Goal: Transaction & Acquisition: Purchase product/service

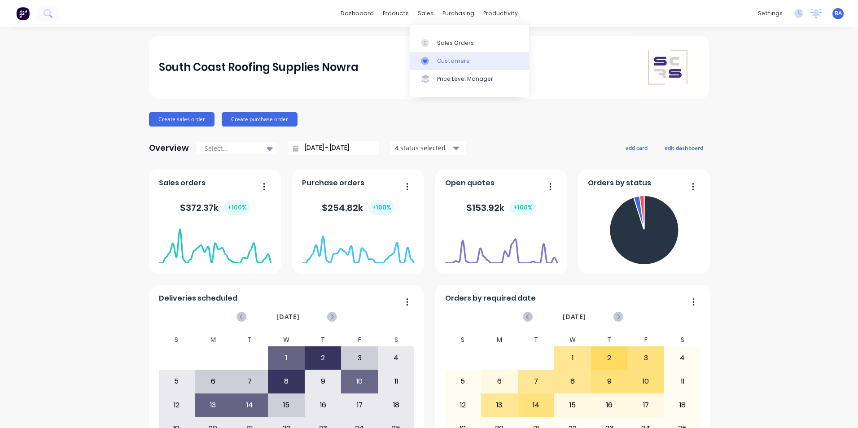
click at [430, 54] on link "Customers" at bounding box center [469, 61] width 119 height 18
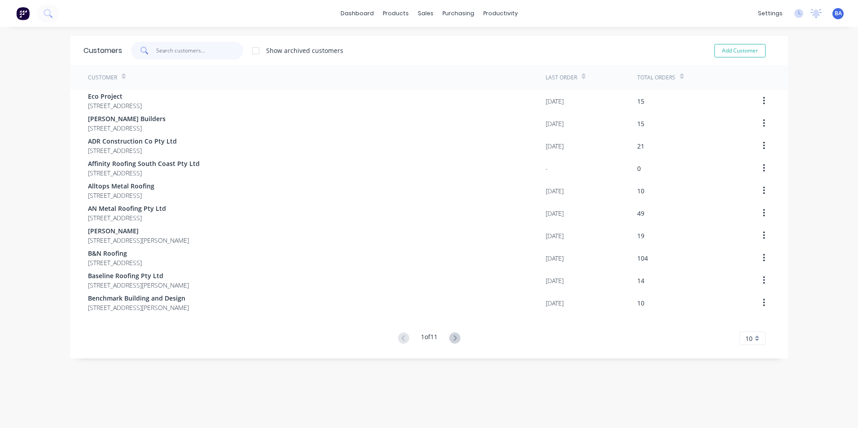
click at [193, 49] on input "text" at bounding box center [199, 51] width 87 height 18
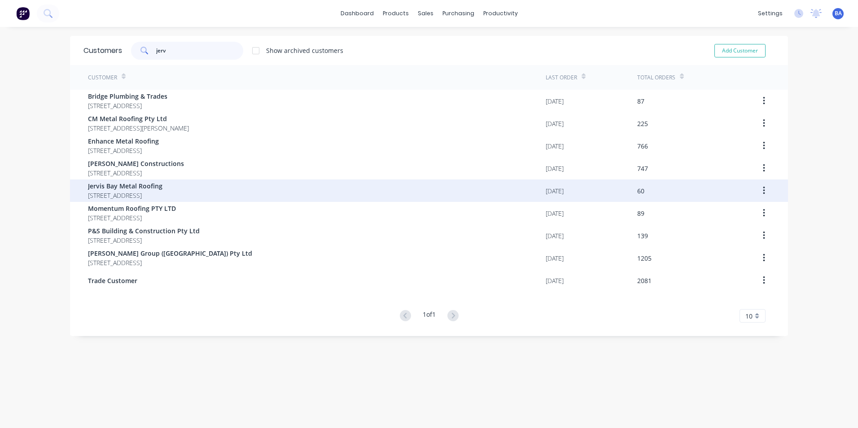
type input "jerv"
click at [142, 184] on span "Jervis Bay Metal Roofing" at bounding box center [125, 185] width 74 height 9
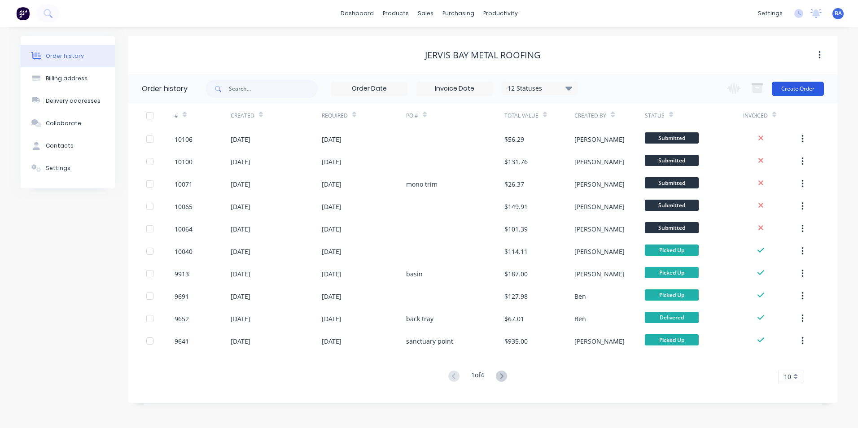
click at [791, 83] on button "Create Order" at bounding box center [798, 89] width 52 height 14
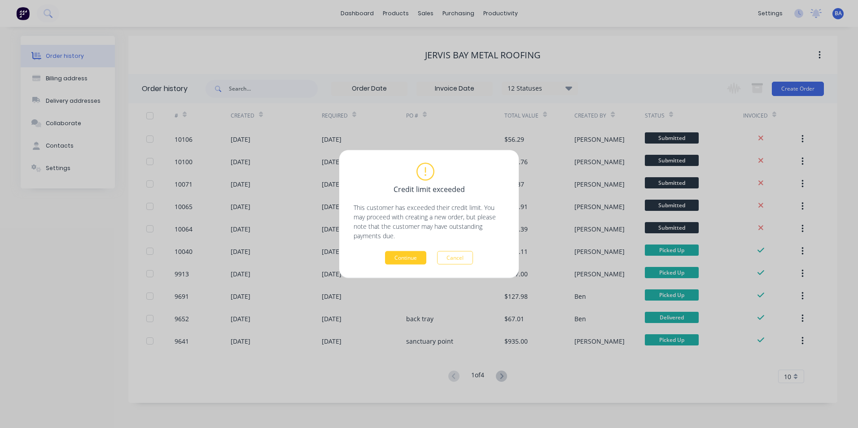
click at [402, 256] on button "Continue" at bounding box center [405, 257] width 41 height 13
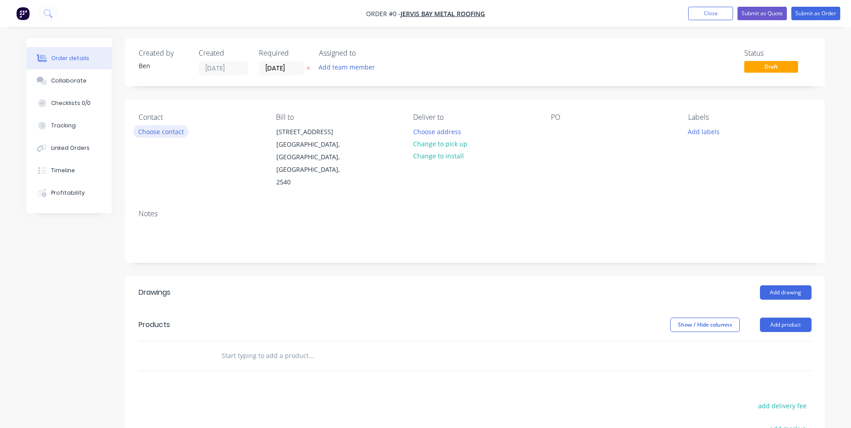
click at [164, 129] on button "Choose contact" at bounding box center [160, 131] width 55 height 12
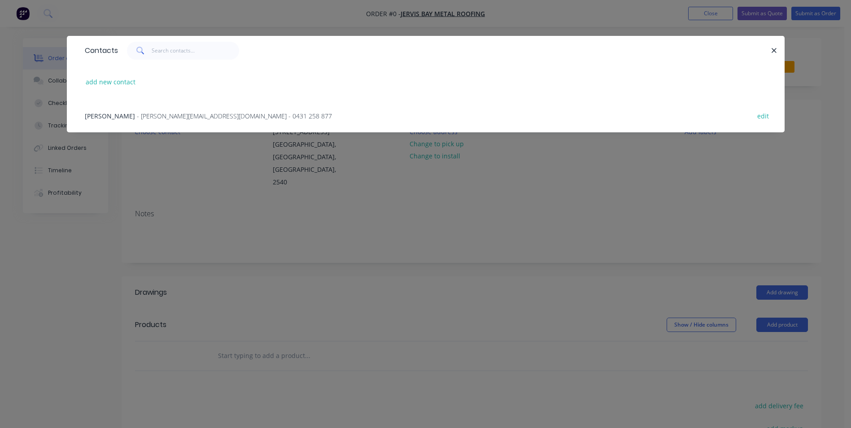
click at [167, 117] on span "- [PERSON_NAME][EMAIL_ADDRESS][DOMAIN_NAME] - 0431 258 877" at bounding box center [234, 116] width 195 height 9
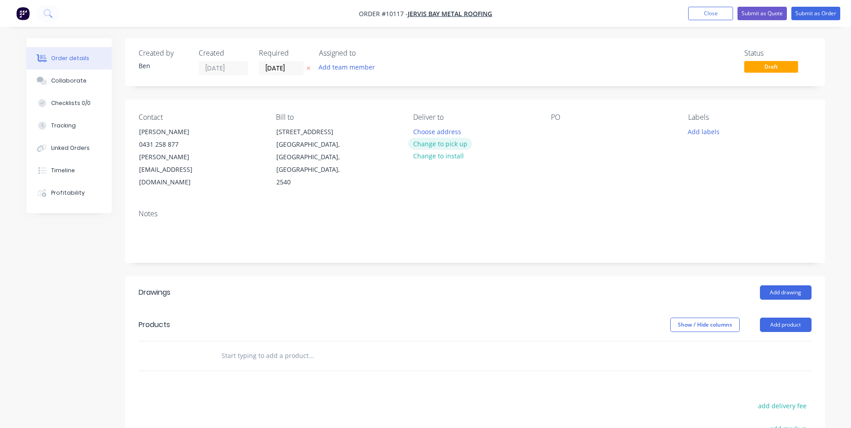
click at [451, 144] on button "Change to pick up" at bounding box center [440, 144] width 64 height 12
click at [783, 318] on button "Add product" at bounding box center [786, 325] width 52 height 14
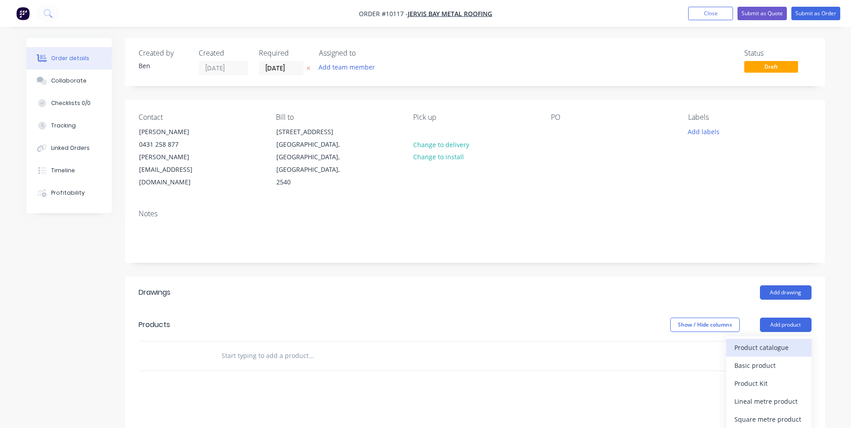
click at [777, 341] on div "Product catalogue" at bounding box center [768, 347] width 69 height 13
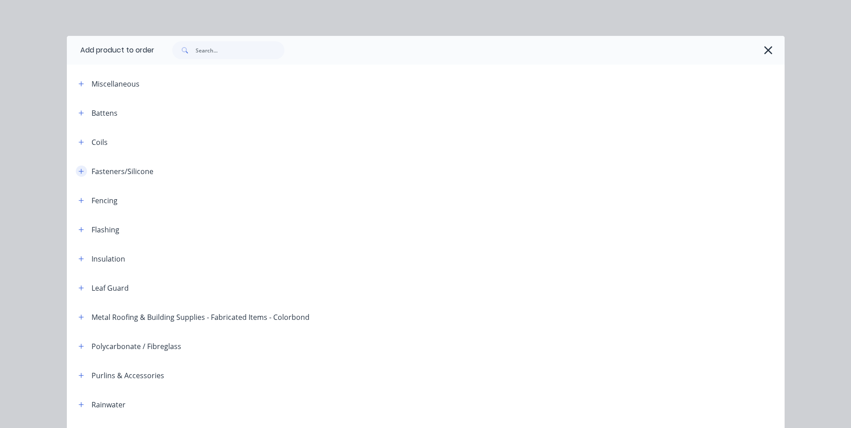
click at [79, 170] on icon "button" at bounding box center [81, 171] width 5 height 6
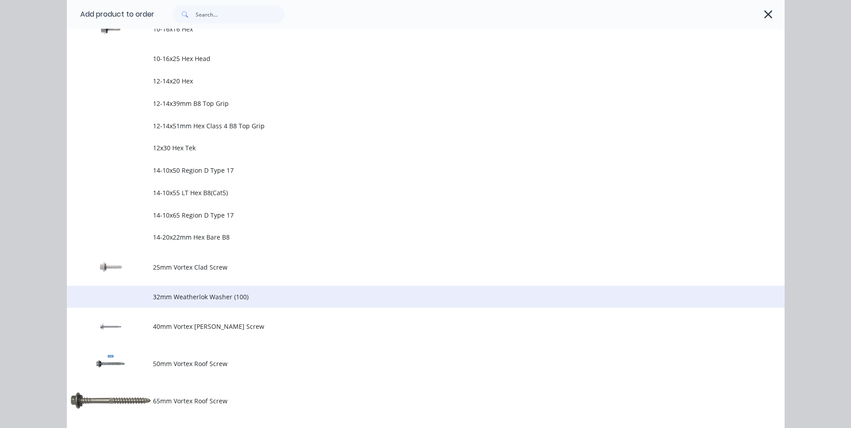
scroll to position [359, 0]
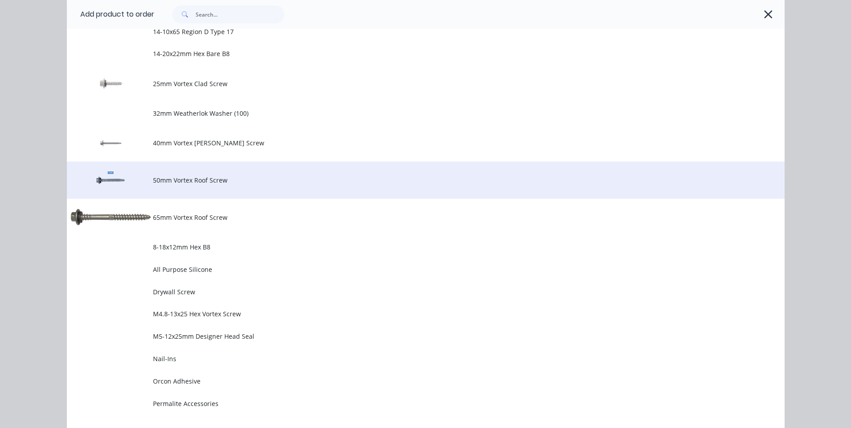
click at [180, 181] on span "50mm Vortex Roof Screw" at bounding box center [405, 179] width 505 height 9
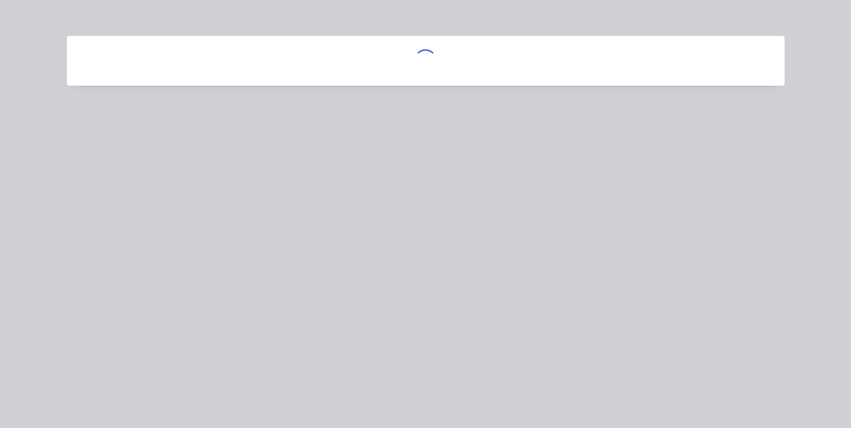
scroll to position [0, 0]
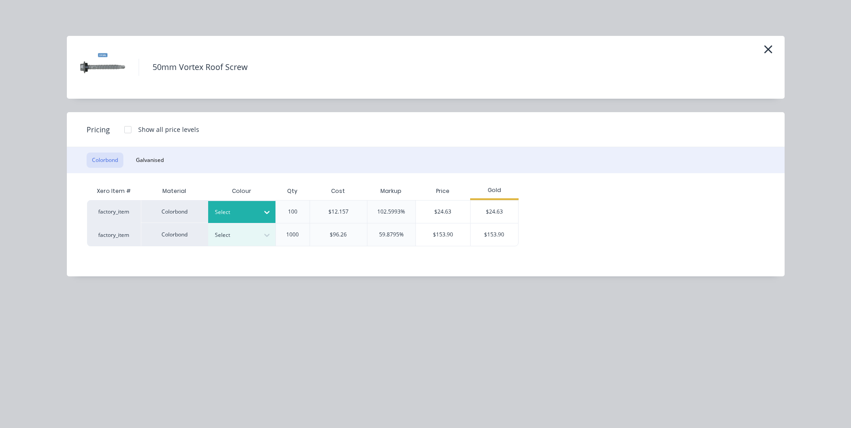
click at [268, 213] on icon at bounding box center [266, 212] width 5 height 3
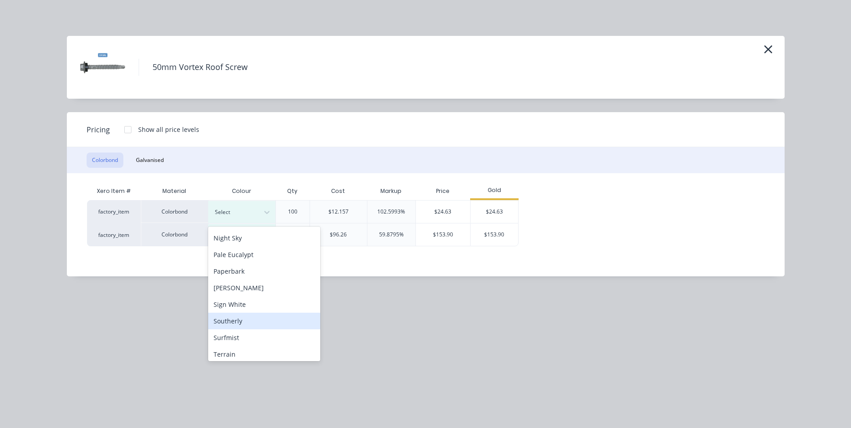
scroll to position [269, 0]
click at [242, 314] on div "Surfmist" at bounding box center [264, 316] width 112 height 17
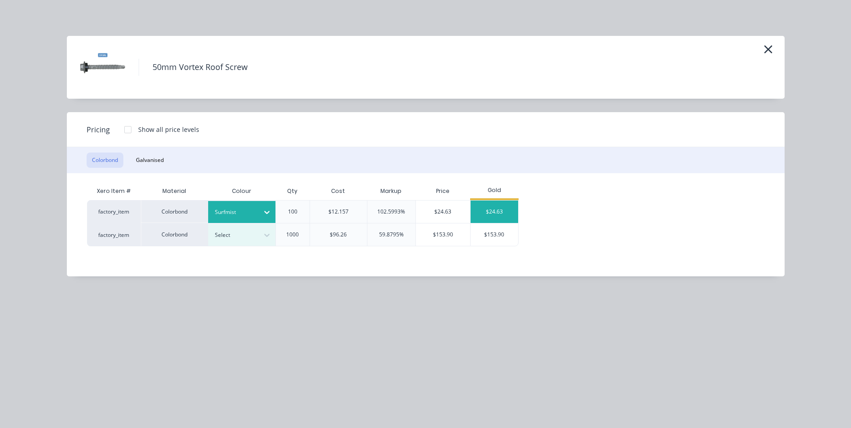
click at [506, 207] on div "$24.63" at bounding box center [495, 212] width 48 height 22
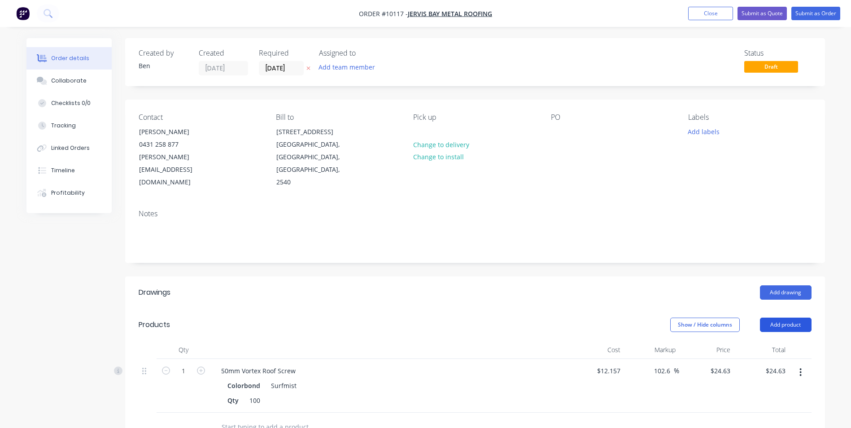
click at [778, 318] on button "Add product" at bounding box center [786, 325] width 52 height 14
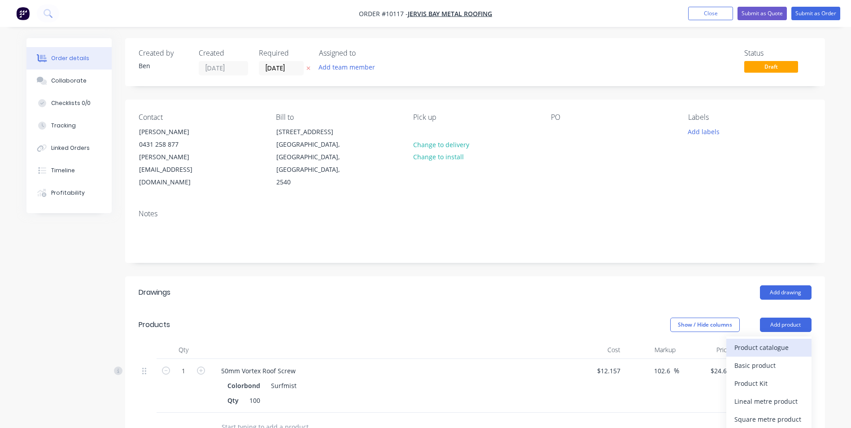
click at [774, 341] on div "Product catalogue" at bounding box center [768, 347] width 69 height 13
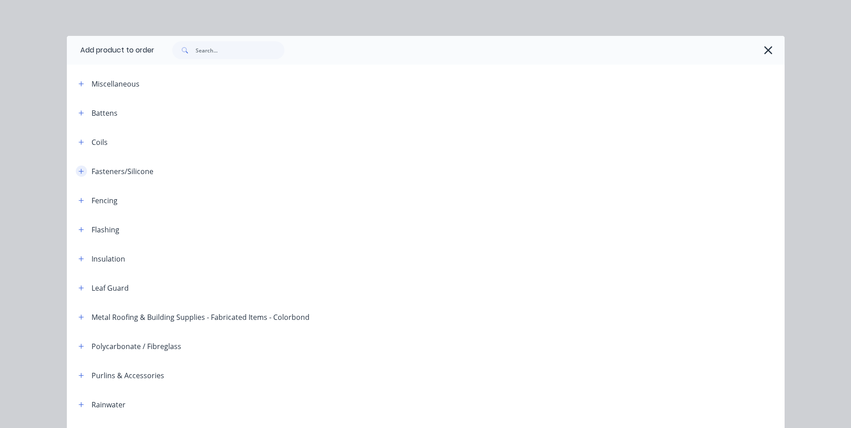
click at [79, 169] on icon "button" at bounding box center [81, 171] width 5 height 6
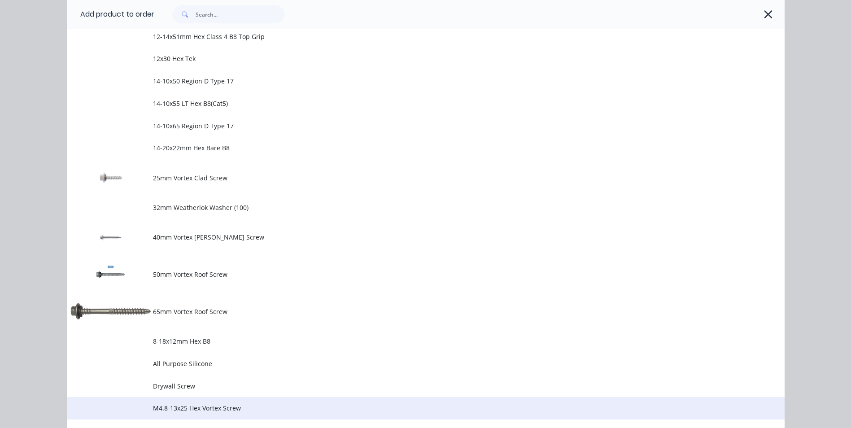
scroll to position [404, 0]
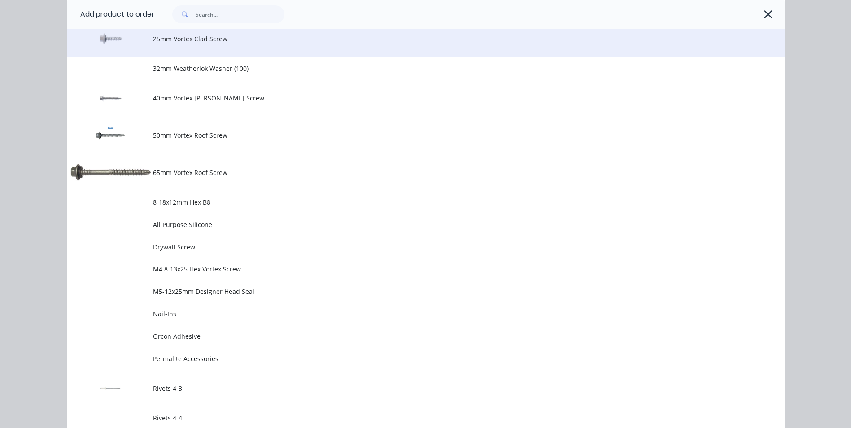
click at [187, 42] on span "25mm Vortex Clad Screw" at bounding box center [405, 38] width 505 height 9
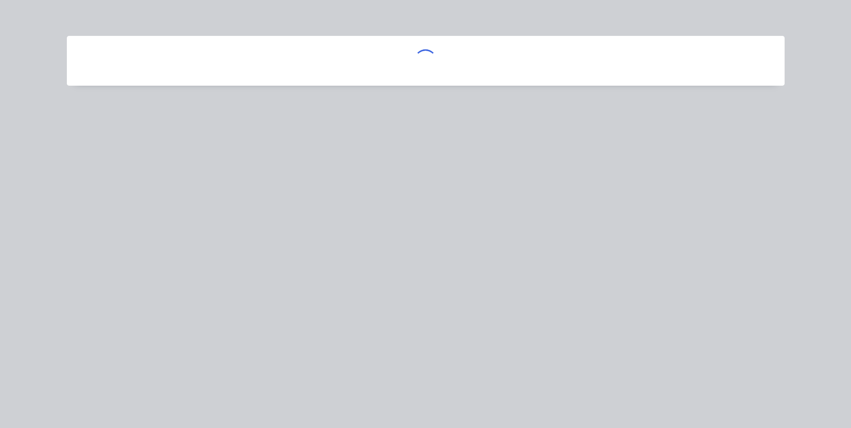
scroll to position [0, 0]
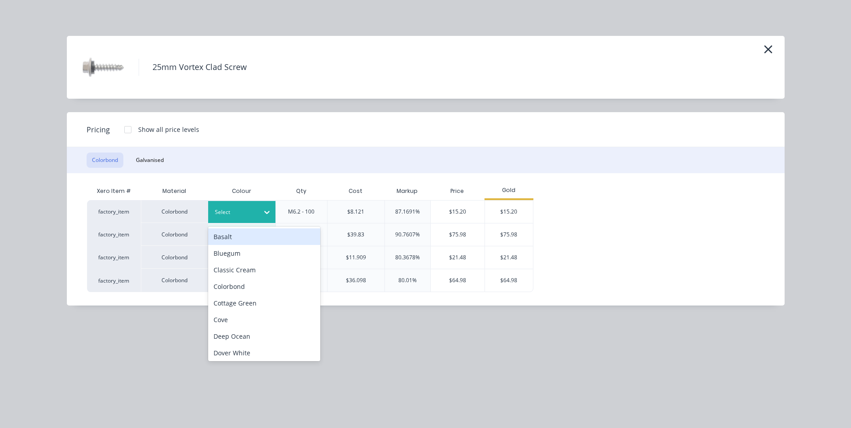
click at [269, 212] on icon at bounding box center [266, 212] width 5 height 3
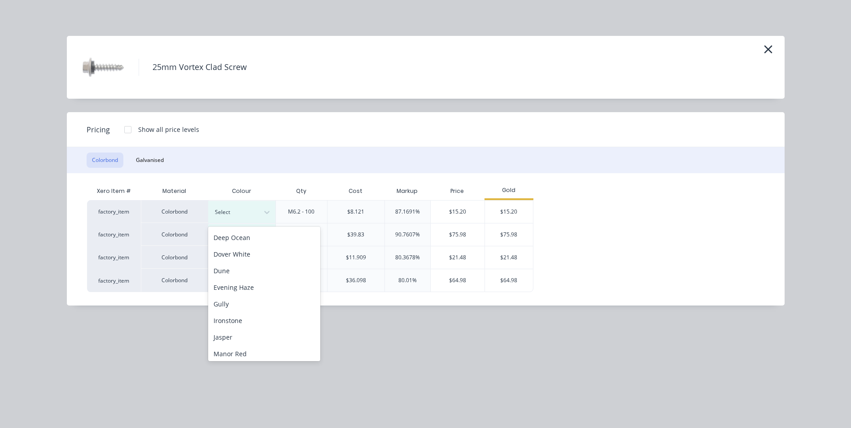
scroll to position [98, 0]
click at [258, 258] on div "Dover White" at bounding box center [264, 255] width 112 height 17
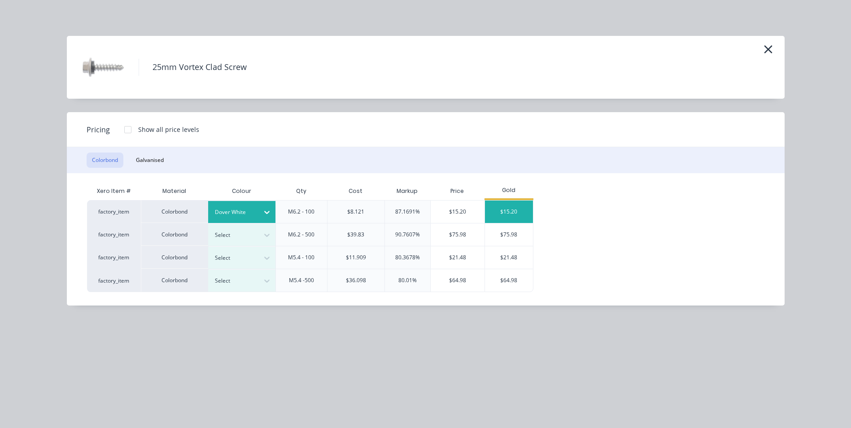
click at [520, 212] on div "$15.20" at bounding box center [509, 212] width 48 height 22
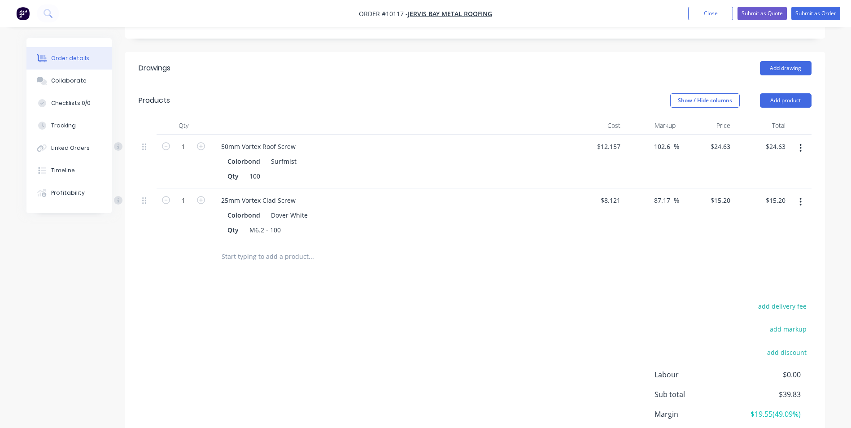
scroll to position [90, 0]
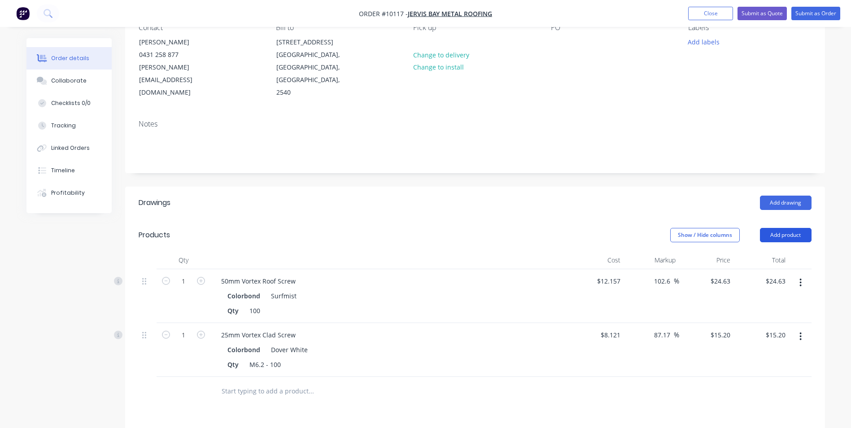
click at [779, 228] on button "Add product" at bounding box center [786, 235] width 52 height 14
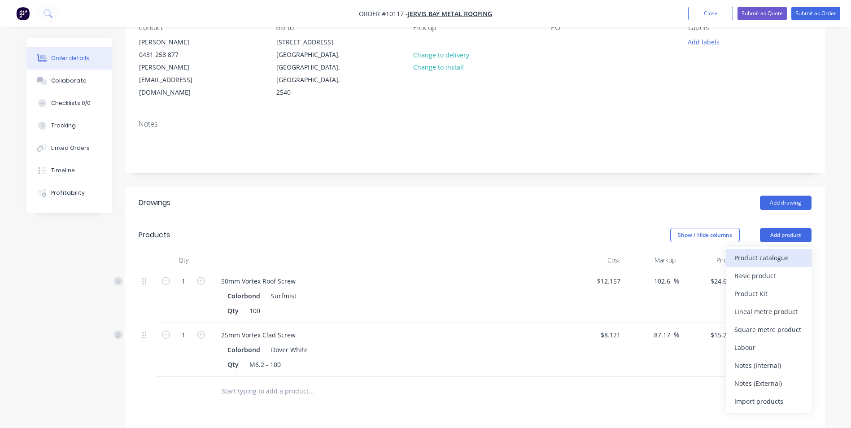
click at [772, 251] on div "Product catalogue" at bounding box center [768, 257] width 69 height 13
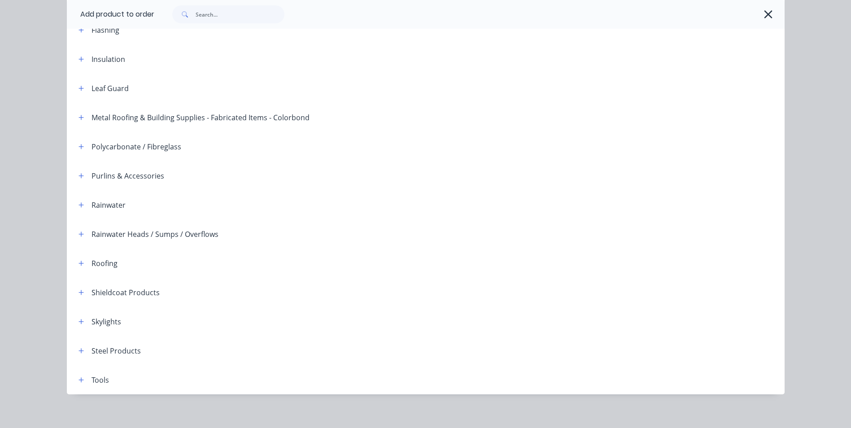
scroll to position [205, 0]
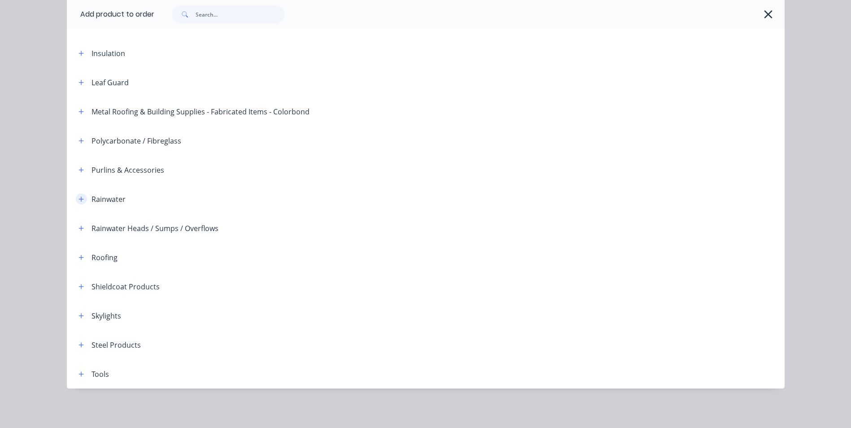
click at [79, 198] on icon "button" at bounding box center [81, 199] width 5 height 5
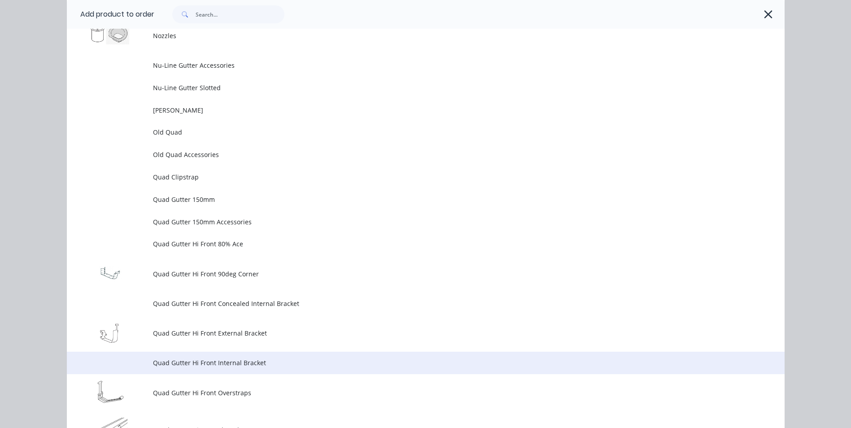
scroll to position [2314, 0]
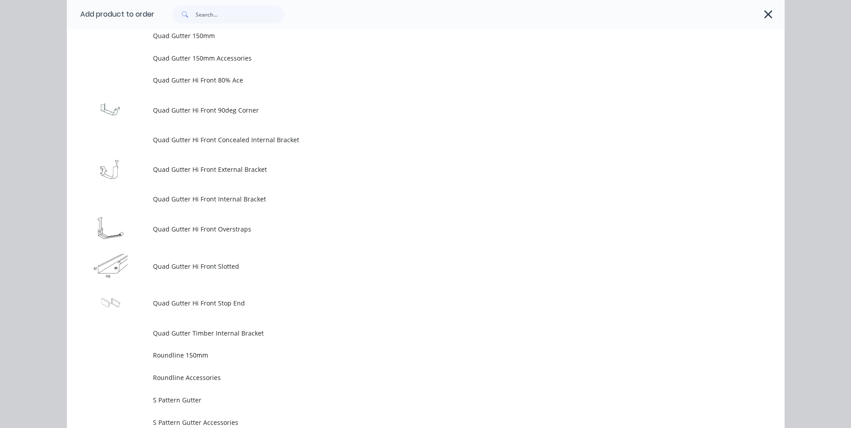
click at [210, 230] on span "Quad Gutter Hi Front Overstraps" at bounding box center [405, 228] width 505 height 9
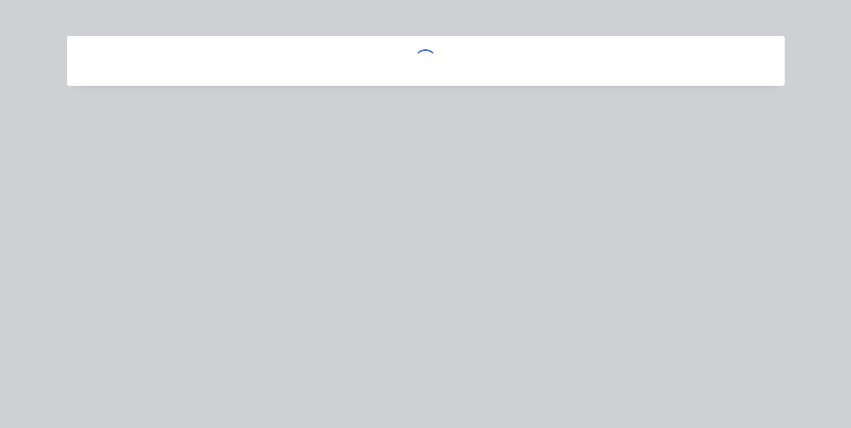
scroll to position [0, 0]
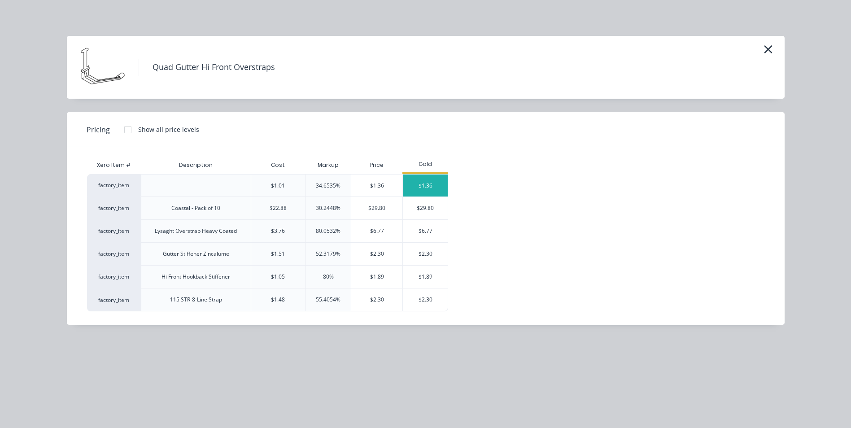
click at [407, 180] on div "$1.36" at bounding box center [425, 186] width 45 height 22
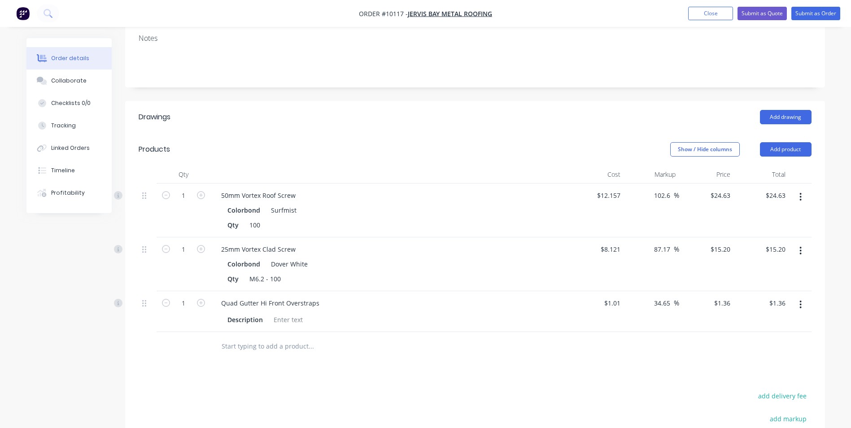
scroll to position [224, 0]
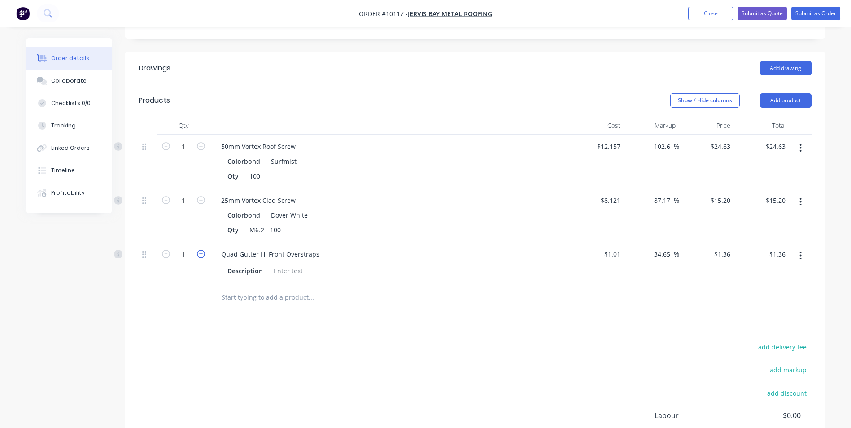
click at [201, 250] on icon "button" at bounding box center [201, 254] width 8 height 8
type input "2"
type input "$2.72"
click at [201, 250] on icon "button" at bounding box center [201, 254] width 8 height 8
type input "3"
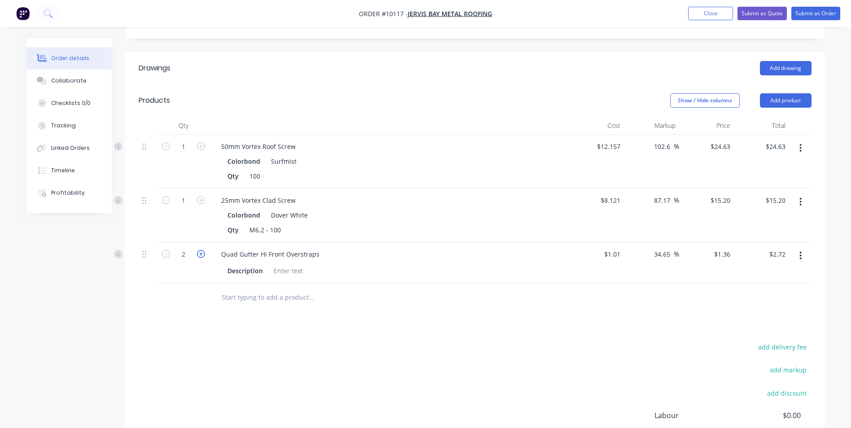
type input "$4.08"
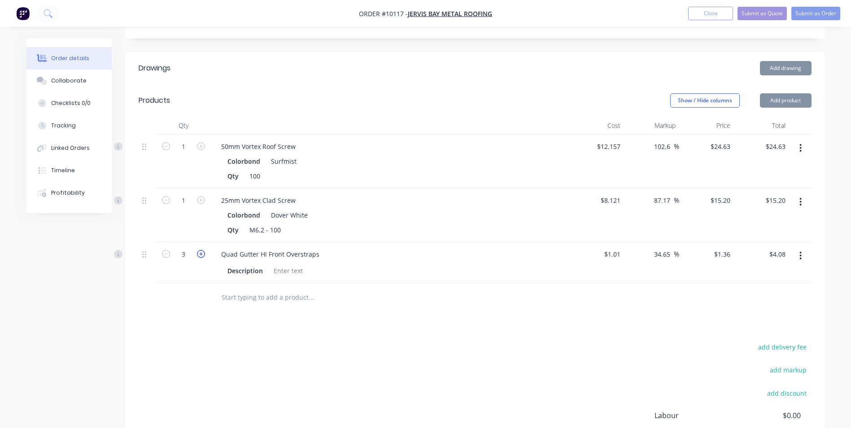
click at [201, 250] on icon "button" at bounding box center [201, 254] width 8 height 8
type input "4"
type input "$5.44"
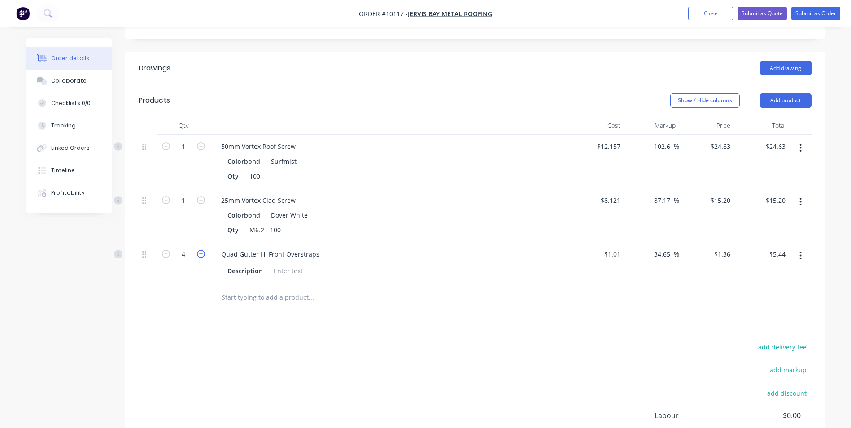
click at [201, 250] on icon "button" at bounding box center [201, 254] width 8 height 8
type input "5"
type input "$6.80"
click at [201, 250] on icon "button" at bounding box center [201, 254] width 8 height 8
type input "6"
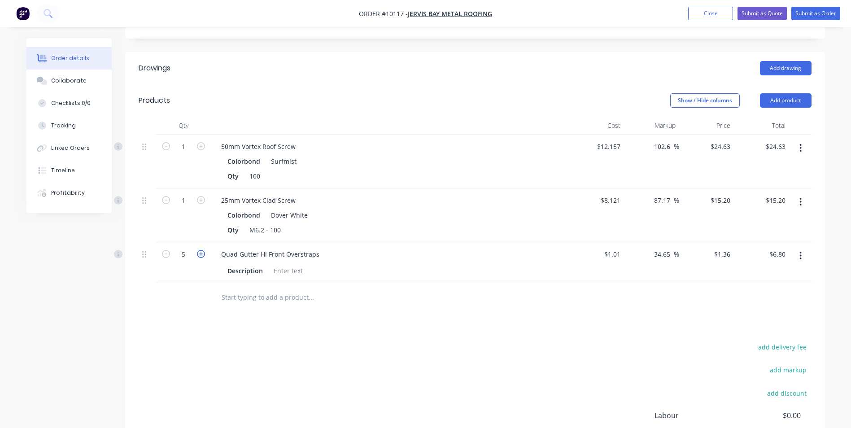
type input "$8.16"
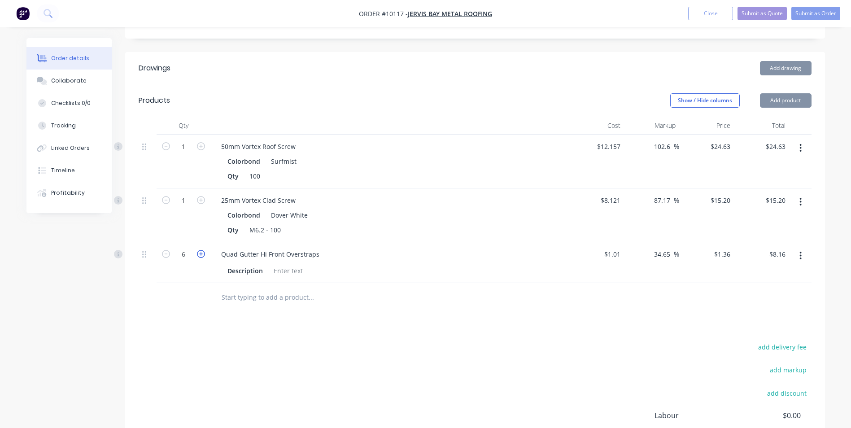
click at [201, 250] on icon "button" at bounding box center [201, 254] width 8 height 8
type input "7"
type input "$9.52"
click at [201, 250] on icon "button" at bounding box center [201, 254] width 8 height 8
type input "8"
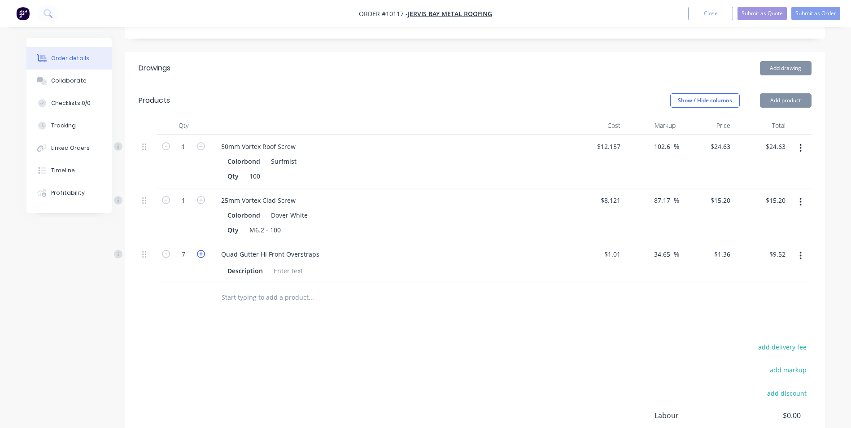
type input "$10.88"
click at [201, 250] on icon "button" at bounding box center [201, 254] width 8 height 8
type input "9"
type input "$12.24"
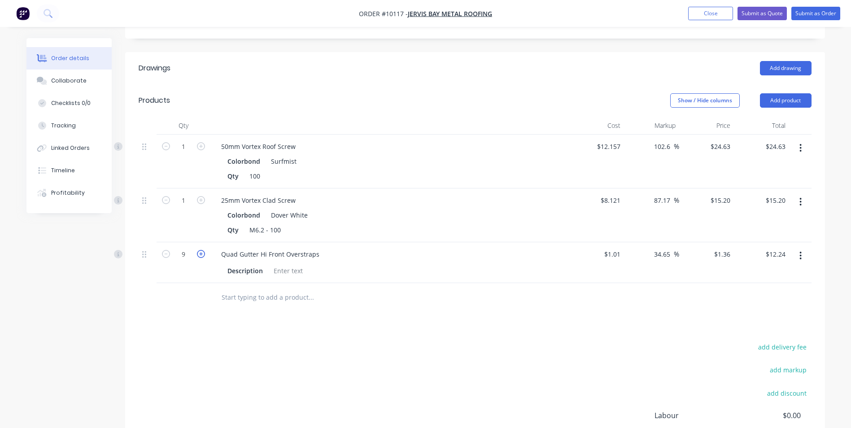
click at [201, 250] on icon "button" at bounding box center [201, 254] width 8 height 8
type input "10"
type input "$13.60"
click at [201, 250] on icon "button" at bounding box center [201, 254] width 8 height 8
type input "11"
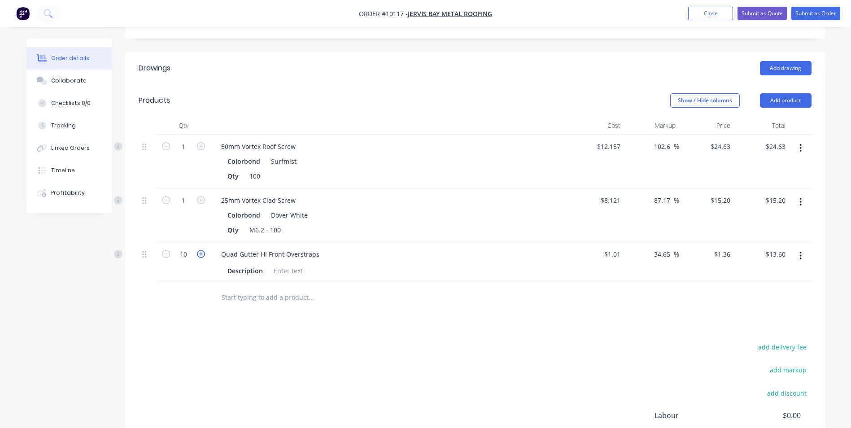
type input "$14.96"
click at [201, 250] on icon "button" at bounding box center [201, 254] width 8 height 8
type input "12"
type input "$16.32"
click at [201, 250] on icon "button" at bounding box center [201, 254] width 8 height 8
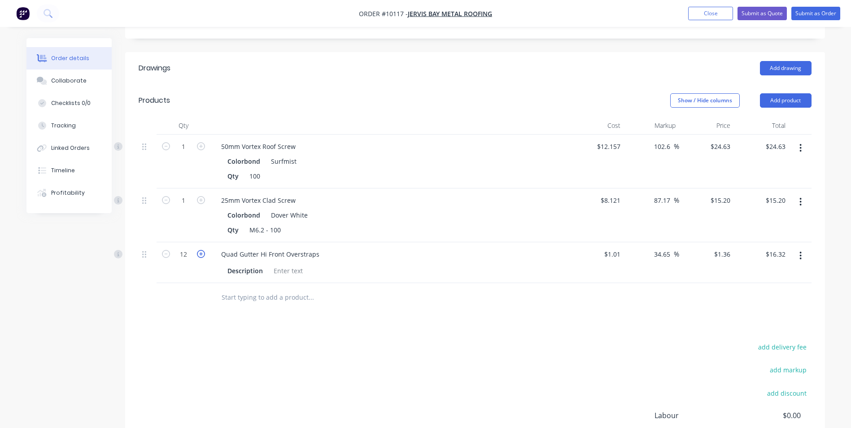
type input "13"
type input "$17.68"
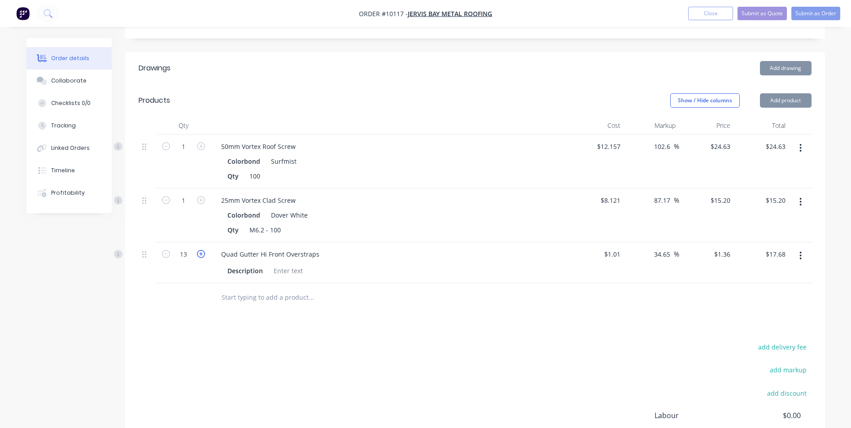
click at [201, 250] on icon "button" at bounding box center [201, 254] width 8 height 8
type input "14"
type input "$19.04"
click at [201, 250] on icon "button" at bounding box center [201, 254] width 8 height 8
type input "15"
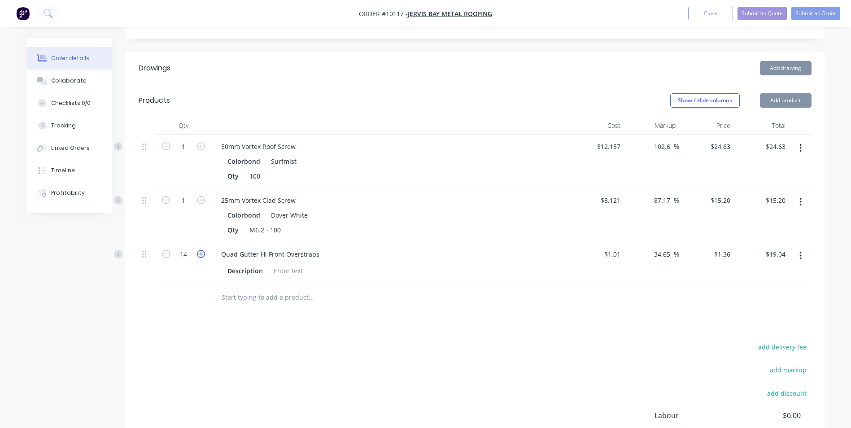
type input "$20.40"
click at [201, 250] on icon "button" at bounding box center [201, 254] width 8 height 8
type input "16"
type input "$21.76"
click at [201, 250] on icon "button" at bounding box center [201, 254] width 8 height 8
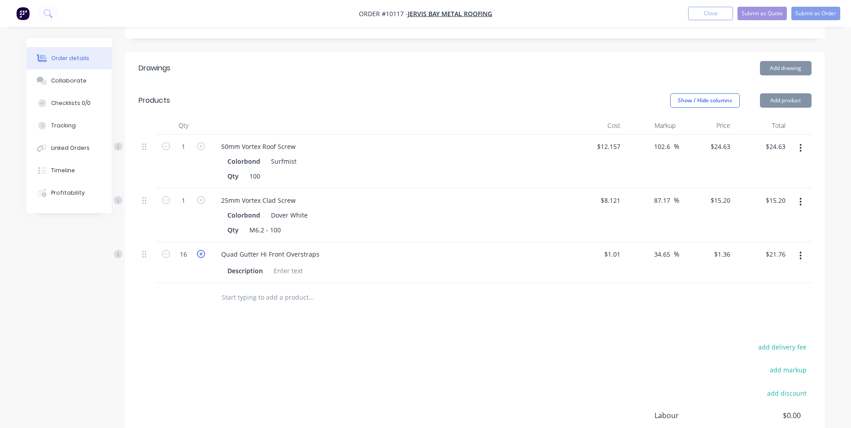
type input "17"
type input "$23.12"
click at [201, 250] on icon "button" at bounding box center [201, 254] width 8 height 8
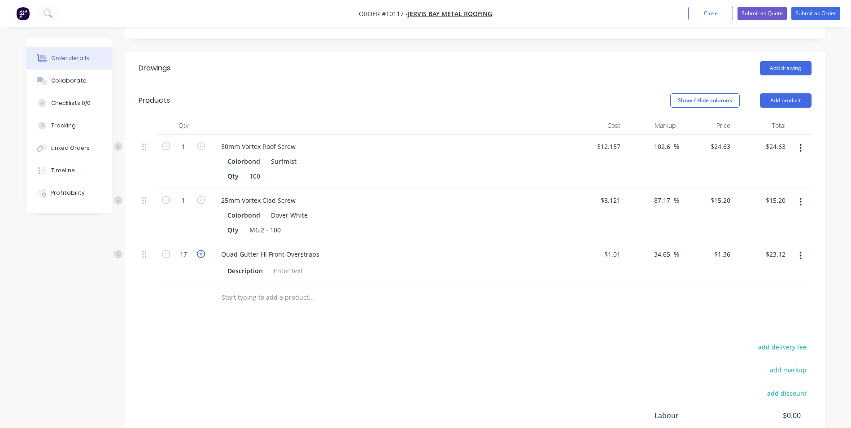
type input "18"
type input "$24.48"
click at [201, 250] on icon "button" at bounding box center [201, 254] width 8 height 8
type input "19"
type input "$25.84"
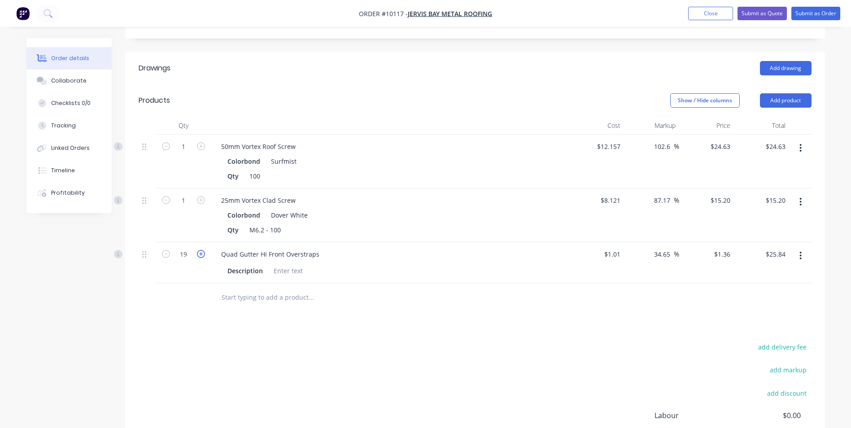
click at [201, 250] on icon "button" at bounding box center [201, 254] width 8 height 8
type input "20"
type input "$27.20"
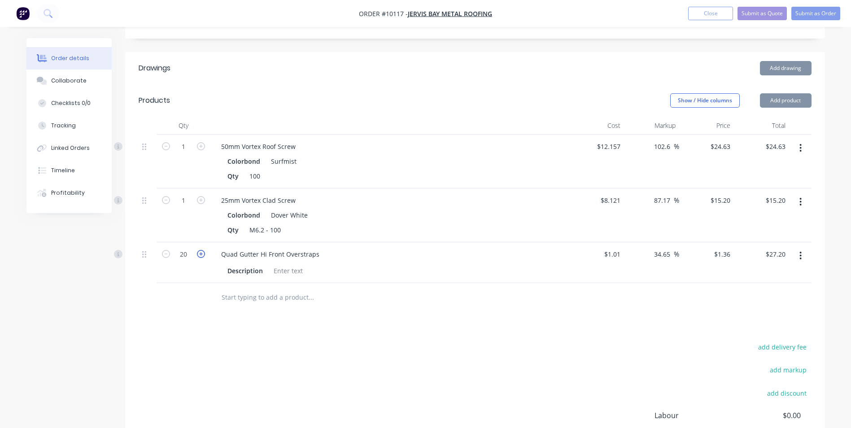
click at [201, 250] on icon "button" at bounding box center [201, 254] width 8 height 8
type input "21"
type input "$28.56"
click at [201, 250] on icon "button" at bounding box center [201, 254] width 8 height 8
type input "22"
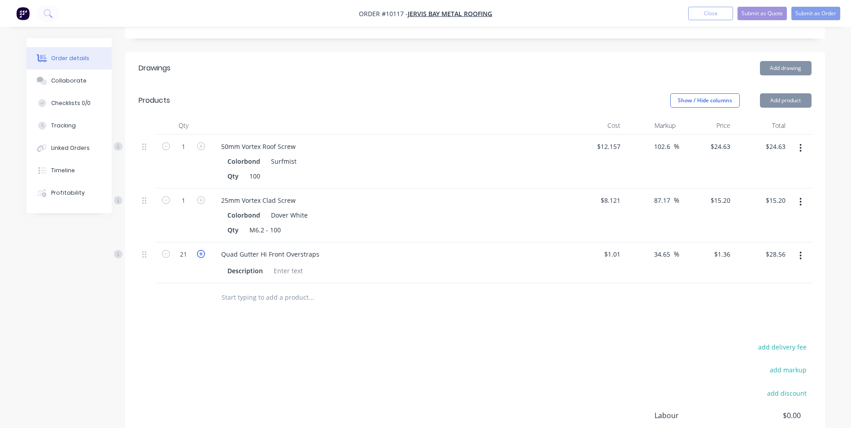
type input "$29.92"
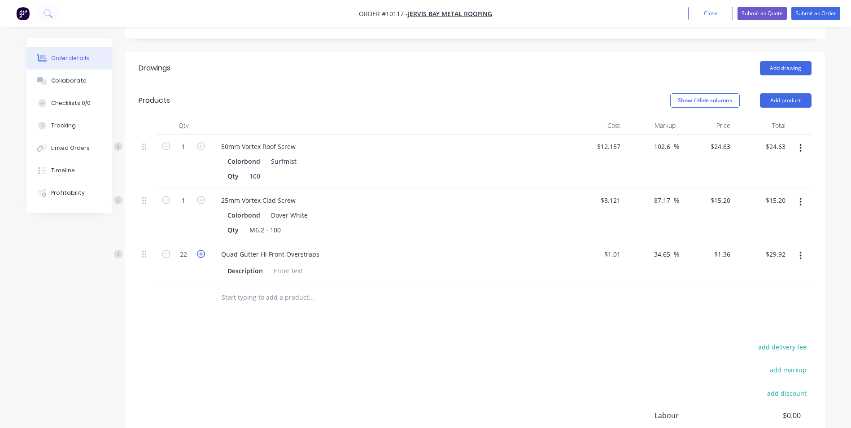
click at [201, 250] on icon "button" at bounding box center [201, 254] width 8 height 8
type input "23"
type input "$31.28"
click at [201, 250] on icon "button" at bounding box center [201, 254] width 8 height 8
type input "24"
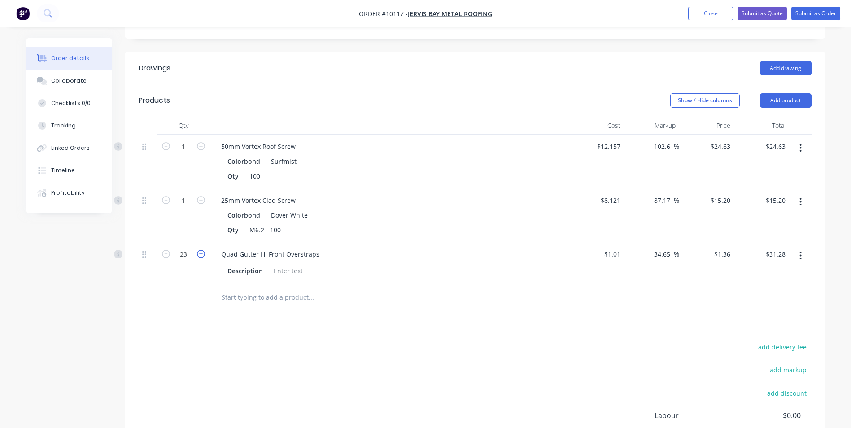
type input "$32.64"
click at [201, 250] on icon "button" at bounding box center [201, 254] width 8 height 8
type input "25"
type input "$34.00"
click at [201, 250] on icon "button" at bounding box center [201, 254] width 8 height 8
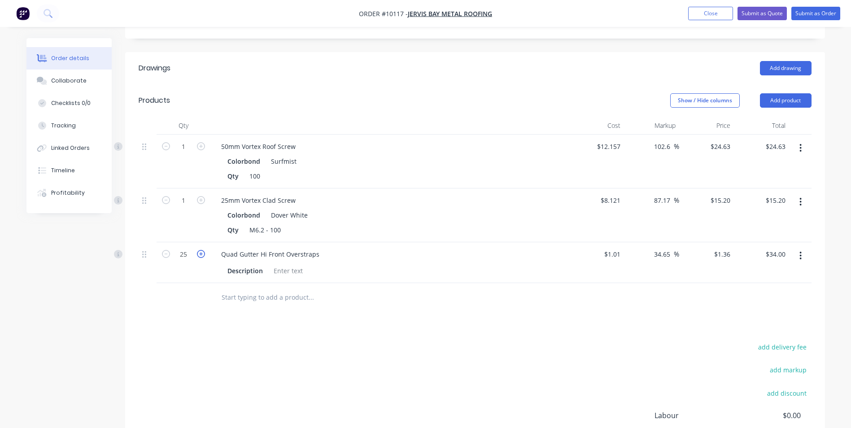
type input "26"
type input "$35.36"
click at [201, 250] on icon "button" at bounding box center [201, 254] width 8 height 8
type input "27"
type input "$36.72"
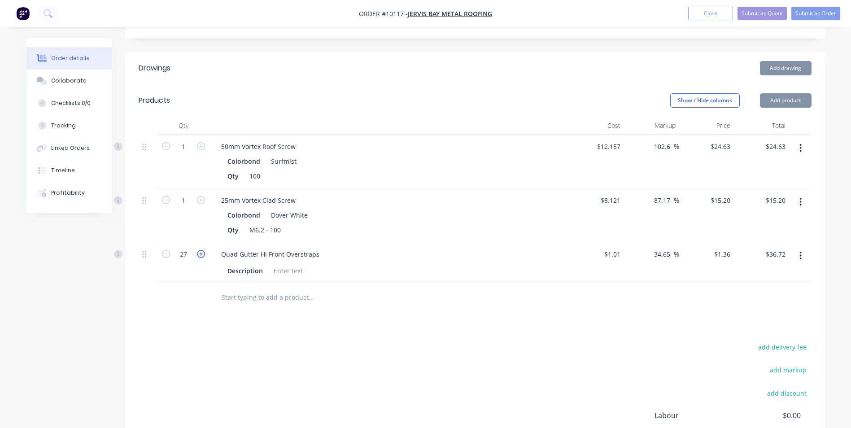
click at [201, 250] on icon "button" at bounding box center [201, 254] width 8 height 8
type input "28"
type input "$38.08"
click at [201, 250] on icon "button" at bounding box center [201, 254] width 8 height 8
type input "29"
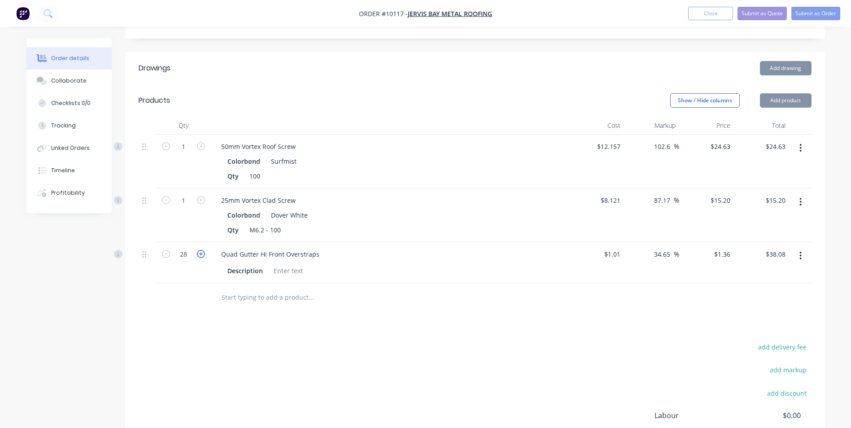
type input "$39.44"
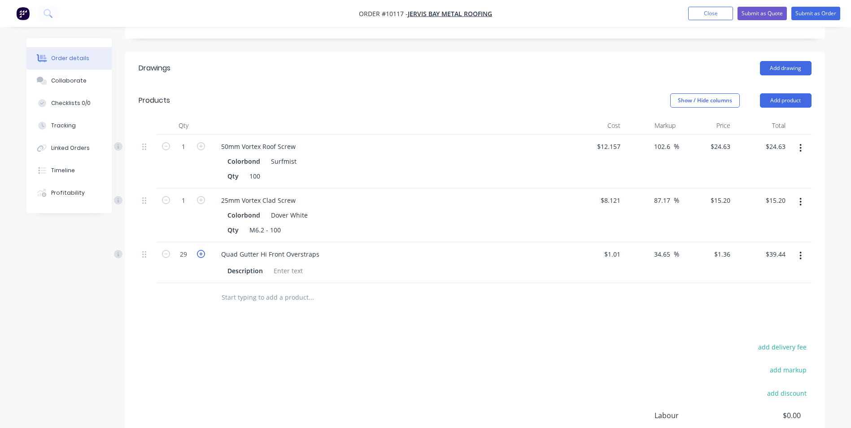
click at [201, 250] on icon "button" at bounding box center [201, 254] width 8 height 8
type input "30"
type input "$40.80"
click at [201, 250] on icon "button" at bounding box center [201, 254] width 8 height 8
type input "31"
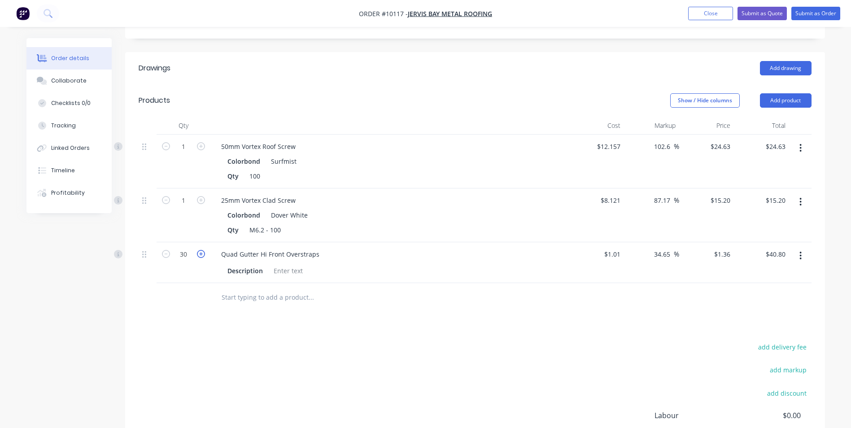
type input "$42.16"
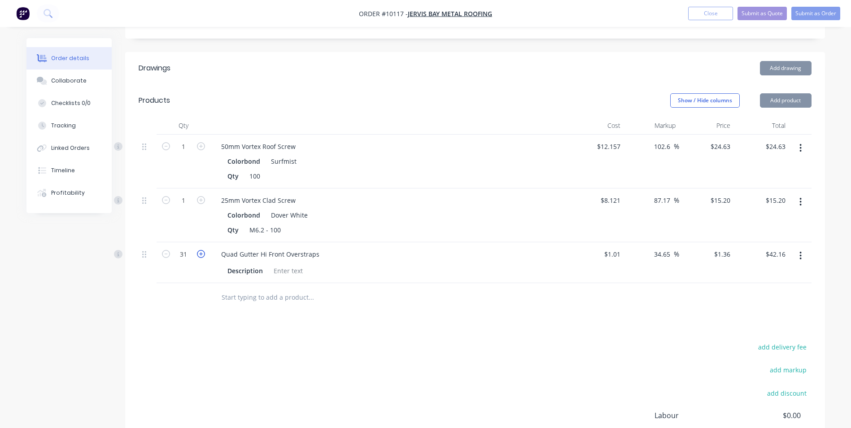
click at [201, 250] on icon "button" at bounding box center [201, 254] width 8 height 8
type input "32"
type input "$43.52"
click at [201, 250] on icon "button" at bounding box center [201, 254] width 8 height 8
type input "33"
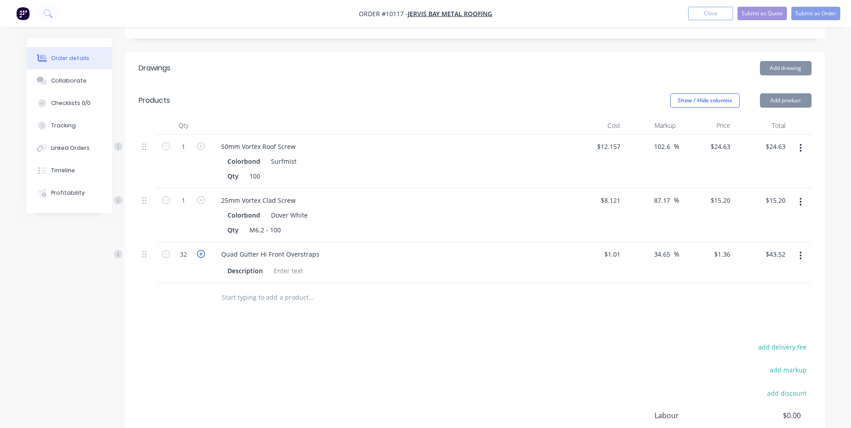
type input "$44.88"
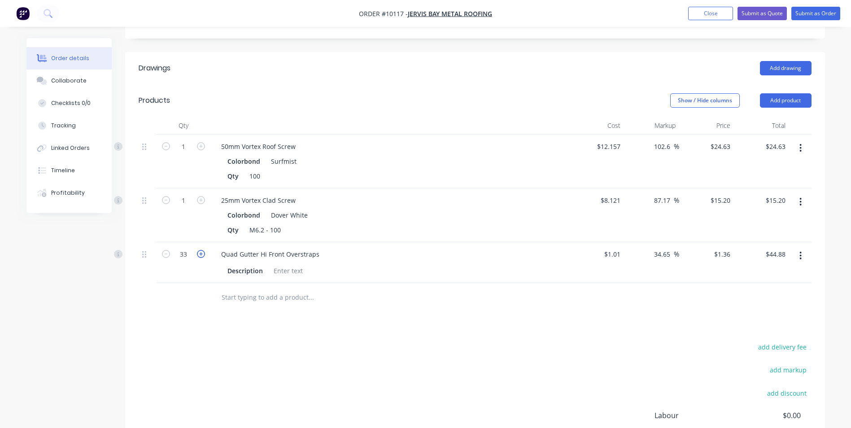
click at [201, 250] on icon "button" at bounding box center [201, 254] width 8 height 8
type input "34"
type input "$46.24"
click at [201, 250] on icon "button" at bounding box center [201, 254] width 8 height 8
type input "35"
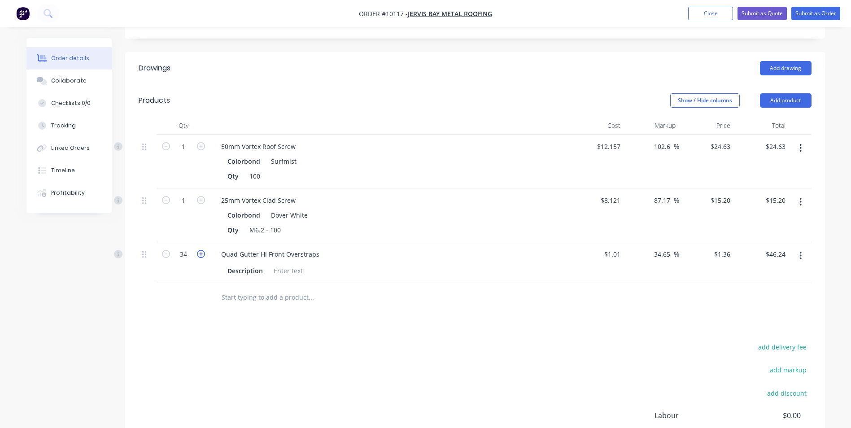
type input "$47.60"
click at [769, 93] on button "Add product" at bounding box center [786, 100] width 52 height 14
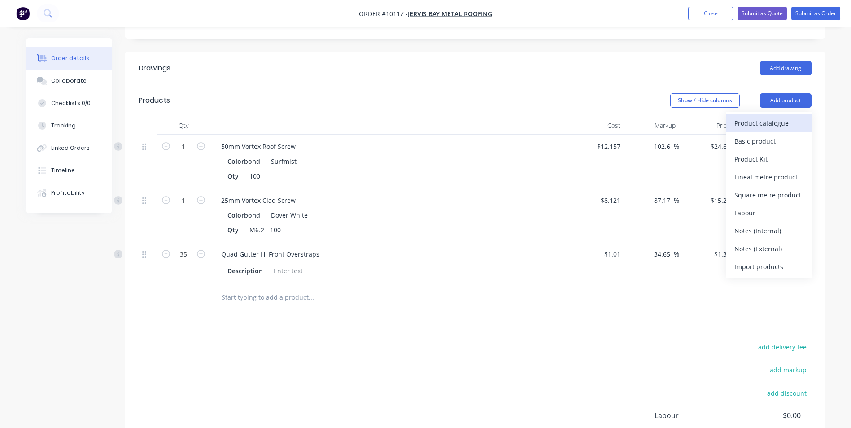
click at [764, 117] on div "Product catalogue" at bounding box center [768, 123] width 69 height 13
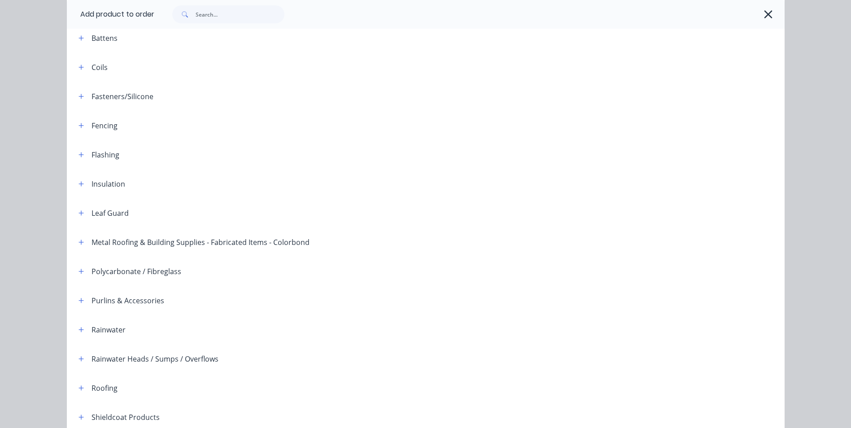
scroll to position [205, 0]
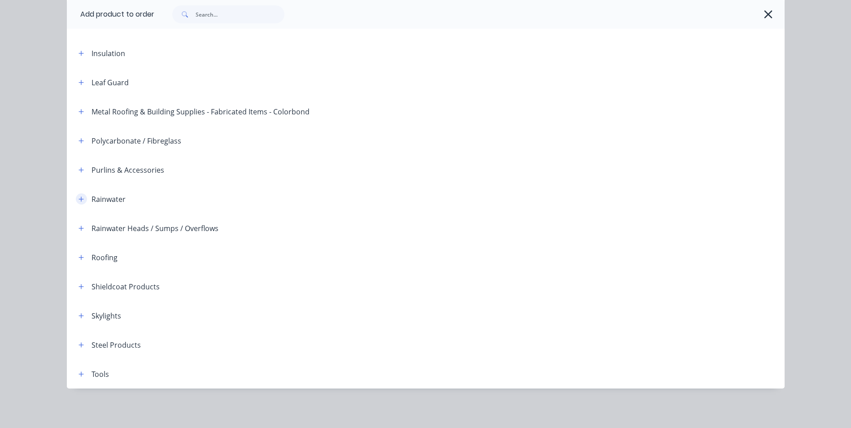
click at [80, 201] on icon "button" at bounding box center [81, 199] width 5 height 6
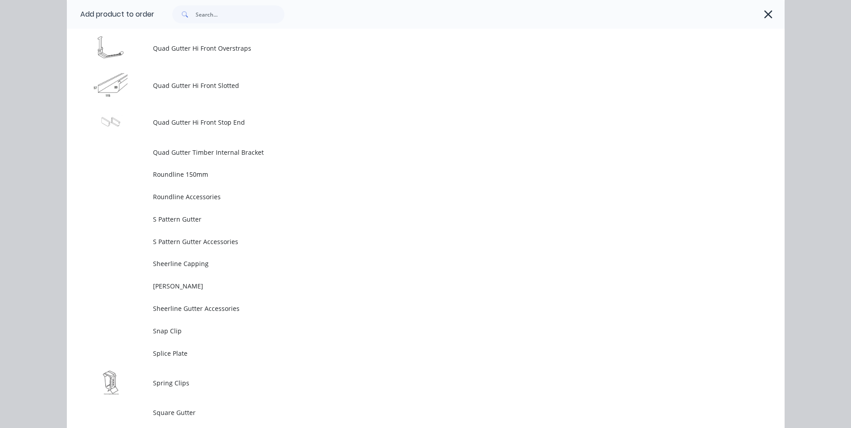
scroll to position [2538, 0]
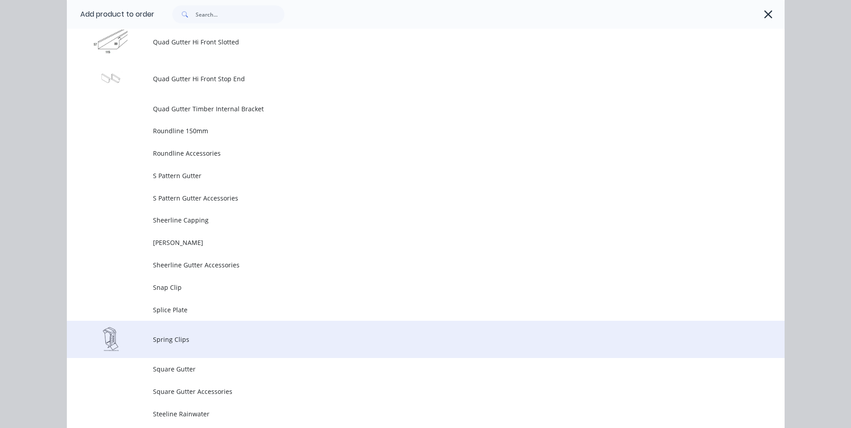
click at [175, 339] on span "Spring Clips" at bounding box center [405, 339] width 505 height 9
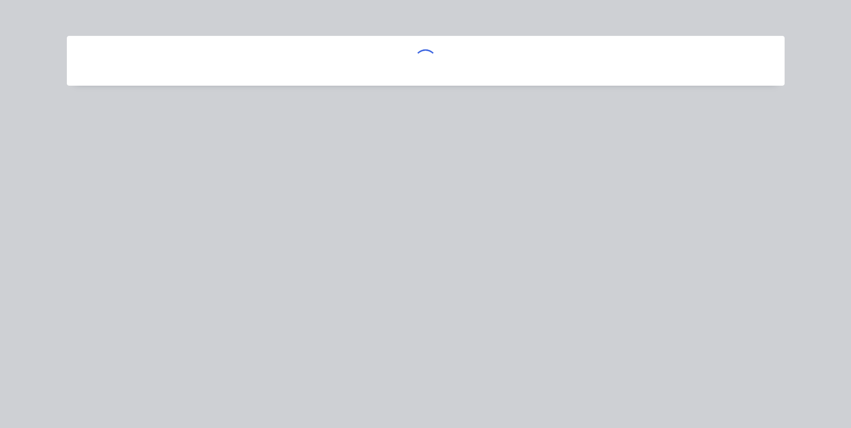
scroll to position [0, 0]
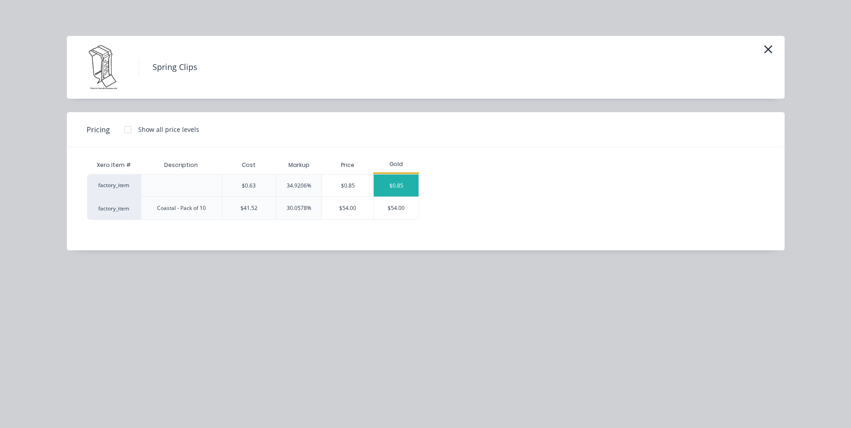
click at [385, 178] on div "$0.85" at bounding box center [396, 186] width 45 height 22
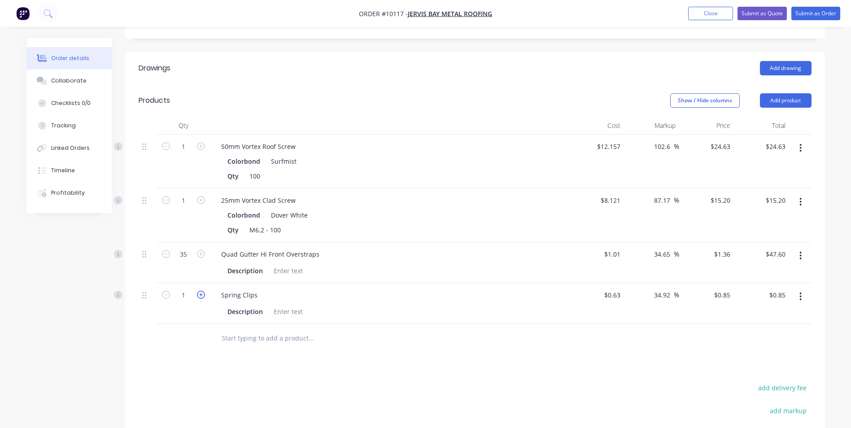
click at [203, 291] on icon "button" at bounding box center [201, 295] width 8 height 8
type input "2"
type input "$1.70"
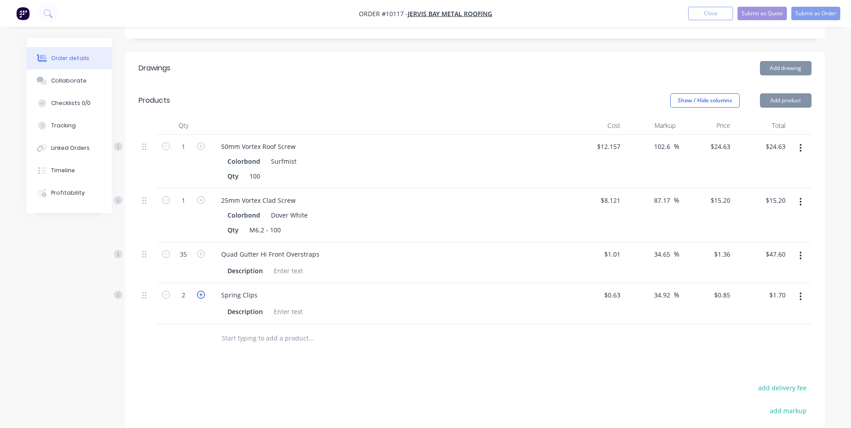
click at [203, 291] on icon "button" at bounding box center [201, 295] width 8 height 8
type input "3"
type input "$2.55"
click at [203, 291] on icon "button" at bounding box center [201, 295] width 8 height 8
type input "4"
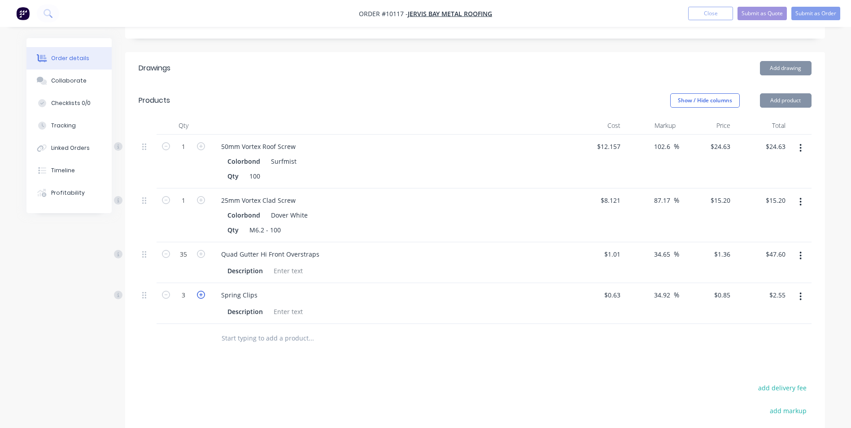
type input "$3.40"
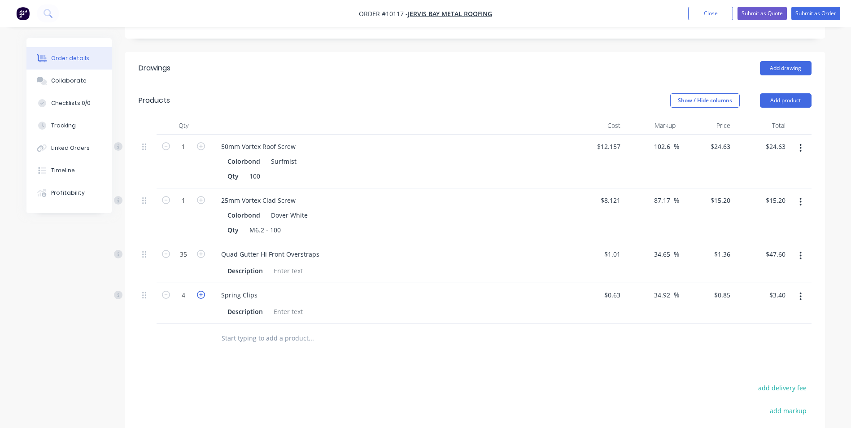
click at [203, 291] on icon "button" at bounding box center [201, 295] width 8 height 8
type input "5"
type input "$4.25"
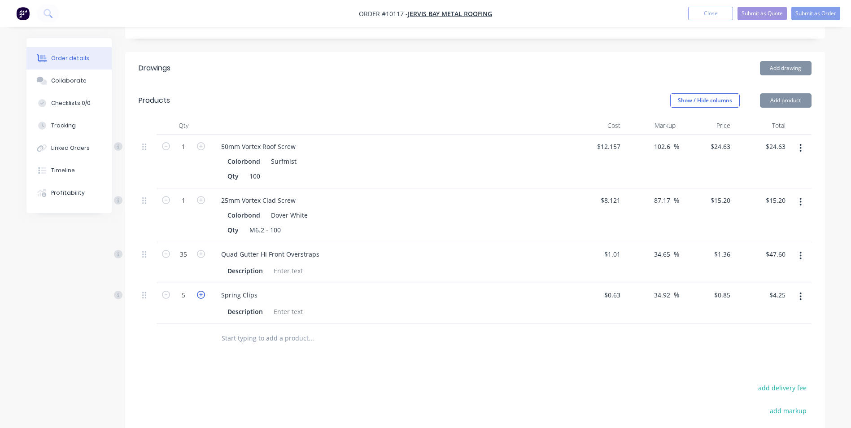
click at [203, 291] on icon "button" at bounding box center [201, 295] width 8 height 8
type input "6"
type input "$5.10"
click at [203, 291] on icon "button" at bounding box center [201, 295] width 8 height 8
type input "7"
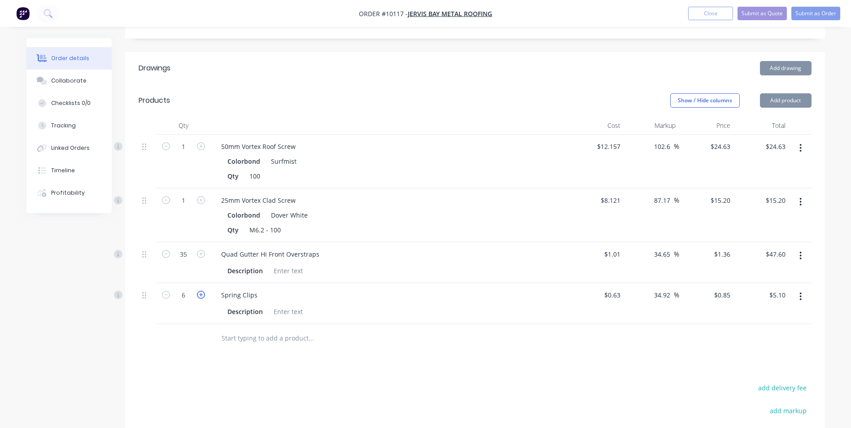
type input "$5.95"
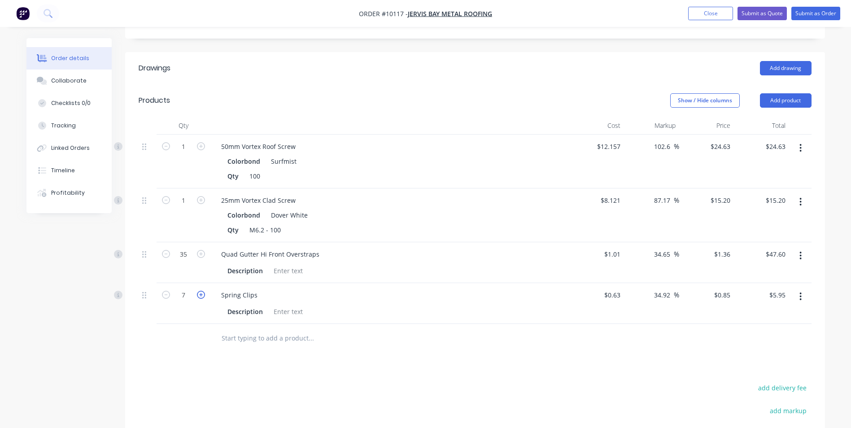
click at [203, 291] on icon "button" at bounding box center [201, 295] width 8 height 8
type input "8"
type input "$6.80"
click at [203, 291] on icon "button" at bounding box center [201, 295] width 8 height 8
type input "9"
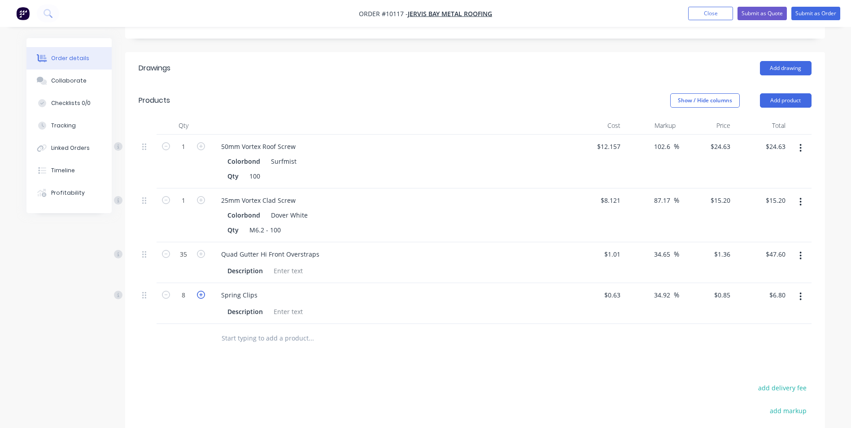
type input "$7.65"
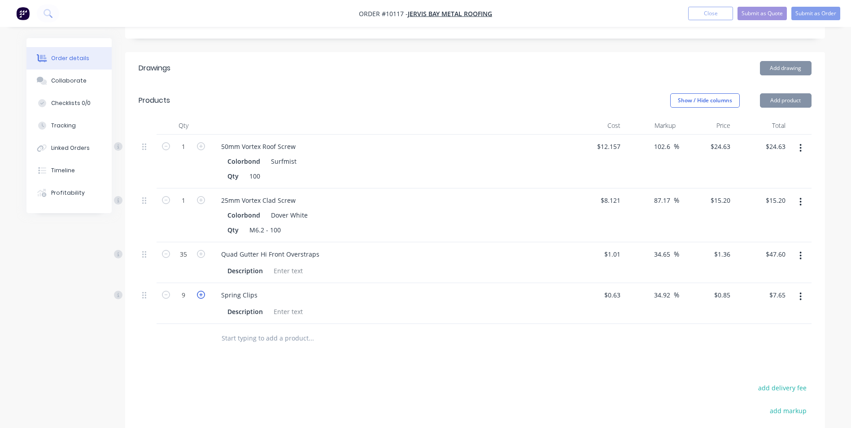
click at [203, 291] on icon "button" at bounding box center [201, 295] width 8 height 8
type input "10"
type input "$8.50"
click at [203, 291] on icon "button" at bounding box center [201, 295] width 8 height 8
type input "11"
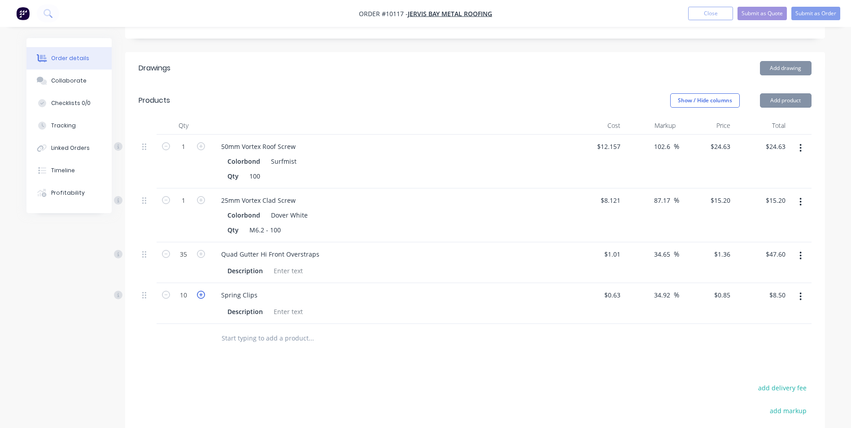
type input "$9.35"
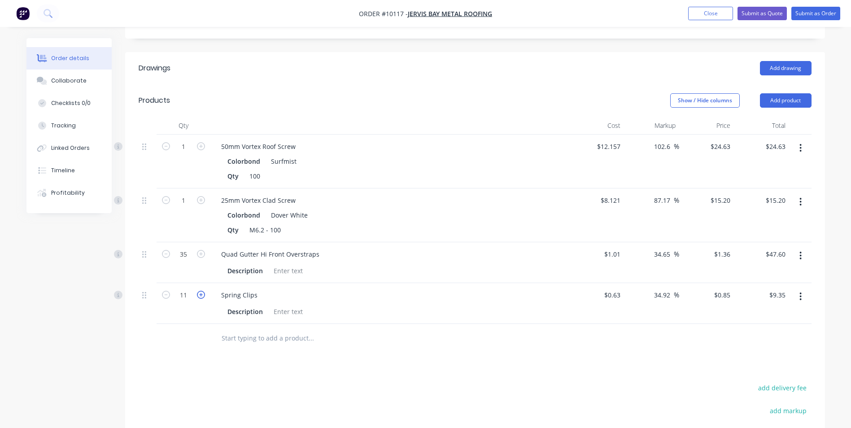
click at [203, 291] on icon "button" at bounding box center [201, 295] width 8 height 8
type input "12"
type input "$10.20"
click at [203, 291] on icon "button" at bounding box center [201, 295] width 8 height 8
type input "13"
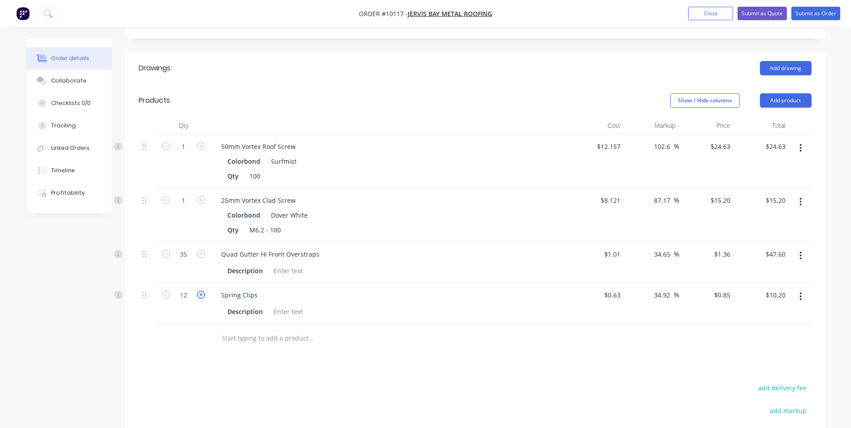
type input "$11.05"
click at [203, 291] on icon "button" at bounding box center [201, 295] width 8 height 8
type input "14"
type input "$11.90"
click at [203, 291] on icon "button" at bounding box center [201, 295] width 8 height 8
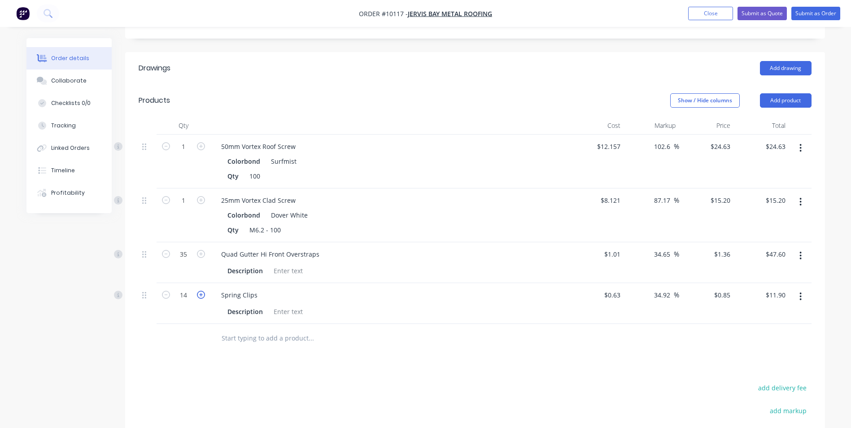
type input "15"
type input "$12.75"
click at [203, 291] on icon "button" at bounding box center [201, 295] width 8 height 8
type input "16"
type input "$13.60"
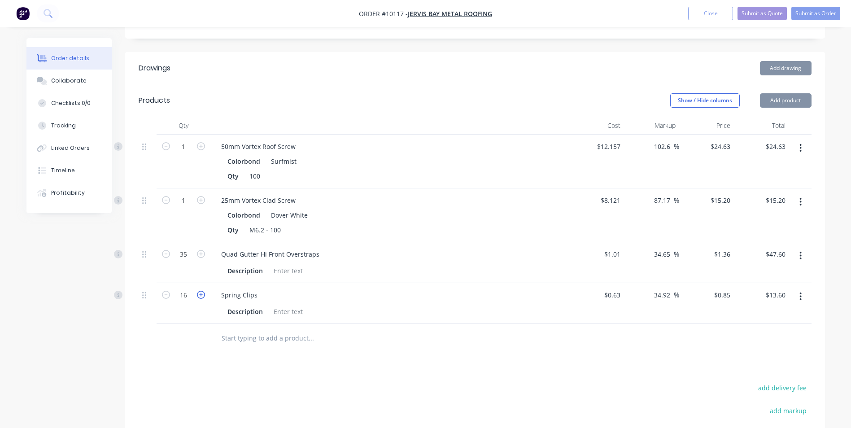
click at [203, 291] on icon "button" at bounding box center [201, 295] width 8 height 8
type input "17"
type input "$14.45"
click at [203, 291] on icon "button" at bounding box center [201, 295] width 8 height 8
type input "18"
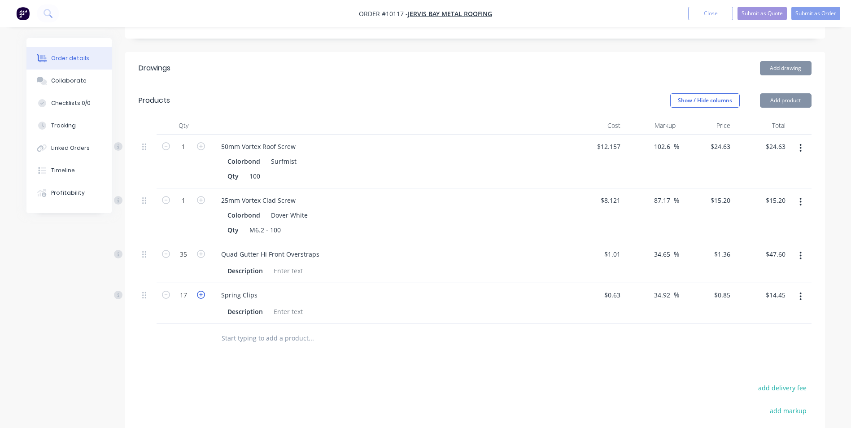
type input "$15.30"
click at [203, 291] on icon "button" at bounding box center [201, 295] width 8 height 8
type input "19"
type input "$16.15"
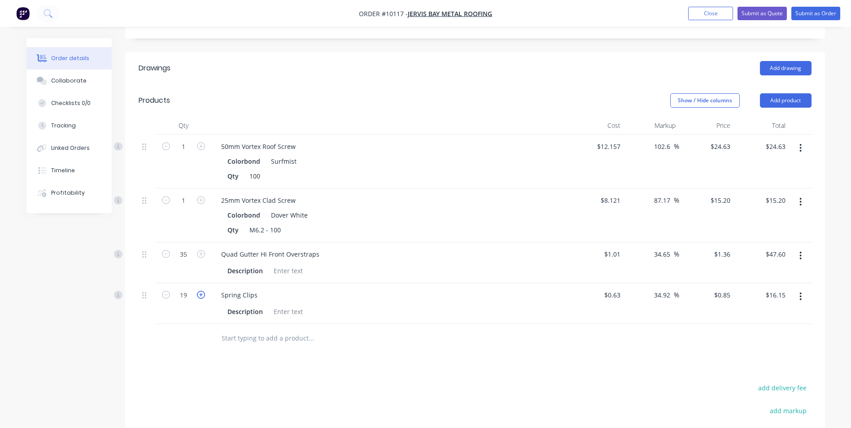
click at [203, 291] on icon "button" at bounding box center [201, 295] width 8 height 8
type input "20"
type input "$17.00"
click at [203, 291] on icon "button" at bounding box center [201, 295] width 8 height 8
type input "21"
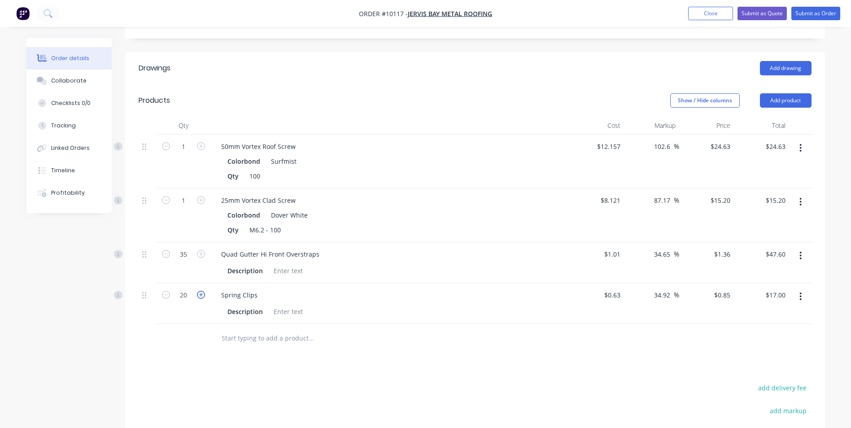
type input "$17.85"
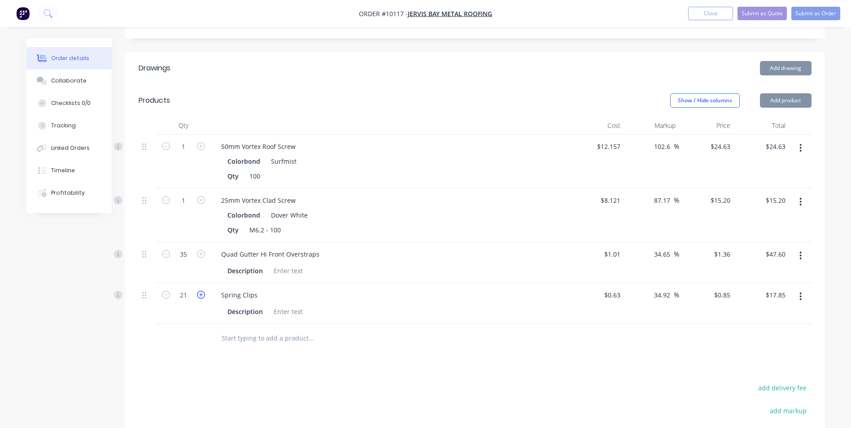
click at [203, 291] on icon "button" at bounding box center [201, 295] width 8 height 8
type input "22"
type input "$18.70"
click at [203, 291] on icon "button" at bounding box center [201, 295] width 8 height 8
type input "23"
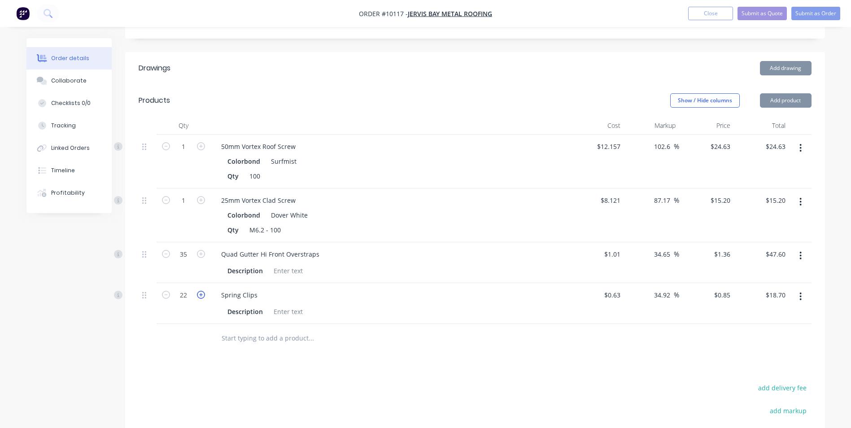
type input "$19.55"
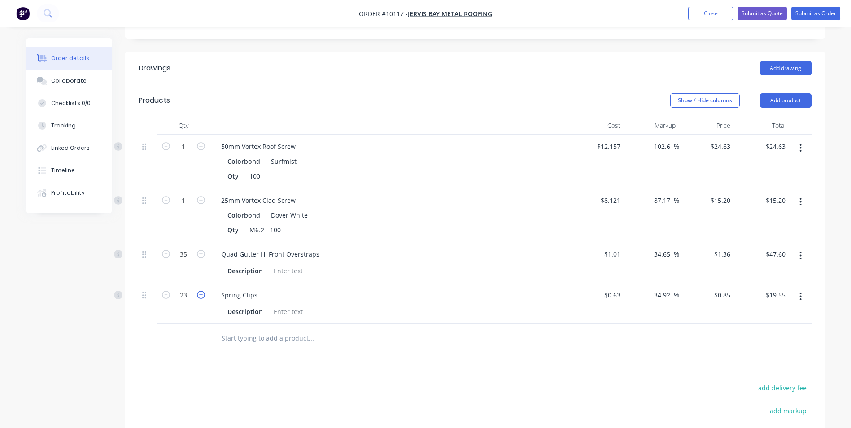
click at [203, 291] on icon "button" at bounding box center [201, 295] width 8 height 8
type input "24"
type input "$20.40"
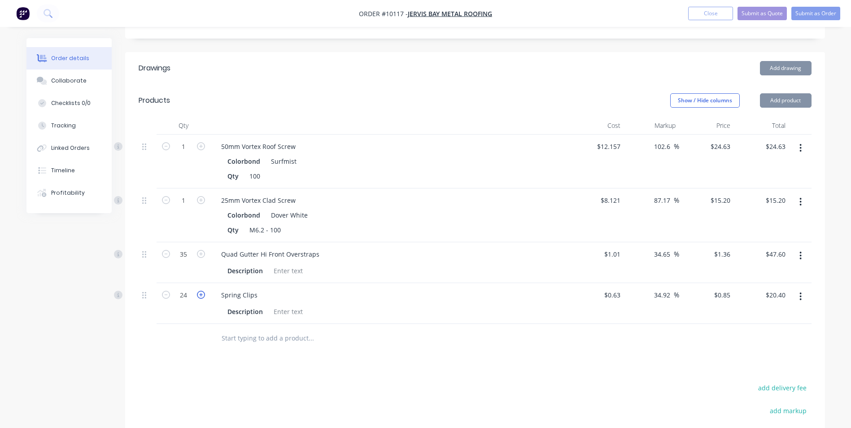
click at [203, 291] on icon "button" at bounding box center [201, 295] width 8 height 8
type input "25"
type input "$21.25"
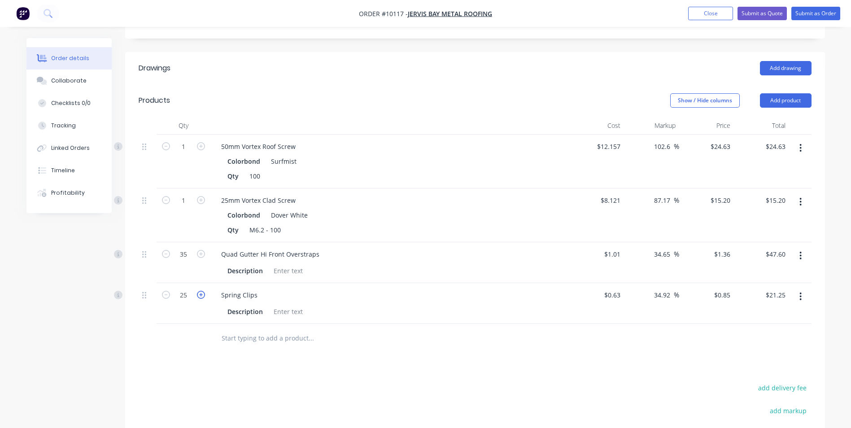
click at [203, 291] on icon "button" at bounding box center [201, 295] width 8 height 8
type input "26"
type input "$22.10"
click at [203, 291] on icon "button" at bounding box center [201, 295] width 8 height 8
type input "27"
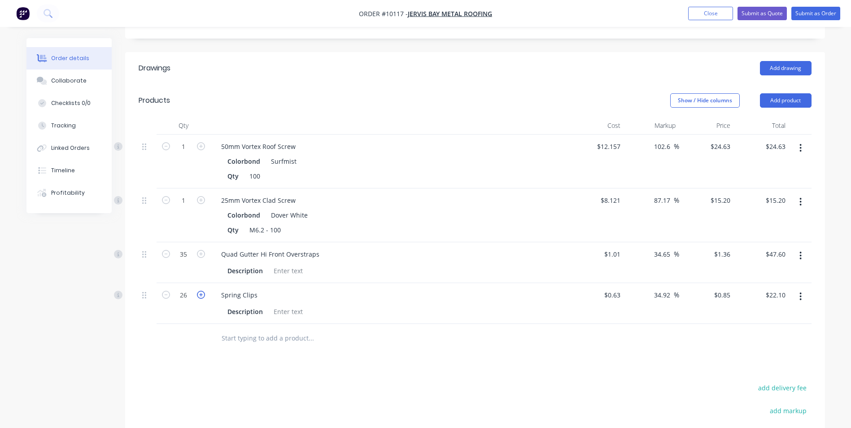
type input "$22.95"
click at [203, 291] on icon "button" at bounding box center [201, 295] width 8 height 8
type input "28"
type input "$23.80"
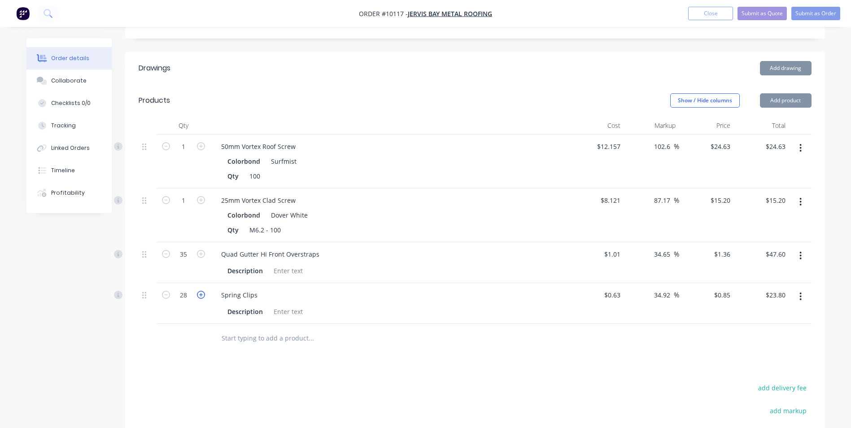
click at [203, 291] on icon "button" at bounding box center [201, 295] width 8 height 8
type input "29"
type input "$24.65"
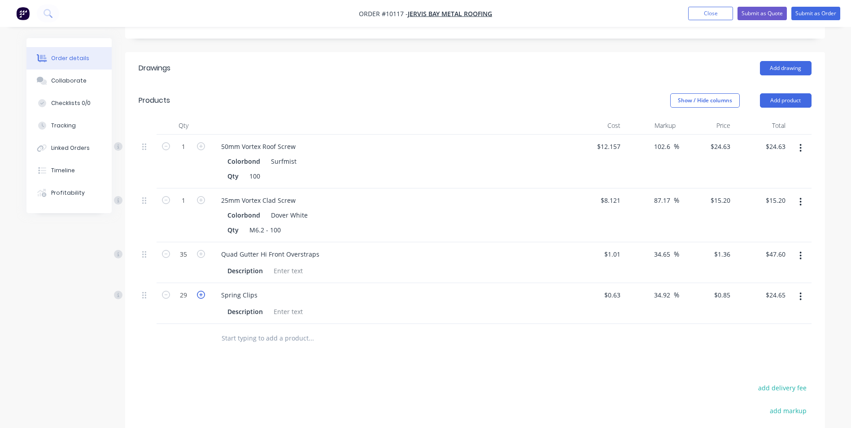
click at [203, 291] on icon "button" at bounding box center [201, 295] width 8 height 8
type input "30"
type input "$25.50"
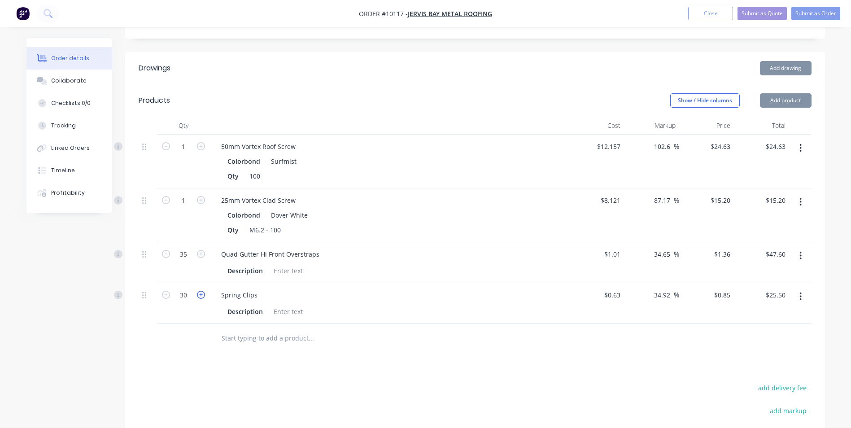
click at [203, 291] on icon "button" at bounding box center [201, 295] width 8 height 8
type input "31"
type input "$26.35"
click at [203, 291] on icon "button" at bounding box center [201, 295] width 8 height 8
type input "32"
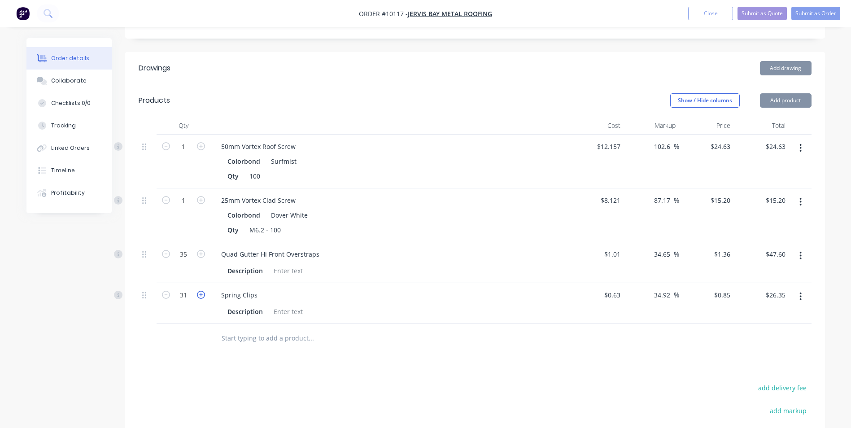
type input "$27.20"
click at [203, 291] on icon "button" at bounding box center [201, 295] width 8 height 8
type input "33"
type input "$28.05"
click at [203, 291] on icon "button" at bounding box center [201, 295] width 8 height 8
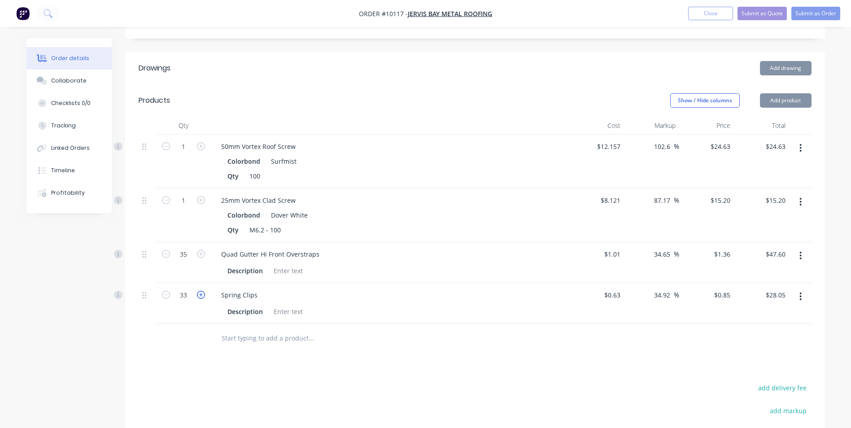
type input "34"
type input "$28.90"
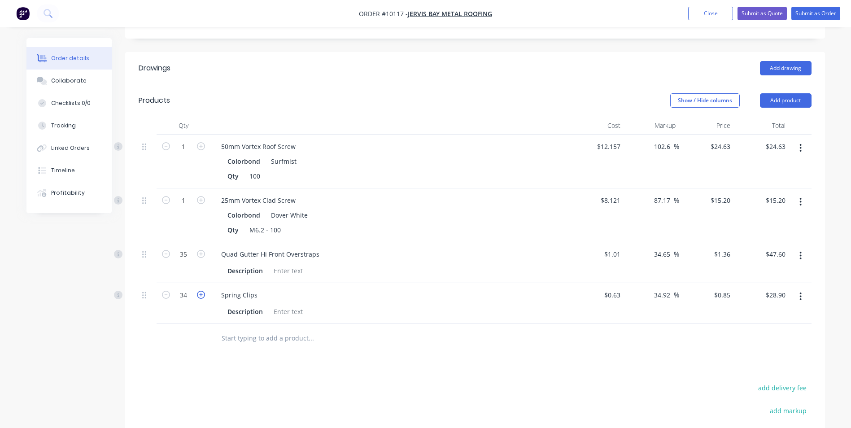
click at [203, 291] on icon "button" at bounding box center [201, 295] width 8 height 8
type input "35"
type input "$29.75"
click at [795, 93] on button "Add product" at bounding box center [786, 100] width 52 height 14
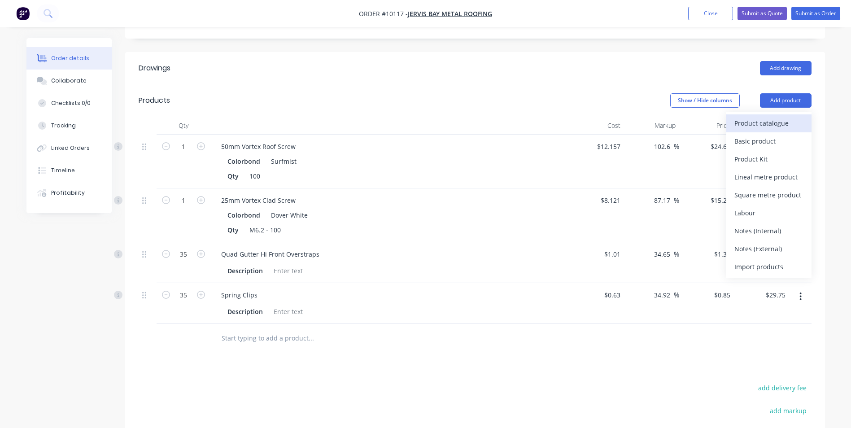
click at [783, 117] on div "Product catalogue" at bounding box center [768, 123] width 69 height 13
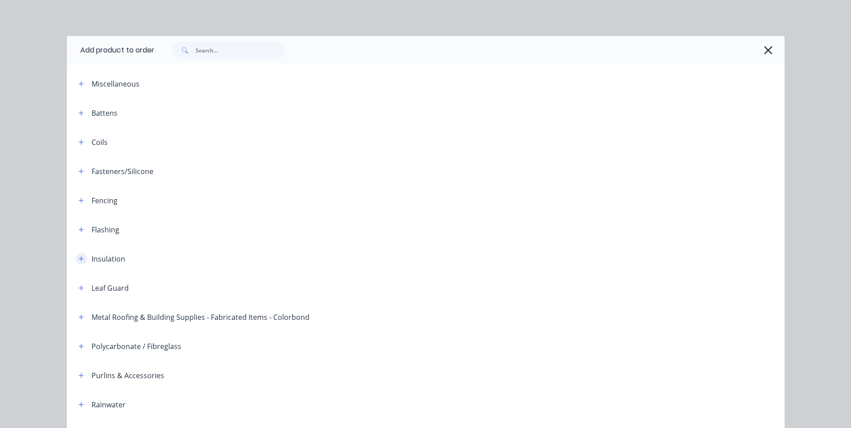
click at [79, 258] on icon "button" at bounding box center [81, 259] width 5 height 6
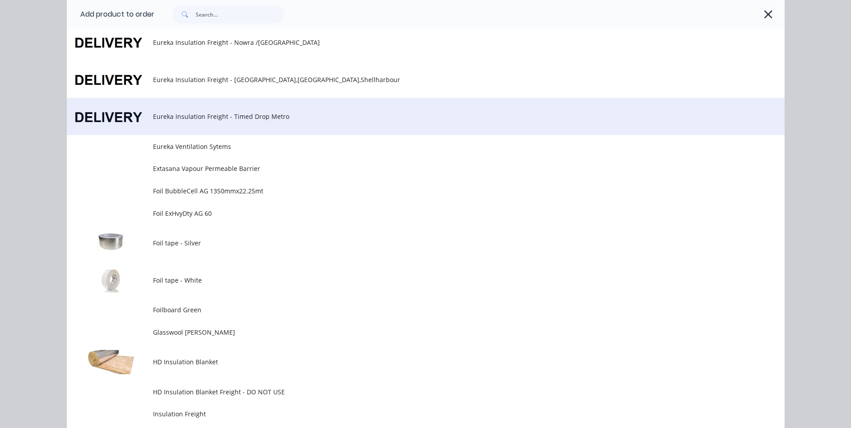
scroll to position [538, 0]
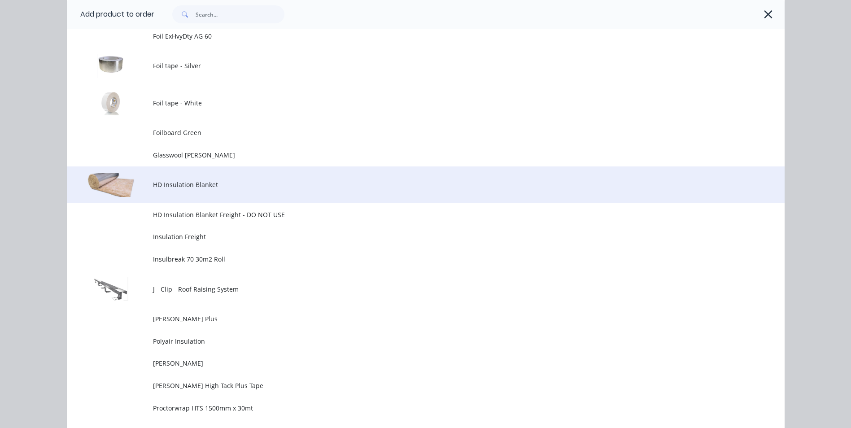
click at [203, 185] on span "HD Insulation Blanket" at bounding box center [405, 184] width 505 height 9
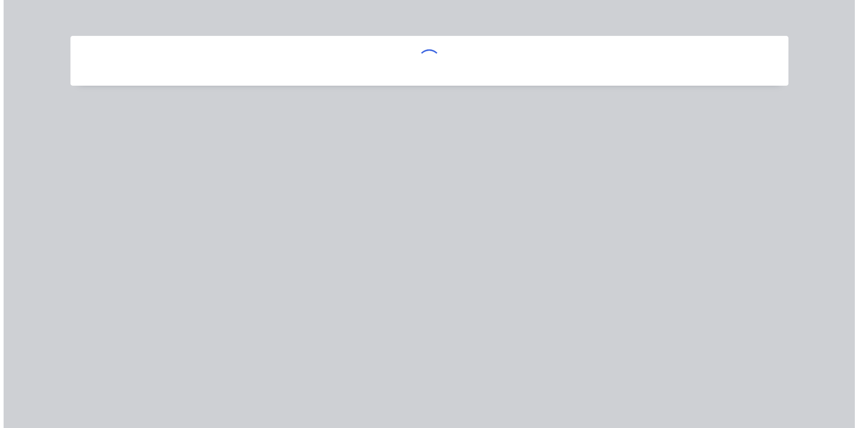
scroll to position [0, 0]
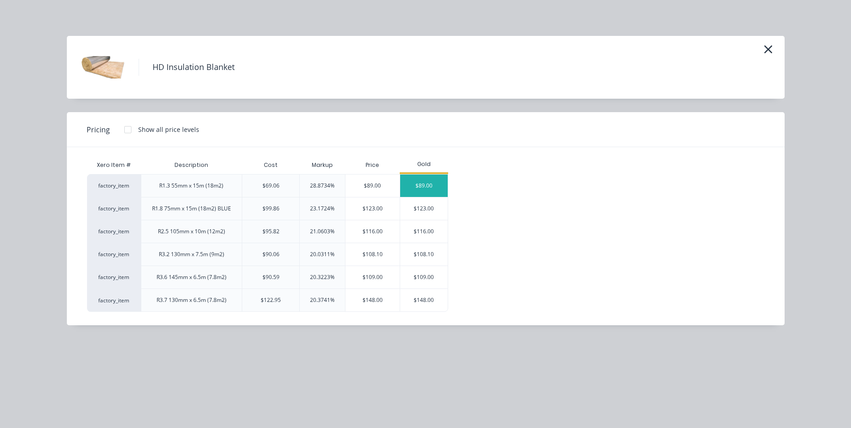
click at [415, 181] on div "$89.00" at bounding box center [424, 186] width 48 height 22
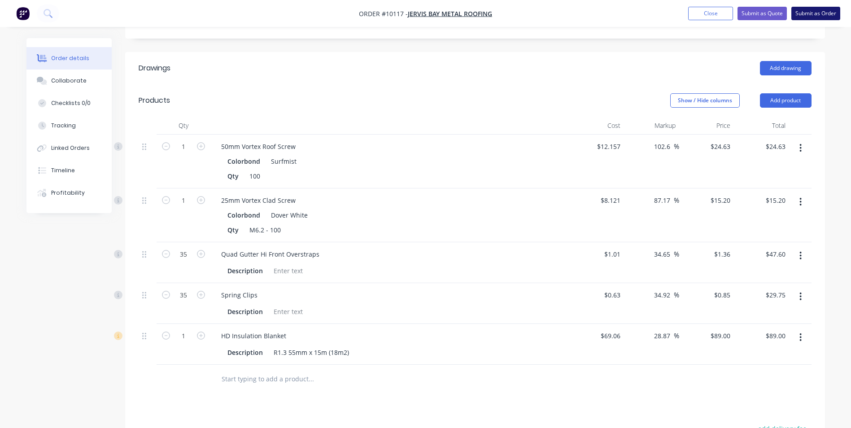
click at [818, 9] on button "Submit as Order" at bounding box center [815, 13] width 49 height 13
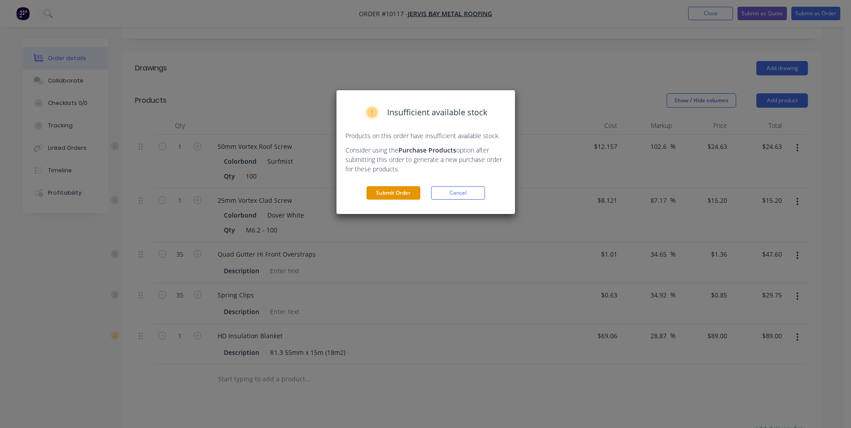
click at [397, 190] on button "Submit Order" at bounding box center [394, 192] width 54 height 13
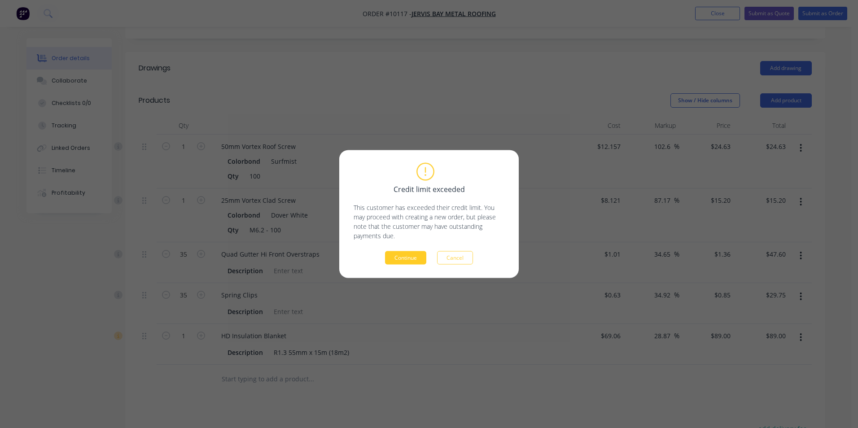
click at [403, 255] on button "Continue" at bounding box center [405, 257] width 41 height 13
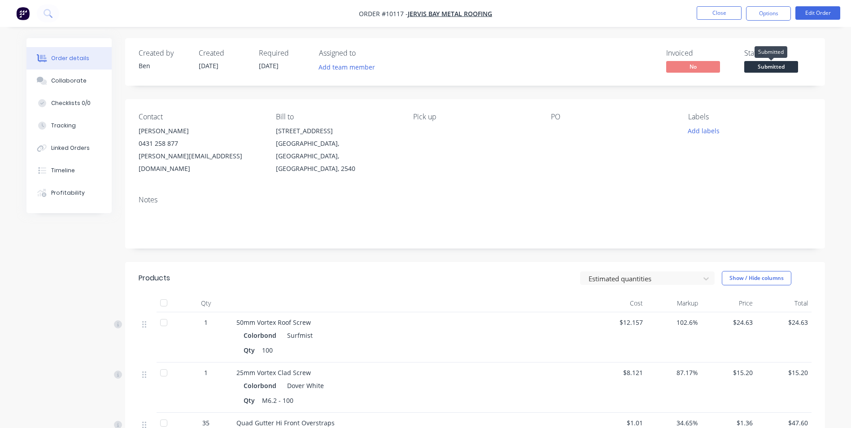
click at [766, 66] on span "Submitted" at bounding box center [771, 66] width 54 height 11
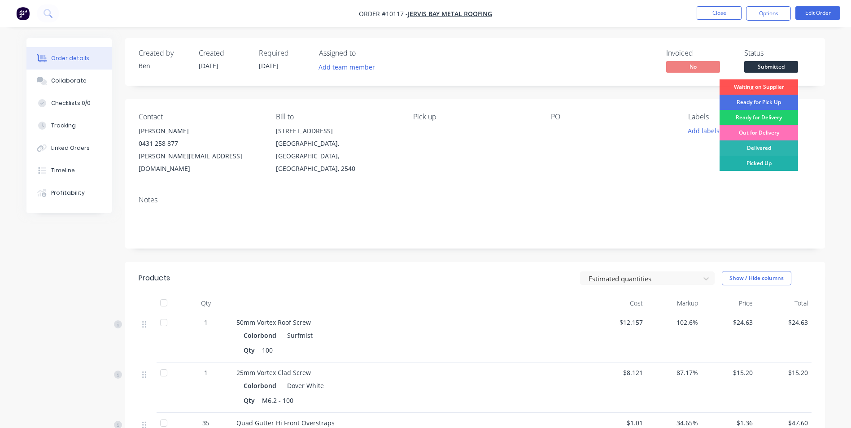
click at [762, 159] on div "Picked Up" at bounding box center [759, 163] width 79 height 15
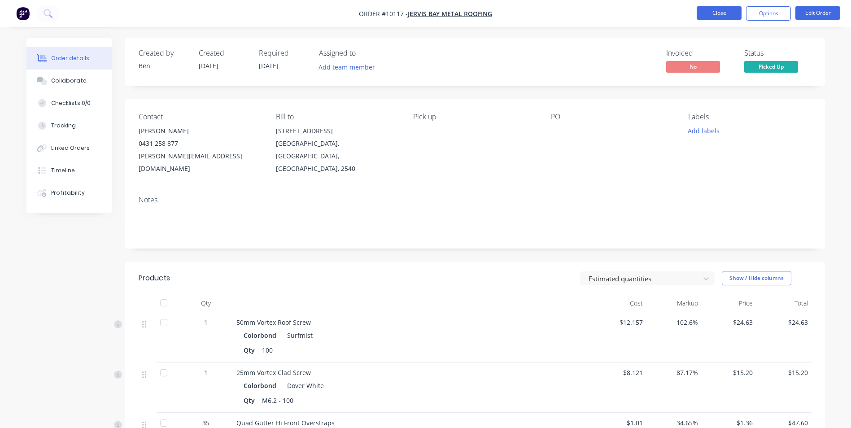
click at [731, 12] on button "Close" at bounding box center [719, 12] width 45 height 13
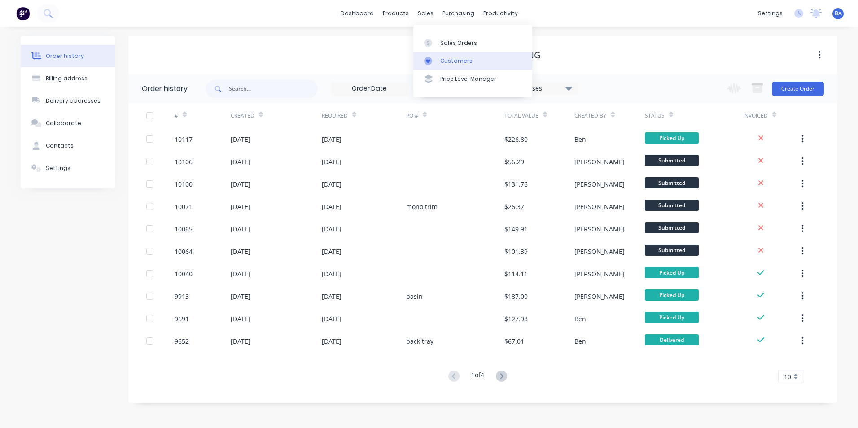
click at [437, 57] on div at bounding box center [430, 61] width 13 height 8
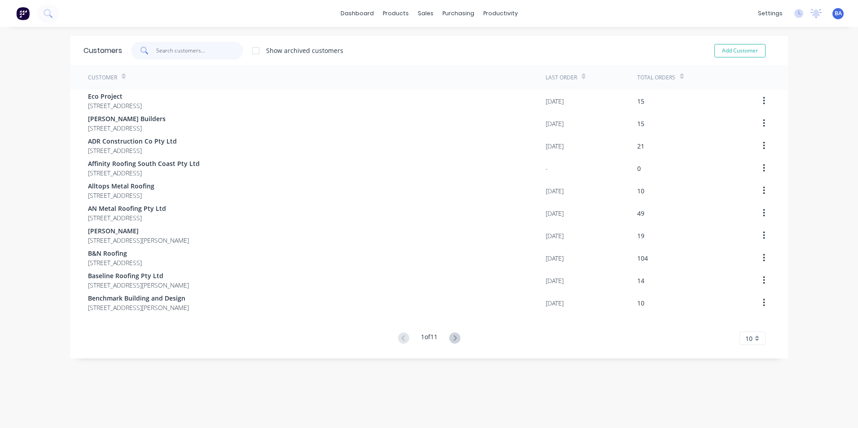
click at [194, 51] on input "text" at bounding box center [199, 51] width 87 height 18
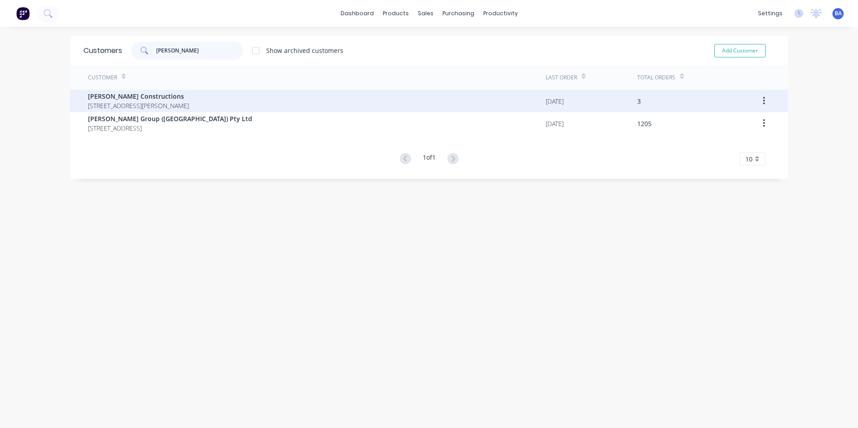
type input "[PERSON_NAME]"
click at [159, 100] on span "[PERSON_NAME] Constructions" at bounding box center [138, 96] width 101 height 9
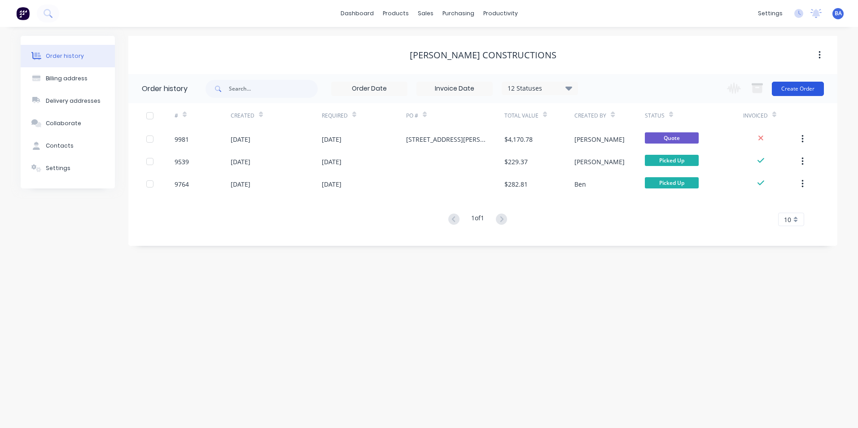
click at [788, 89] on button "Create Order" at bounding box center [798, 89] width 52 height 14
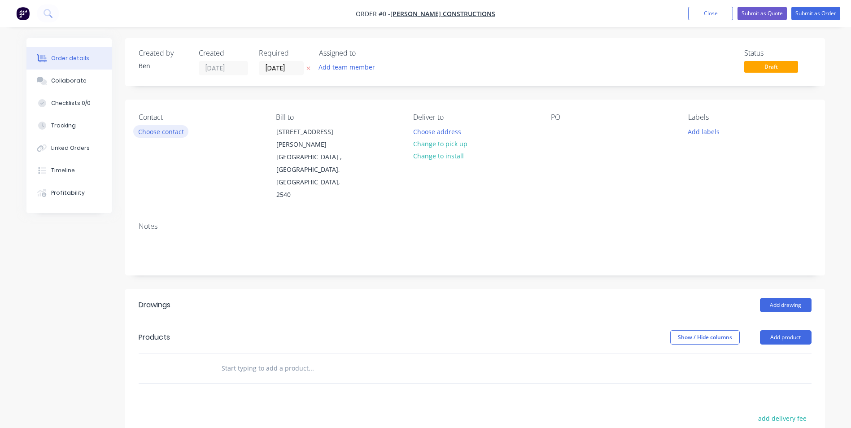
click at [152, 129] on button "Choose contact" at bounding box center [160, 131] width 55 height 12
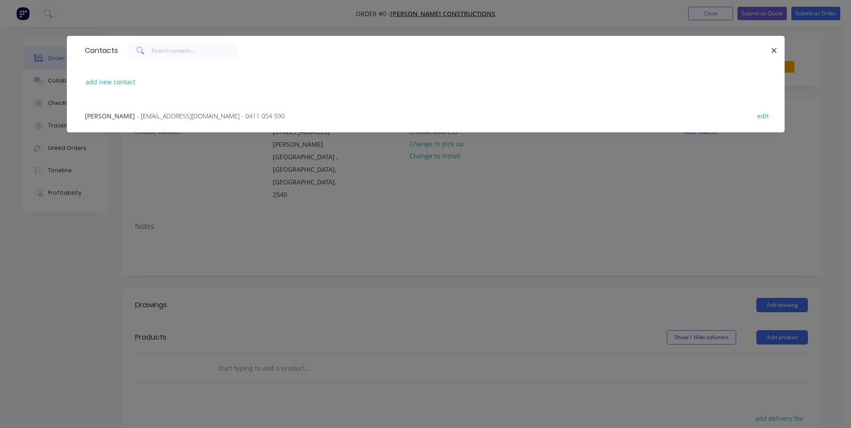
click at [158, 116] on span "- [EMAIL_ADDRESS][DOMAIN_NAME] - 0411 054 590" at bounding box center [211, 116] width 148 height 9
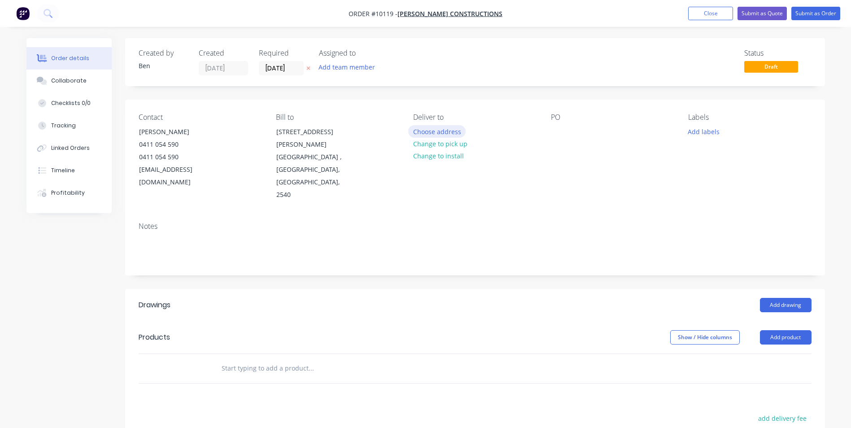
click at [440, 132] on button "Choose address" at bounding box center [436, 131] width 57 height 12
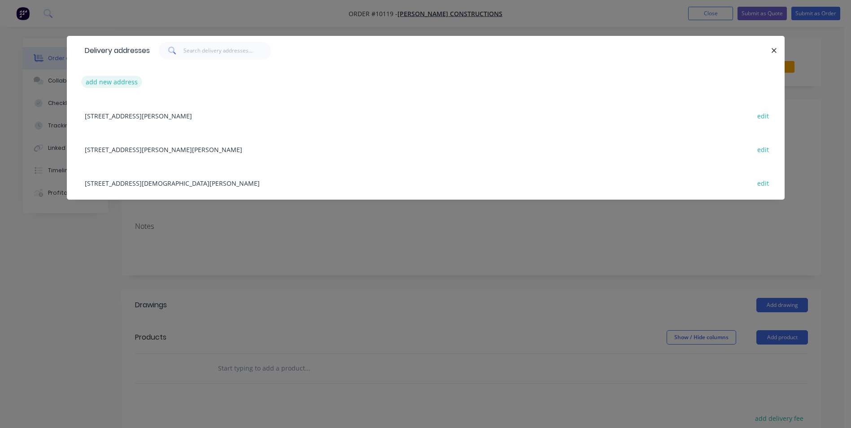
click at [112, 82] on button "add new address" at bounding box center [111, 82] width 61 height 12
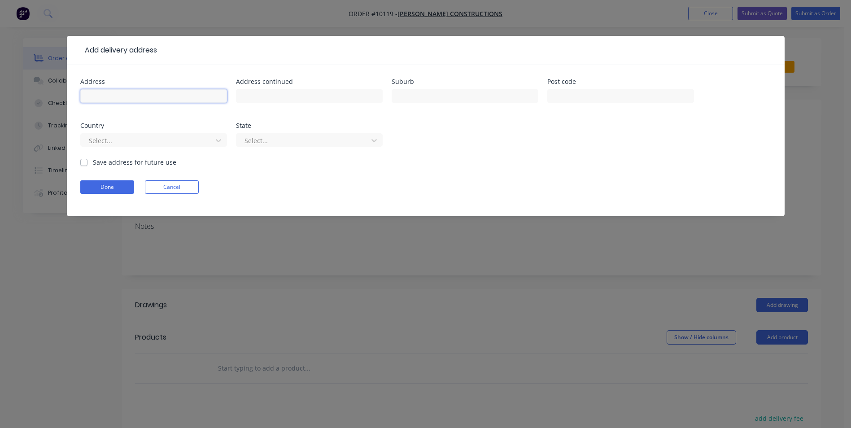
click at [107, 93] on input "text" at bounding box center [153, 95] width 147 height 13
type input "lot [STREET_ADDRESS]"
drag, startPoint x: 405, startPoint y: 92, endPoint x: 410, endPoint y: 87, distance: 7.4
click at [405, 92] on input "text" at bounding box center [465, 95] width 147 height 13
type input "[PERSON_NAME]"
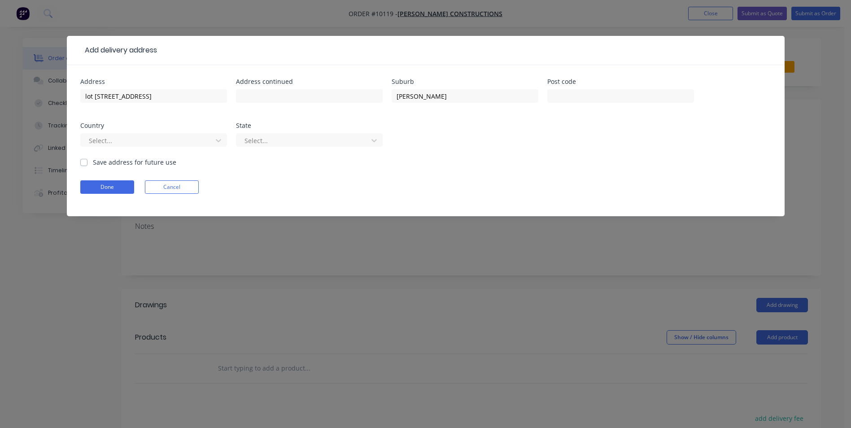
click at [376, 150] on div "Select..." at bounding box center [309, 144] width 147 height 26
click at [93, 163] on label "Save address for future use" at bounding box center [134, 161] width 83 height 9
click at [83, 163] on input "Save address for future use" at bounding box center [83, 161] width 7 height 9
checkbox input "true"
click at [92, 183] on button "Done" at bounding box center [107, 186] width 54 height 13
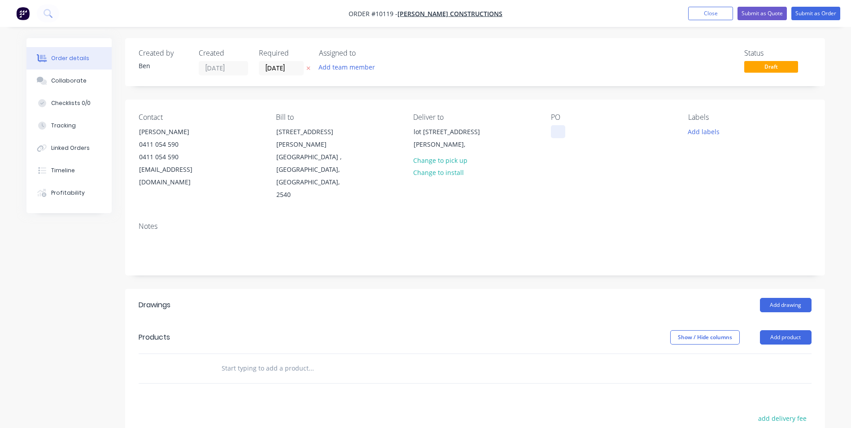
click at [560, 132] on div at bounding box center [558, 131] width 14 height 13
click at [593, 222] on div "Notes" at bounding box center [475, 226] width 673 height 9
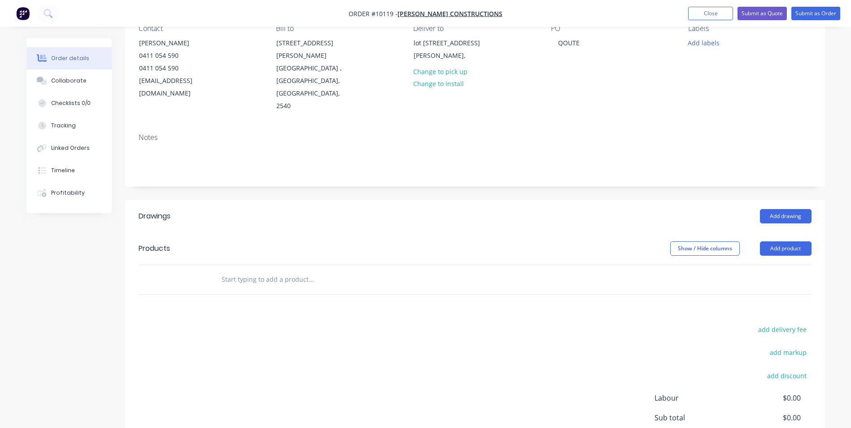
scroll to position [90, 0]
click at [785, 240] on button "Add product" at bounding box center [786, 247] width 52 height 14
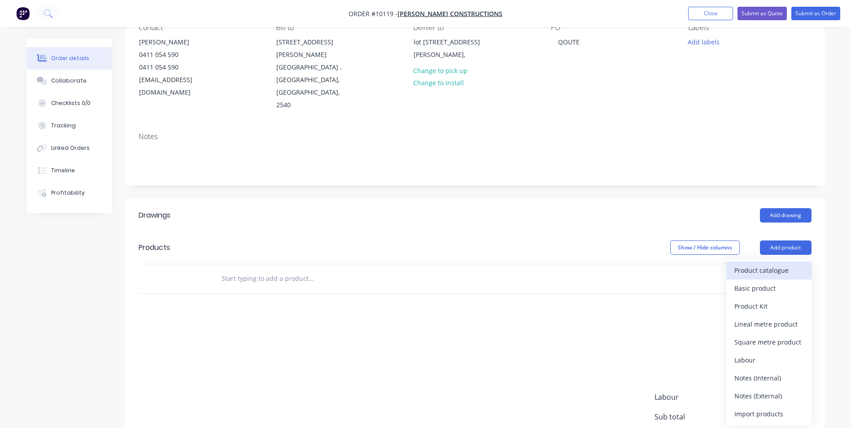
click at [773, 264] on div "Product catalogue" at bounding box center [768, 270] width 69 height 13
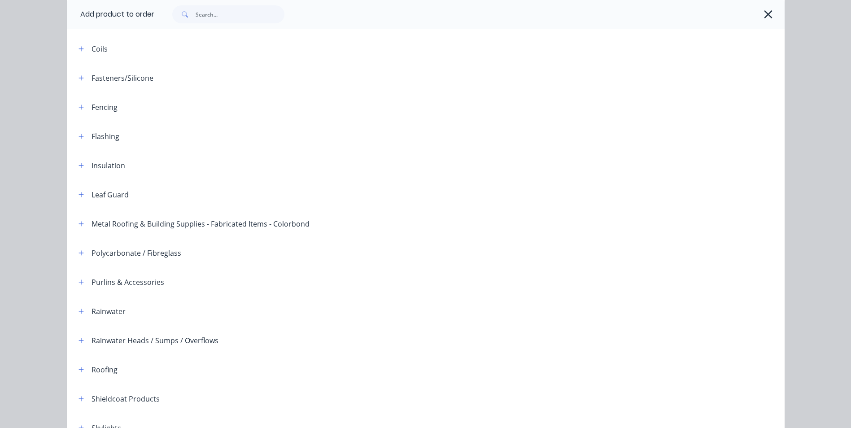
scroll to position [179, 0]
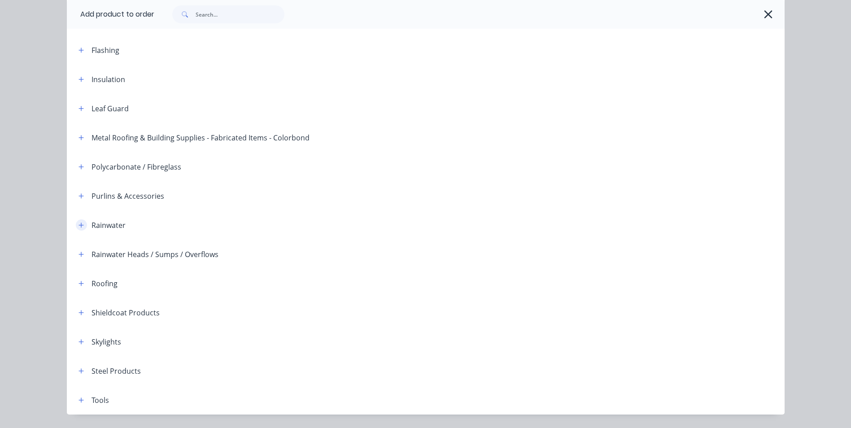
click at [79, 223] on icon "button" at bounding box center [81, 225] width 5 height 6
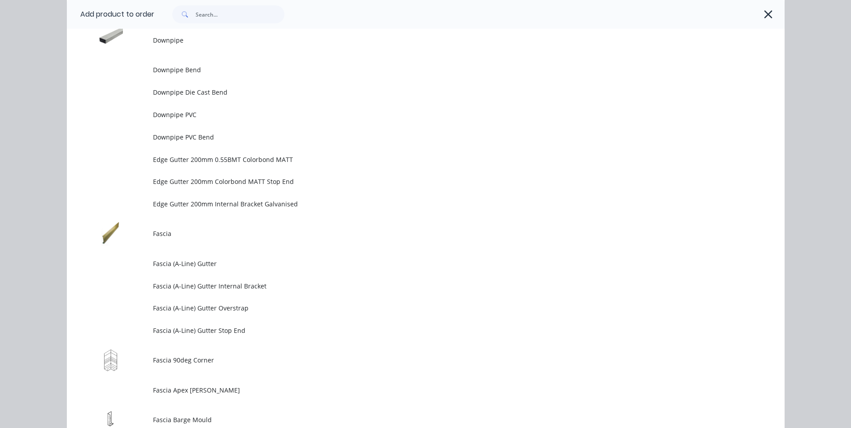
scroll to position [1122, 0]
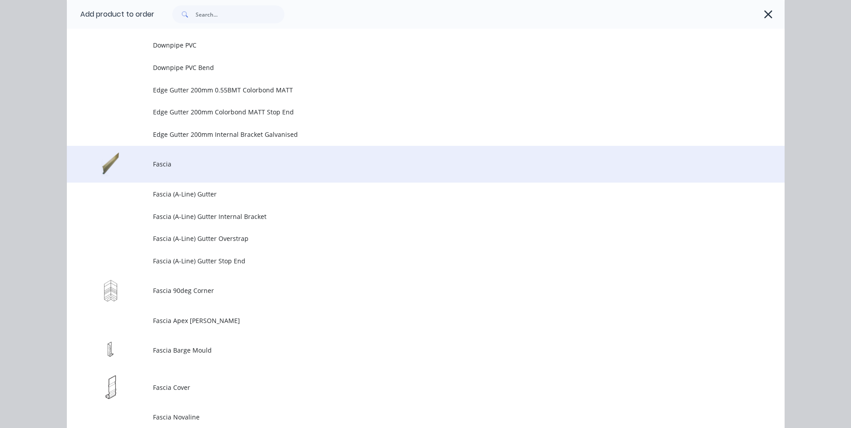
click at [175, 162] on span "Fascia" at bounding box center [405, 163] width 505 height 9
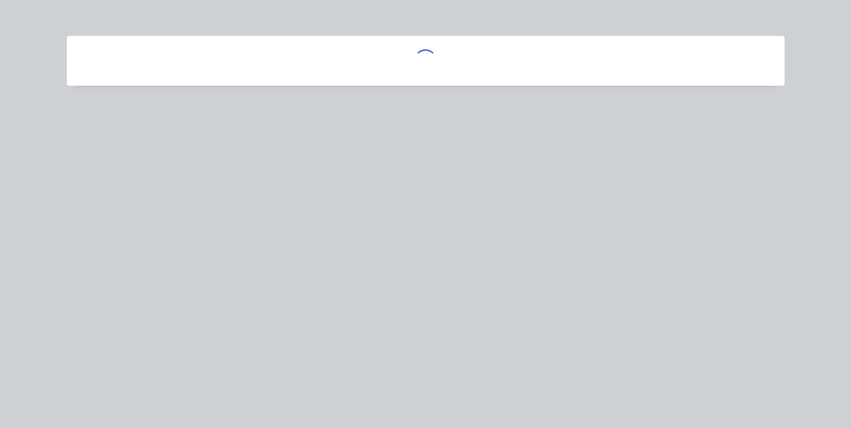
scroll to position [0, 0]
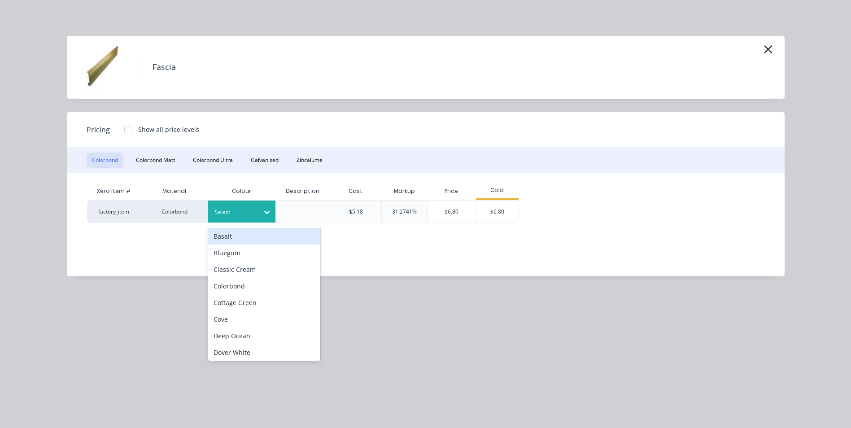
click at [265, 210] on icon at bounding box center [266, 212] width 9 height 9
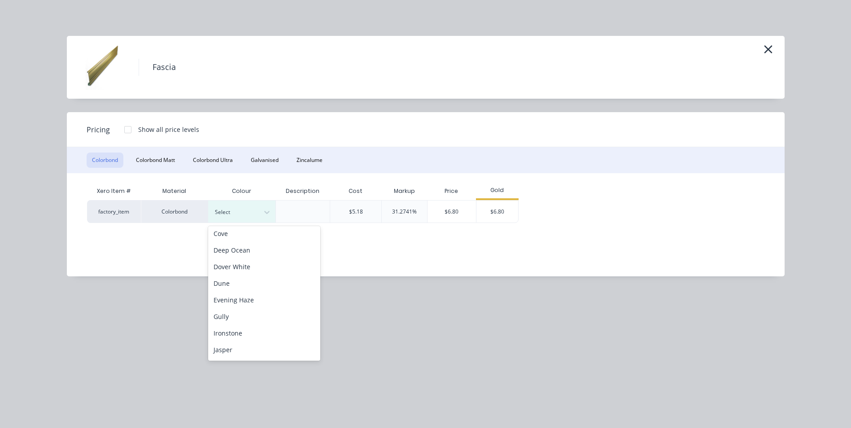
scroll to position [179, 0]
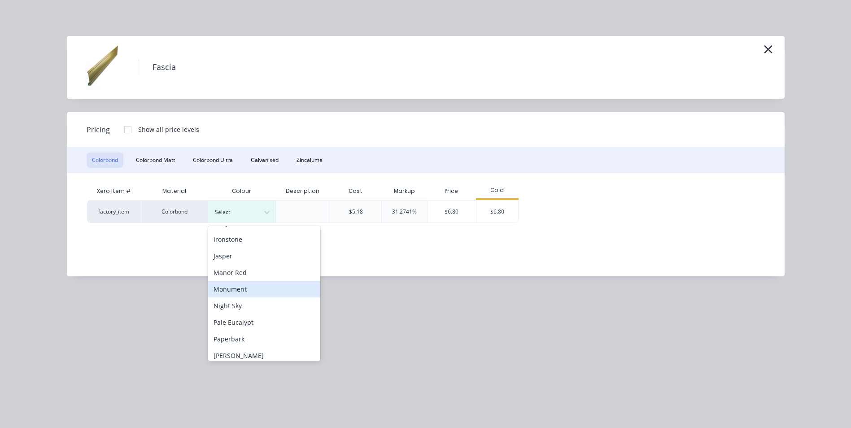
click at [254, 288] on div "Monument" at bounding box center [264, 289] width 112 height 17
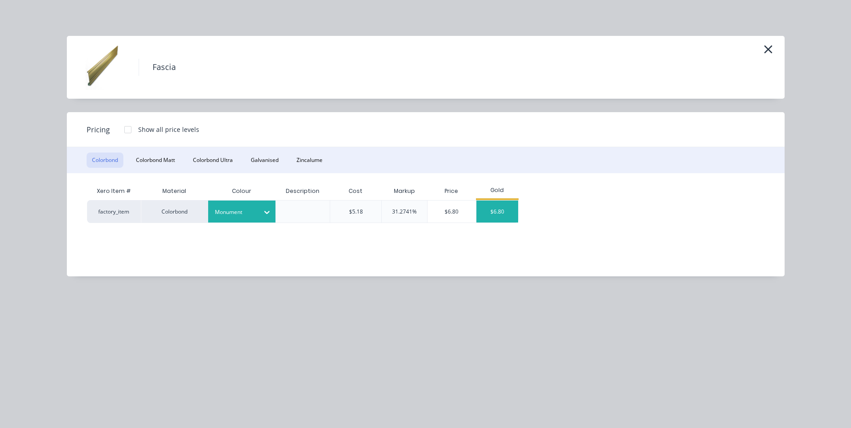
click at [500, 214] on div "$6.80" at bounding box center [497, 212] width 42 height 22
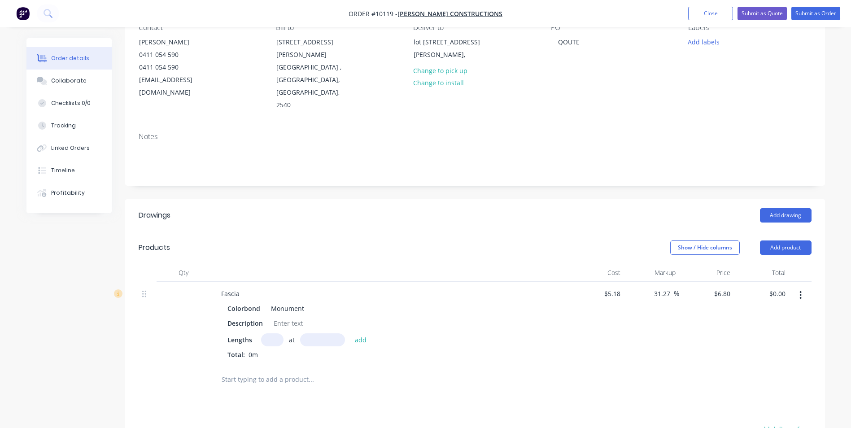
click at [271, 333] on input "text" at bounding box center [272, 339] width 22 height 13
type input "1"
type input "580000mm"
click at [358, 333] on button "add" at bounding box center [360, 339] width 21 height 12
click at [286, 351] on icon "button" at bounding box center [286, 355] width 6 height 8
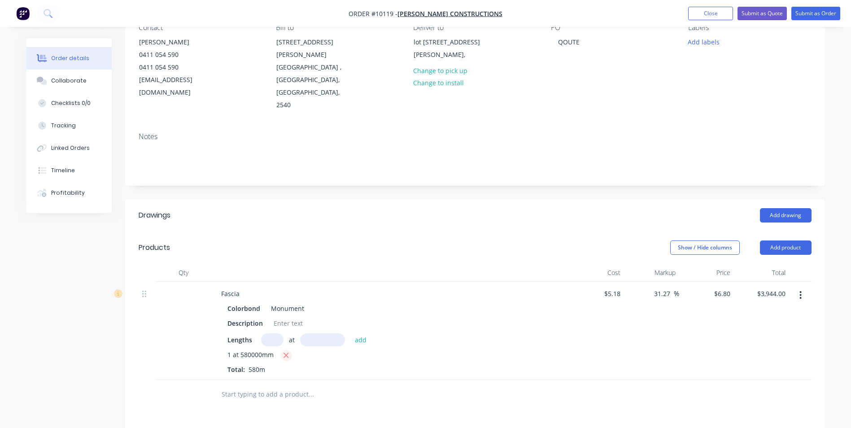
type input "$0.00"
click at [275, 333] on input "text" at bounding box center [272, 339] width 22 height 13
type input "1"
type input "58000mm"
click at [360, 333] on button "add" at bounding box center [360, 339] width 21 height 12
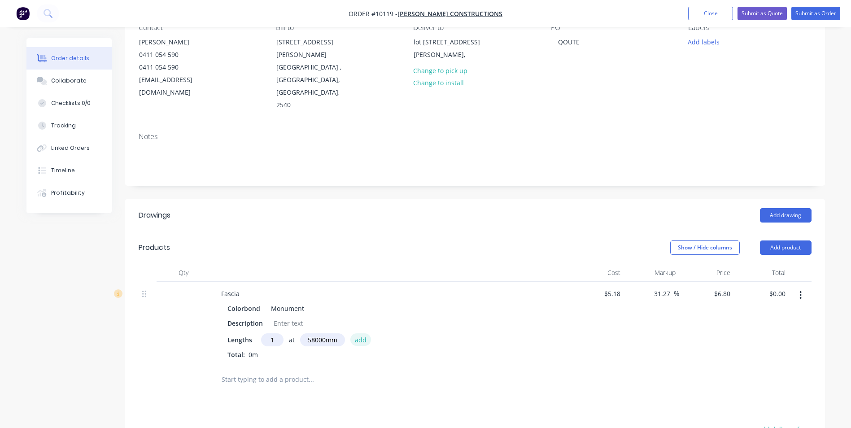
type input "$394.40"
click at [786, 240] on button "Add product" at bounding box center [786, 247] width 52 height 14
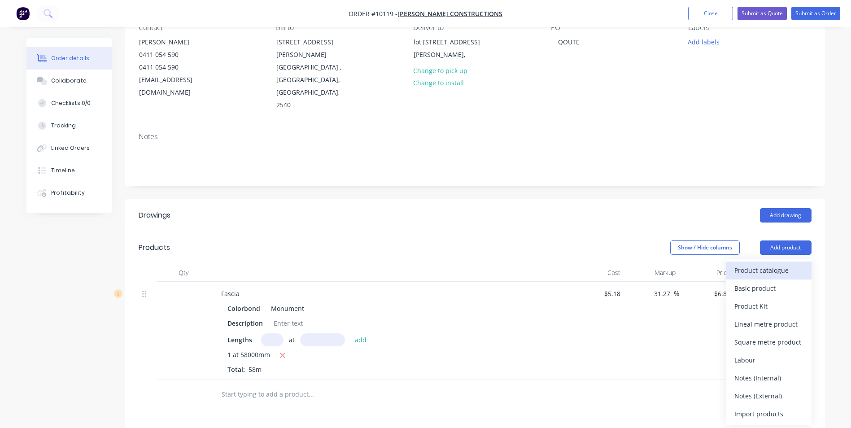
click at [782, 264] on div "Product catalogue" at bounding box center [768, 270] width 69 height 13
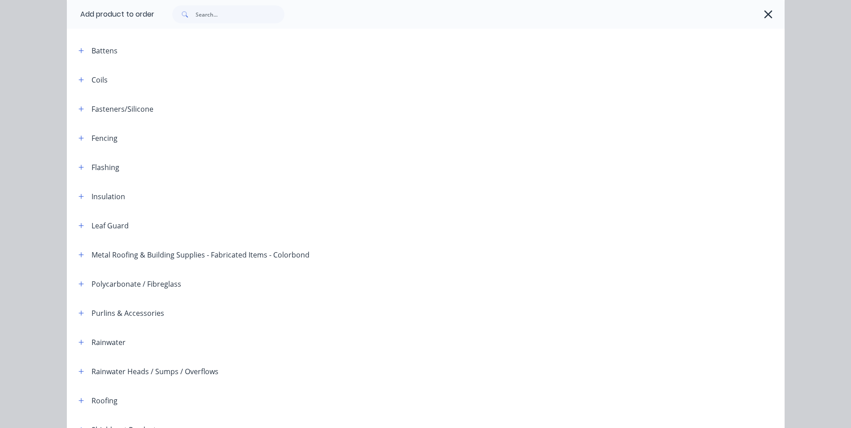
scroll to position [135, 0]
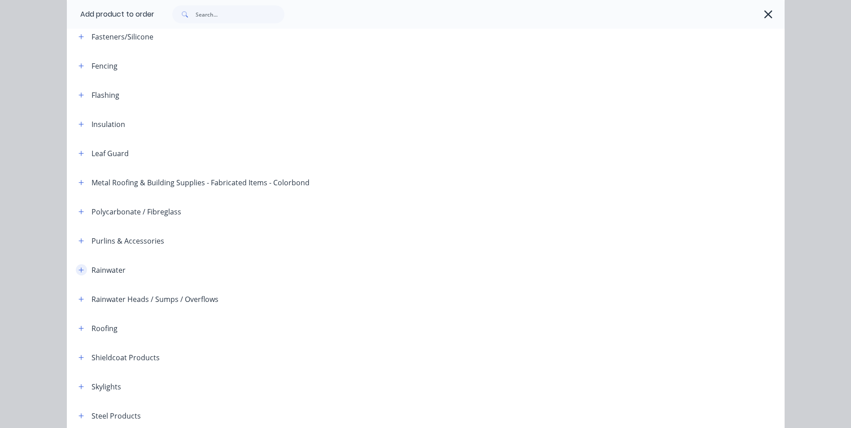
click at [79, 269] on icon "button" at bounding box center [81, 269] width 5 height 5
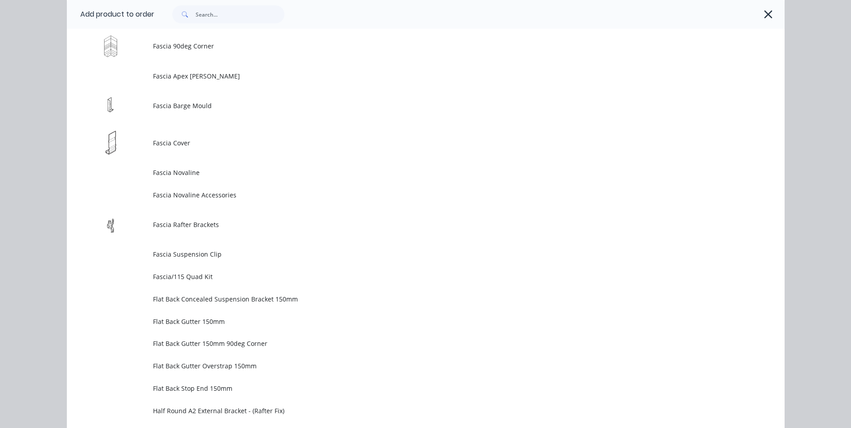
scroll to position [1301, 0]
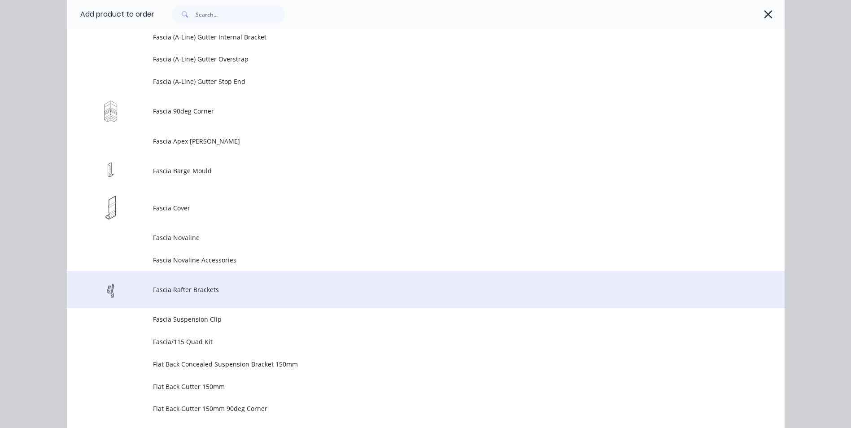
click at [170, 283] on td "Fascia Rafter Brackets" at bounding box center [469, 289] width 632 height 37
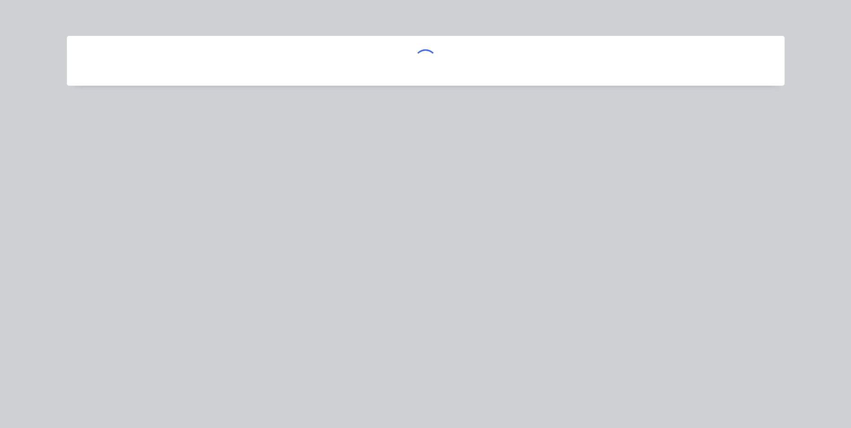
scroll to position [0, 0]
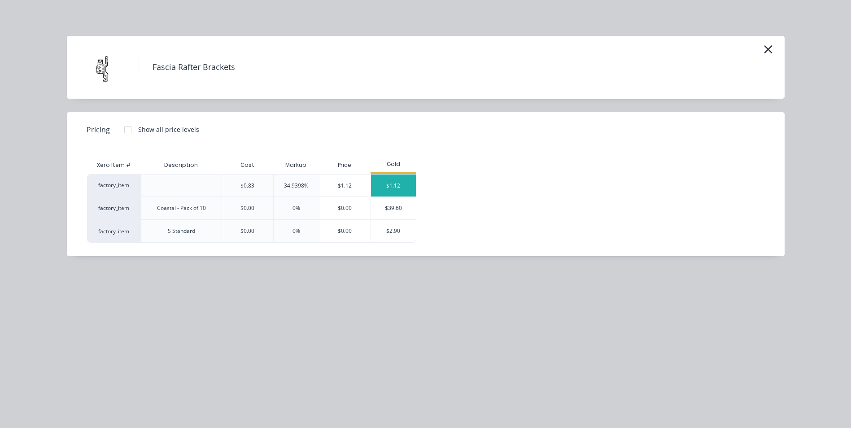
click at [391, 190] on div "$1.12" at bounding box center [393, 186] width 45 height 22
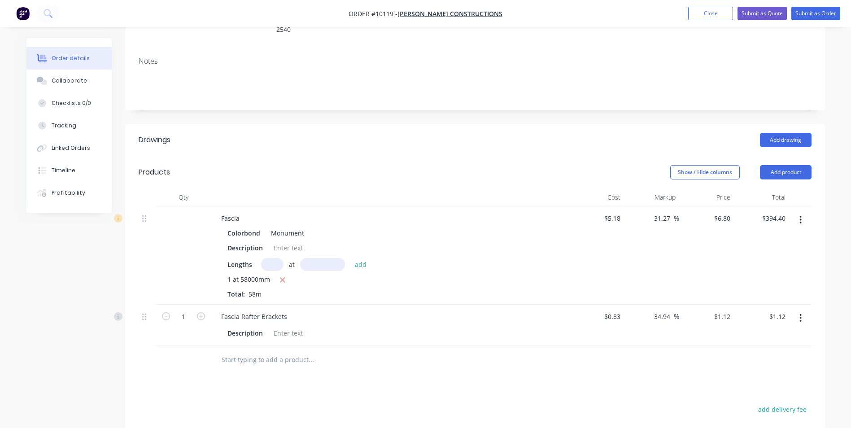
scroll to position [269, 0]
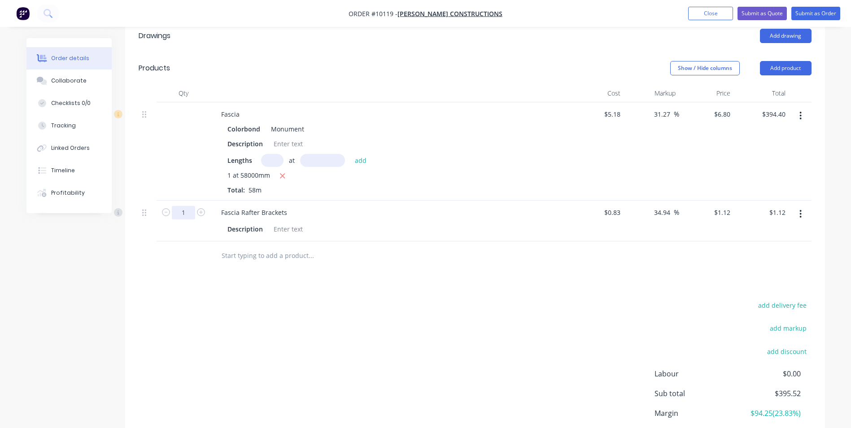
click at [191, 206] on input "1" at bounding box center [183, 212] width 23 height 13
type input "70"
type input "$78.40"
click at [286, 243] on div at bounding box center [371, 255] width 323 height 29
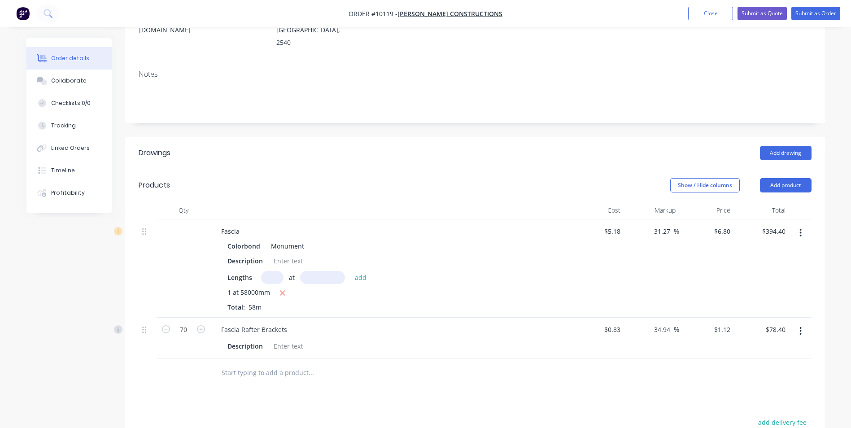
scroll to position [0, 0]
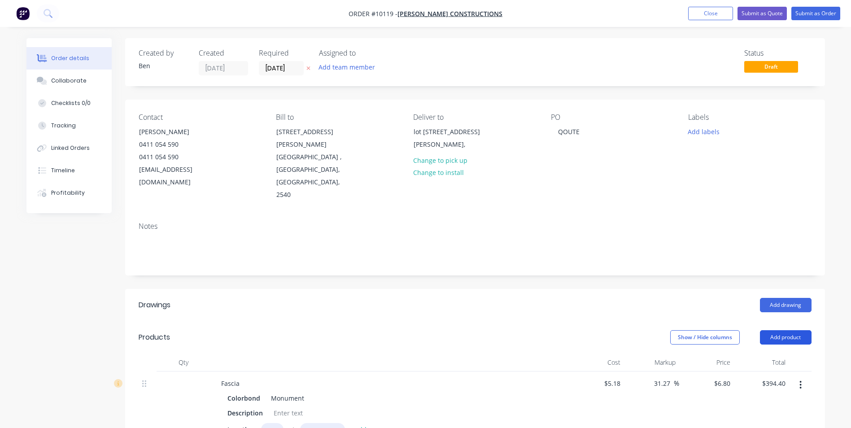
click at [777, 330] on button "Add product" at bounding box center [786, 337] width 52 height 14
click at [772, 351] on button "Product catalogue" at bounding box center [768, 360] width 85 height 18
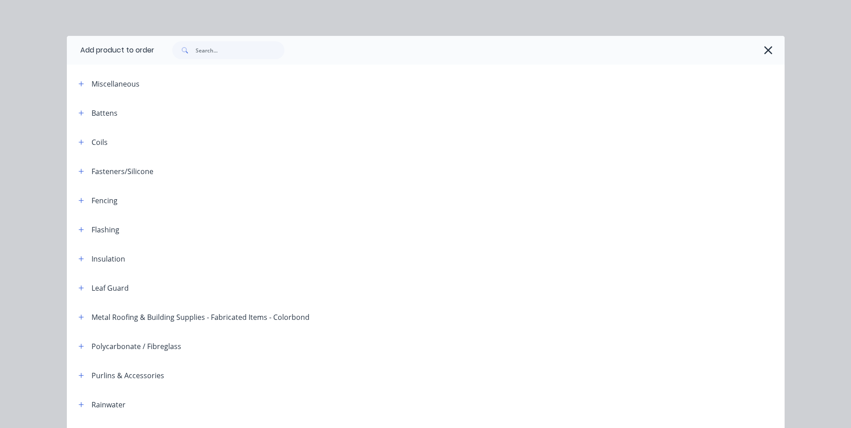
scroll to position [179, 0]
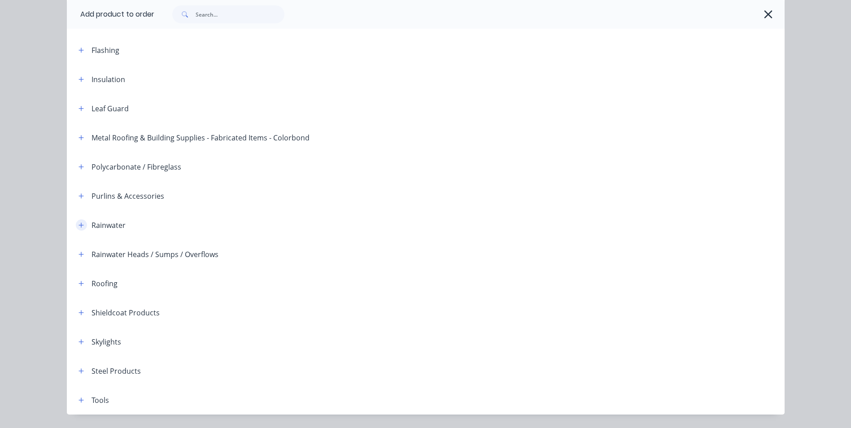
click at [79, 225] on icon "button" at bounding box center [81, 225] width 5 height 5
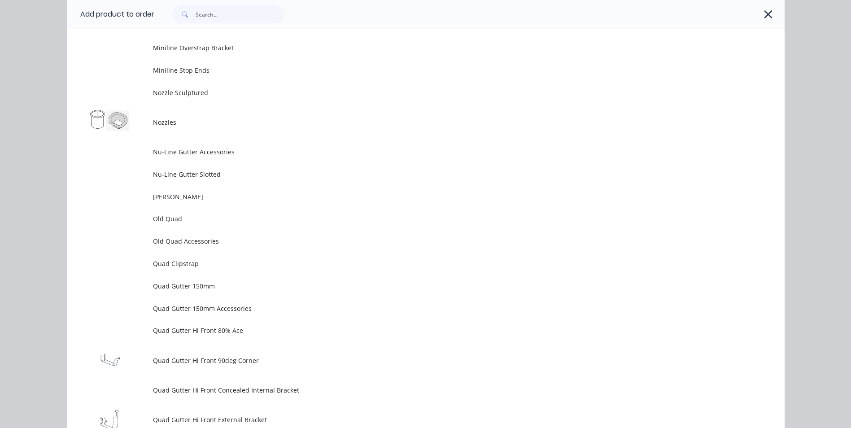
scroll to position [2243, 0]
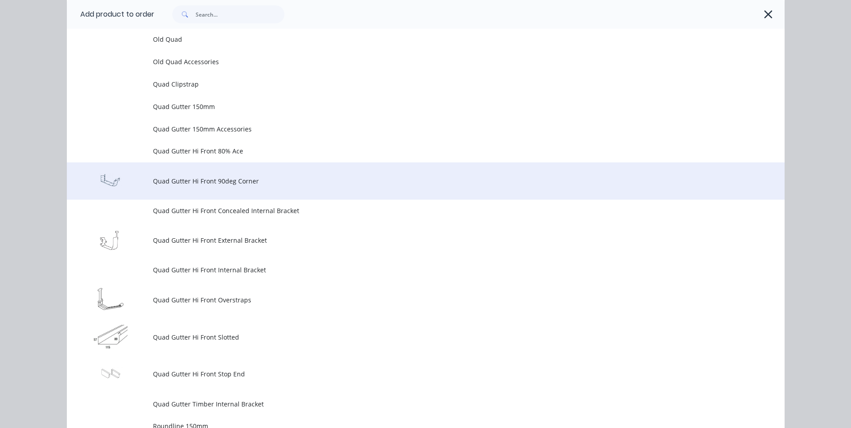
click at [241, 179] on span "Quad Gutter Hi Front 90deg Corner" at bounding box center [405, 180] width 505 height 9
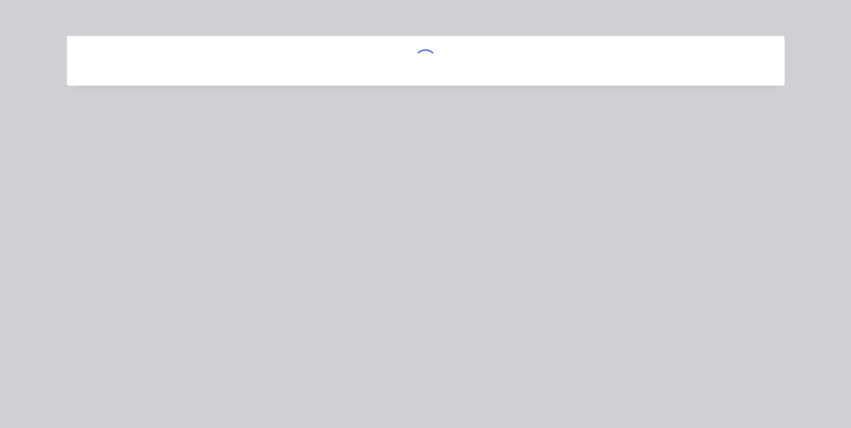
scroll to position [0, 0]
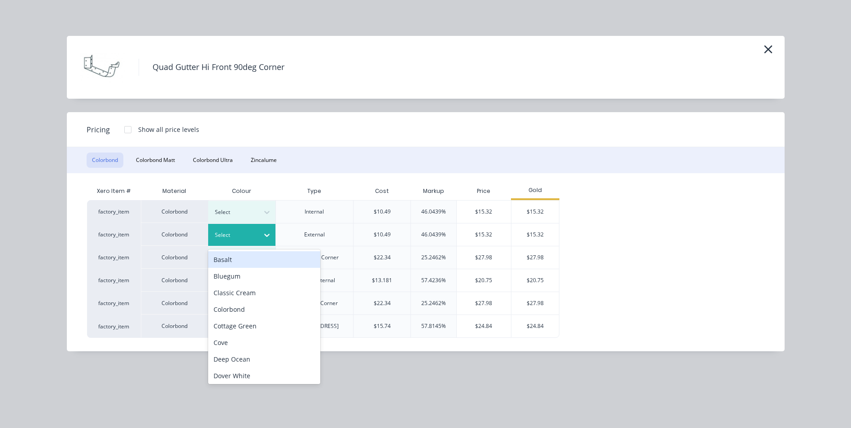
click at [264, 233] on icon at bounding box center [266, 235] width 9 height 9
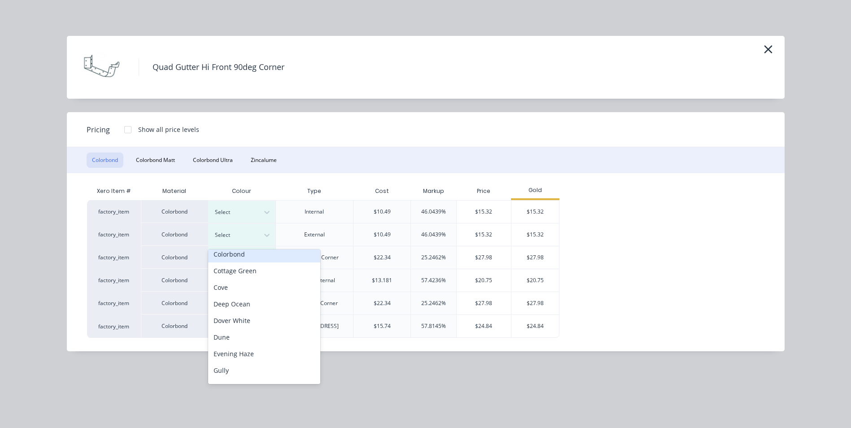
scroll to position [135, 0]
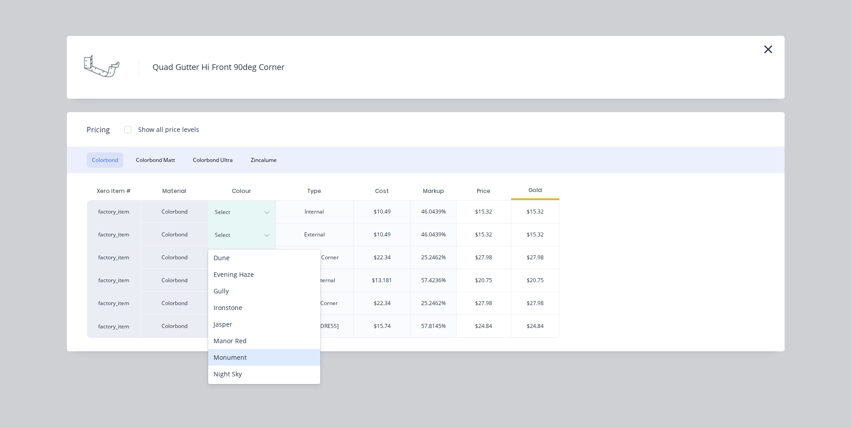
click at [249, 358] on div "Monument" at bounding box center [264, 357] width 112 height 17
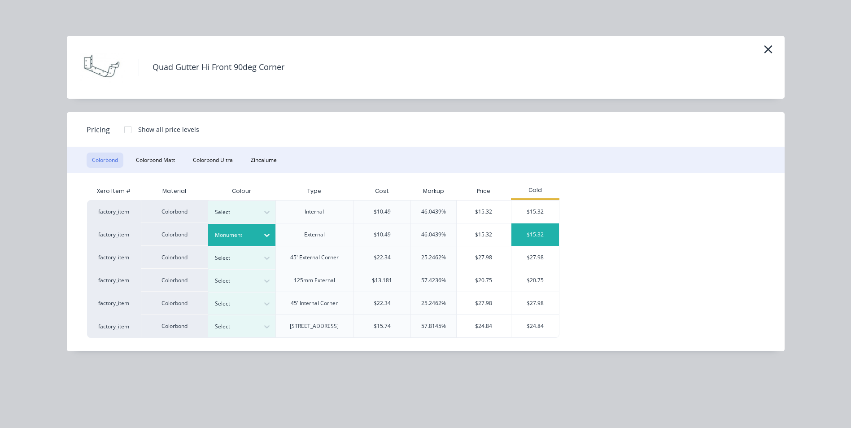
click at [525, 230] on div "$15.32" at bounding box center [535, 234] width 48 height 22
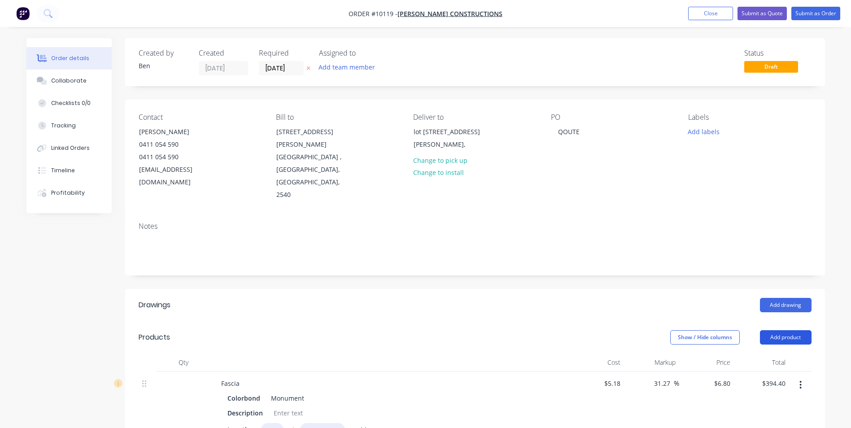
click at [785, 330] on button "Add product" at bounding box center [786, 337] width 52 height 14
click at [782, 354] on div "Product catalogue" at bounding box center [768, 360] width 69 height 13
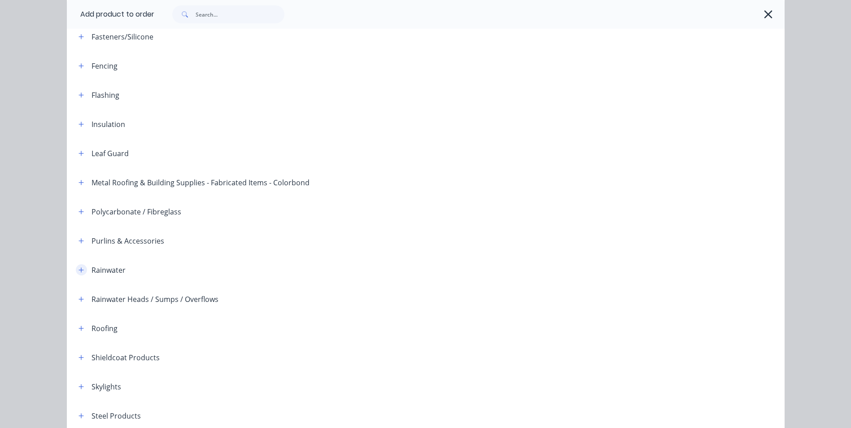
click at [79, 271] on icon "button" at bounding box center [81, 269] width 5 height 5
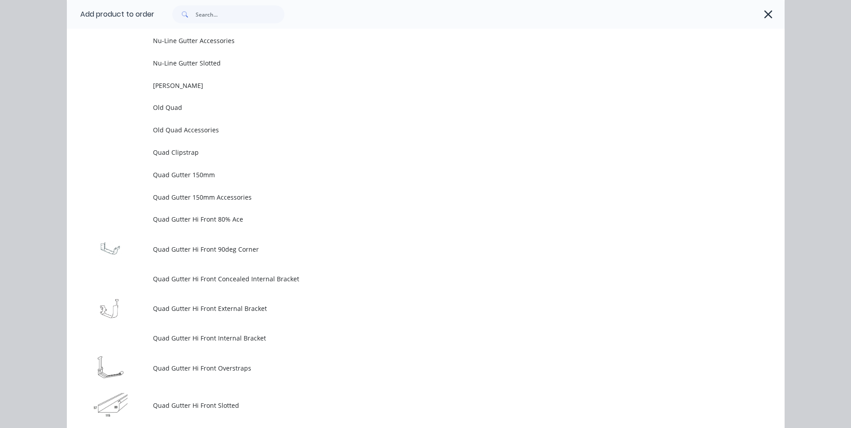
scroll to position [2153, 0]
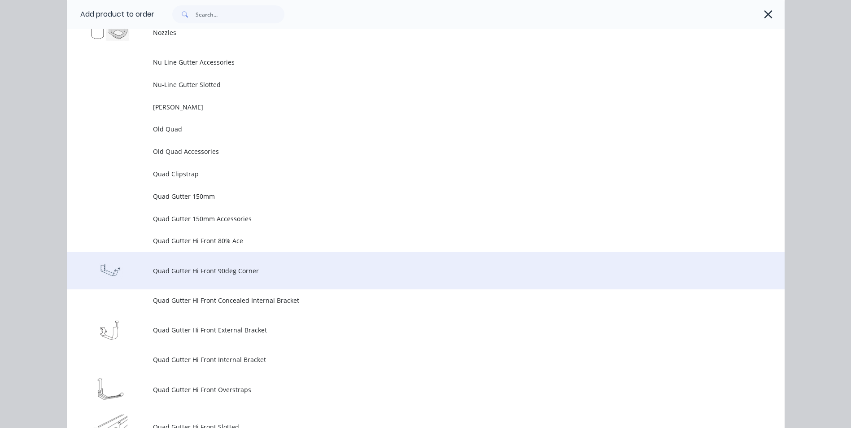
click at [189, 272] on span "Quad Gutter Hi Front 90deg Corner" at bounding box center [405, 270] width 505 height 9
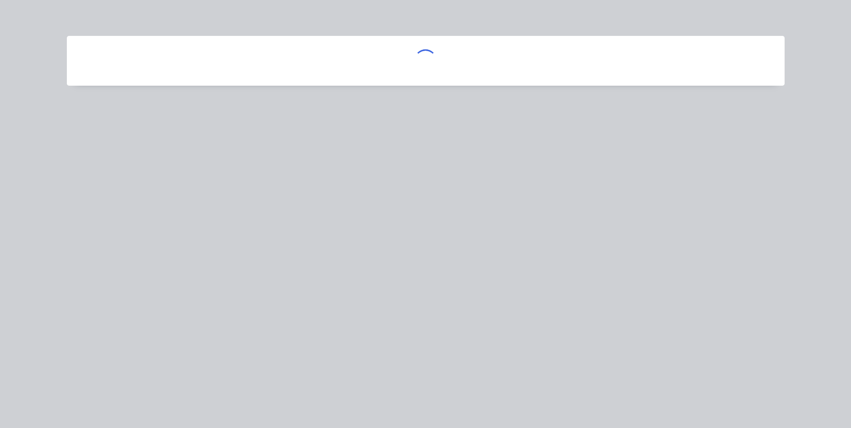
scroll to position [0, 0]
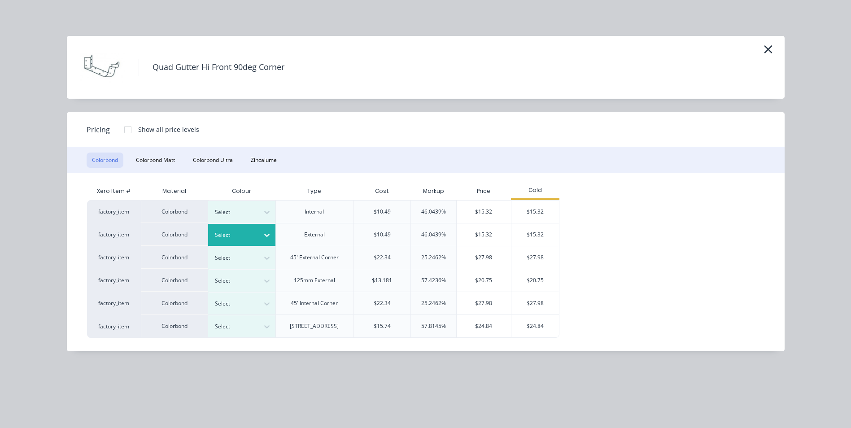
click at [264, 233] on icon at bounding box center [266, 235] width 9 height 9
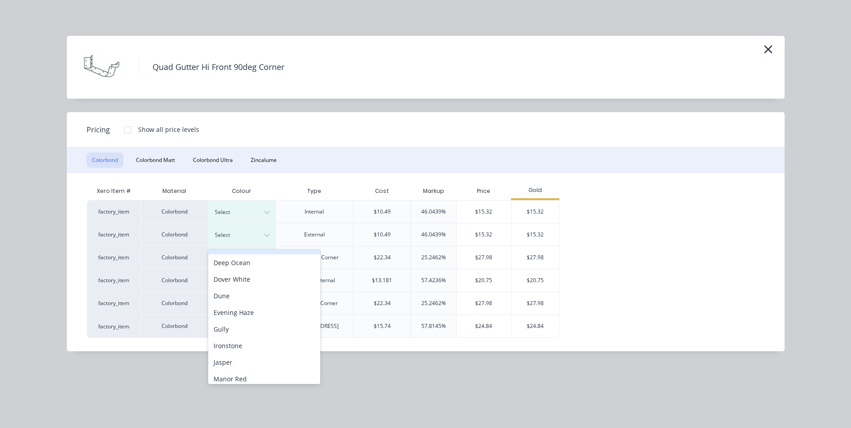
scroll to position [224, 0]
click at [251, 267] on div "Monument" at bounding box center [264, 267] width 112 height 17
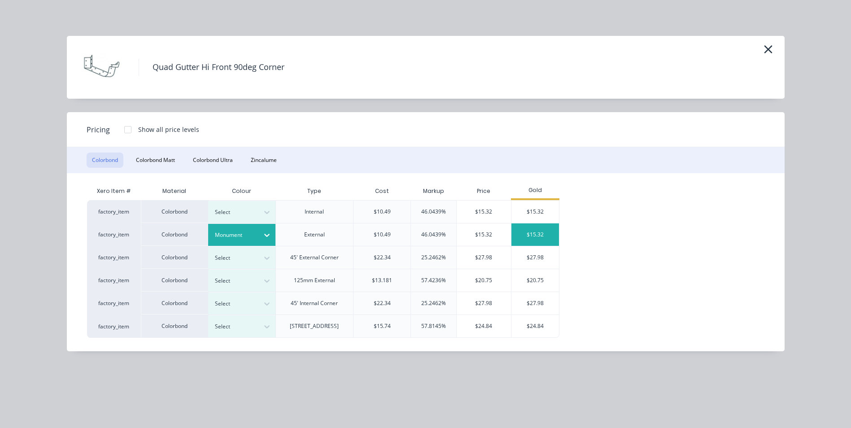
click at [526, 229] on div "$15.32" at bounding box center [535, 234] width 48 height 22
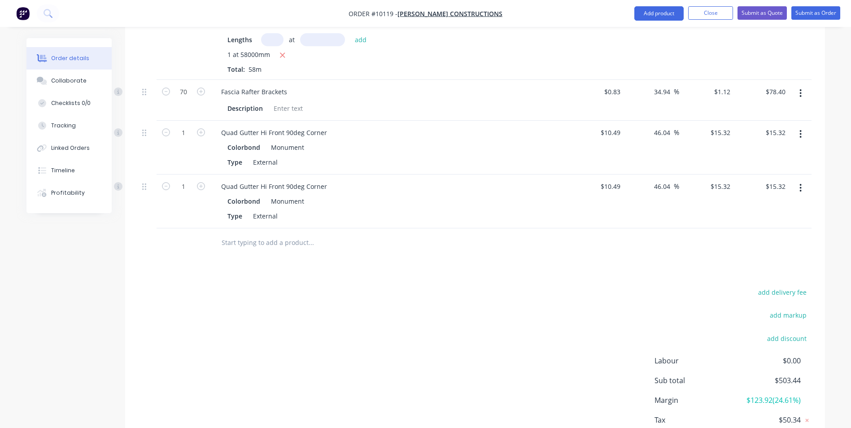
scroll to position [333, 0]
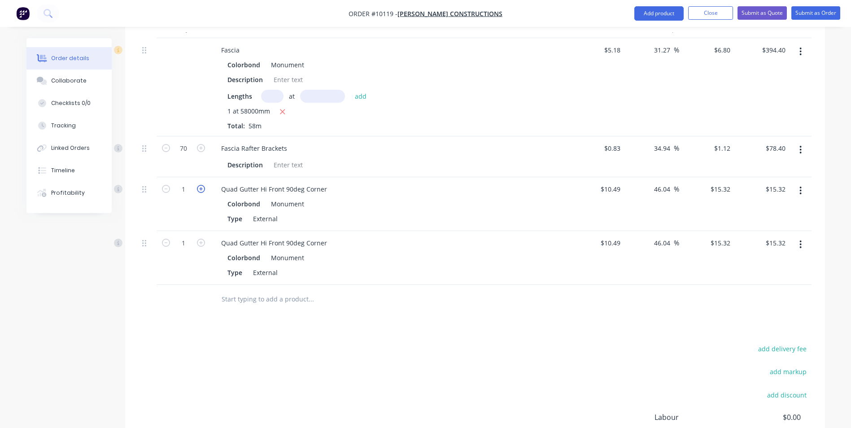
click at [202, 185] on icon "button" at bounding box center [201, 189] width 8 height 8
type input "2"
type input "$30.64"
click at [202, 185] on icon "button" at bounding box center [201, 189] width 8 height 8
type input "3"
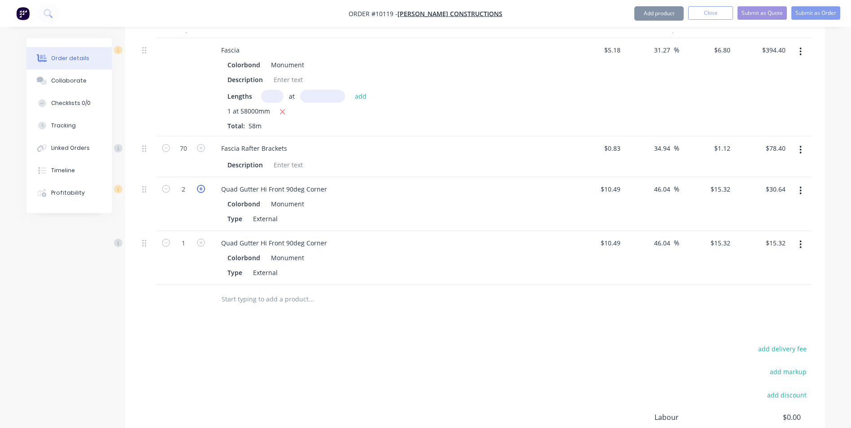
type input "$45.96"
click at [202, 185] on icon "button" at bounding box center [201, 189] width 8 height 8
type input "4"
type input "$61.28"
click at [800, 240] on icon "button" at bounding box center [801, 244] width 2 height 8
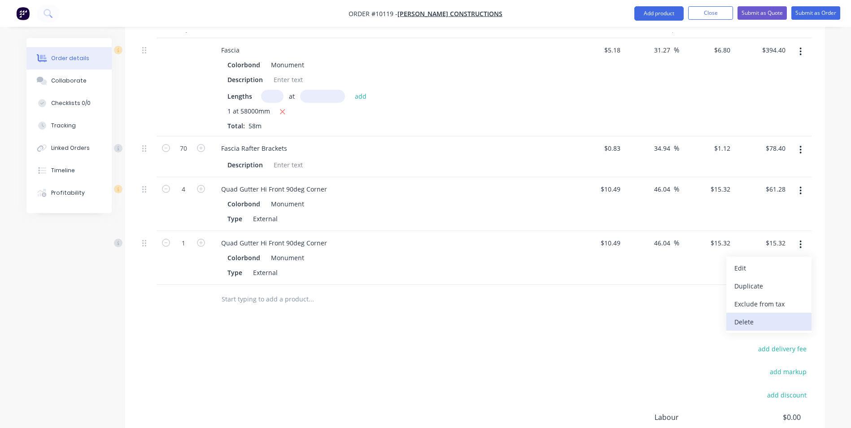
click at [751, 315] on div "Delete" at bounding box center [768, 321] width 69 height 13
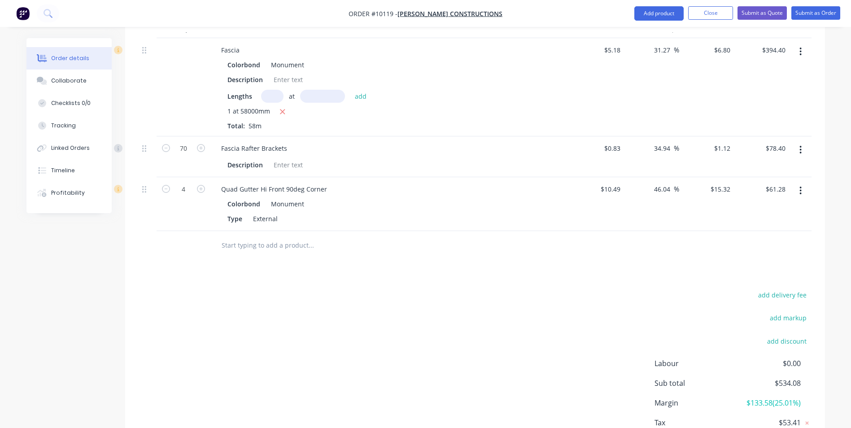
scroll to position [64, 0]
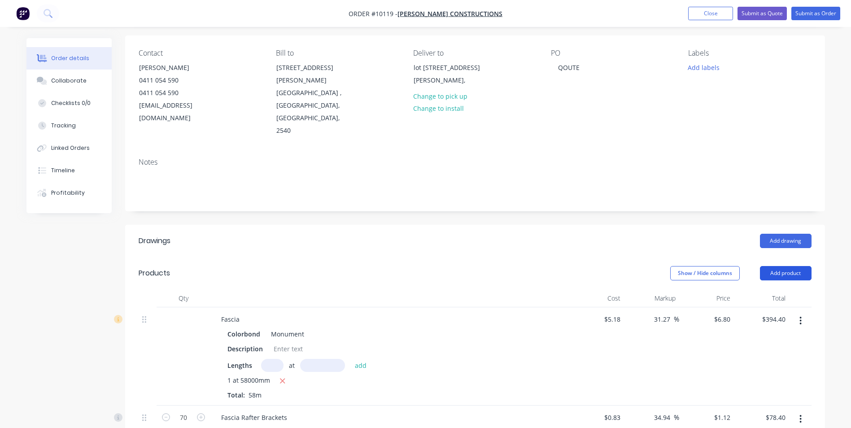
click at [783, 266] on button "Add product" at bounding box center [786, 273] width 52 height 14
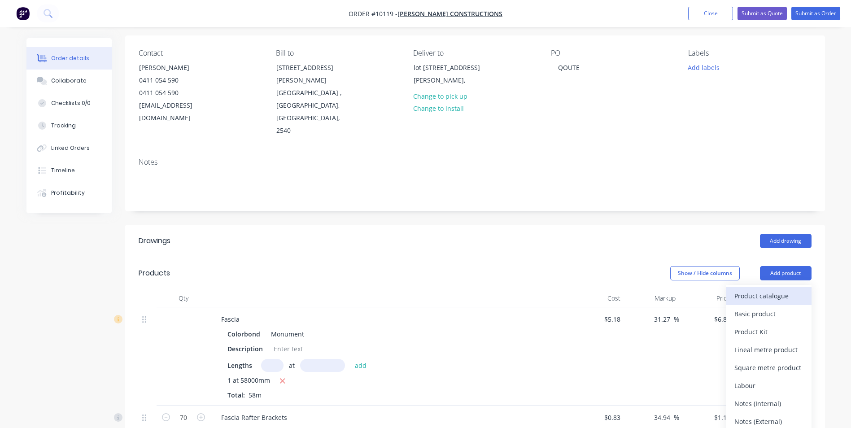
click at [774, 289] on div "Product catalogue" at bounding box center [768, 295] width 69 height 13
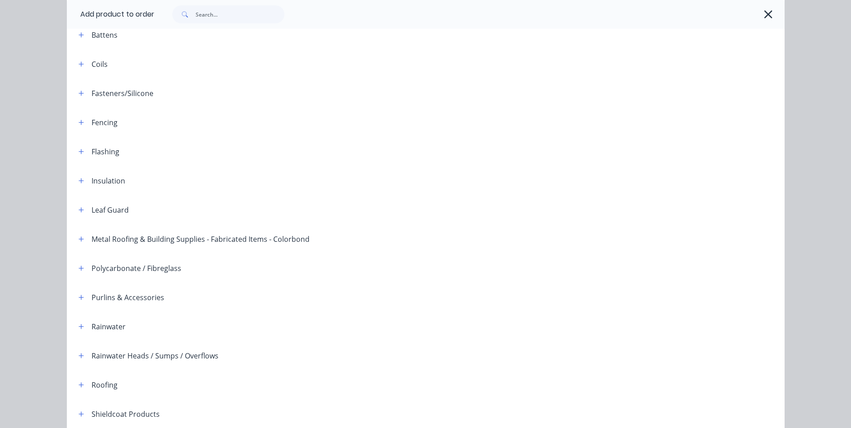
scroll to position [205, 0]
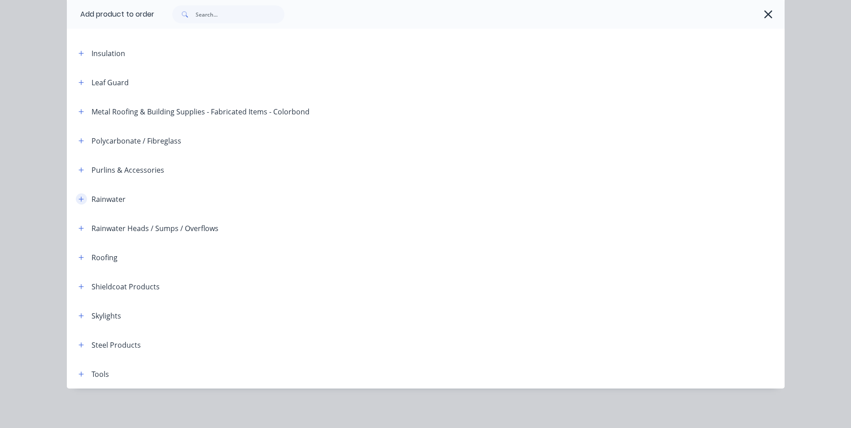
click at [79, 197] on icon "button" at bounding box center [81, 199] width 5 height 5
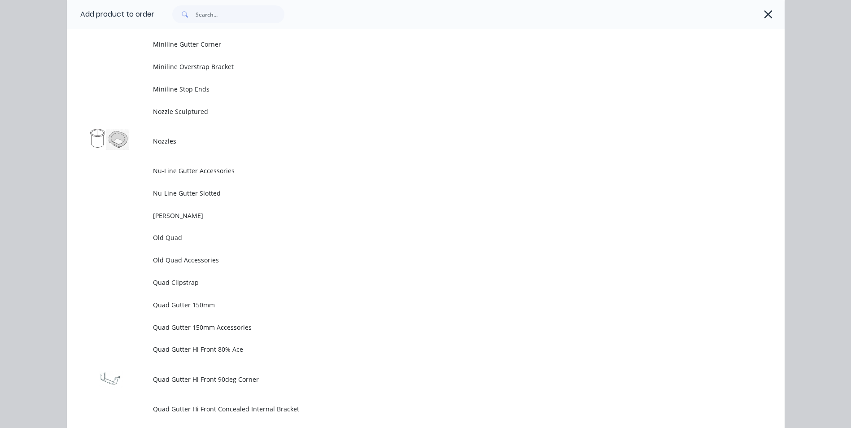
scroll to position [2224, 0]
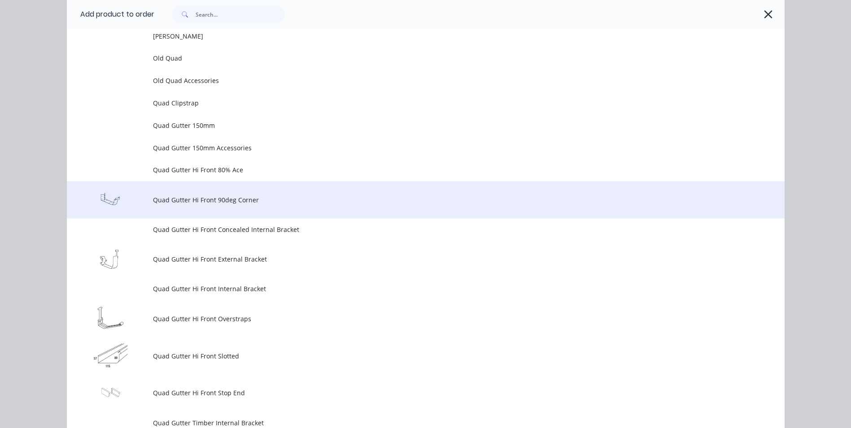
click at [186, 197] on span "Quad Gutter Hi Front 90deg Corner" at bounding box center [405, 199] width 505 height 9
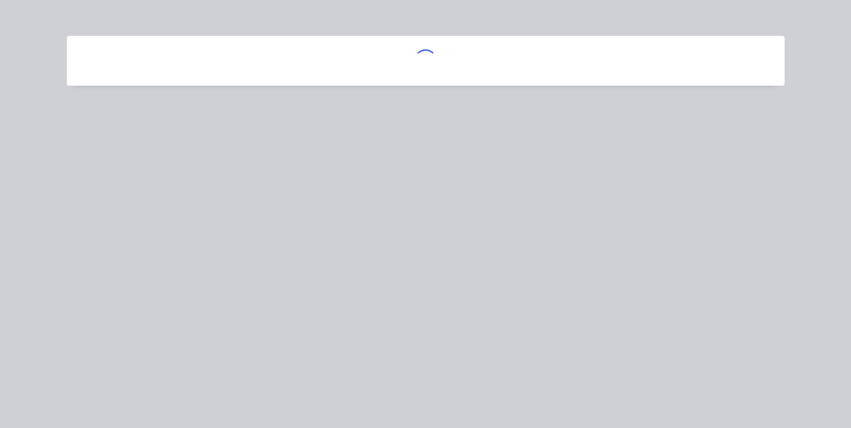
scroll to position [0, 0]
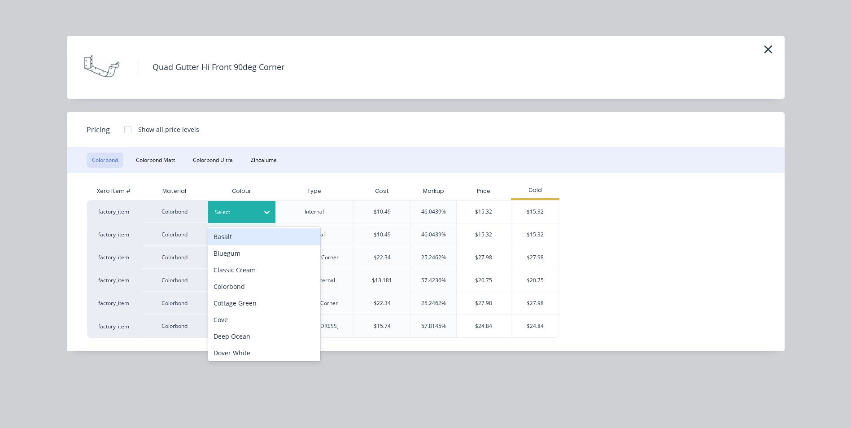
click at [262, 209] on div at bounding box center [267, 212] width 16 height 14
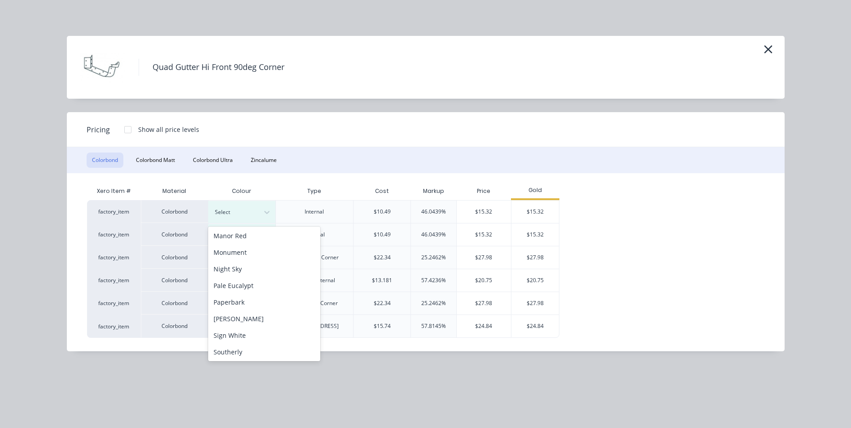
scroll to position [224, 0]
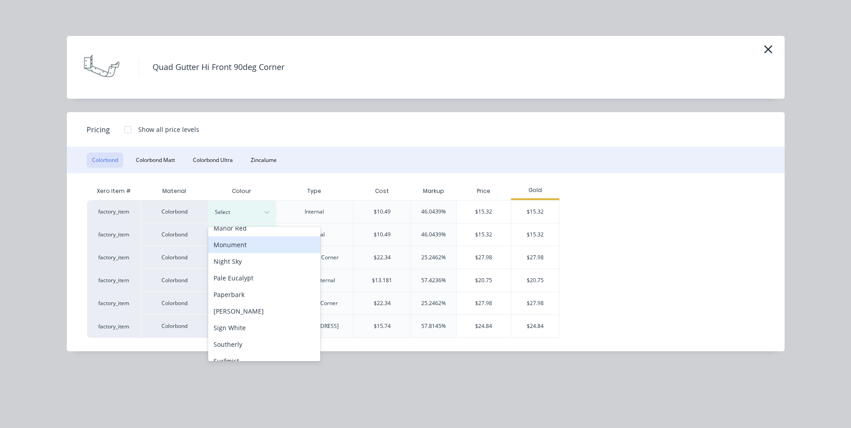
click at [253, 243] on div "Monument" at bounding box center [264, 244] width 112 height 17
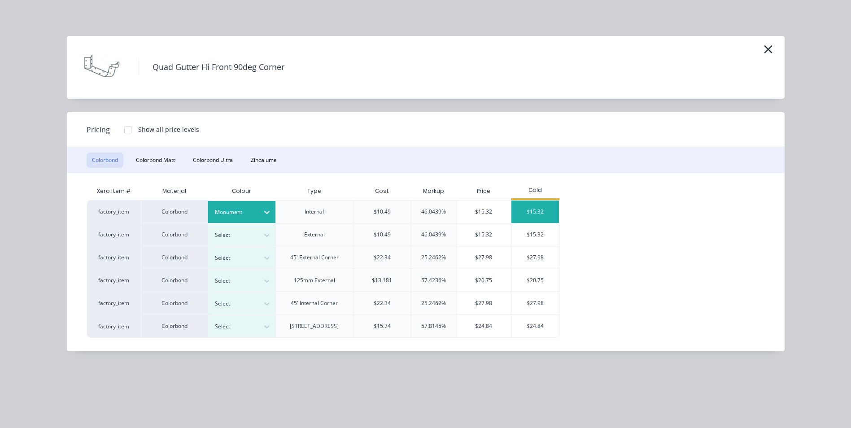
click at [531, 209] on div "$15.32" at bounding box center [535, 212] width 48 height 22
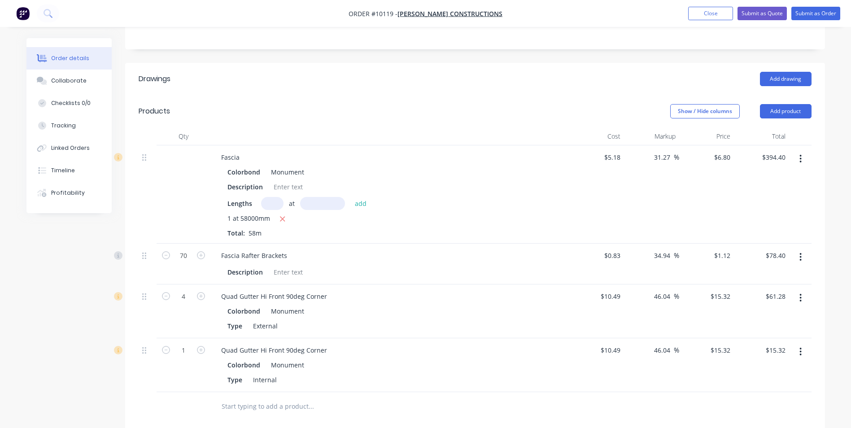
scroll to position [378, 0]
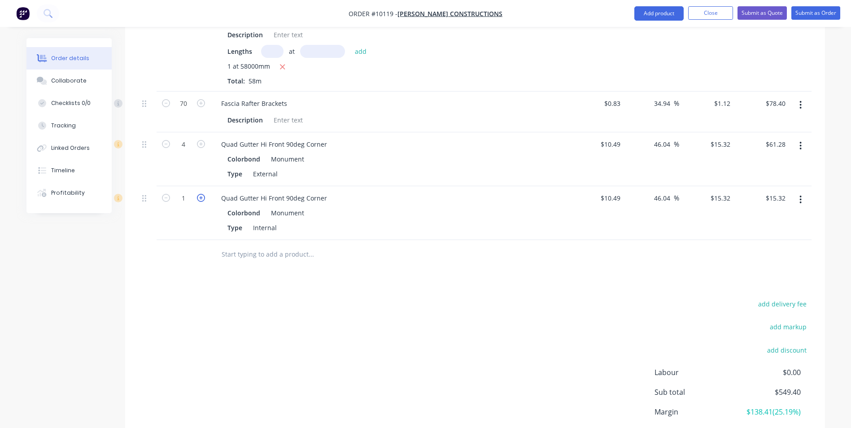
click at [202, 194] on icon "button" at bounding box center [201, 198] width 8 height 8
type input "2"
type input "$30.64"
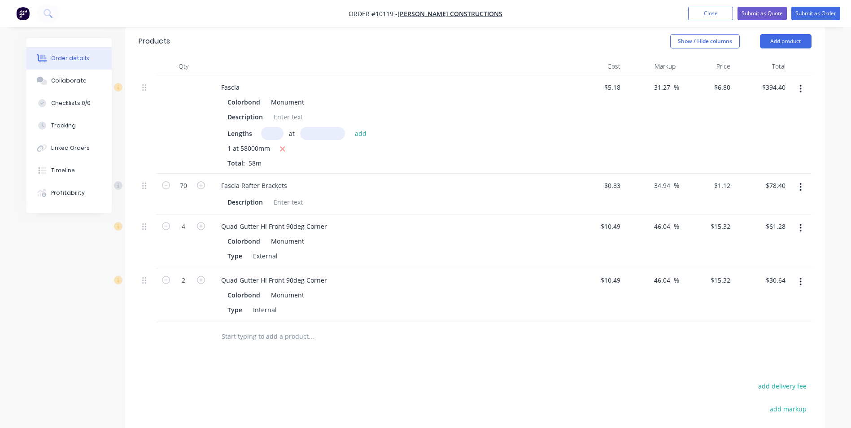
scroll to position [199, 0]
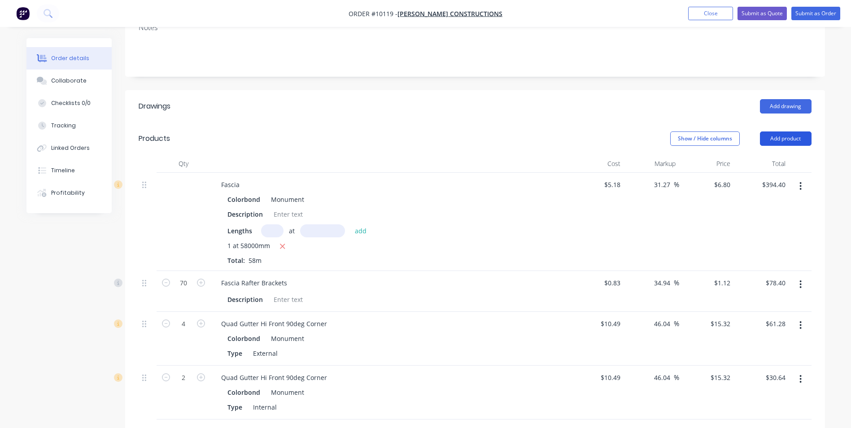
click at [795, 131] on button "Add product" at bounding box center [786, 138] width 52 height 14
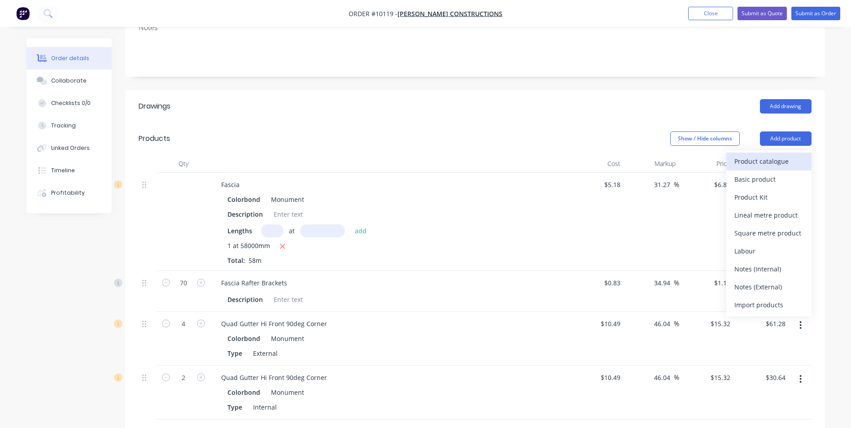
click at [767, 155] on div "Product catalogue" at bounding box center [768, 161] width 69 height 13
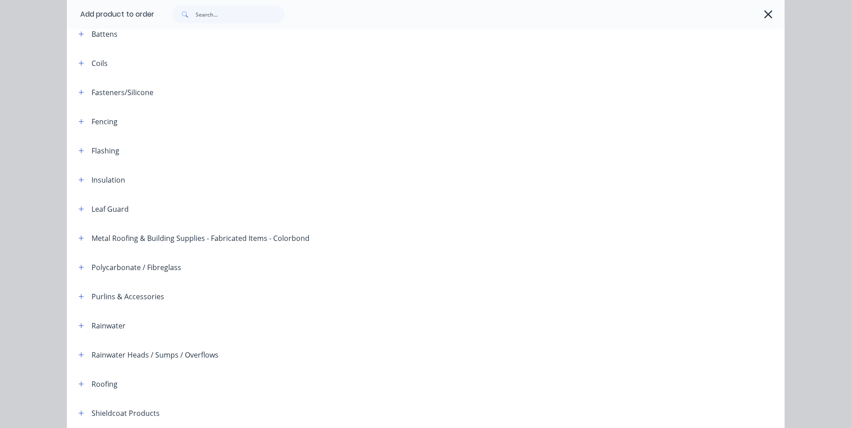
scroll to position [205, 0]
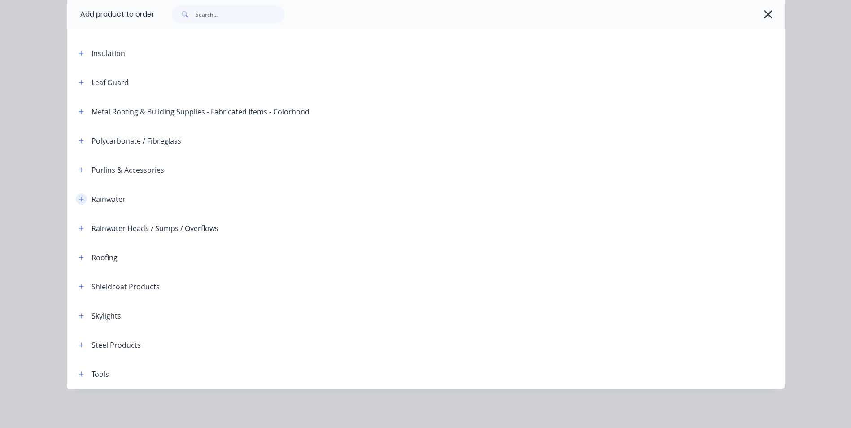
click at [79, 198] on icon "button" at bounding box center [81, 199] width 5 height 6
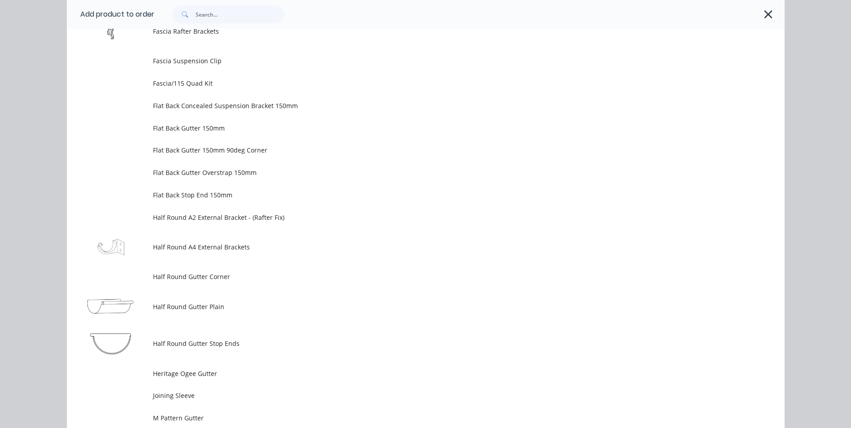
scroll to position [1551, 0]
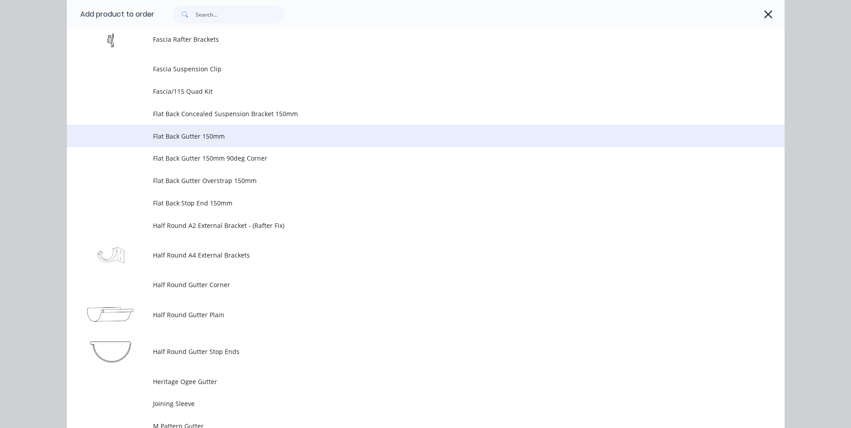
click at [243, 136] on span "Flat Back Gutter 150mm" at bounding box center [405, 135] width 505 height 9
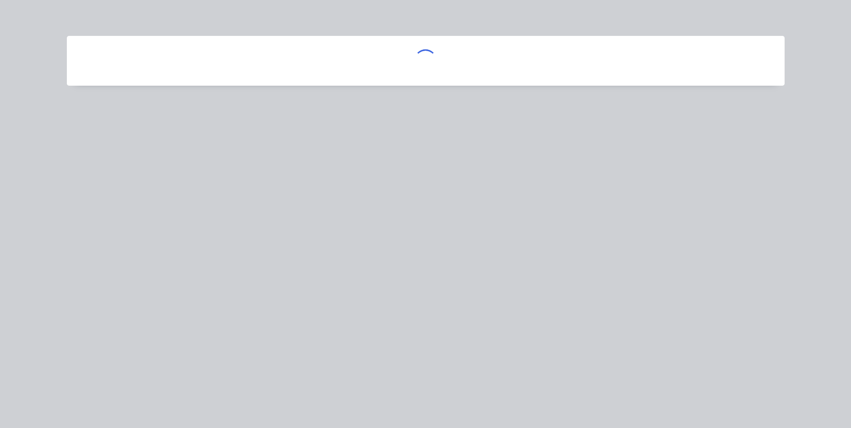
scroll to position [0, 0]
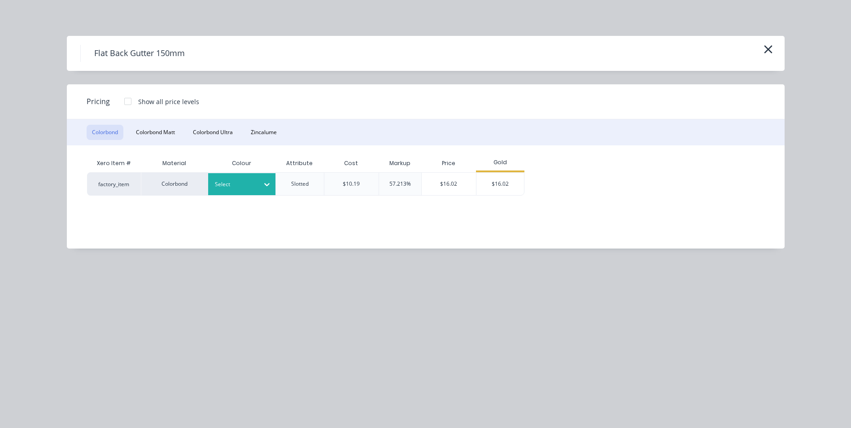
click at [265, 183] on icon at bounding box center [266, 184] width 5 height 3
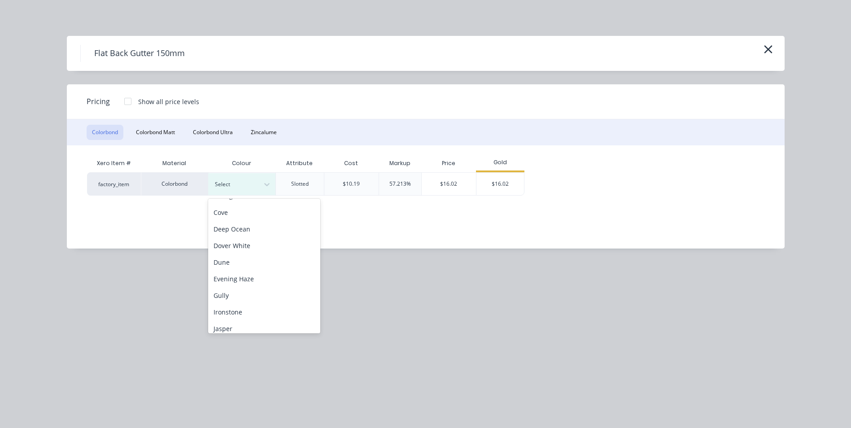
scroll to position [224, 0]
click at [259, 219] on div "Monument" at bounding box center [264, 217] width 112 height 17
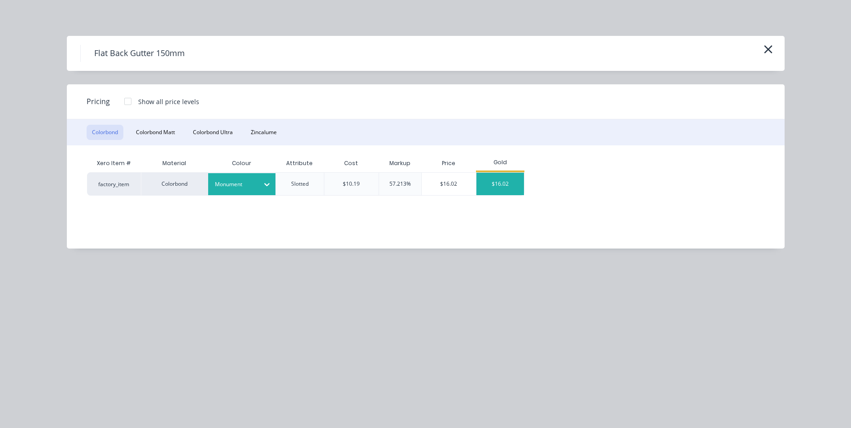
click at [505, 183] on div "$16.02" at bounding box center [500, 184] width 48 height 22
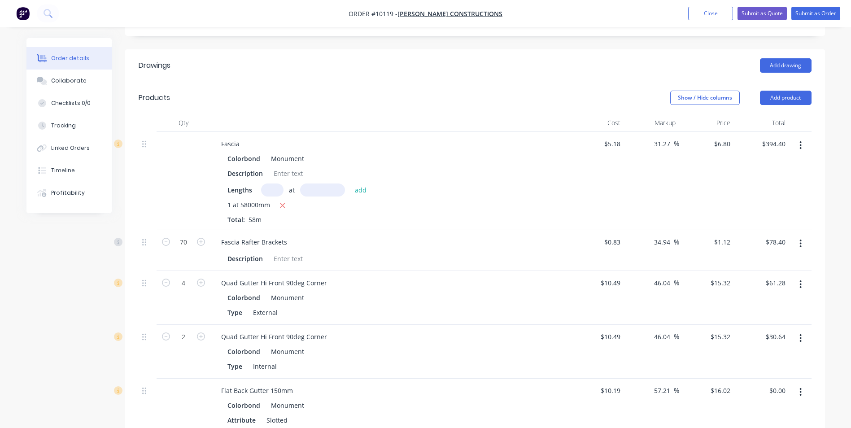
scroll to position [423, 0]
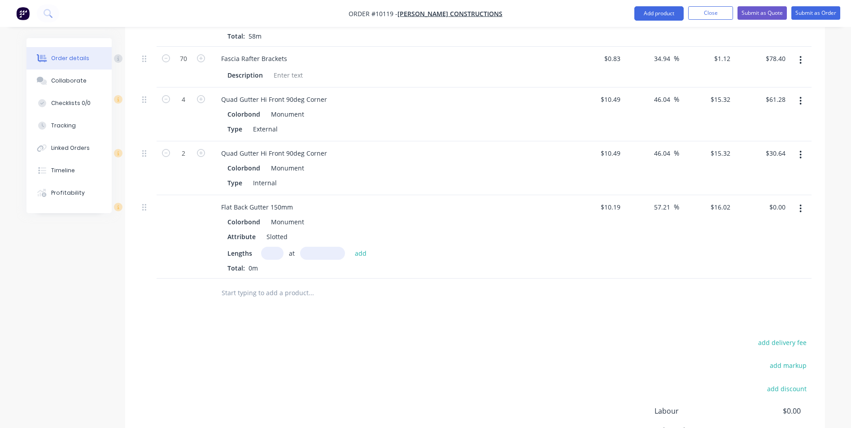
click at [274, 247] on input "text" at bounding box center [272, 253] width 22 height 13
type input "1"
type input "18000"
click at [350, 247] on button "add" at bounding box center [360, 253] width 21 height 12
type input "$288.36"
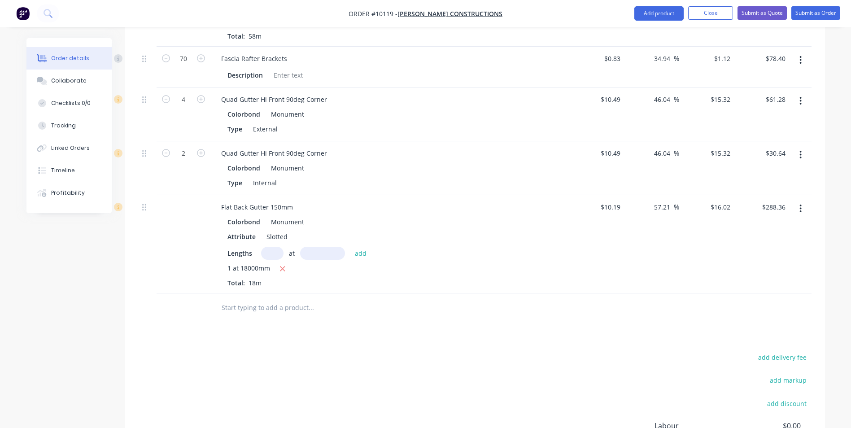
scroll to position [154, 0]
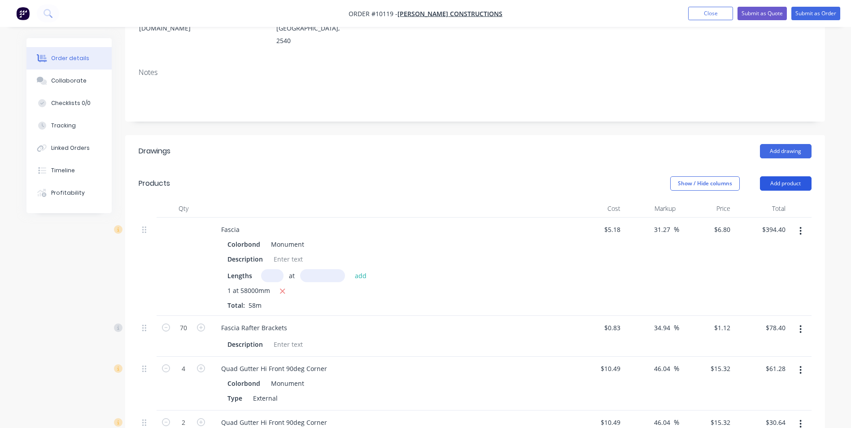
click at [790, 176] on button "Add product" at bounding box center [786, 183] width 52 height 14
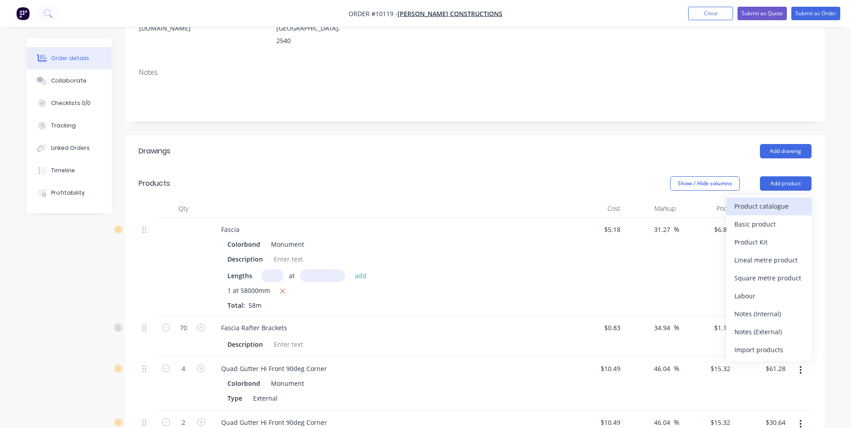
click at [771, 200] on div "Product catalogue" at bounding box center [768, 206] width 69 height 13
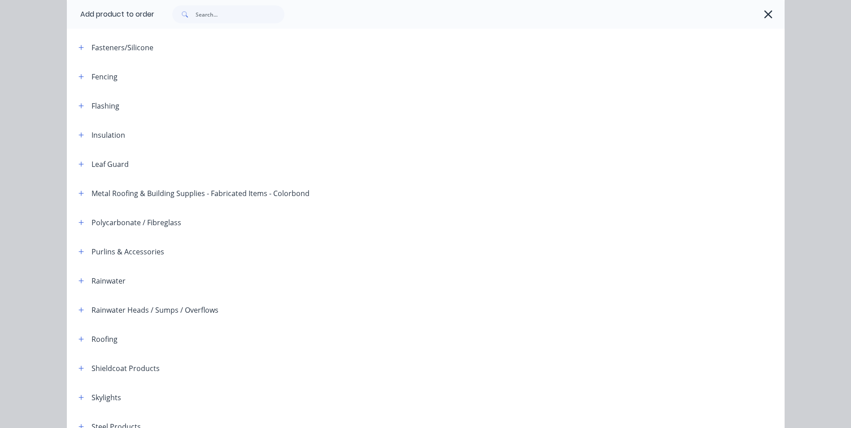
scroll to position [205, 0]
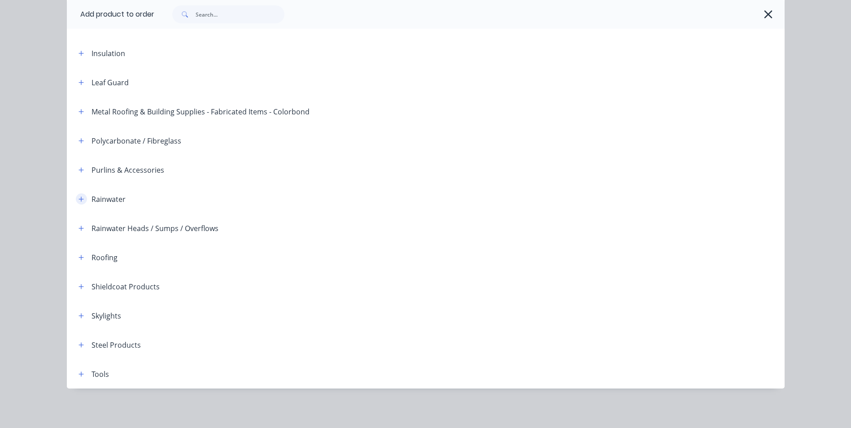
click at [79, 199] on icon "button" at bounding box center [81, 199] width 5 height 5
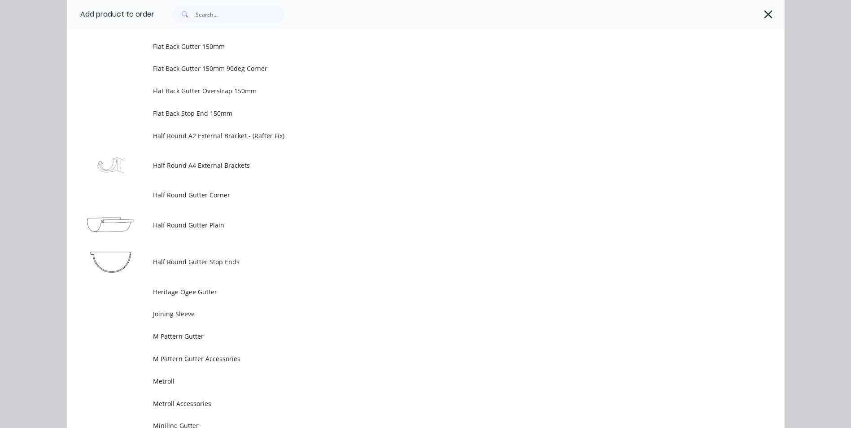
scroll to position [1596, 0]
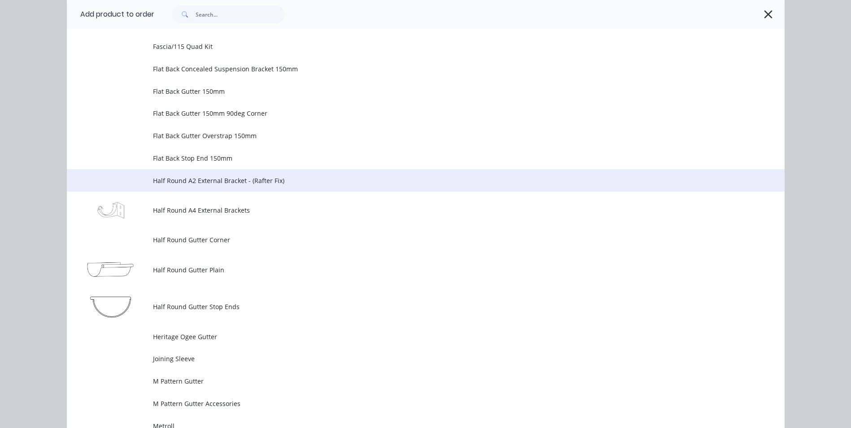
click at [260, 180] on span "Half Round A2 External Bracket - (Rafter Fix)" at bounding box center [405, 180] width 505 height 9
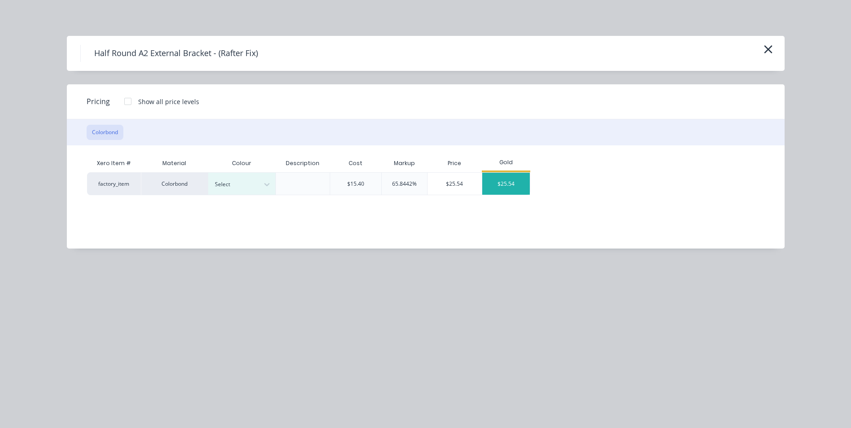
click at [502, 179] on div "$25.54" at bounding box center [506, 184] width 48 height 22
click at [765, 47] on icon "button" at bounding box center [768, 49] width 8 height 8
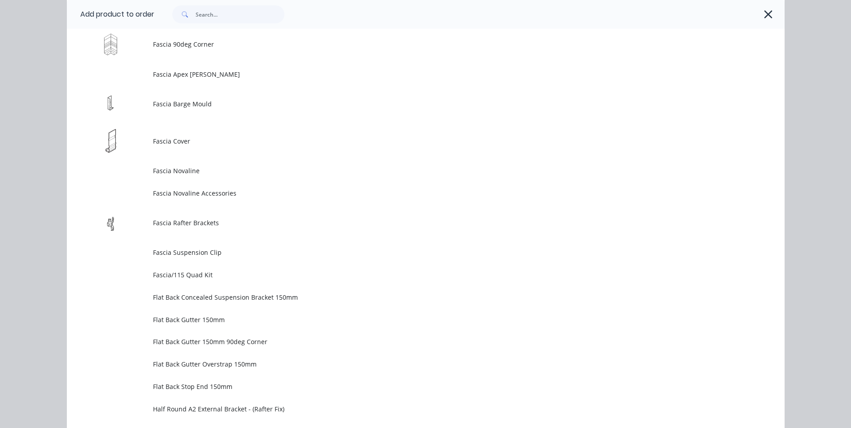
scroll to position [1467, 0]
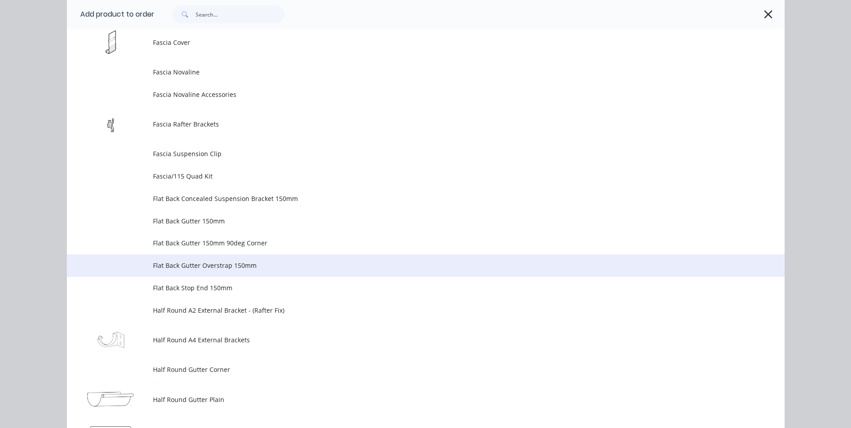
click at [276, 264] on span "Flat Back Gutter Overstrap 150mm" at bounding box center [405, 265] width 505 height 9
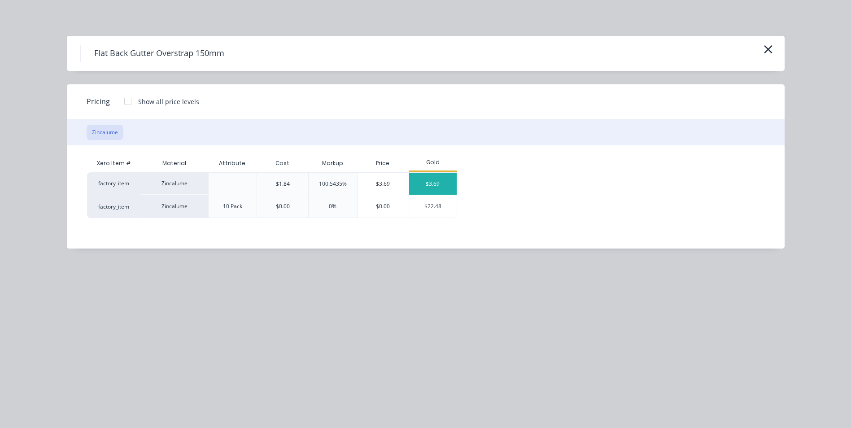
click at [431, 179] on div "$3.69" at bounding box center [433, 184] width 48 height 22
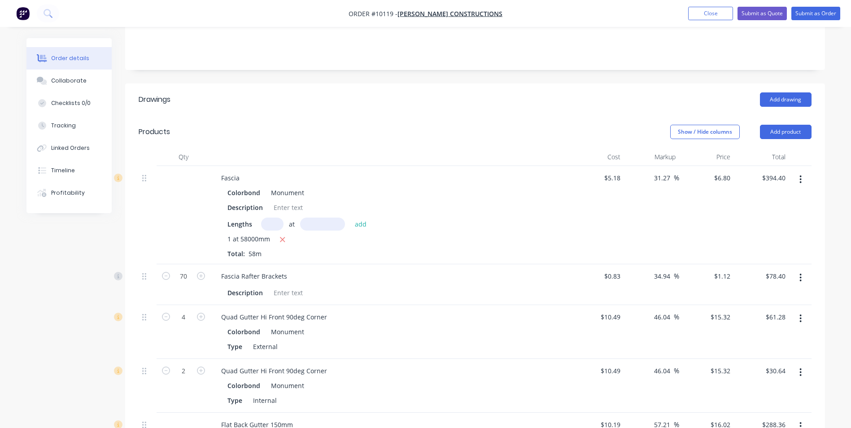
scroll to position [468, 0]
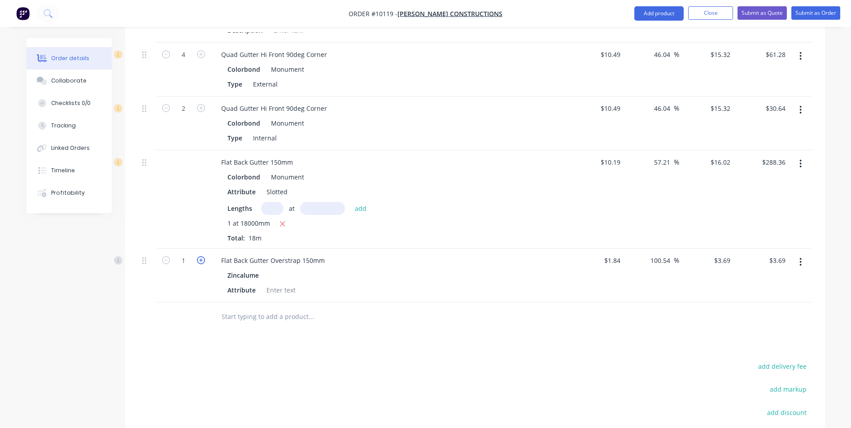
click at [201, 256] on icon "button" at bounding box center [201, 260] width 8 height 8
type input "2"
type input "$7.38"
click at [201, 256] on icon "button" at bounding box center [201, 260] width 8 height 8
type input "3"
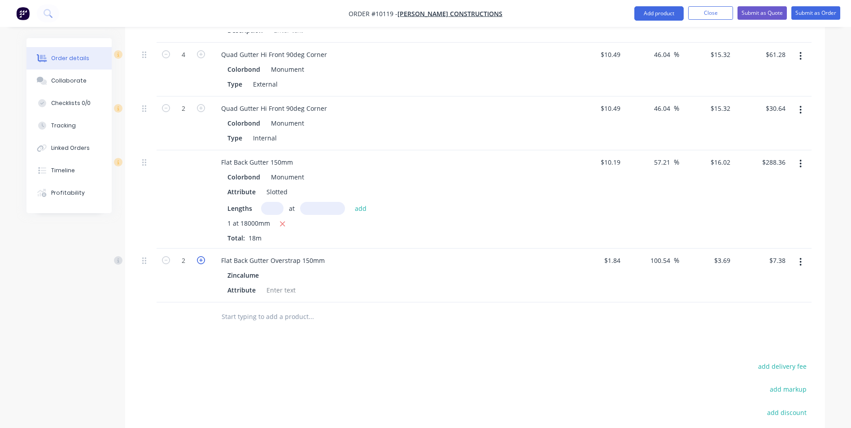
type input "$11.07"
click at [201, 256] on icon "button" at bounding box center [201, 260] width 8 height 8
type input "4"
type input "$14.76"
click at [201, 256] on icon "button" at bounding box center [201, 260] width 8 height 8
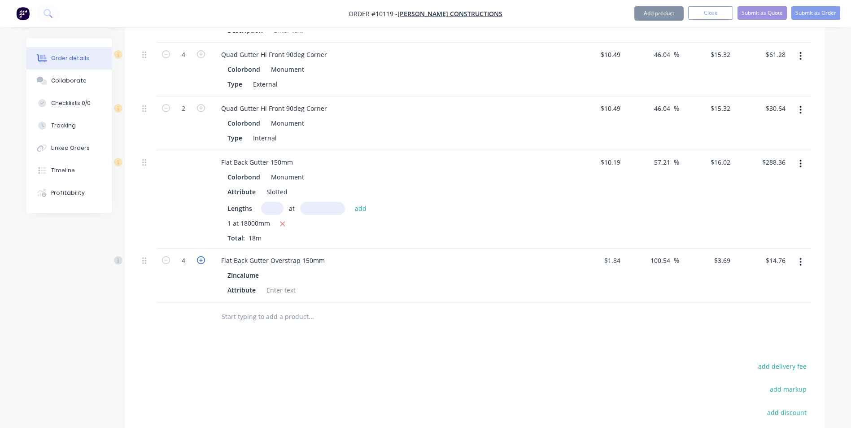
type input "5"
type input "$18.45"
click at [201, 256] on icon "button" at bounding box center [201, 260] width 8 height 8
type input "6"
type input "$22.14"
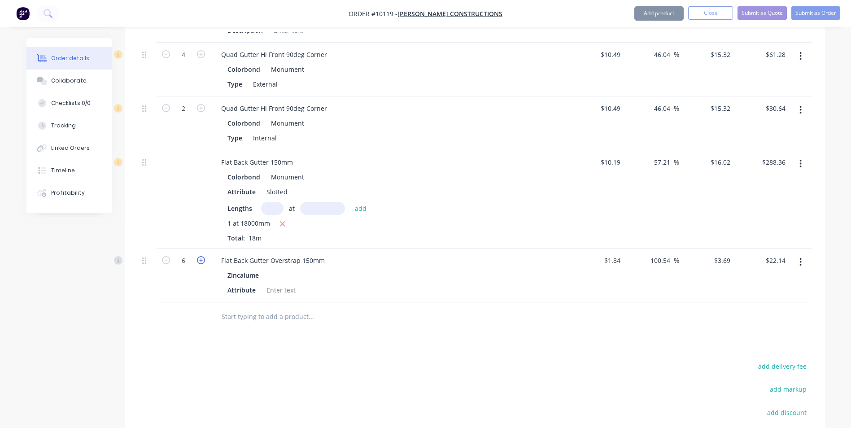
click at [201, 256] on icon "button" at bounding box center [201, 260] width 8 height 8
type input "7"
type input "$25.83"
click at [201, 256] on icon "button" at bounding box center [201, 260] width 8 height 8
type input "8"
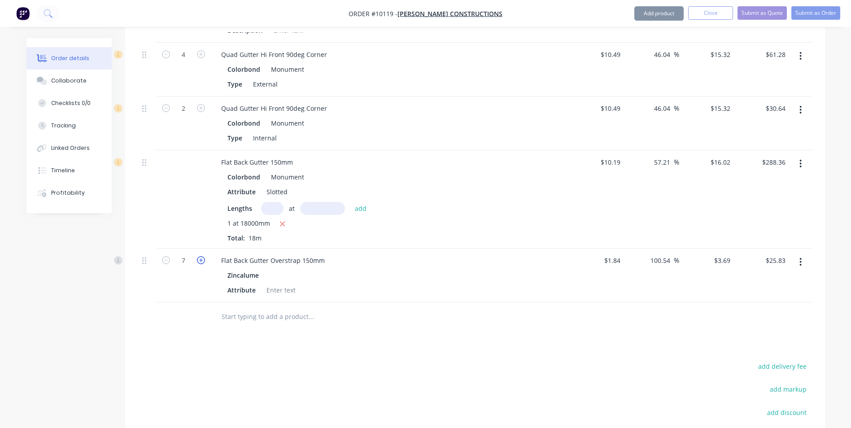
type input "$29.52"
click at [201, 256] on icon "button" at bounding box center [201, 260] width 8 height 8
type input "9"
type input "$33.21"
click at [201, 256] on icon "button" at bounding box center [201, 260] width 8 height 8
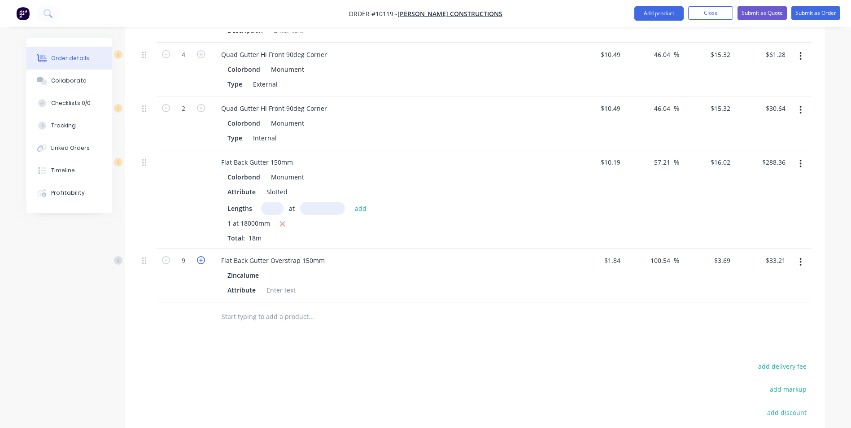
type input "10"
type input "$36.90"
click at [201, 256] on icon "button" at bounding box center [201, 260] width 8 height 8
type input "11"
type input "$40.59"
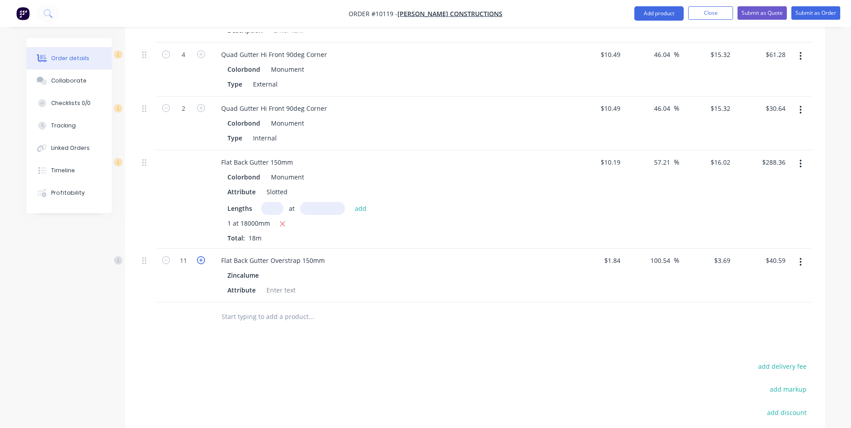
click at [201, 256] on icon "button" at bounding box center [201, 260] width 8 height 8
type input "12"
type input "$44.28"
click at [201, 256] on icon "button" at bounding box center [201, 260] width 8 height 8
type input "13"
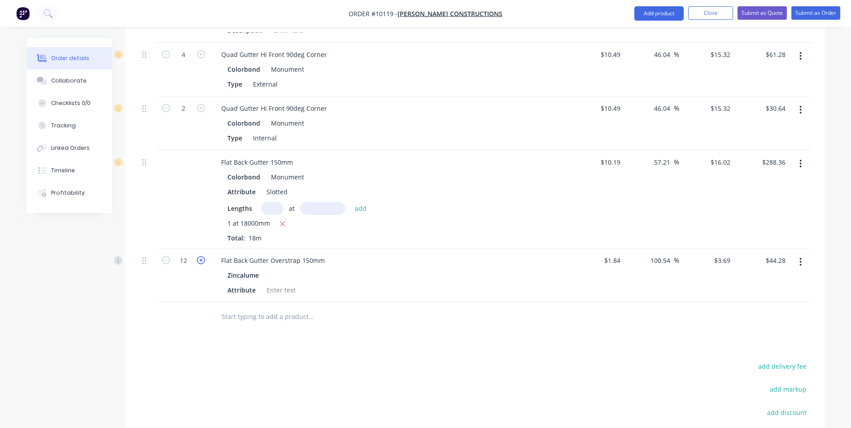
type input "$47.97"
click at [201, 256] on icon "button" at bounding box center [201, 260] width 8 height 8
type input "14"
type input "$51.66"
click at [201, 256] on icon "button" at bounding box center [201, 260] width 8 height 8
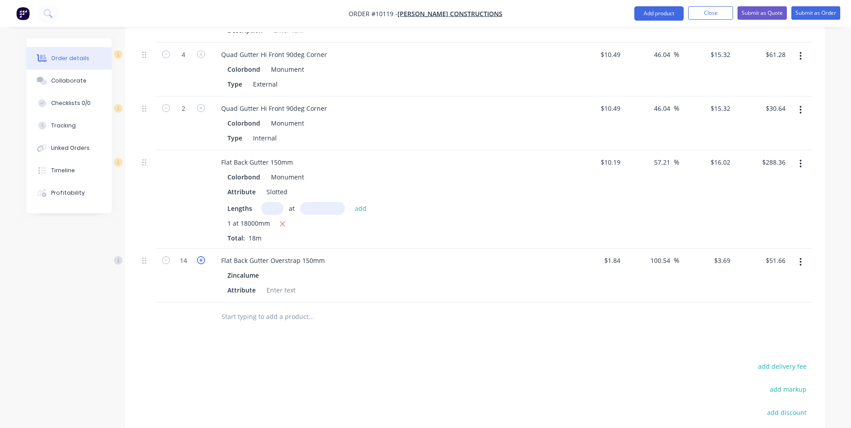
type input "15"
type input "$55.35"
click at [201, 256] on icon "button" at bounding box center [201, 260] width 8 height 8
type input "16"
type input "$59.04"
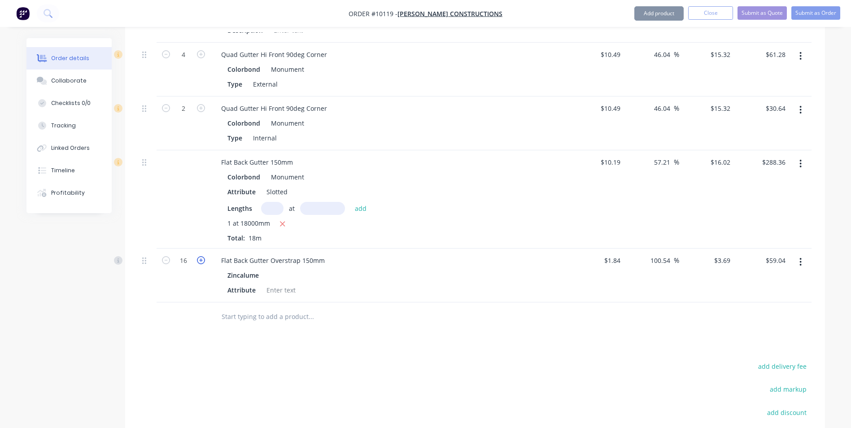
click at [201, 256] on icon "button" at bounding box center [201, 260] width 8 height 8
type input "17"
type input "$62.73"
click at [201, 256] on icon "button" at bounding box center [201, 260] width 8 height 8
type input "18"
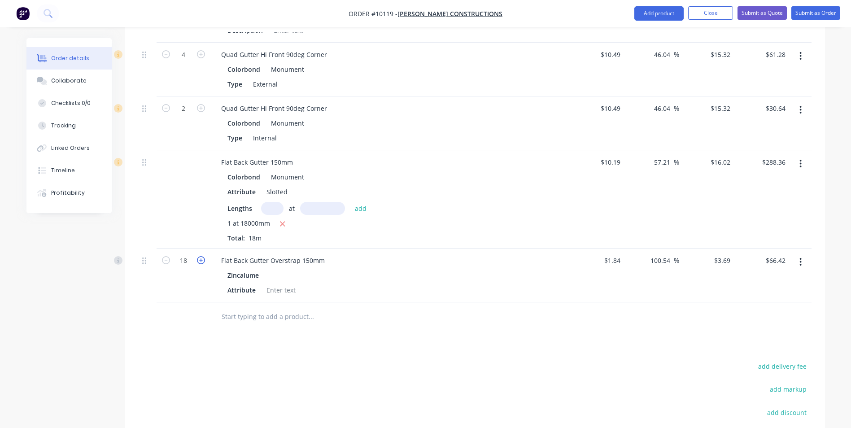
click at [201, 256] on icon "button" at bounding box center [201, 260] width 8 height 8
click at [200, 256] on icon "button" at bounding box center [201, 260] width 8 height 8
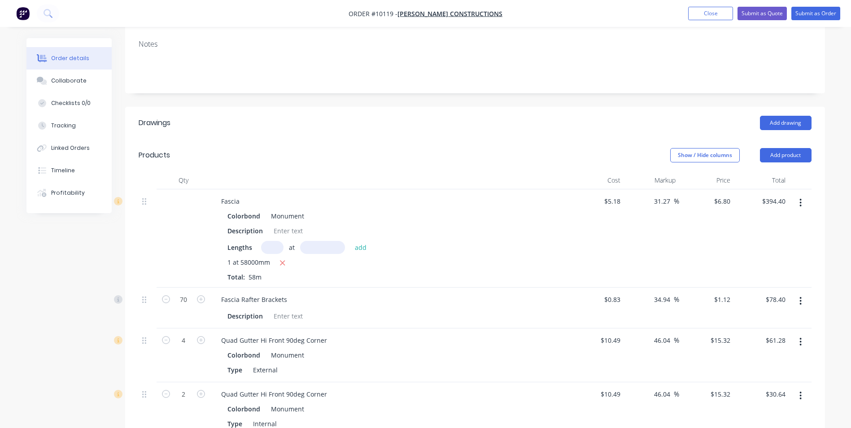
scroll to position [109, 0]
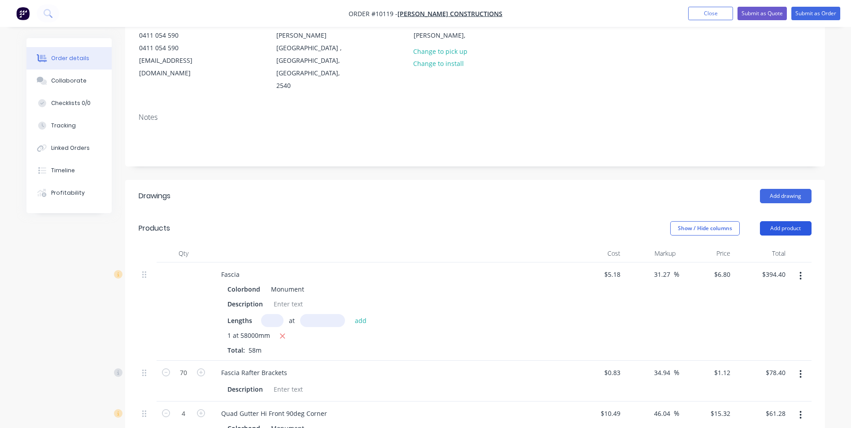
click at [775, 221] on button "Add product" at bounding box center [786, 228] width 52 height 14
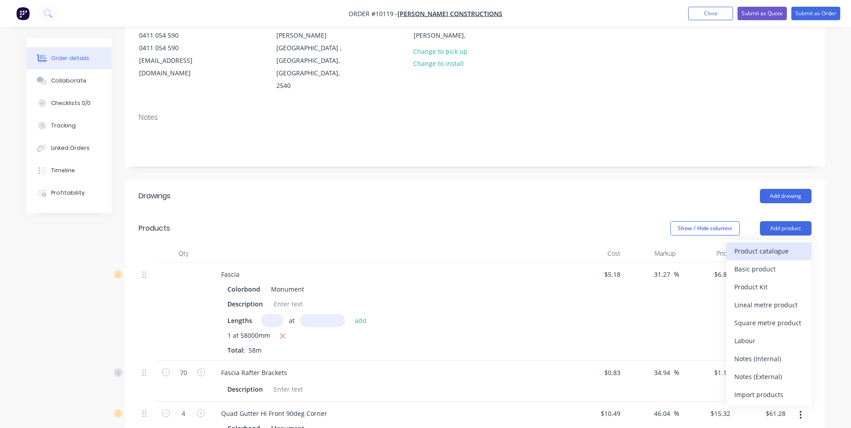
click at [767, 245] on div "Product catalogue" at bounding box center [768, 251] width 69 height 13
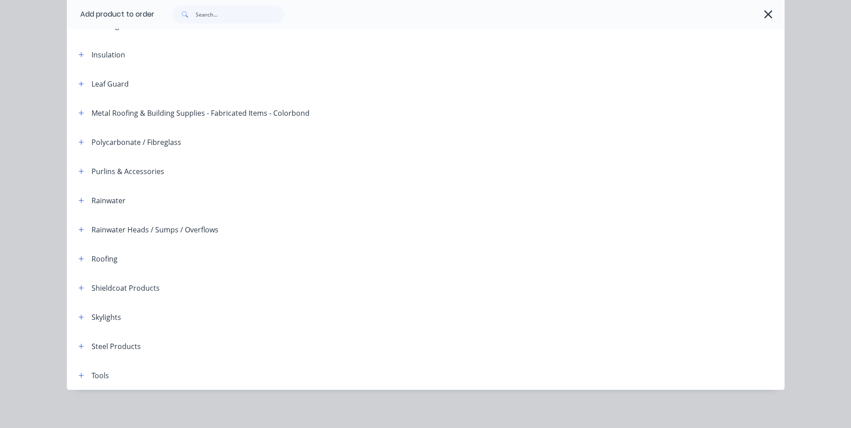
scroll to position [205, 0]
click at [79, 199] on icon "button" at bounding box center [81, 199] width 5 height 5
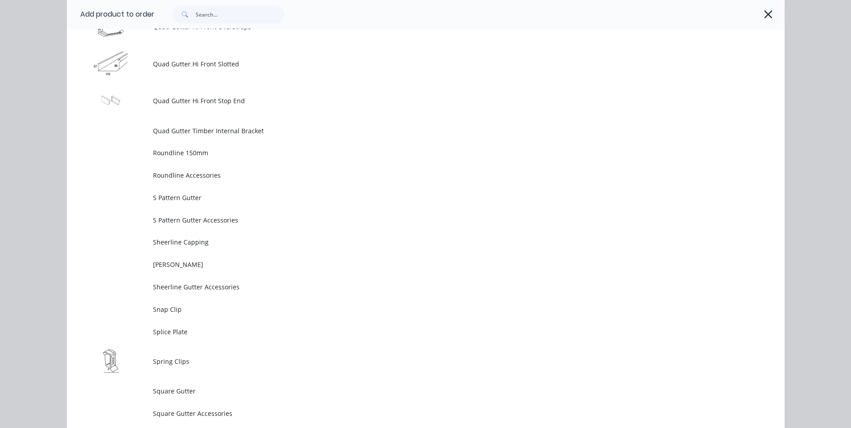
scroll to position [2538, 0]
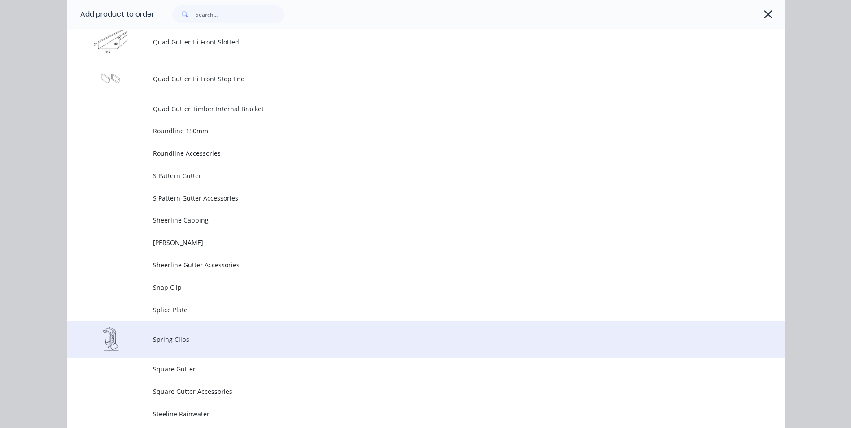
click at [182, 334] on td "Spring Clips" at bounding box center [469, 339] width 632 height 37
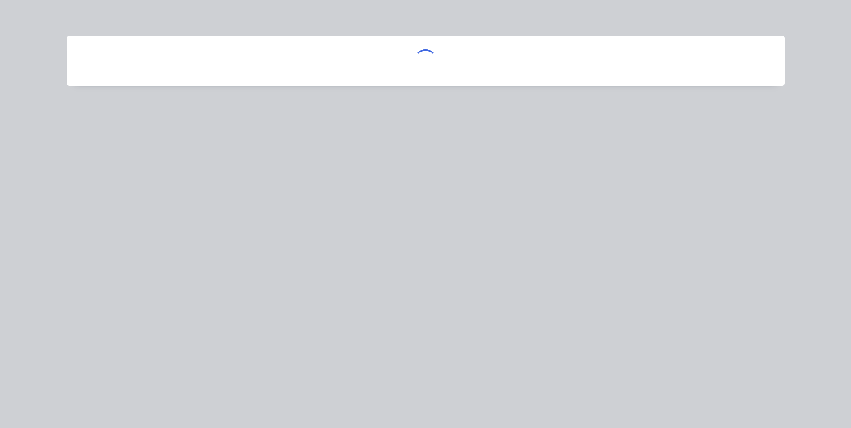
scroll to position [0, 0]
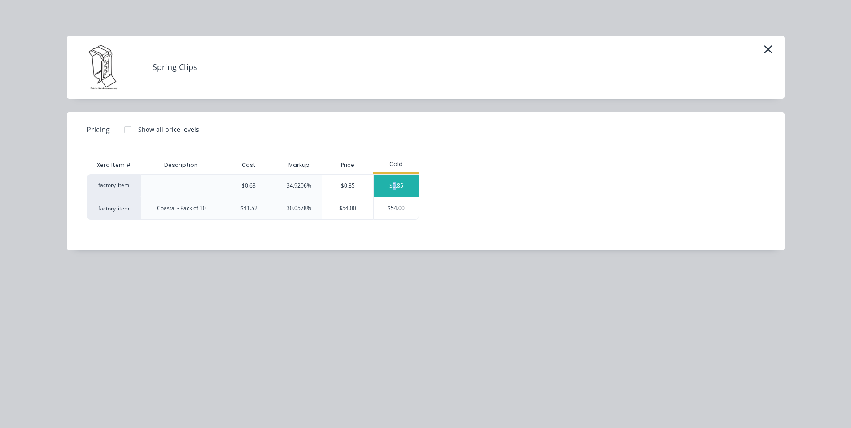
click at [394, 186] on div "$0.85" at bounding box center [396, 186] width 45 height 22
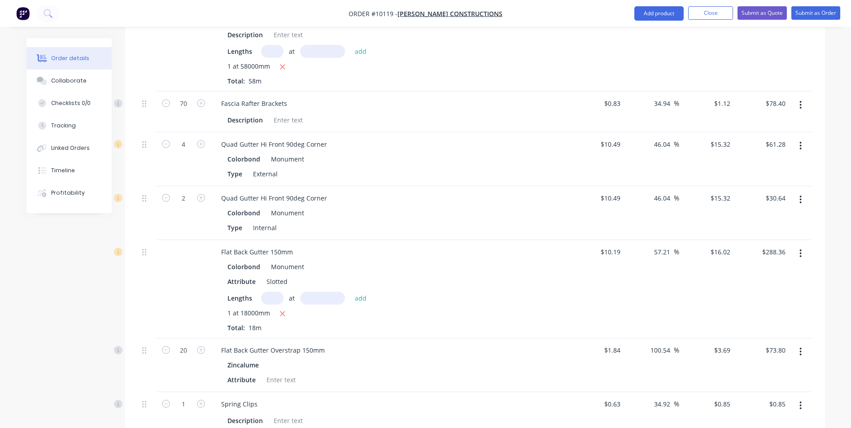
scroll to position [558, 0]
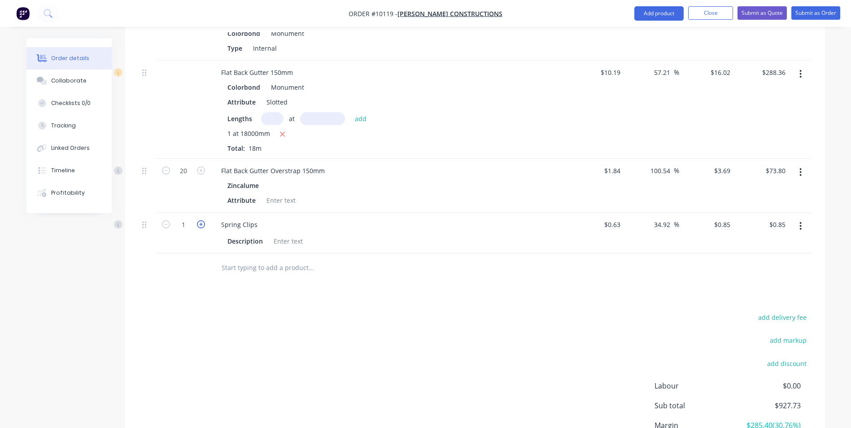
click at [203, 220] on icon "button" at bounding box center [201, 224] width 8 height 8
click at [202, 220] on icon "button" at bounding box center [201, 224] width 8 height 8
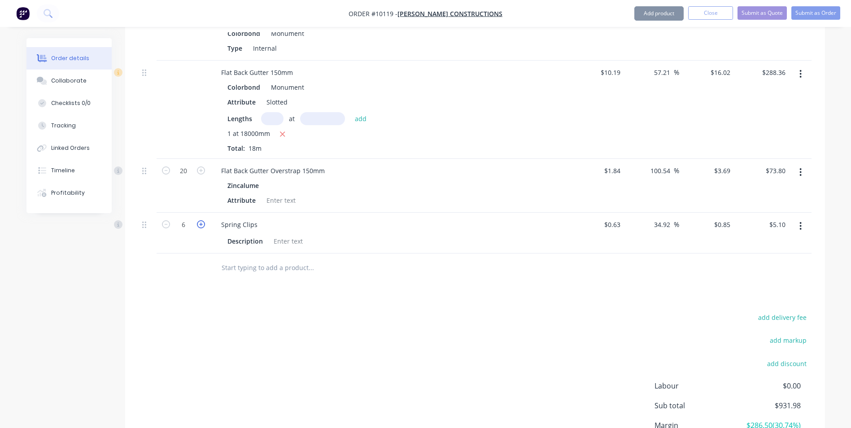
click at [202, 220] on icon "button" at bounding box center [201, 224] width 8 height 8
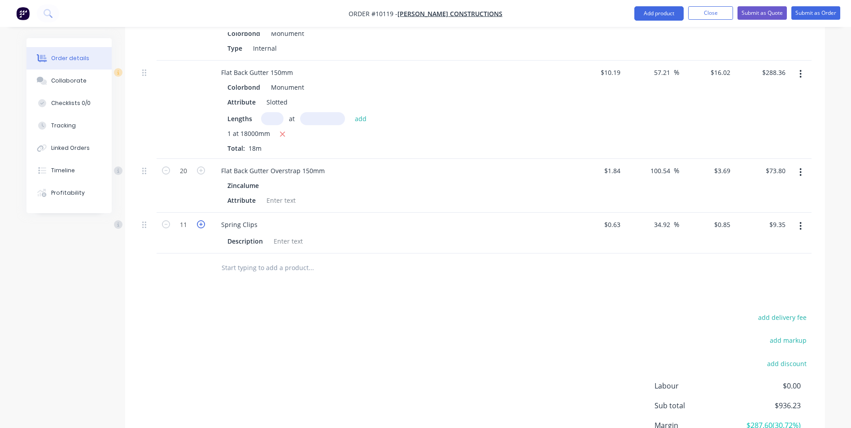
click at [202, 220] on icon "button" at bounding box center [201, 224] width 8 height 8
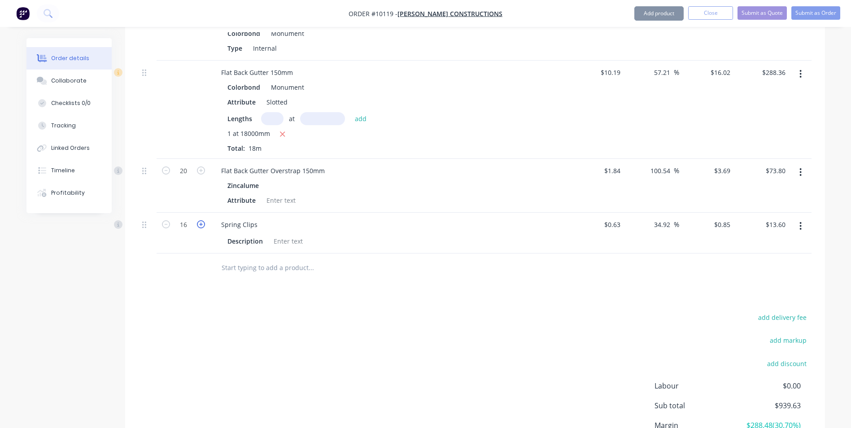
click at [202, 220] on icon "button" at bounding box center [201, 224] width 8 height 8
click at [203, 220] on icon "button" at bounding box center [201, 224] width 8 height 8
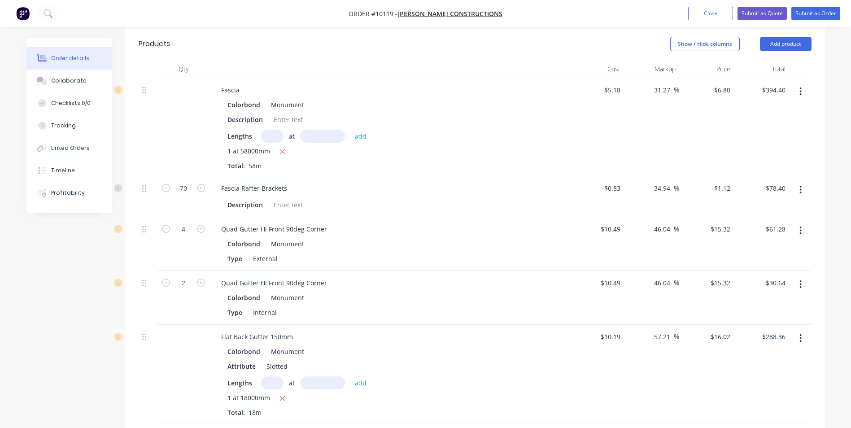
scroll to position [199, 0]
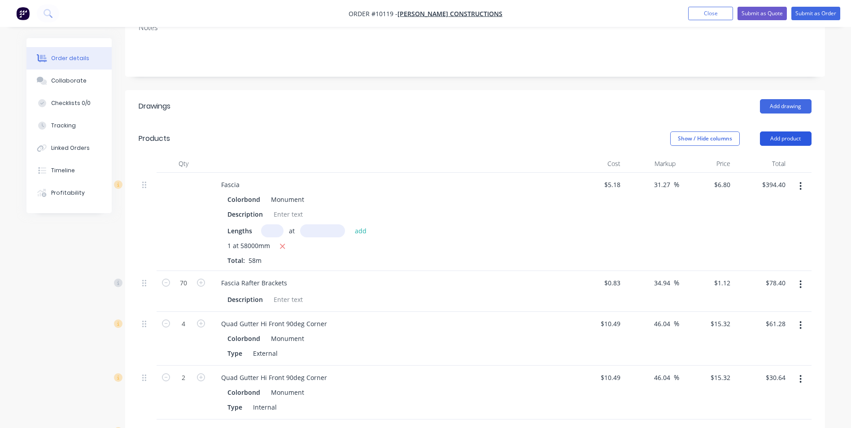
click at [783, 131] on button "Add product" at bounding box center [786, 138] width 52 height 14
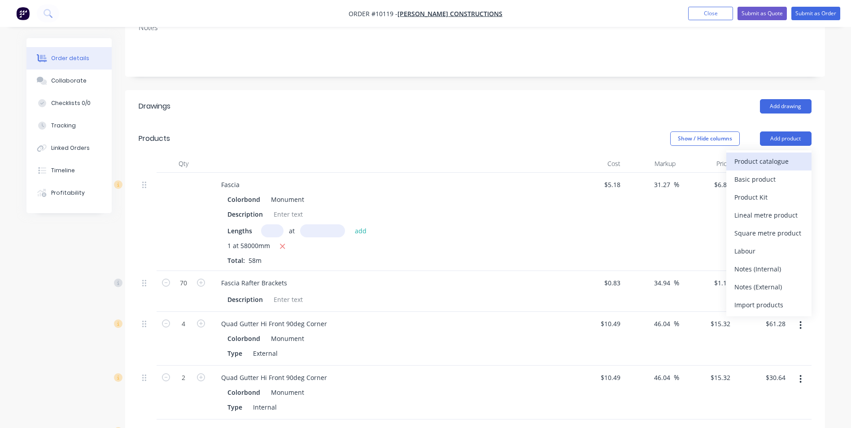
click at [777, 155] on div "Product catalogue" at bounding box center [768, 161] width 69 height 13
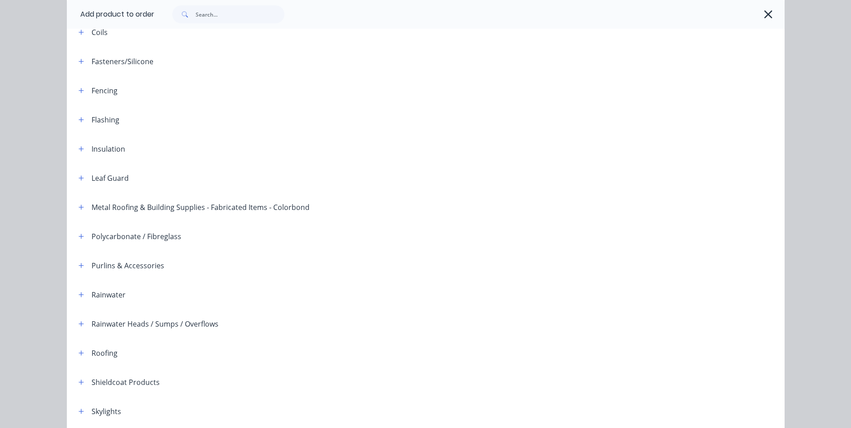
scroll to position [205, 0]
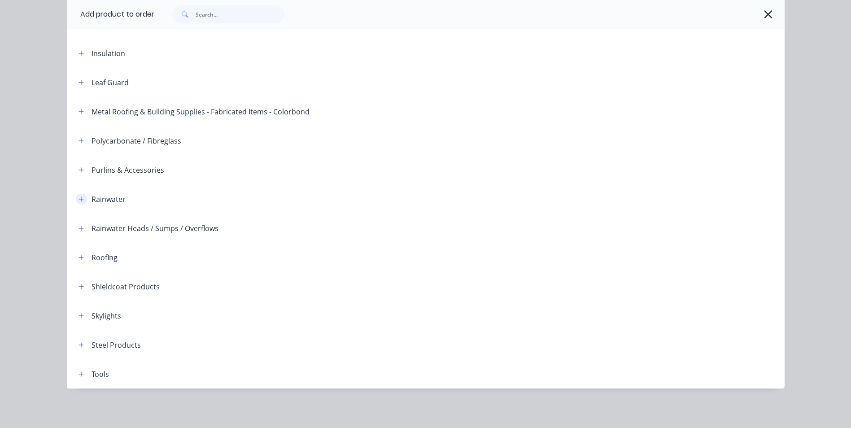
click at [79, 197] on icon "button" at bounding box center [81, 199] width 5 height 6
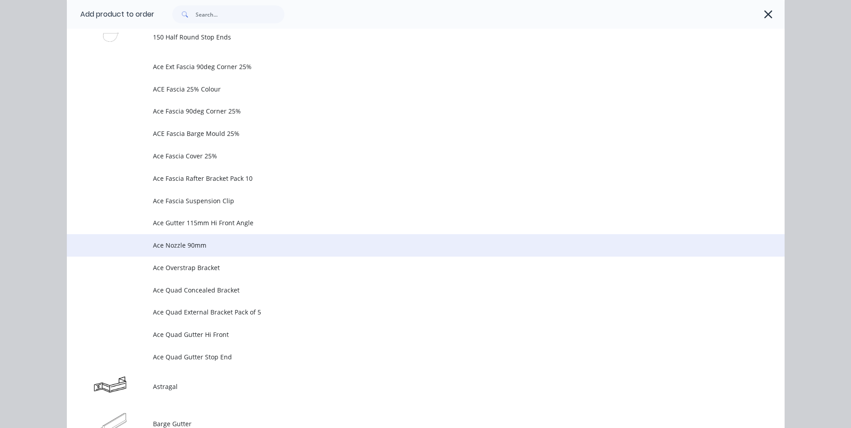
scroll to position [385, 0]
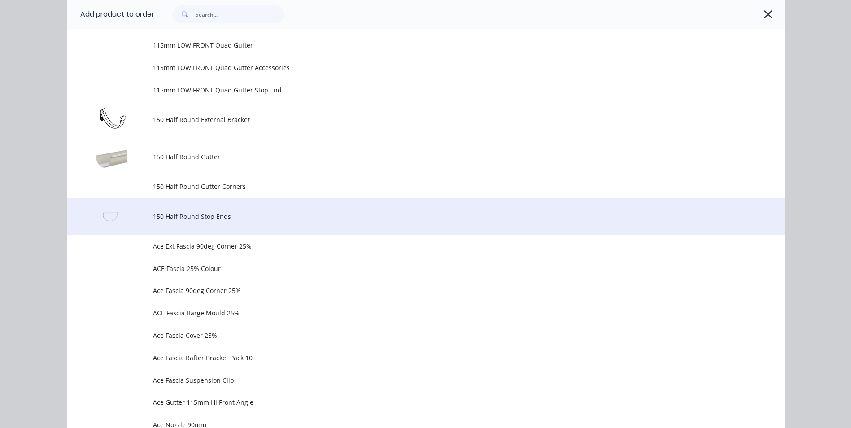
click at [250, 214] on span "150 Half Round Stop Ends" at bounding box center [405, 216] width 505 height 9
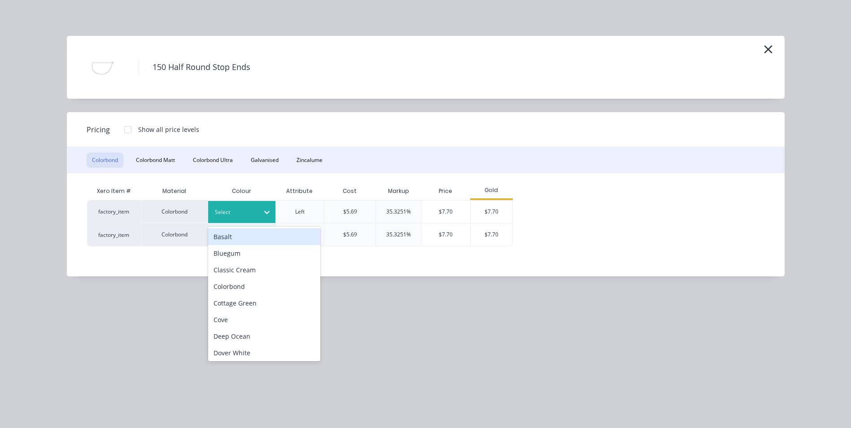
click at [266, 210] on icon at bounding box center [266, 212] width 9 height 9
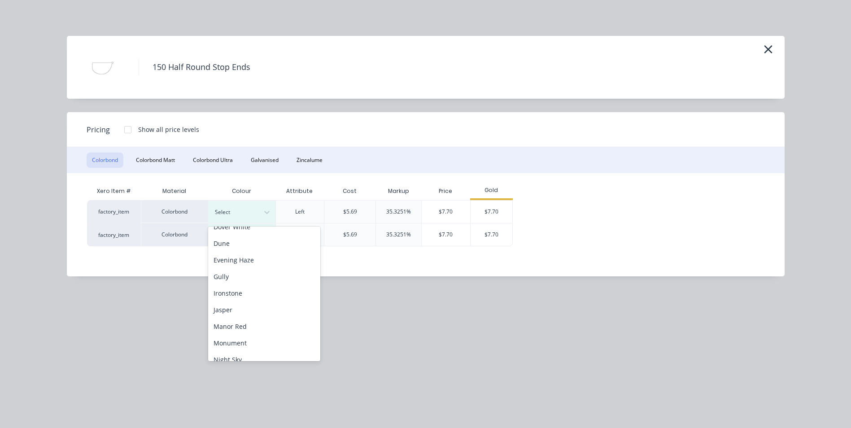
scroll to position [135, 0]
drag, startPoint x: 246, startPoint y: 335, endPoint x: 244, endPoint y: 329, distance: 6.1
click at [246, 335] on div "Monument" at bounding box center [264, 334] width 112 height 17
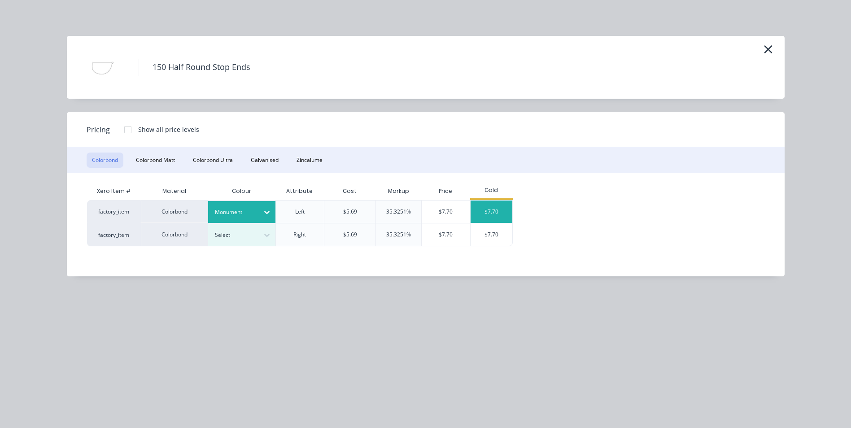
click at [485, 205] on div "$7.70" at bounding box center [492, 212] width 42 height 22
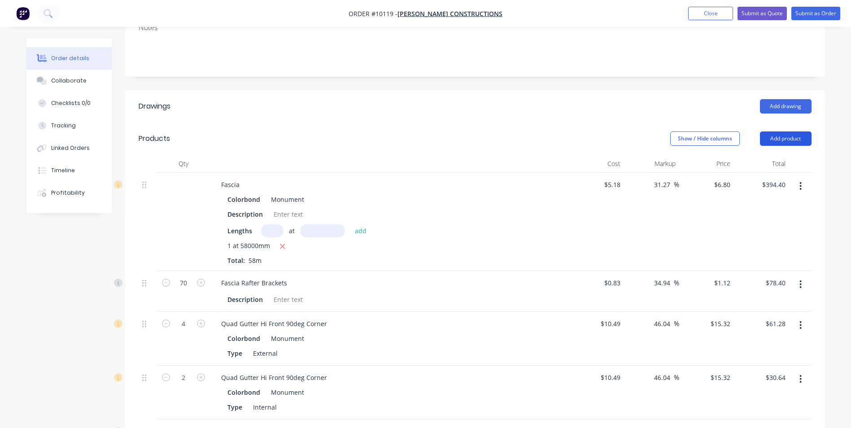
click at [791, 131] on button "Add product" at bounding box center [786, 138] width 52 height 14
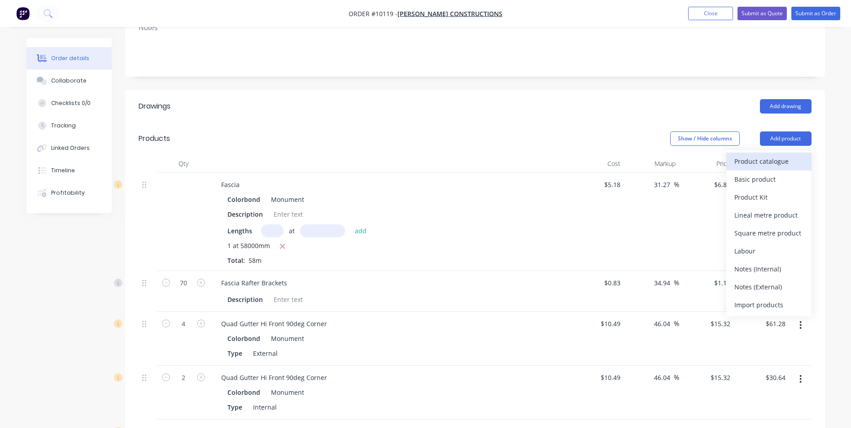
click at [766, 155] on div "Product catalogue" at bounding box center [768, 161] width 69 height 13
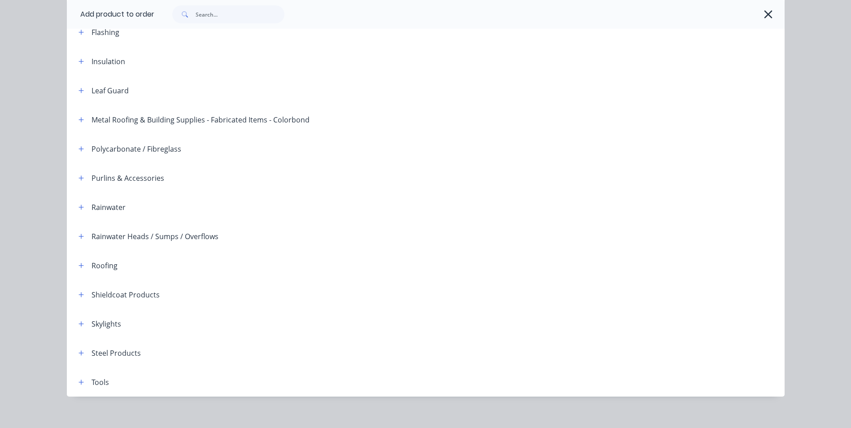
scroll to position [205, 0]
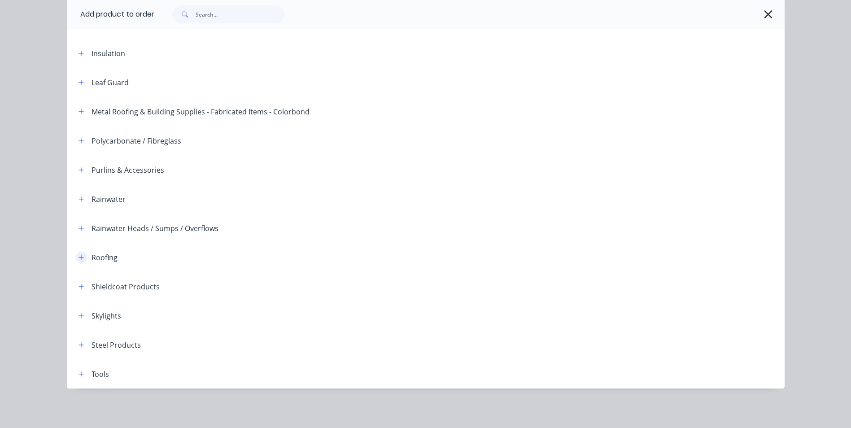
click at [79, 259] on icon "button" at bounding box center [81, 257] width 5 height 6
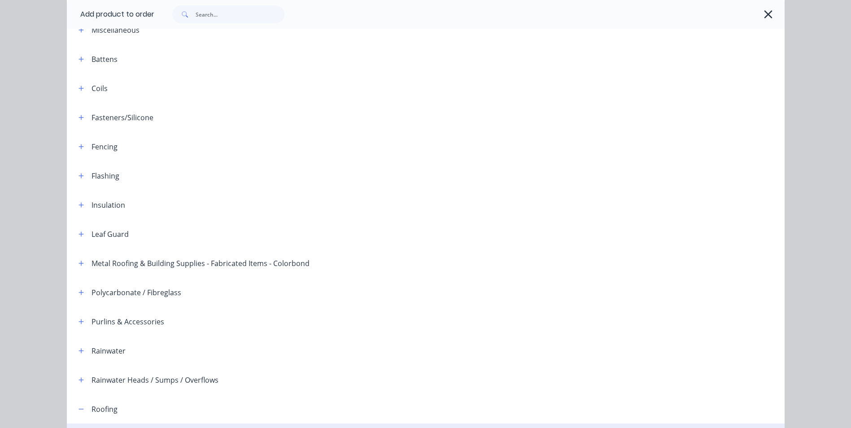
scroll to position [233, 0]
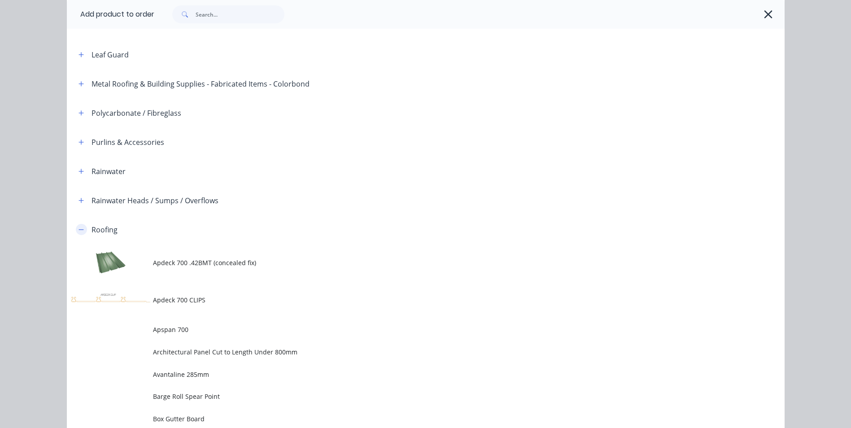
click at [79, 229] on icon "button" at bounding box center [81, 229] width 5 height 0
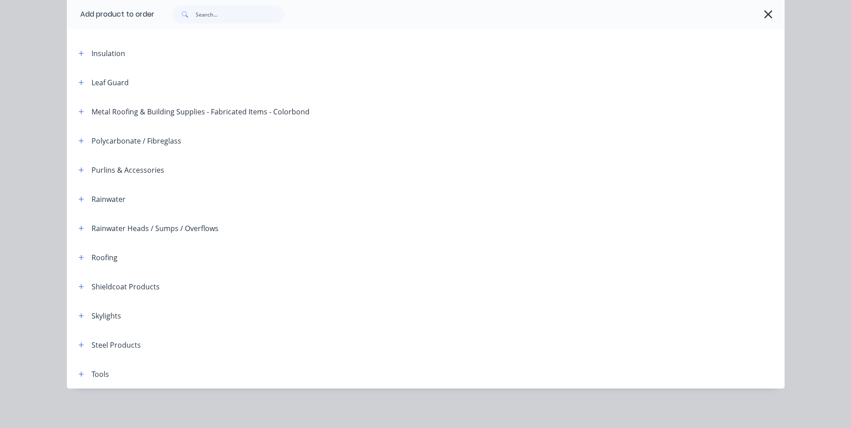
scroll to position [205, 0]
click at [79, 197] on icon "button" at bounding box center [81, 199] width 5 height 6
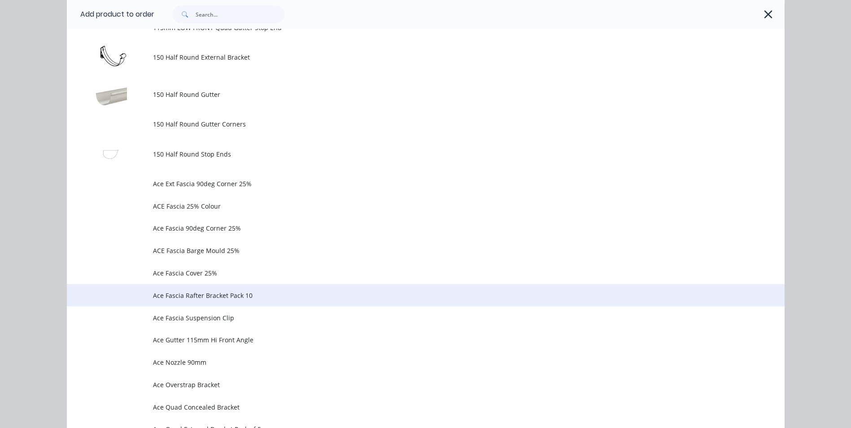
scroll to position [430, 0]
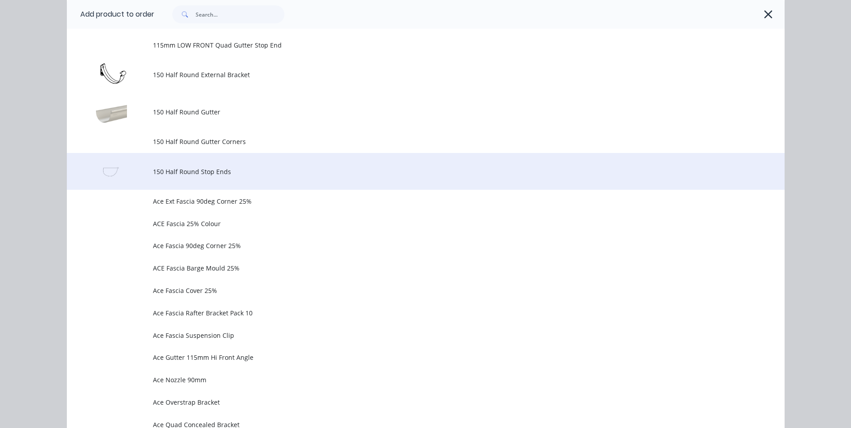
click at [224, 172] on span "150 Half Round Stop Ends" at bounding box center [405, 171] width 505 height 9
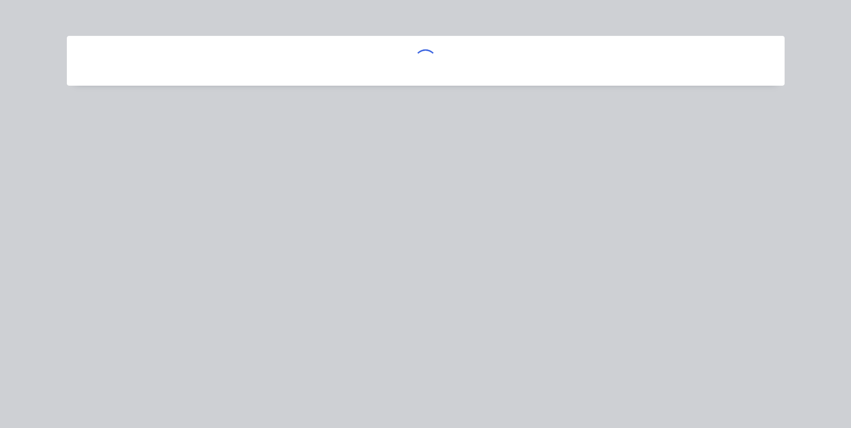
scroll to position [0, 0]
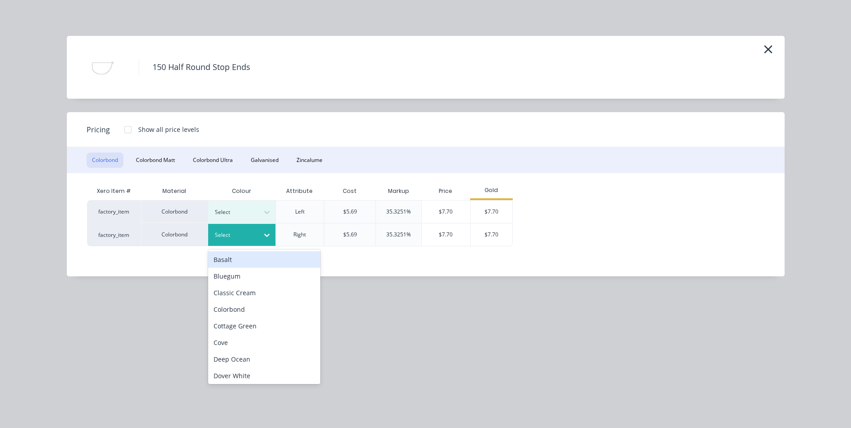
click at [259, 231] on div at bounding box center [267, 235] width 16 height 14
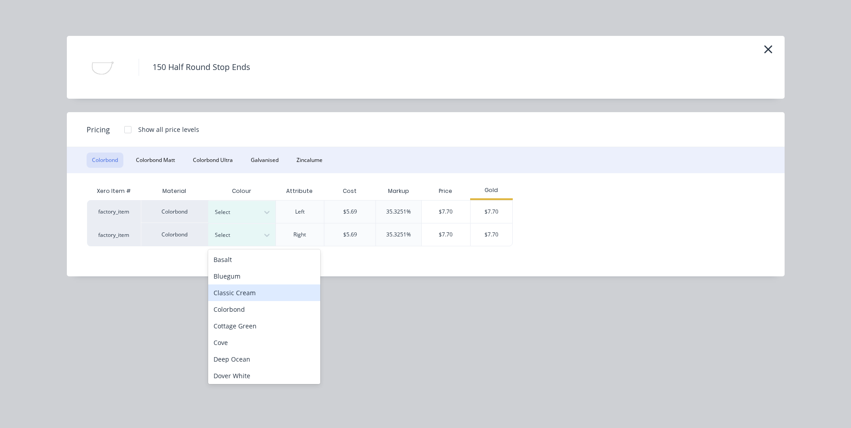
scroll to position [179, 0]
click at [256, 309] on div "Monument" at bounding box center [264, 312] width 112 height 17
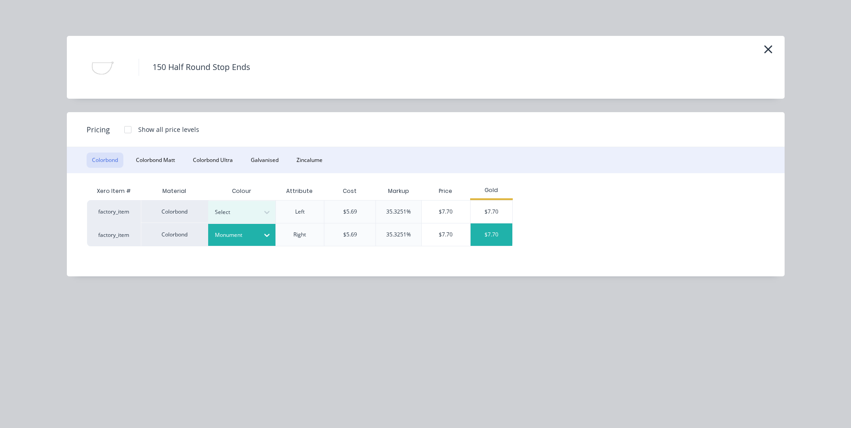
click at [506, 233] on div "$7.70" at bounding box center [492, 234] width 42 height 22
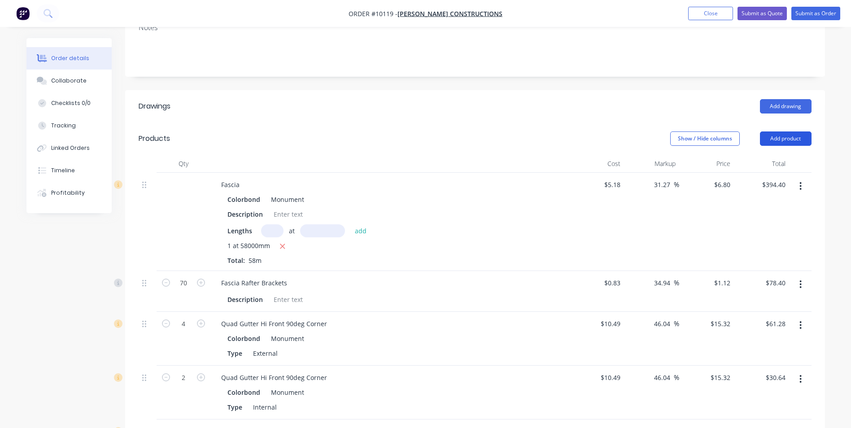
click at [765, 131] on button "Add product" at bounding box center [786, 138] width 52 height 14
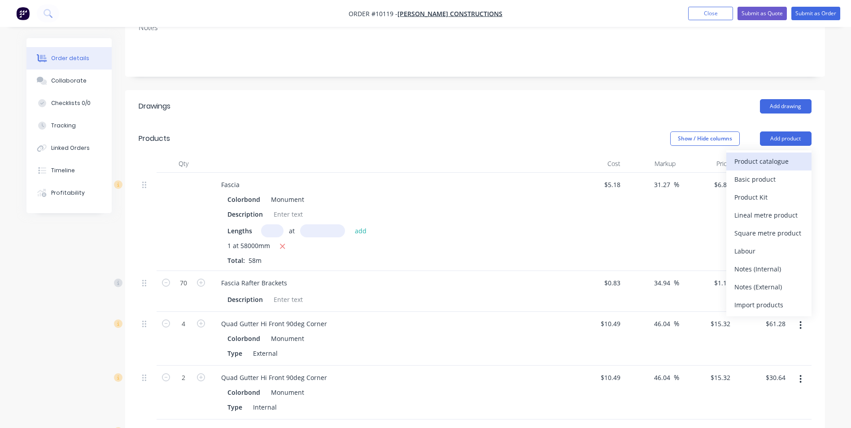
click at [762, 155] on div "Product catalogue" at bounding box center [768, 161] width 69 height 13
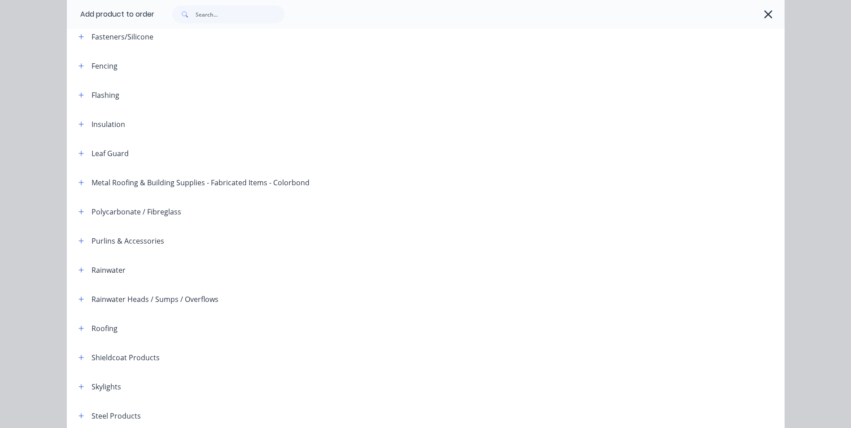
scroll to position [205, 0]
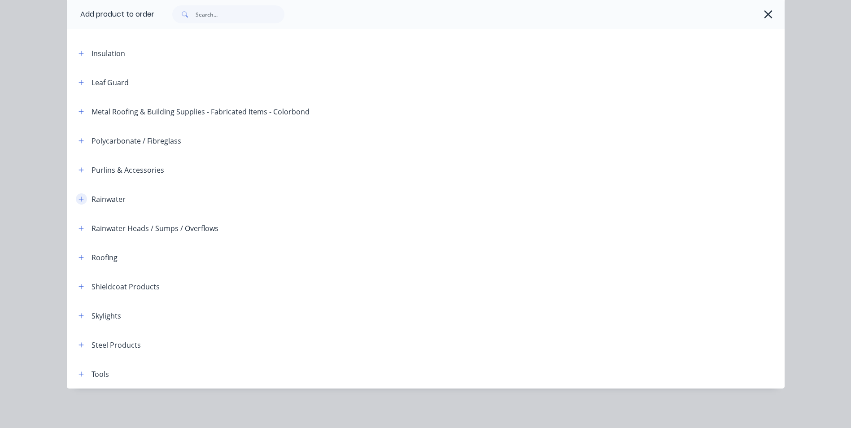
click at [79, 196] on icon "button" at bounding box center [81, 199] width 5 height 6
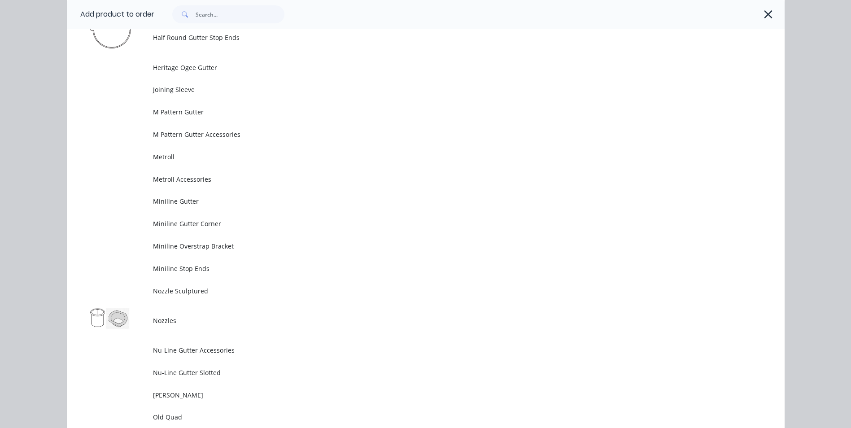
scroll to position [1955, 0]
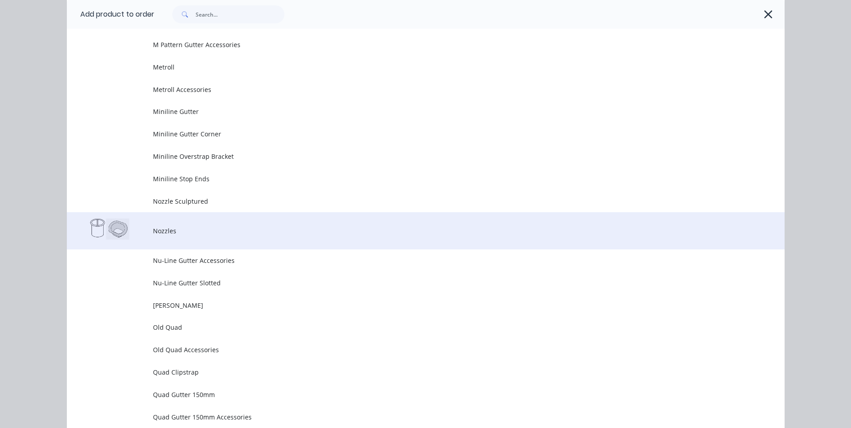
click at [166, 228] on span "Nozzles" at bounding box center [405, 230] width 505 height 9
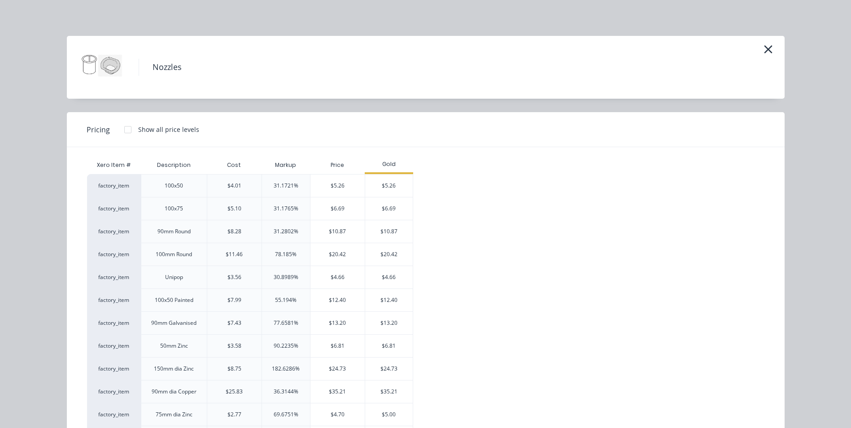
scroll to position [19, 0]
click at [767, 47] on icon "button" at bounding box center [768, 49] width 8 height 8
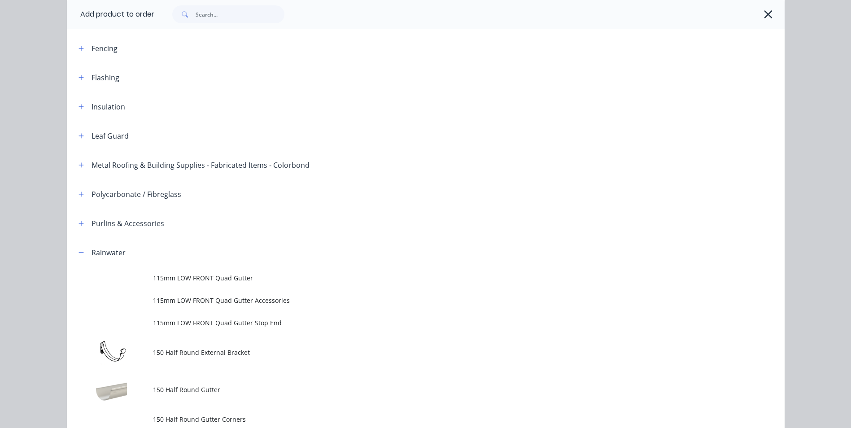
scroll to position [76, 0]
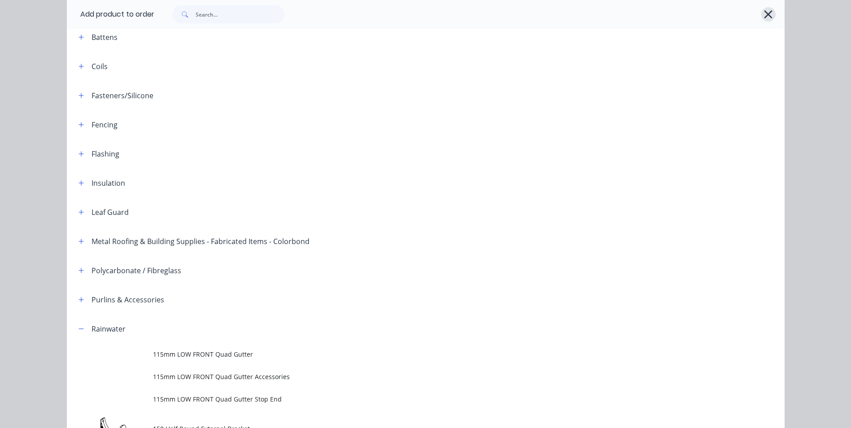
click at [765, 10] on icon "button" at bounding box center [768, 14] width 9 height 13
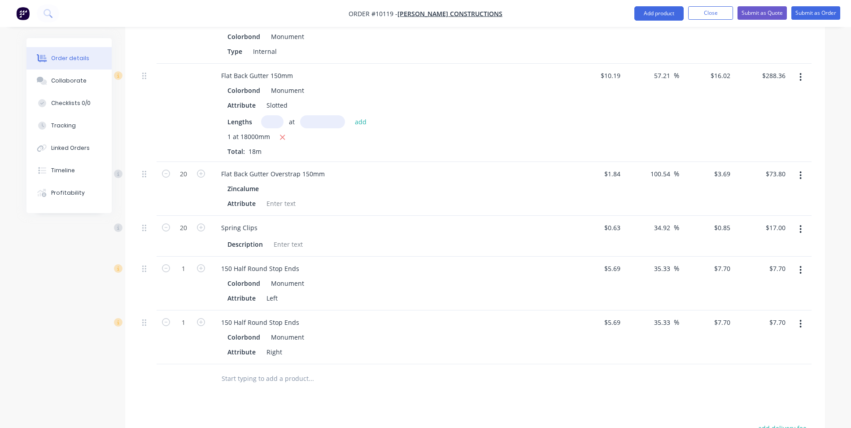
scroll to position [724, 0]
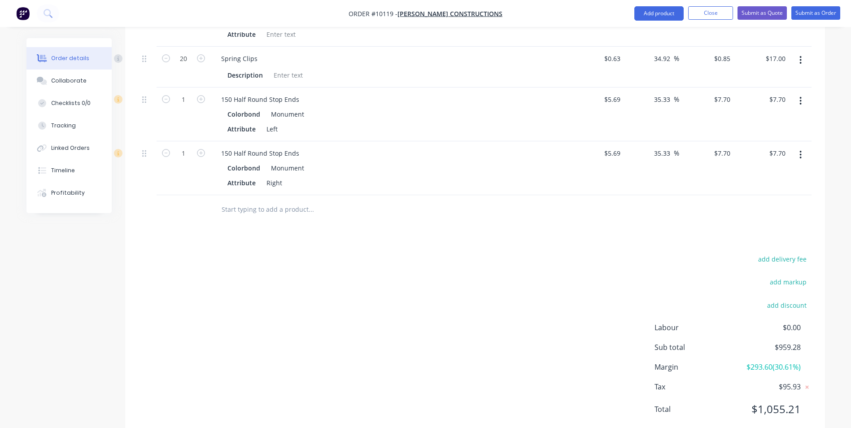
click at [272, 201] on input "text" at bounding box center [310, 210] width 179 height 18
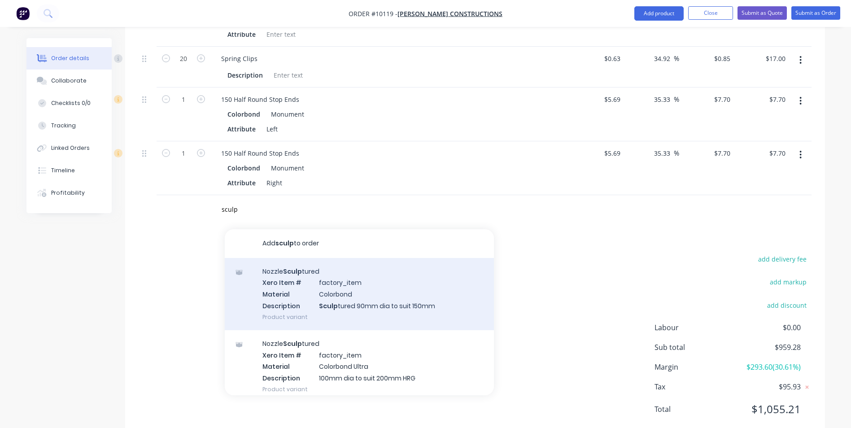
click at [345, 269] on div "Nozzle Sculp tured Xero Item # factory_item Material Colorbond Description Scul…" at bounding box center [359, 294] width 269 height 72
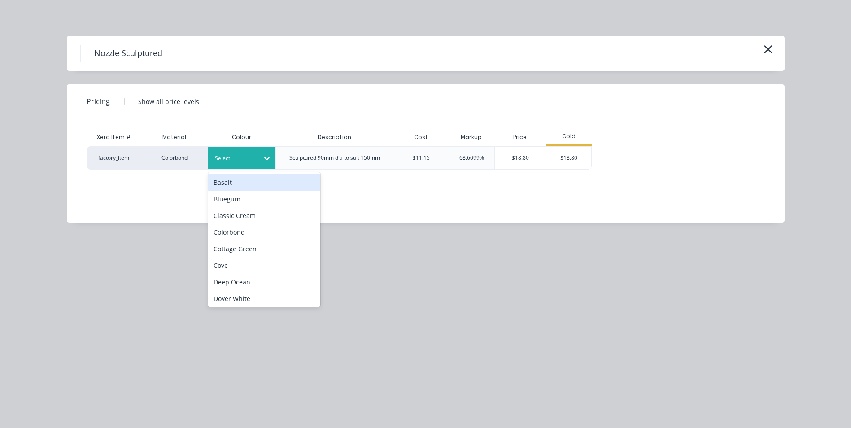
click at [269, 159] on icon at bounding box center [266, 158] width 9 height 9
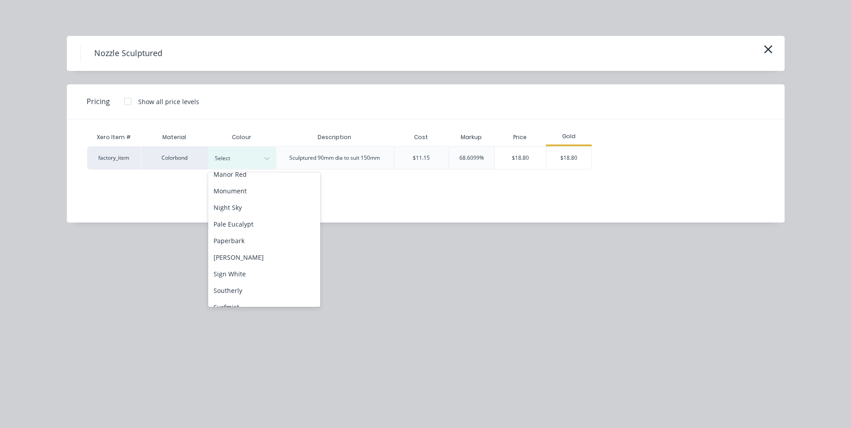
scroll to position [224, 0]
click at [254, 190] on div "Monument" at bounding box center [264, 190] width 112 height 17
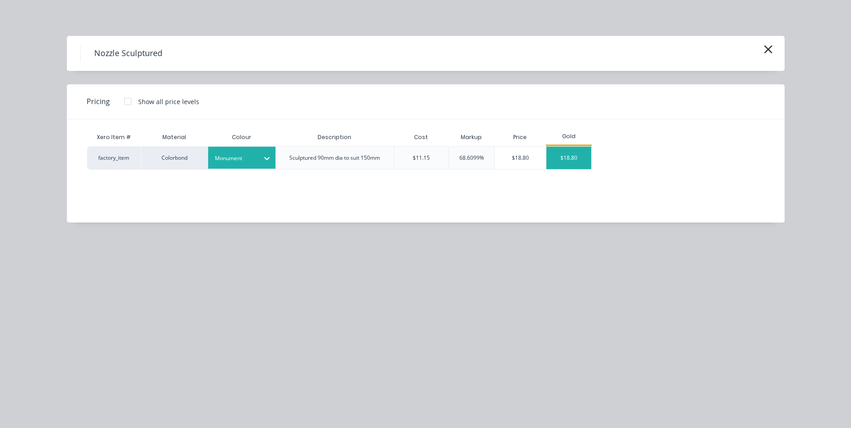
click at [563, 152] on div "$18.80" at bounding box center [568, 158] width 45 height 22
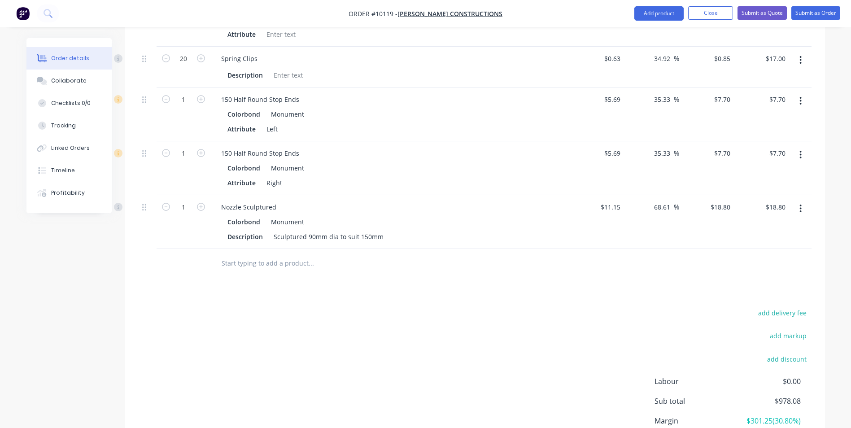
scroll to position [769, 0]
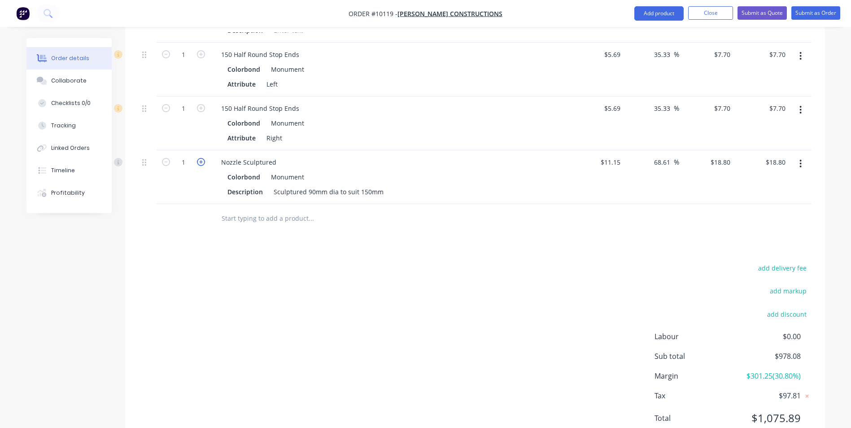
click at [199, 158] on icon "button" at bounding box center [201, 162] width 8 height 8
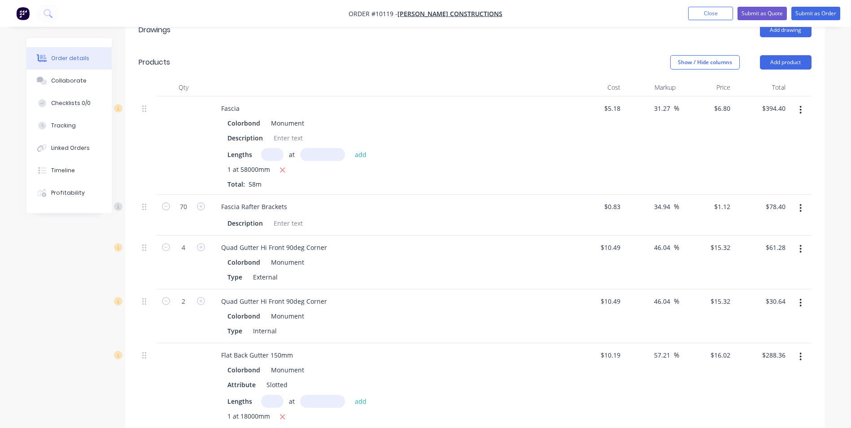
scroll to position [185, 0]
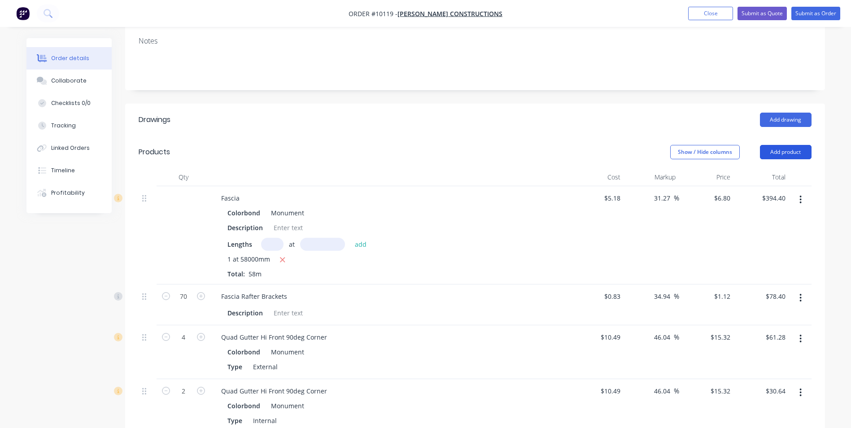
click at [800, 145] on button "Add product" at bounding box center [786, 152] width 52 height 14
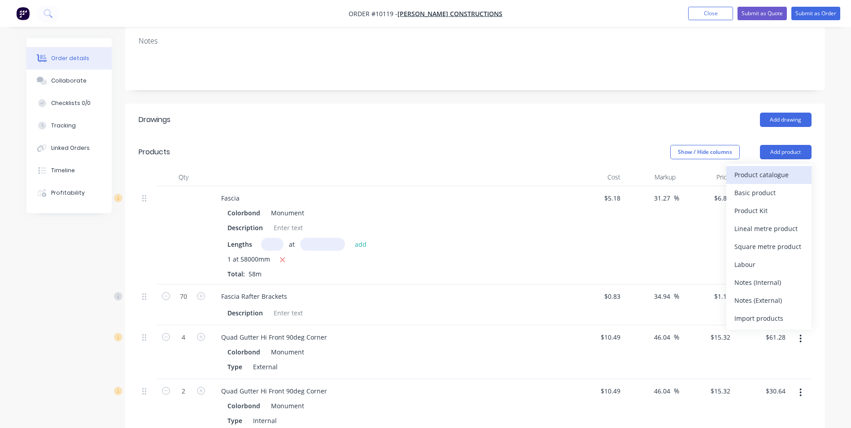
click at [777, 168] on div "Product catalogue" at bounding box center [768, 174] width 69 height 13
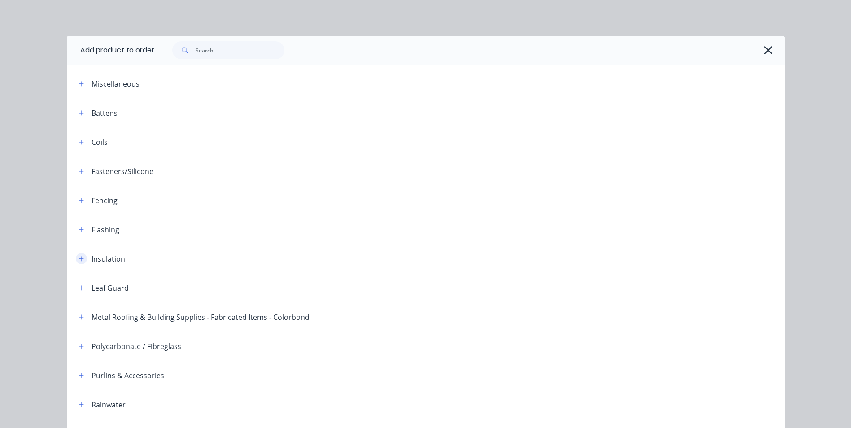
click at [79, 254] on button "button" at bounding box center [81, 258] width 11 height 11
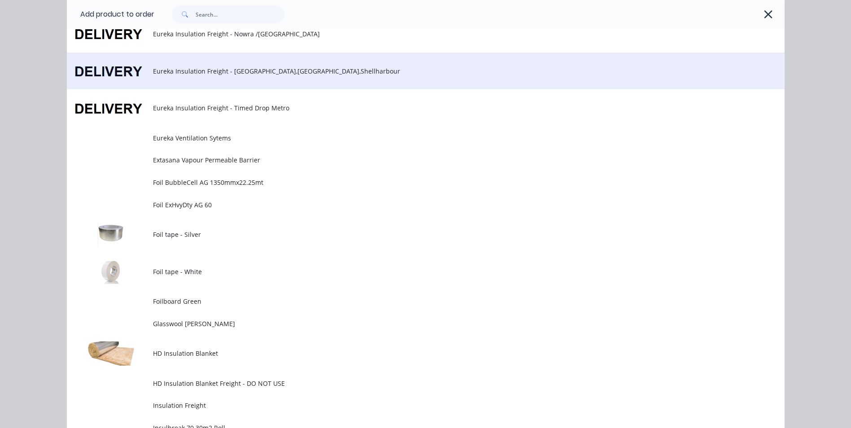
scroll to position [449, 0]
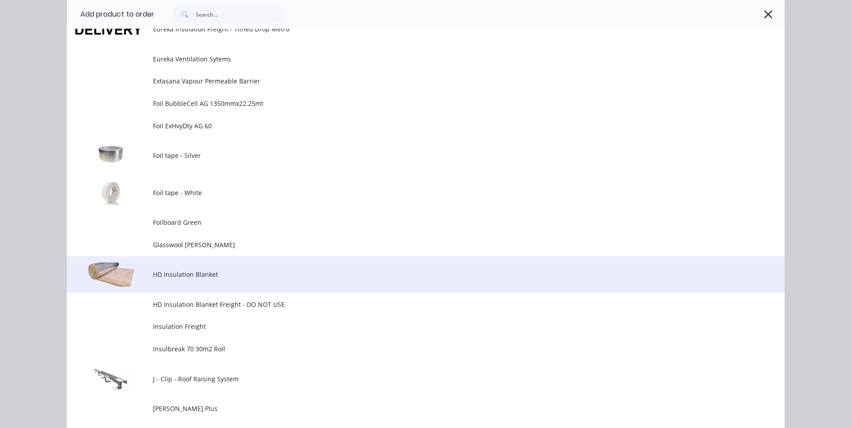
click at [174, 275] on span "HD Insulation Blanket" at bounding box center [405, 274] width 505 height 9
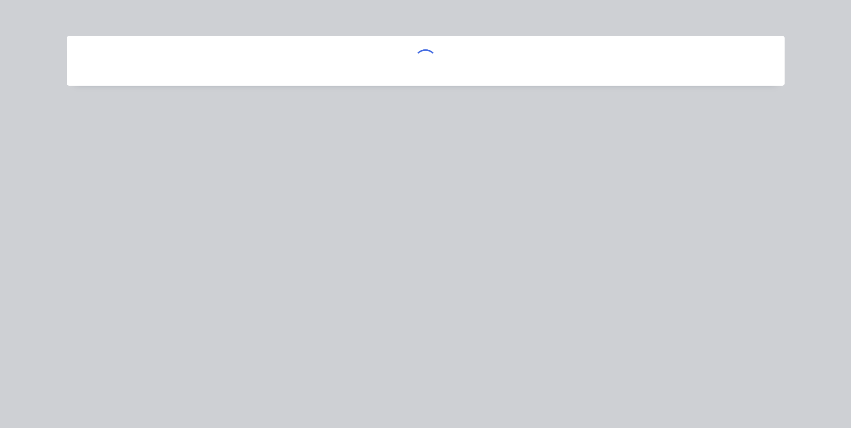
scroll to position [0, 0]
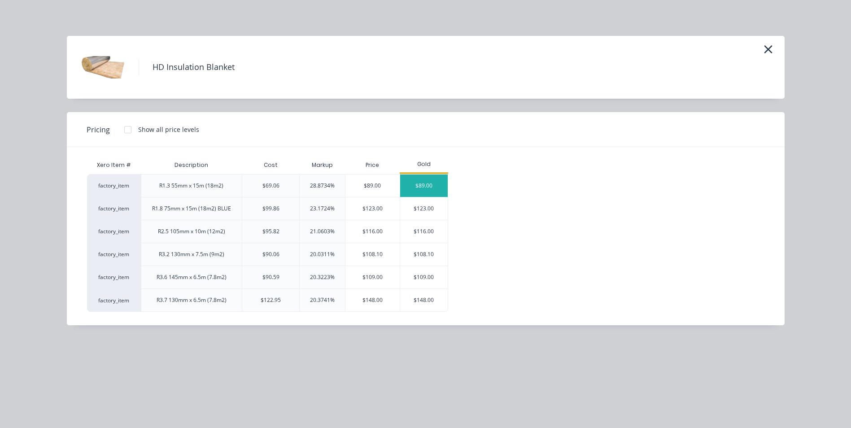
click at [415, 183] on div "$89.00" at bounding box center [424, 186] width 48 height 22
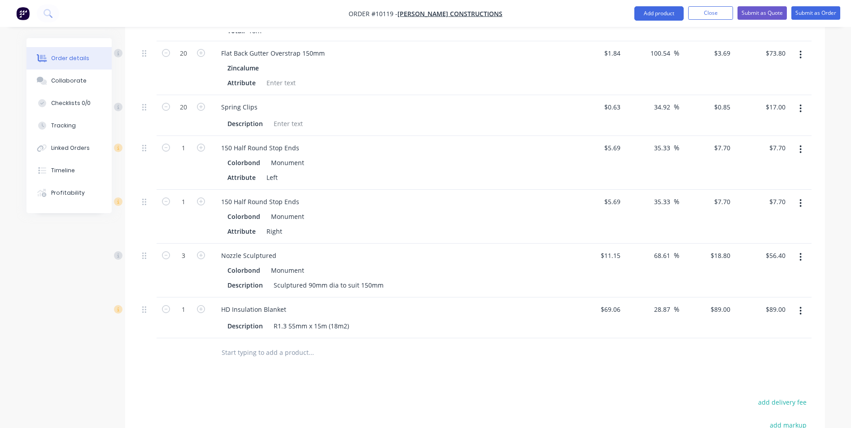
scroll to position [679, 0]
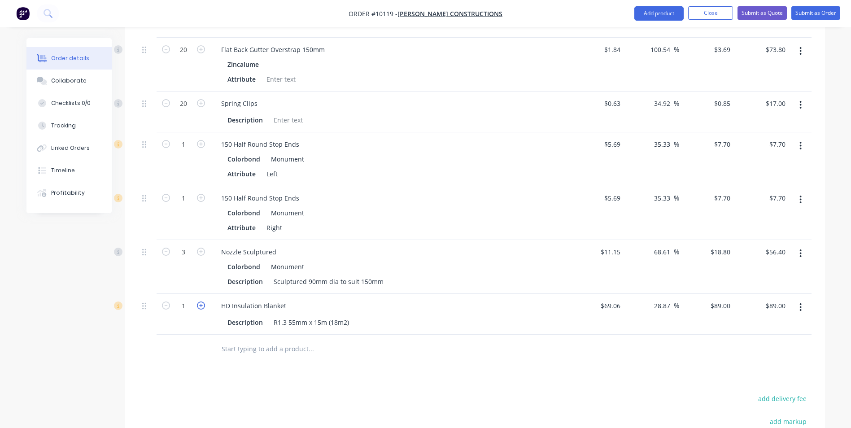
click at [203, 301] on icon "button" at bounding box center [201, 305] width 8 height 8
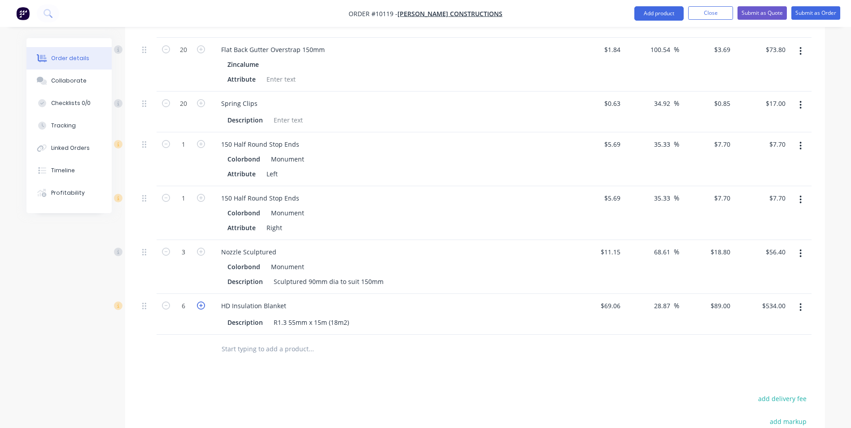
click at [203, 301] on icon "button" at bounding box center [201, 305] width 8 height 8
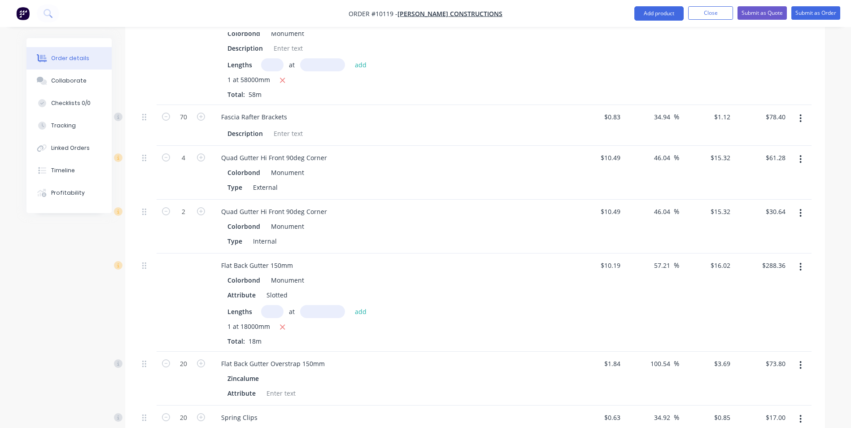
scroll to position [185, 0]
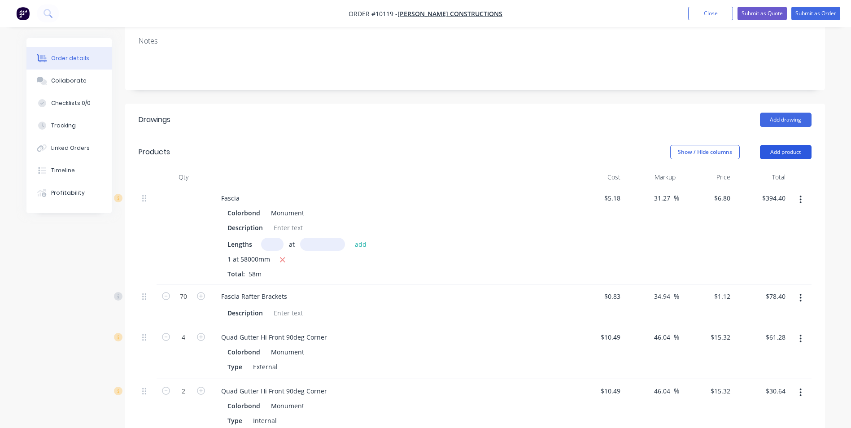
click at [790, 145] on button "Add product" at bounding box center [786, 152] width 52 height 14
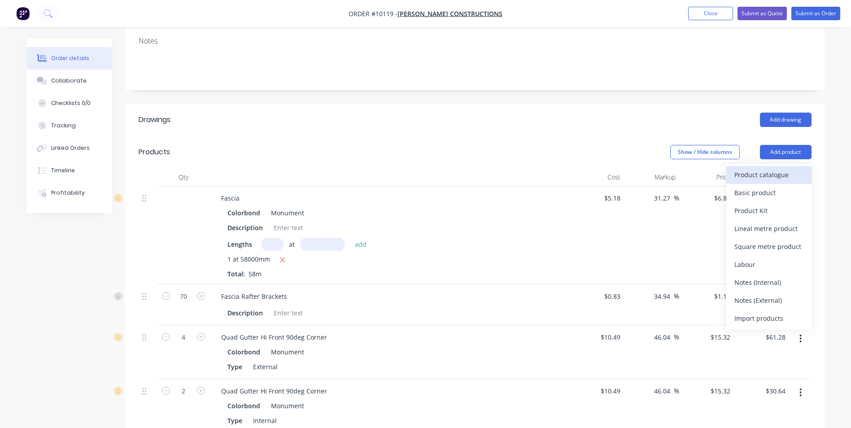
click at [777, 168] on div "Product catalogue" at bounding box center [768, 174] width 69 height 13
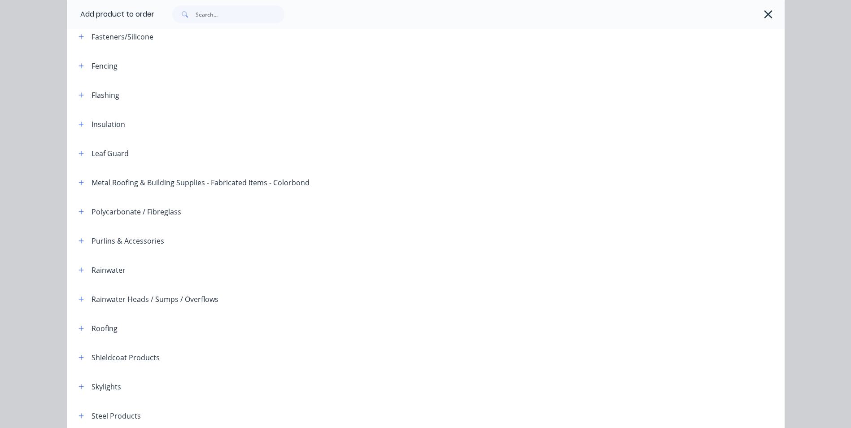
scroll to position [205, 0]
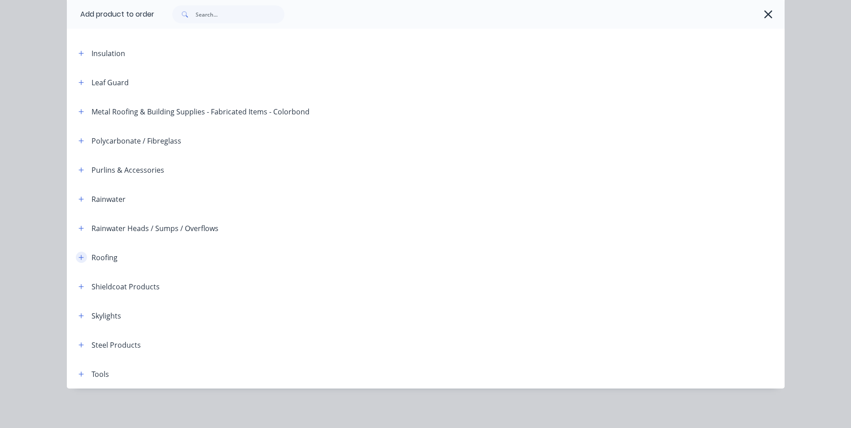
click at [79, 256] on icon "button" at bounding box center [81, 257] width 5 height 6
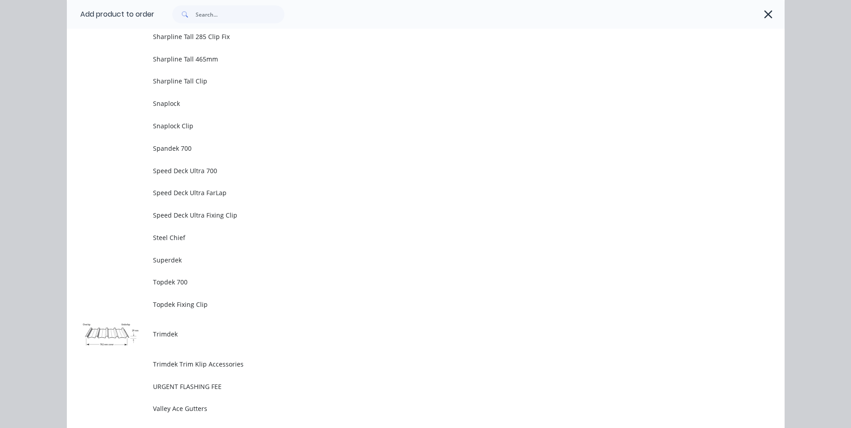
scroll to position [2135, 0]
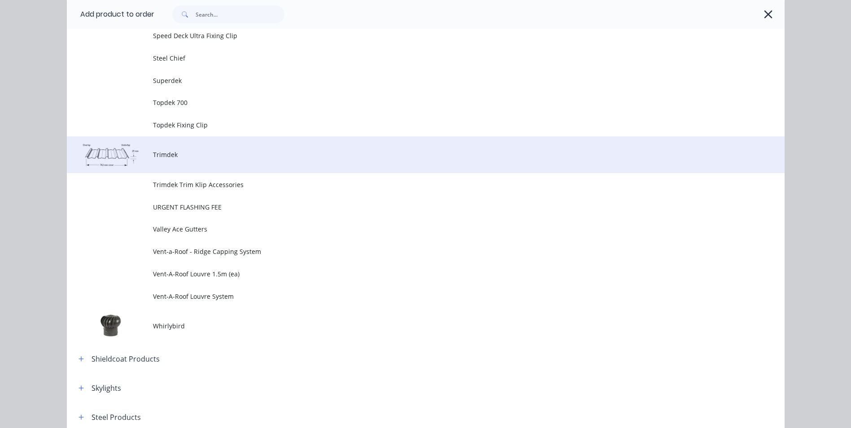
click at [171, 160] on td "Trimdek" at bounding box center [469, 154] width 632 height 37
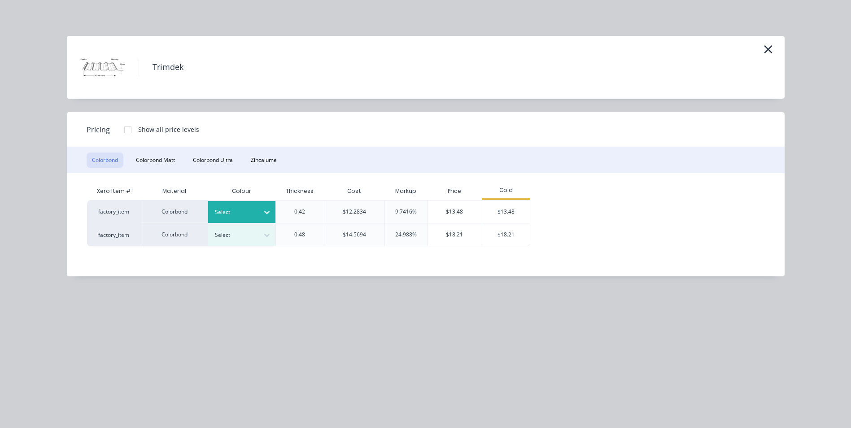
click at [267, 210] on icon at bounding box center [266, 212] width 9 height 9
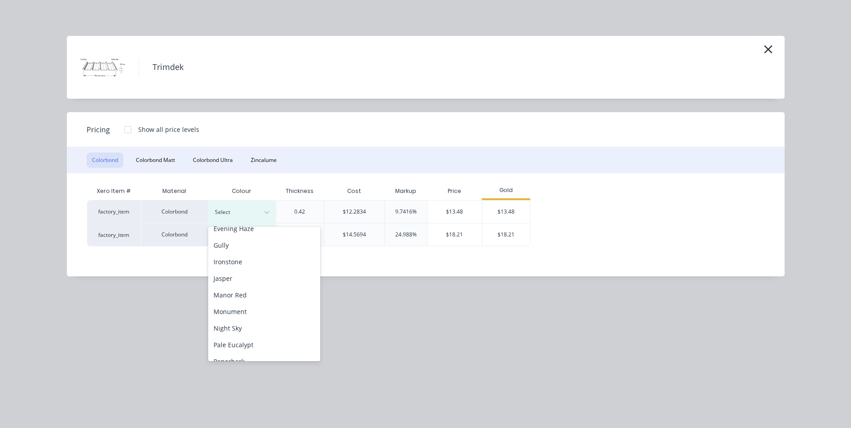
scroll to position [179, 0]
click at [251, 289] on div "Monument" at bounding box center [264, 289] width 112 height 17
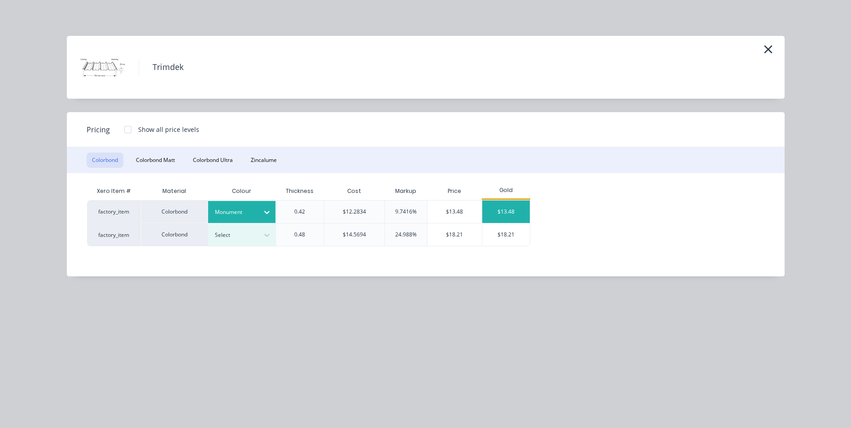
click at [501, 211] on div "$13.48" at bounding box center [506, 212] width 48 height 22
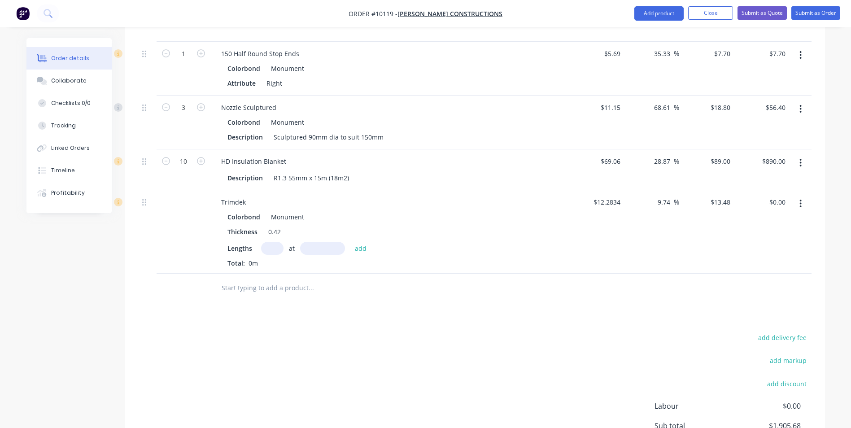
scroll to position [902, 0]
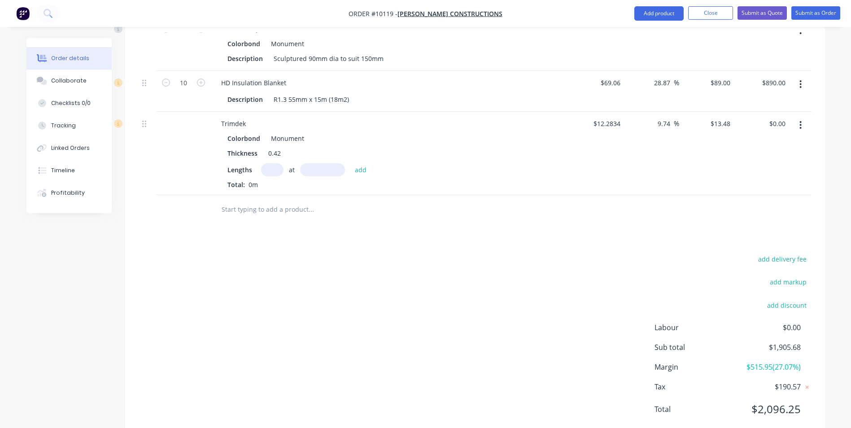
click at [277, 163] on input "text" at bounding box center [272, 169] width 22 height 13
click at [350, 163] on button "add" at bounding box center [360, 169] width 21 height 12
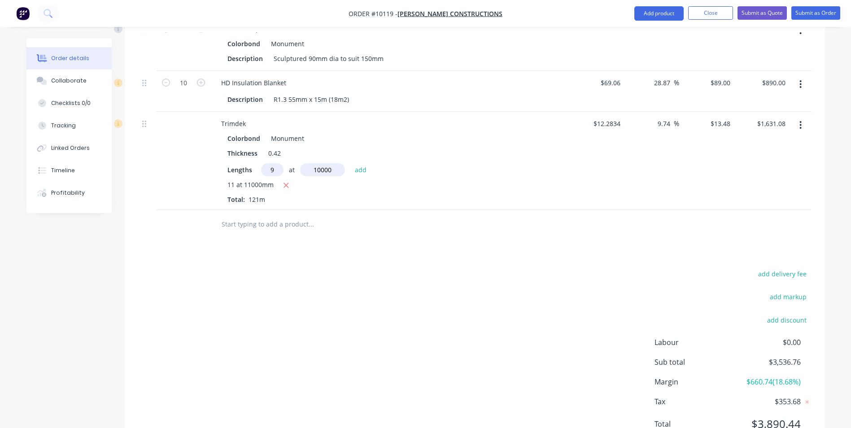
click at [350, 163] on button "add" at bounding box center [360, 169] width 21 height 12
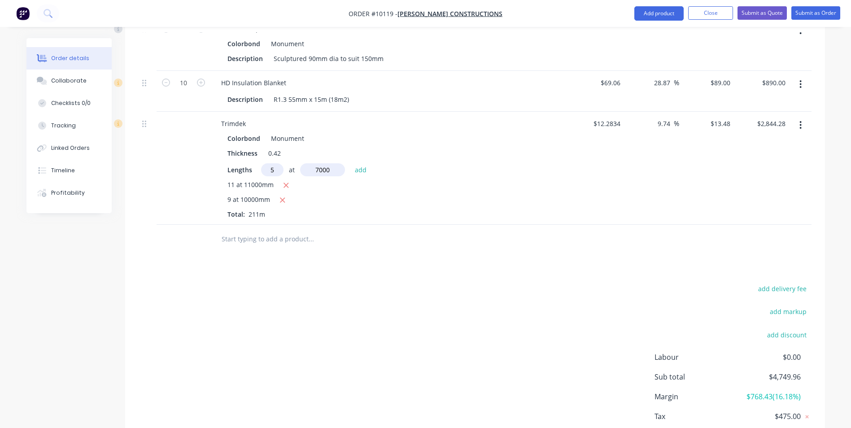
click at [350, 163] on button "add" at bounding box center [360, 169] width 21 height 12
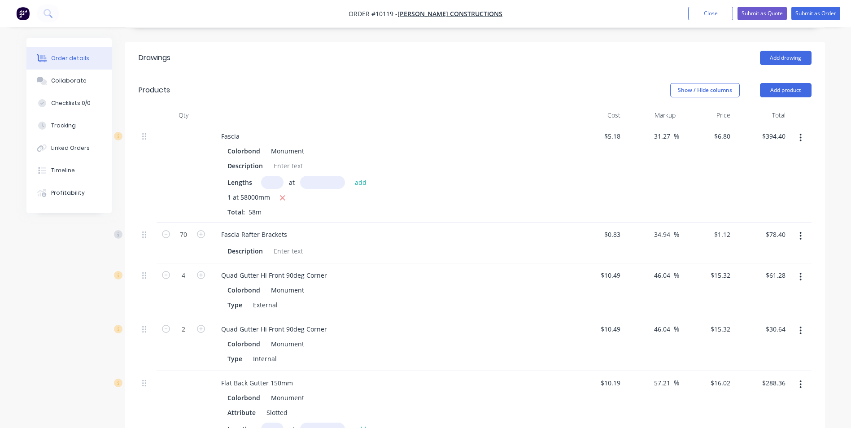
scroll to position [139, 0]
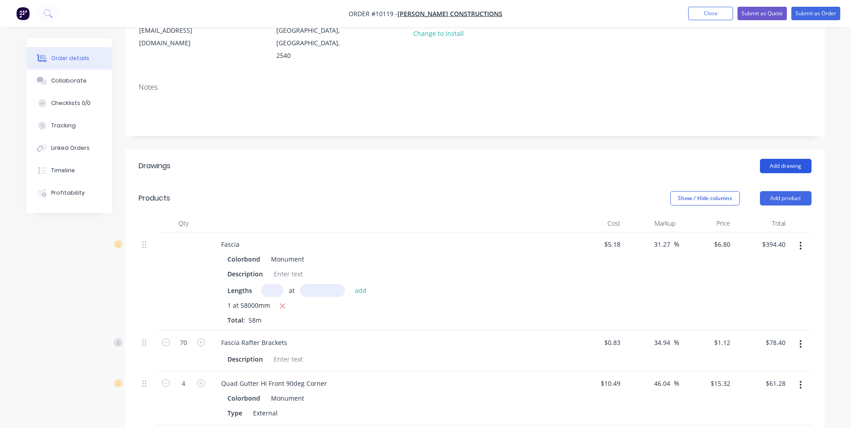
click at [787, 159] on button "Add drawing" at bounding box center [786, 166] width 52 height 14
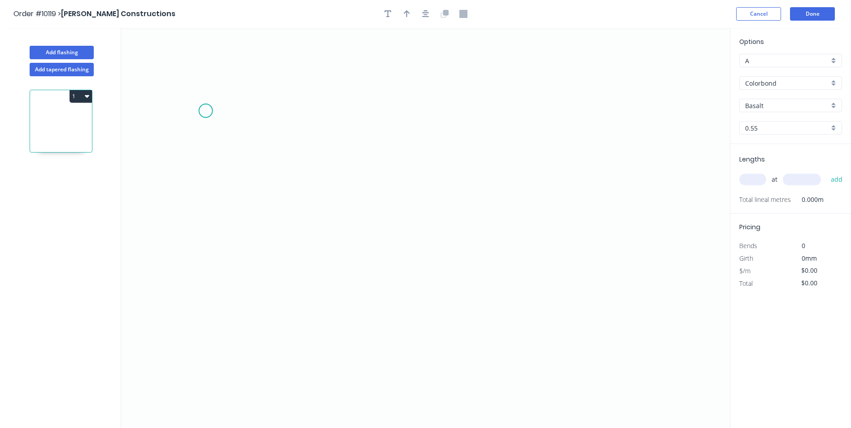
click at [205, 110] on icon "0" at bounding box center [425, 228] width 609 height 400
drag, startPoint x: 197, startPoint y: 320, endPoint x: 283, endPoint y: 317, distance: 85.3
click at [198, 320] on icon "0" at bounding box center [425, 228] width 609 height 400
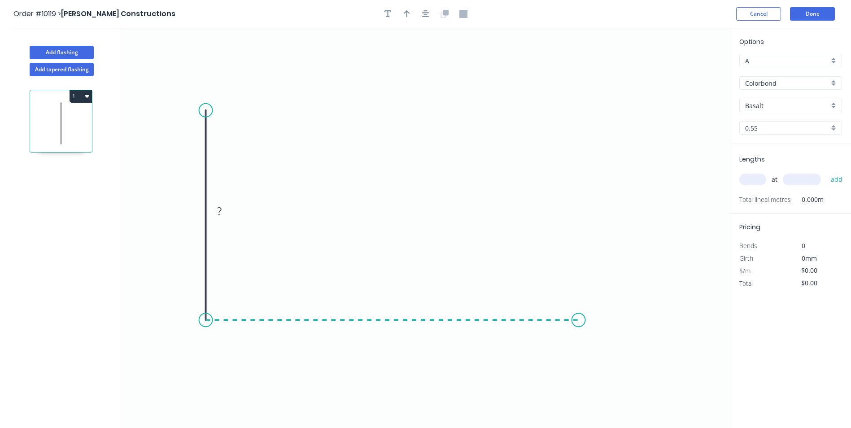
click at [579, 313] on icon "0 ?" at bounding box center [425, 228] width 609 height 400
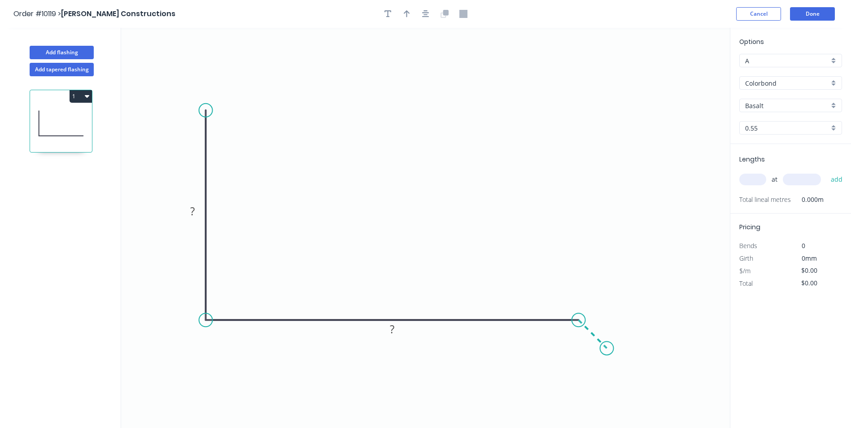
click at [607, 349] on icon "0 ? ?" at bounding box center [425, 228] width 609 height 400
drag, startPoint x: 189, startPoint y: 208, endPoint x: 185, endPoint y: 197, distance: 11.3
click at [189, 207] on rect at bounding box center [192, 211] width 18 height 13
drag, startPoint x: 607, startPoint y: 350, endPoint x: 601, endPoint y: 358, distance: 9.9
click at [601, 358] on circle at bounding box center [600, 357] width 13 height 13
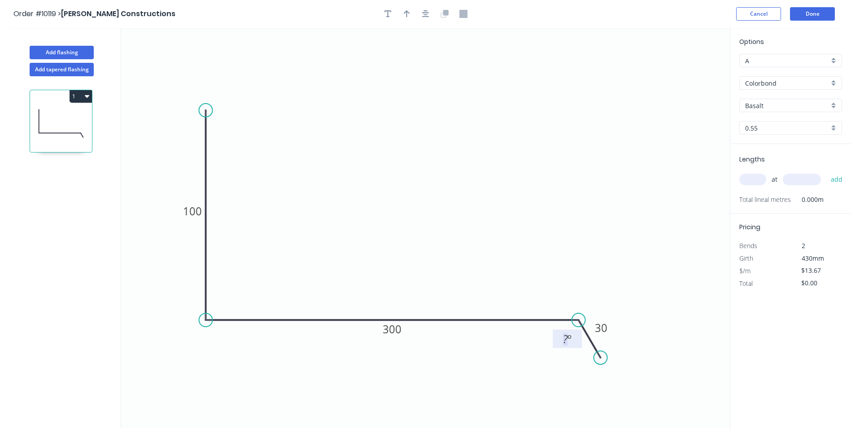
click at [568, 338] on text "? º" at bounding box center [567, 339] width 9 height 15
click at [523, 240] on icon "0 100 300 30 120 º" at bounding box center [425, 228] width 609 height 400
click at [406, 11] on icon "button" at bounding box center [407, 13] width 6 height 7
drag, startPoint x: 684, startPoint y: 70, endPoint x: 416, endPoint y: 187, distance: 292.5
click at [416, 187] on icon at bounding box center [416, 176] width 8 height 29
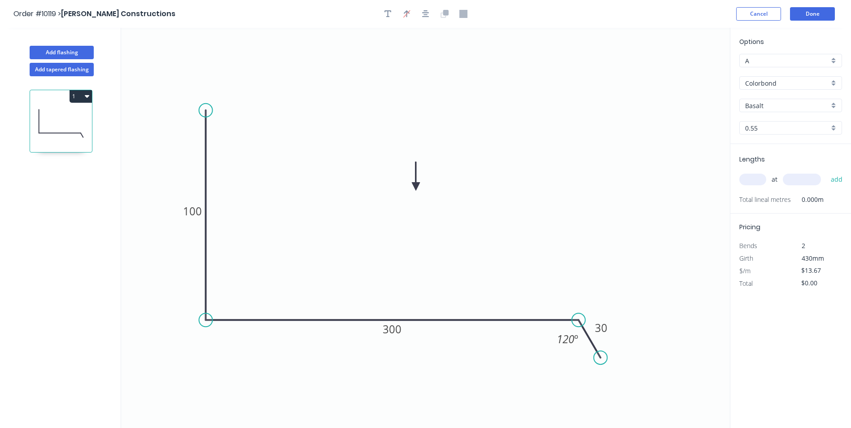
click at [782, 105] on input "Basalt" at bounding box center [787, 105] width 84 height 9
click at [802, 144] on div "Monument" at bounding box center [791, 148] width 102 height 16
click at [750, 177] on input "text" at bounding box center [752, 180] width 27 height 12
click at [826, 172] on button "add" at bounding box center [836, 179] width 21 height 15
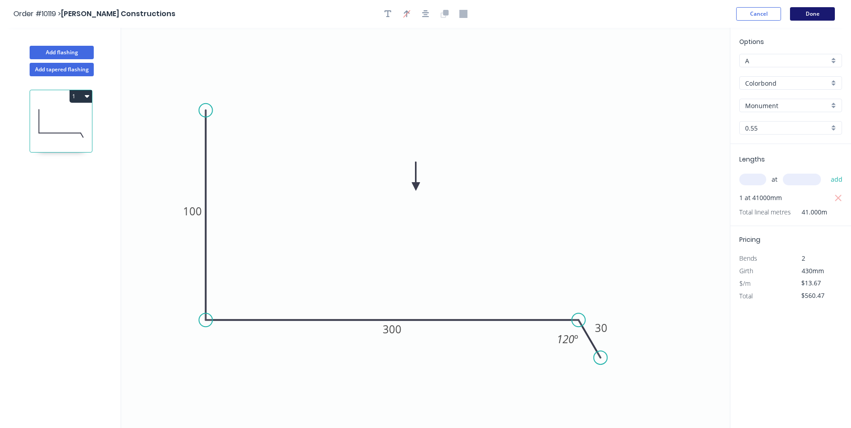
click at [805, 9] on button "Done" at bounding box center [812, 13] width 45 height 13
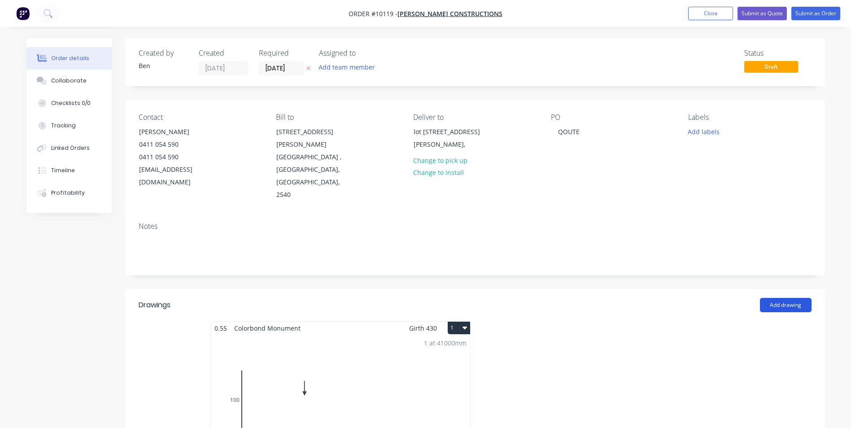
click at [769, 298] on button "Add drawing" at bounding box center [786, 305] width 52 height 14
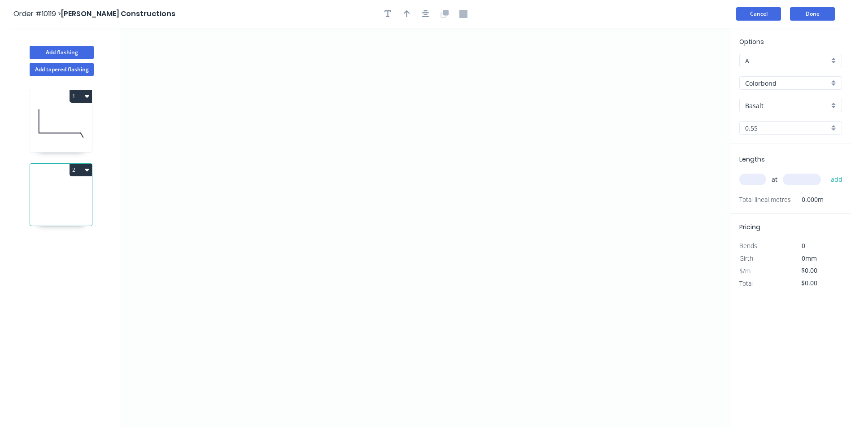
click at [766, 9] on button "Cancel" at bounding box center [758, 13] width 45 height 13
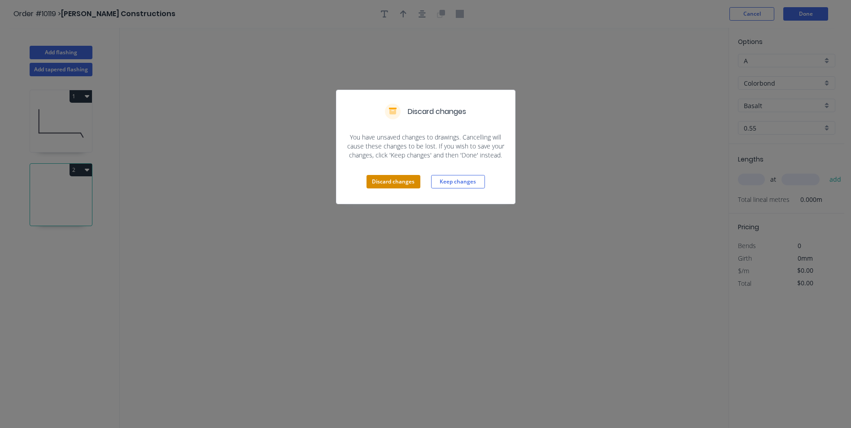
click at [403, 178] on button "Discard changes" at bounding box center [394, 181] width 54 height 13
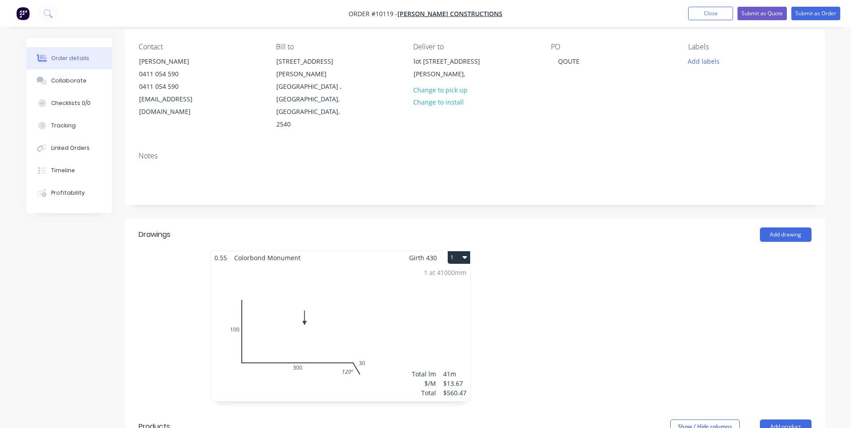
scroll to position [179, 0]
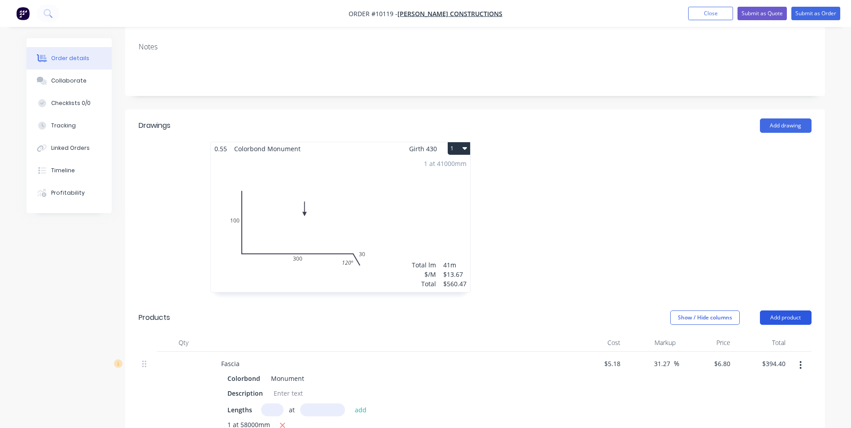
click at [773, 310] on button "Add product" at bounding box center [786, 317] width 52 height 14
click at [771, 334] on div "Product catalogue" at bounding box center [768, 340] width 69 height 13
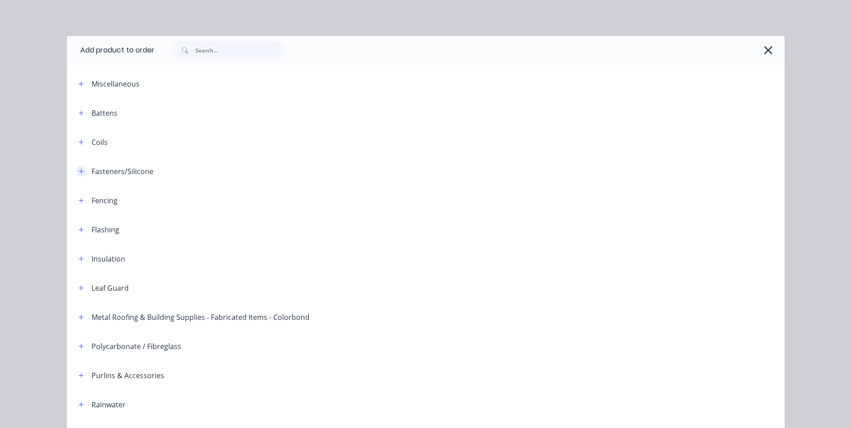
click at [79, 171] on icon "button" at bounding box center [81, 171] width 5 height 5
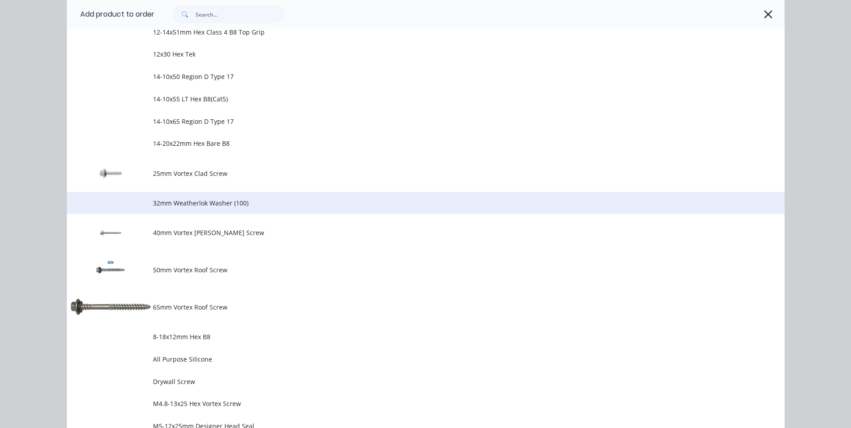
scroll to position [359, 0]
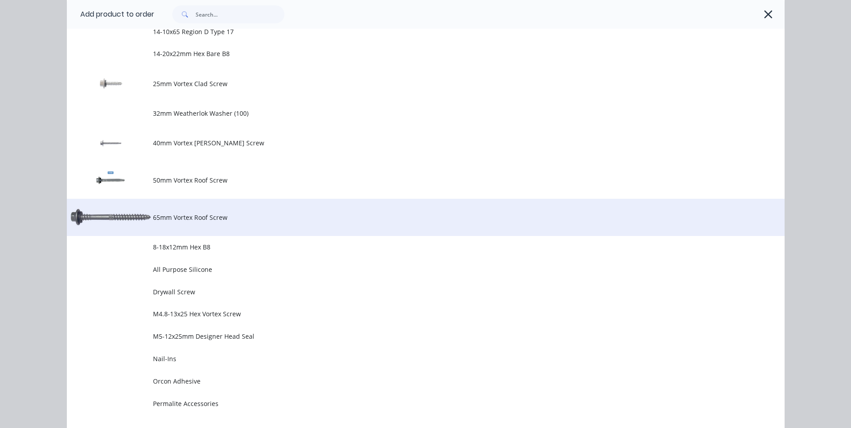
click at [195, 213] on span "65mm Vortex Roof Screw" at bounding box center [405, 217] width 505 height 9
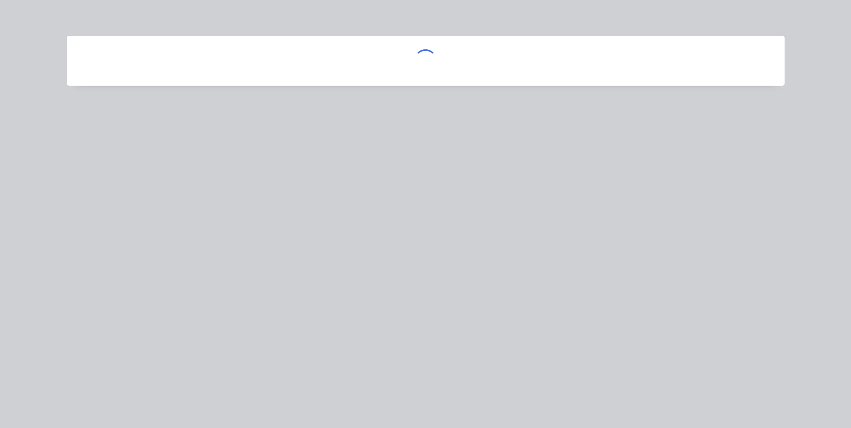
scroll to position [0, 0]
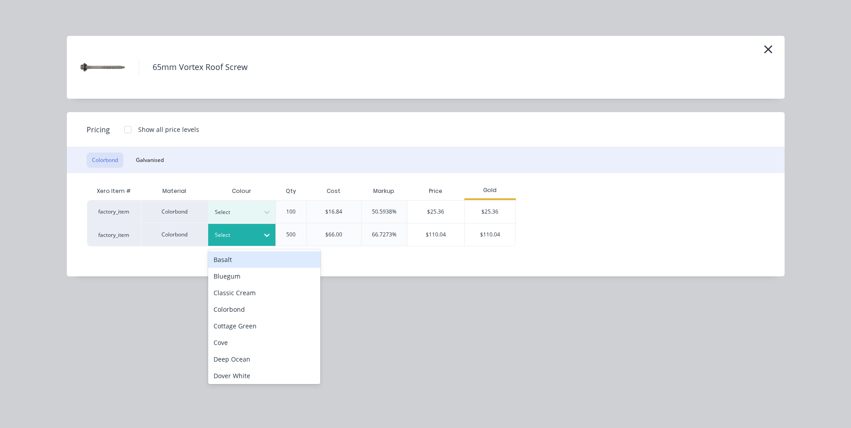
click at [268, 232] on icon at bounding box center [266, 235] width 9 height 9
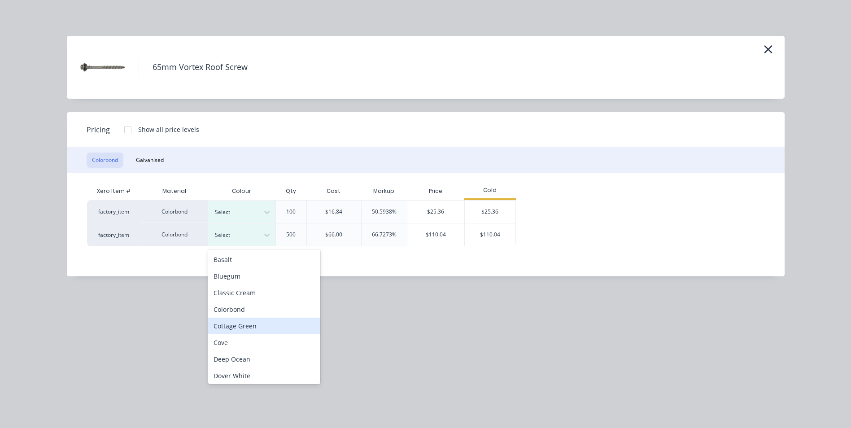
scroll to position [135, 0]
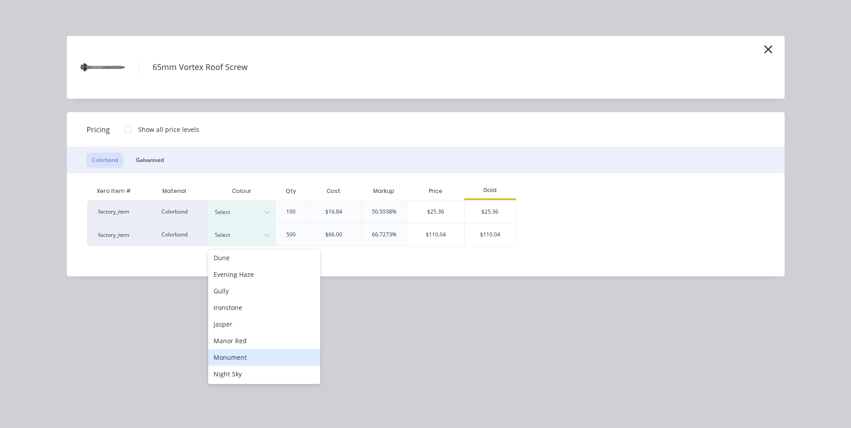
click at [242, 358] on div "Monument" at bounding box center [264, 357] width 112 height 17
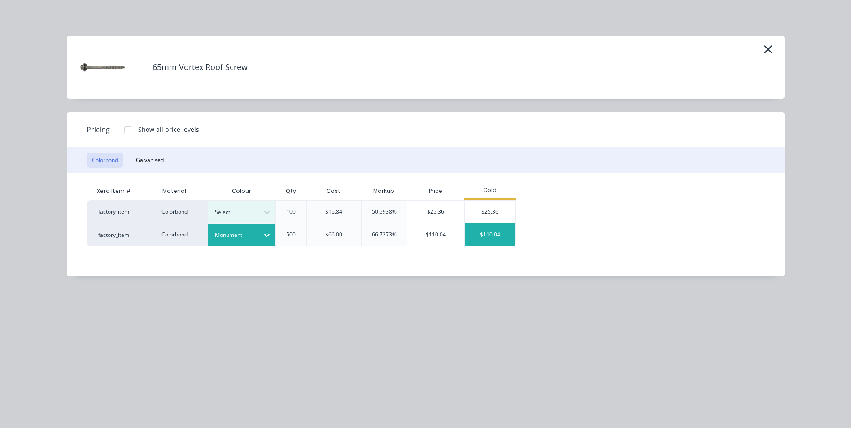
click at [473, 231] on div "$110.04" at bounding box center [490, 234] width 51 height 22
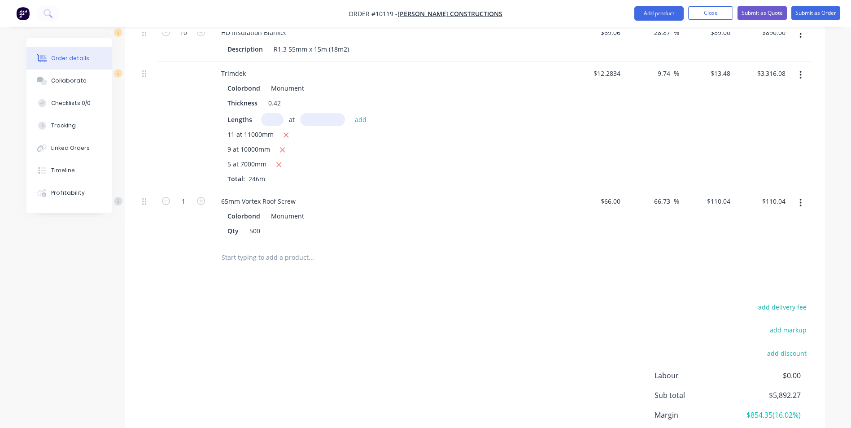
scroll to position [1122, 0]
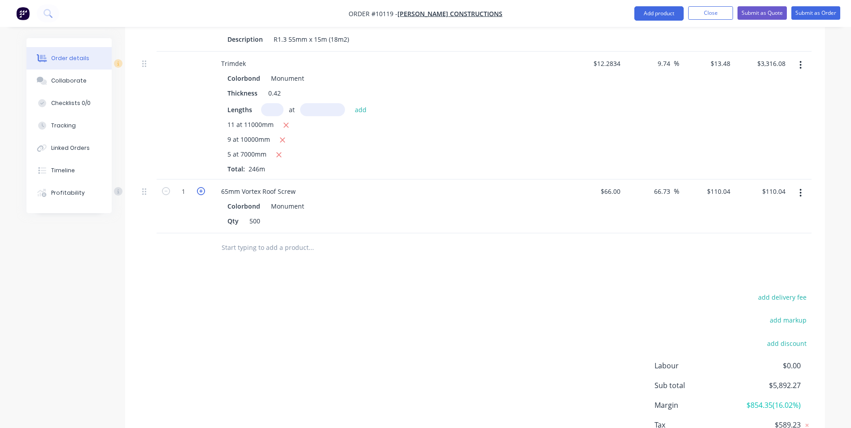
click at [198, 187] on icon "button" at bounding box center [201, 191] width 8 height 8
click at [201, 187] on icon "button" at bounding box center [201, 191] width 8 height 8
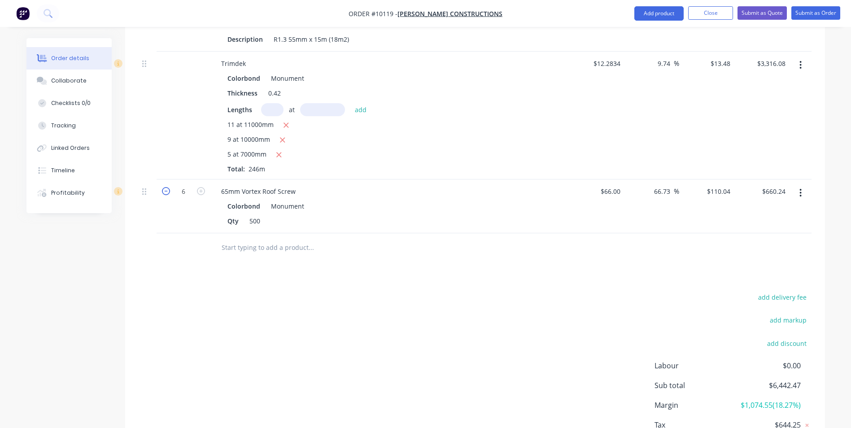
click at [163, 187] on icon "button" at bounding box center [166, 191] width 8 height 8
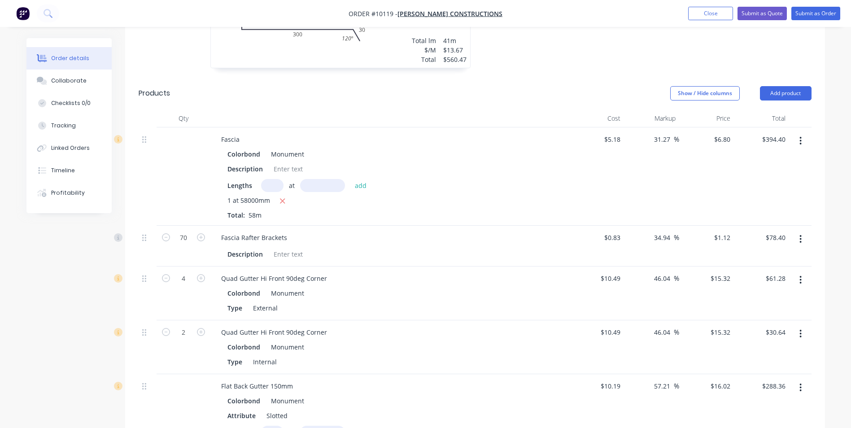
scroll to position [269, 0]
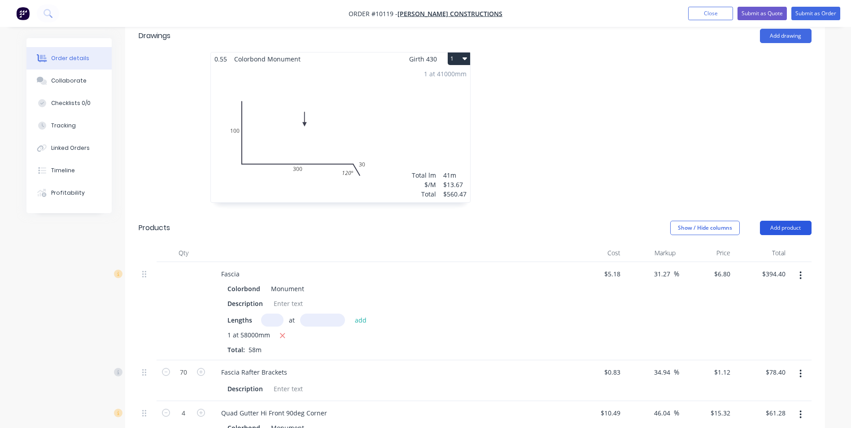
click at [783, 221] on button "Add product" at bounding box center [786, 228] width 52 height 14
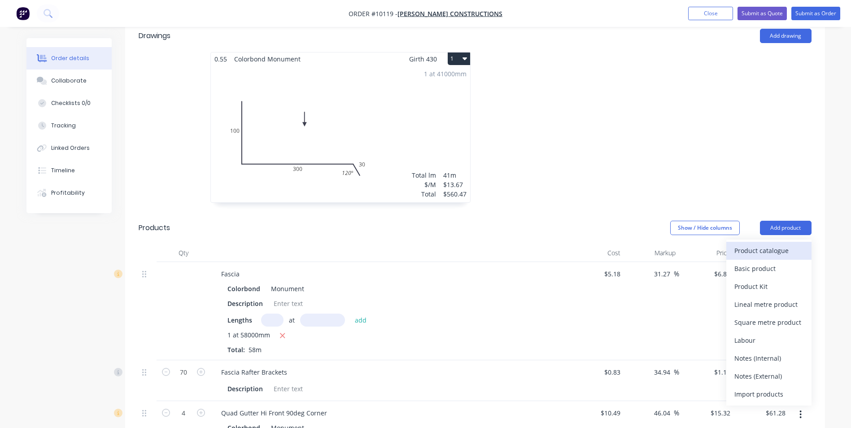
click at [772, 244] on div "Product catalogue" at bounding box center [768, 250] width 69 height 13
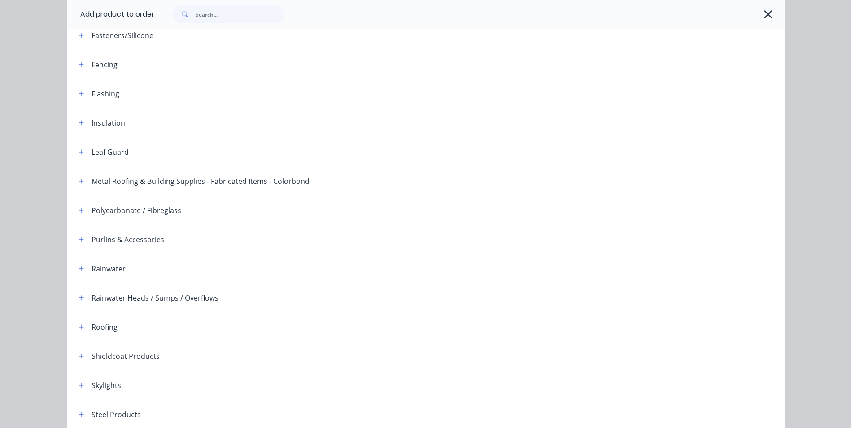
scroll to position [0, 0]
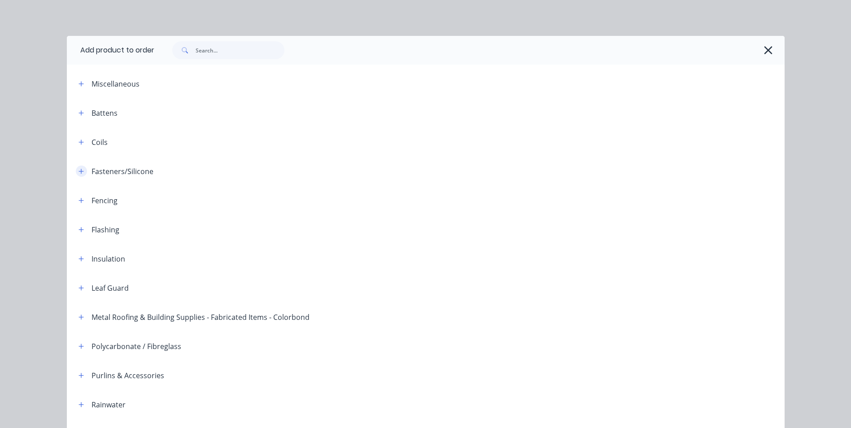
click at [79, 170] on icon "button" at bounding box center [81, 171] width 5 height 6
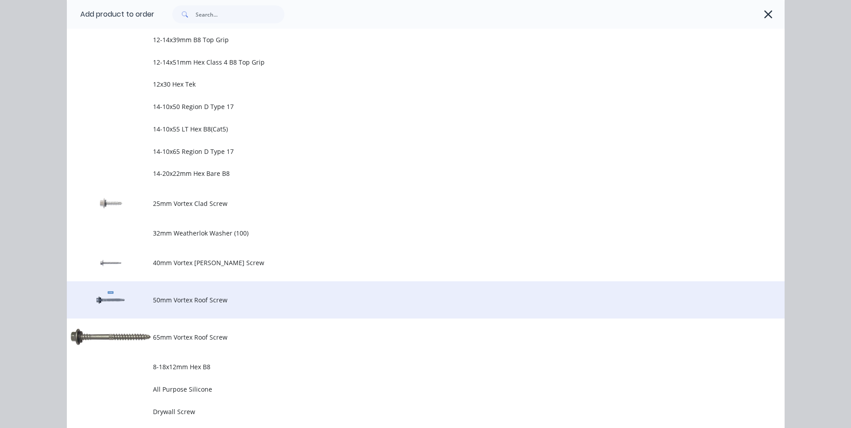
scroll to position [359, 0]
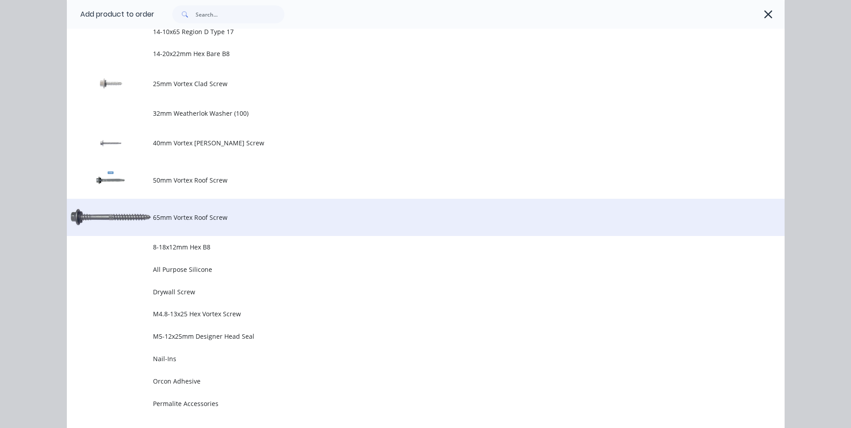
click at [206, 215] on span "65mm Vortex Roof Screw" at bounding box center [405, 217] width 505 height 9
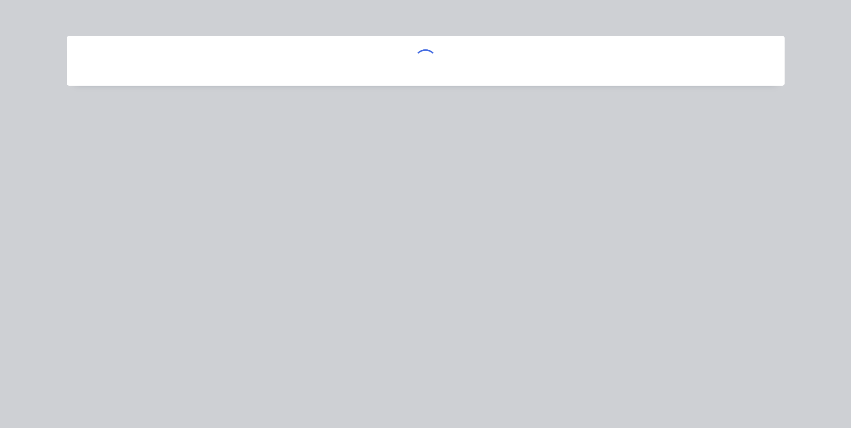
scroll to position [0, 0]
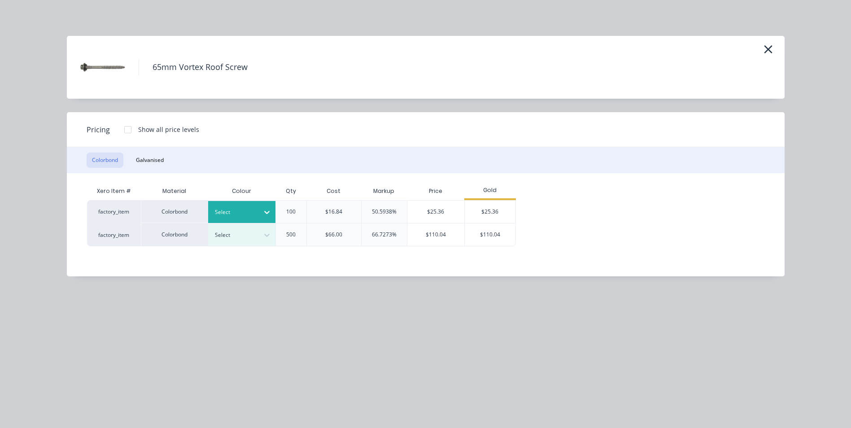
click at [267, 210] on icon at bounding box center [266, 212] width 9 height 9
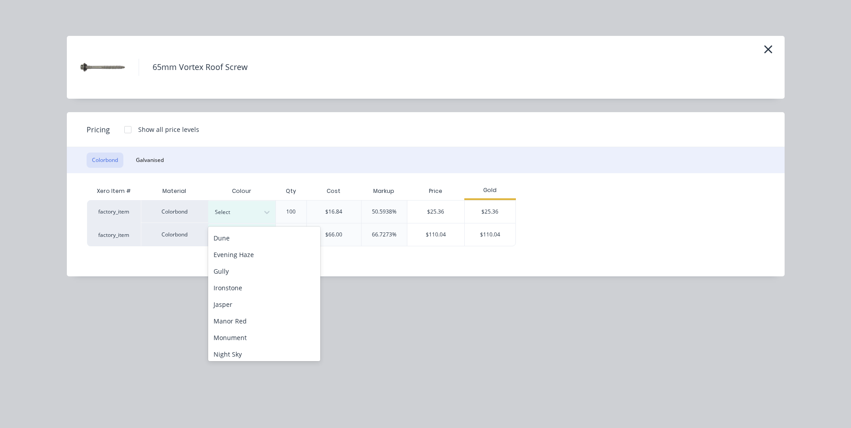
scroll to position [135, 0]
click at [246, 337] on div "Monument" at bounding box center [264, 334] width 112 height 17
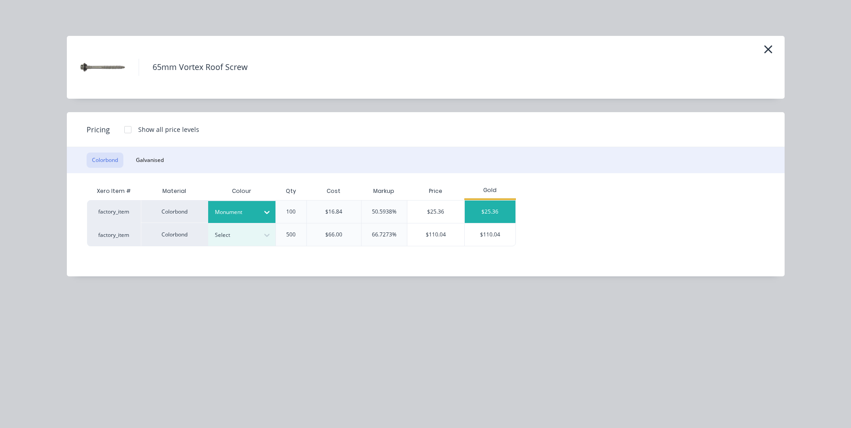
click at [491, 213] on div "$25.36" at bounding box center [490, 212] width 51 height 22
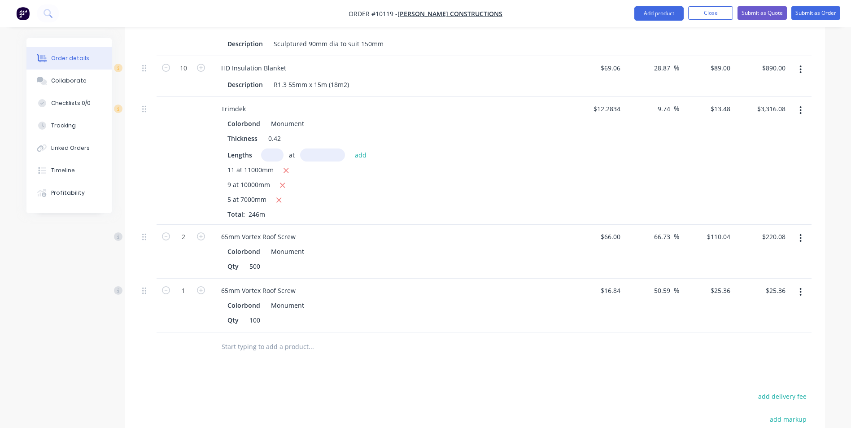
scroll to position [1077, 0]
click at [199, 286] on icon "button" at bounding box center [201, 290] width 8 height 8
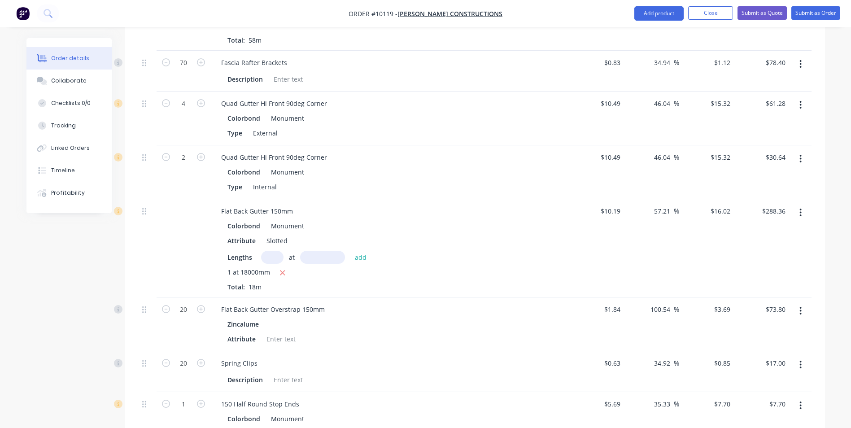
scroll to position [404, 0]
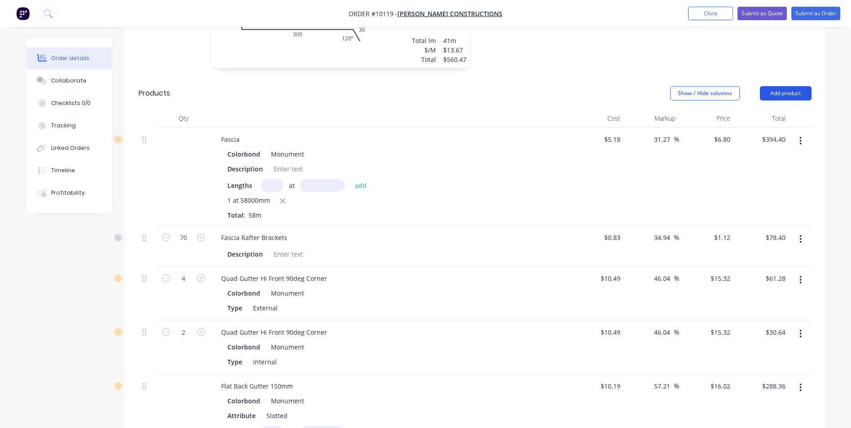
click at [790, 86] on button "Add product" at bounding box center [786, 93] width 52 height 14
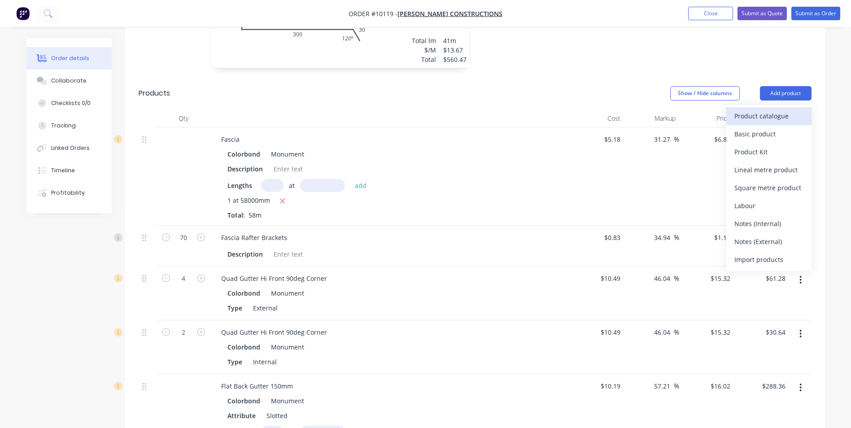
click at [776, 109] on div "Product catalogue" at bounding box center [768, 115] width 69 height 13
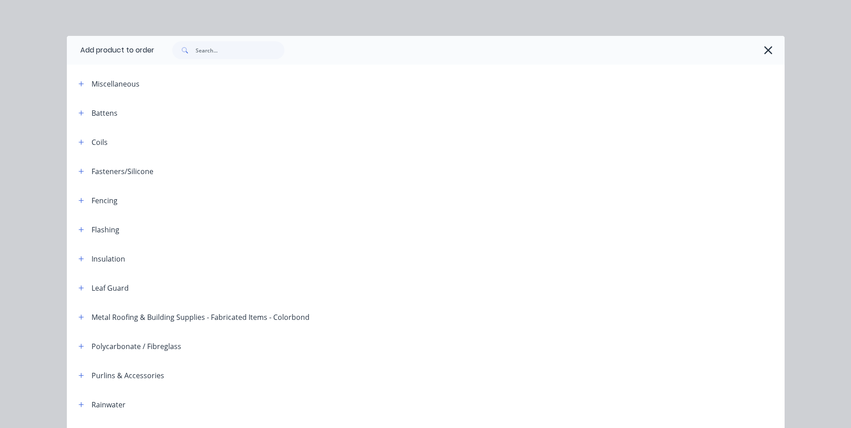
scroll to position [45, 0]
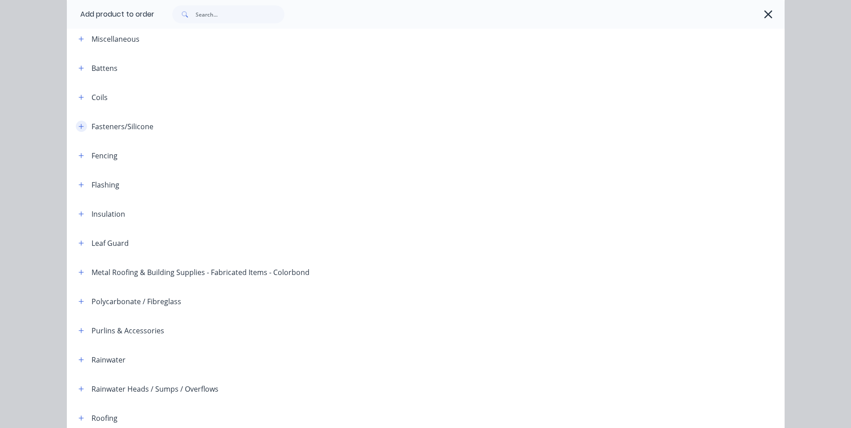
click at [79, 124] on icon "button" at bounding box center [81, 126] width 5 height 6
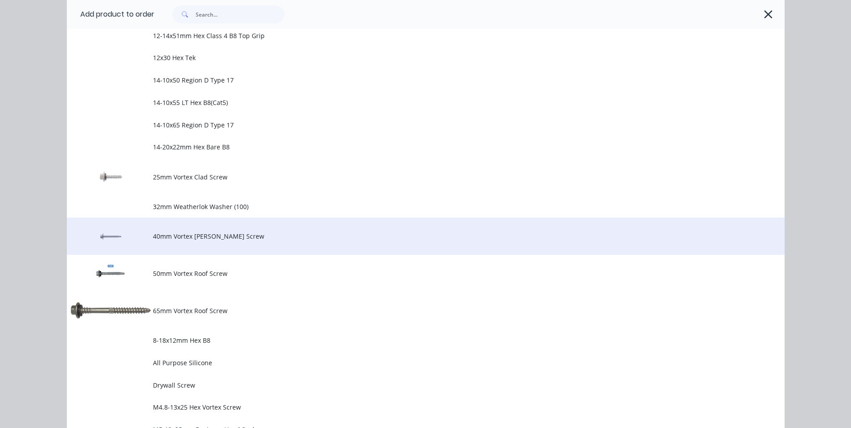
scroll to position [449, 0]
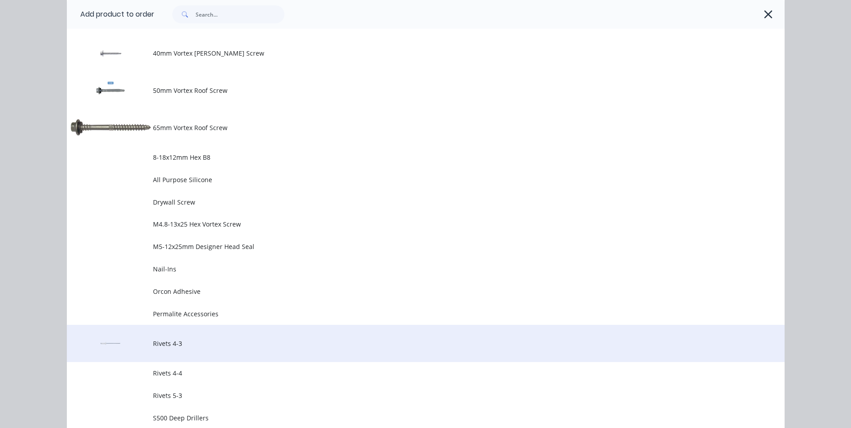
click at [166, 339] on span "Rivets 4-3" at bounding box center [405, 343] width 505 height 9
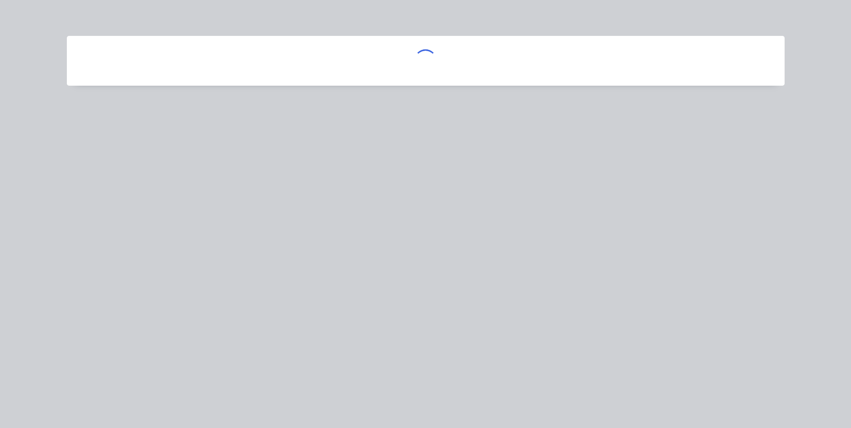
scroll to position [0, 0]
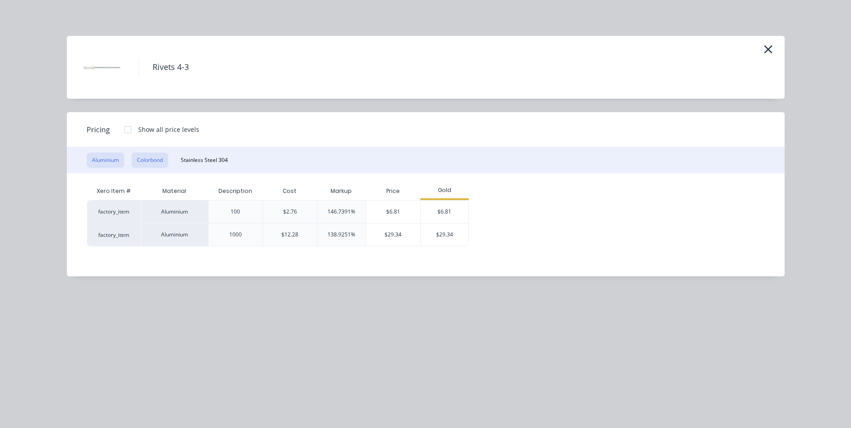
click at [159, 165] on button "Colorbond" at bounding box center [149, 160] width 37 height 15
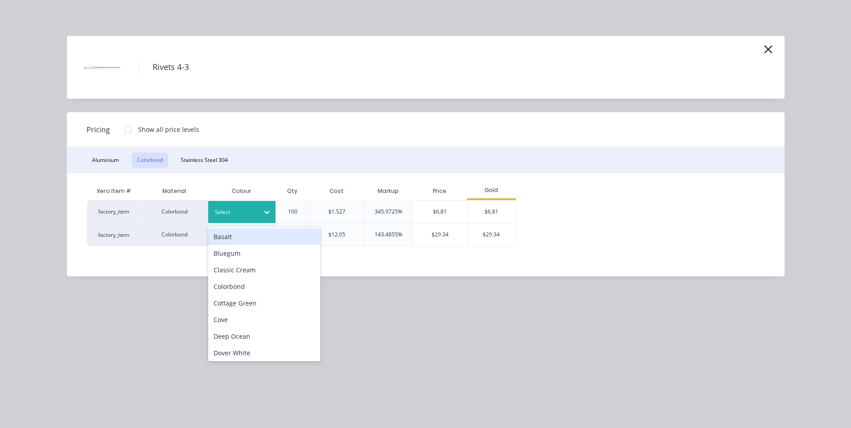
click at [268, 213] on icon at bounding box center [266, 212] width 9 height 9
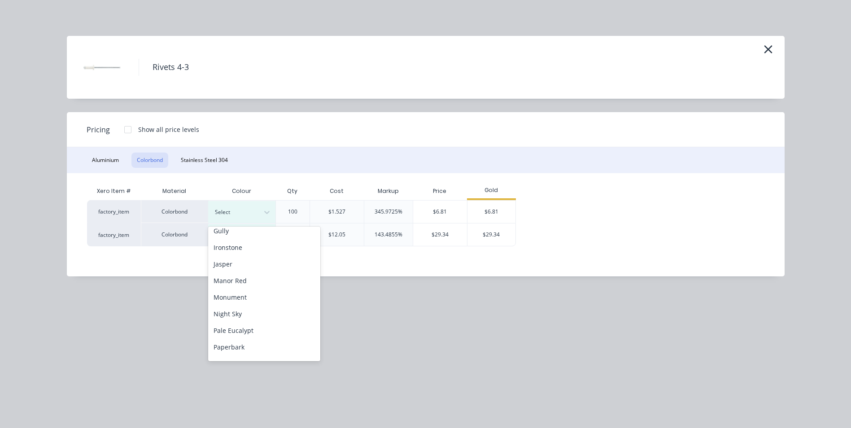
scroll to position [179, 0]
click at [258, 289] on div "Monument" at bounding box center [264, 289] width 112 height 17
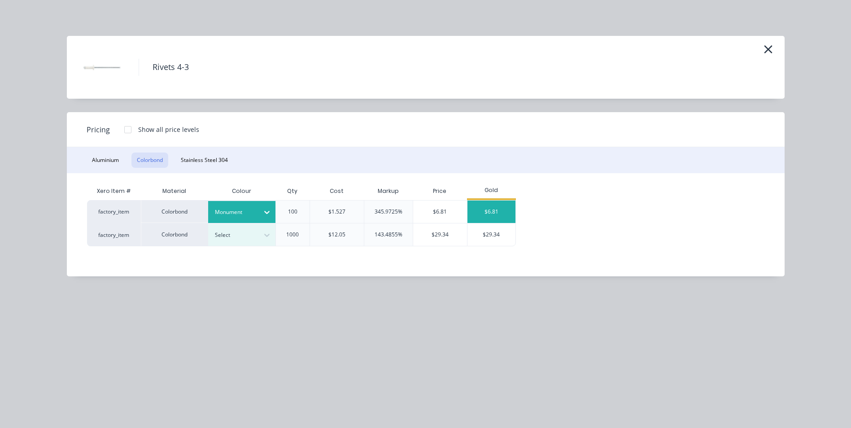
click at [485, 206] on div "$6.81" at bounding box center [491, 212] width 48 height 22
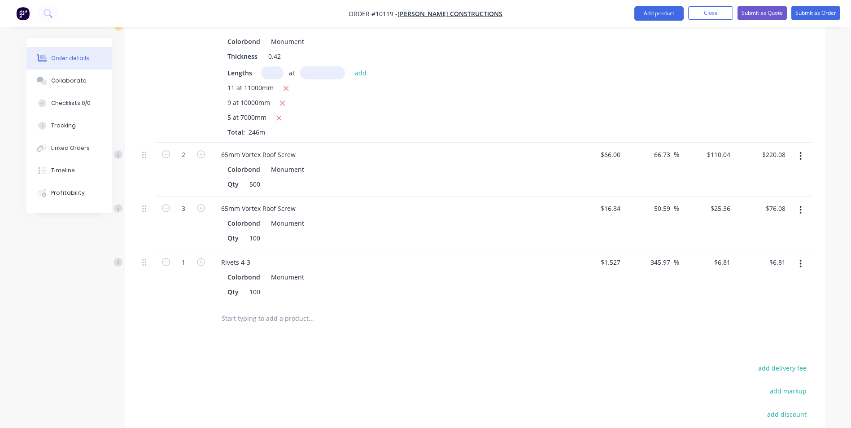
scroll to position [1256, 0]
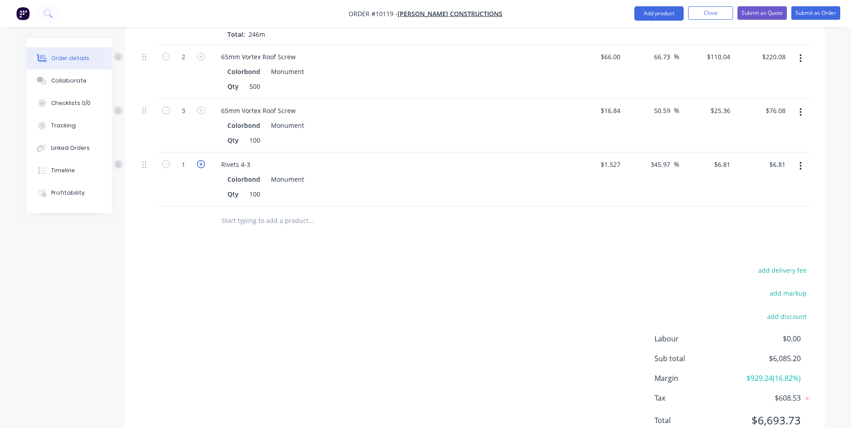
click at [201, 160] on icon "button" at bounding box center [201, 164] width 8 height 8
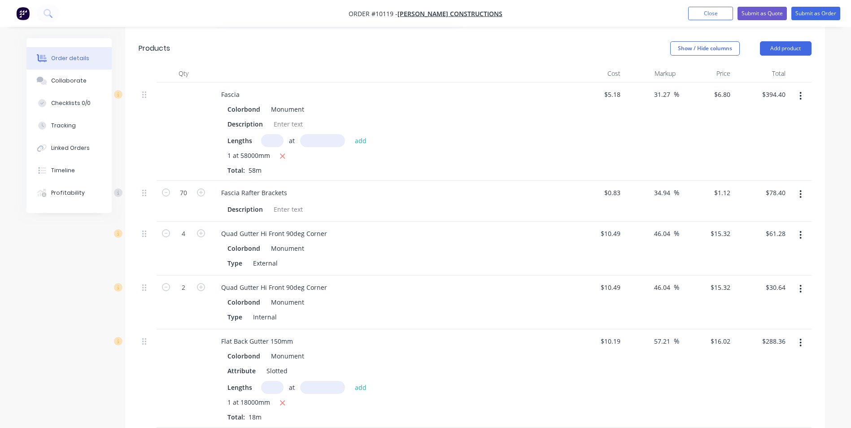
scroll to position [269, 0]
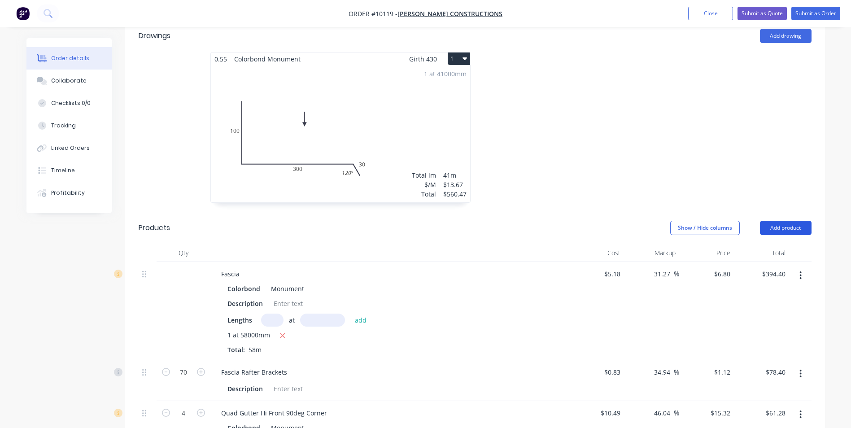
click at [781, 221] on button "Add product" at bounding box center [786, 228] width 52 height 14
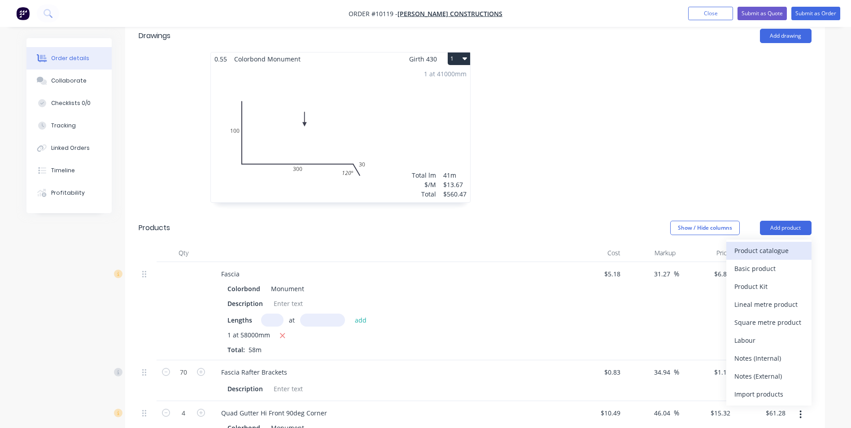
click at [773, 244] on div "Product catalogue" at bounding box center [768, 250] width 69 height 13
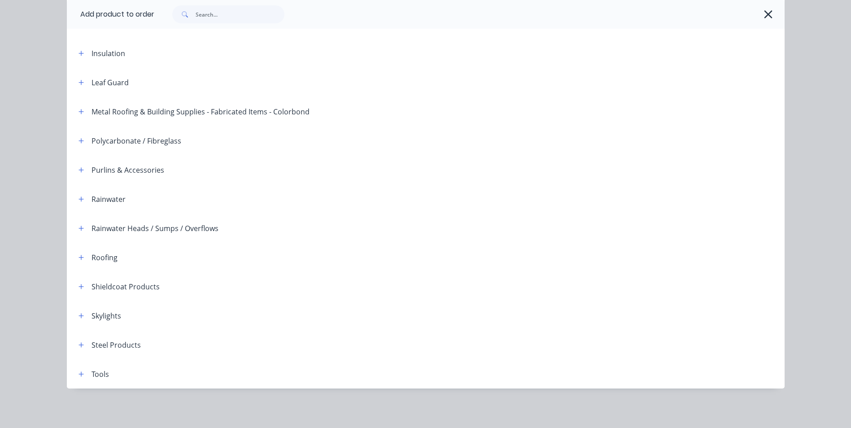
scroll to position [0, 0]
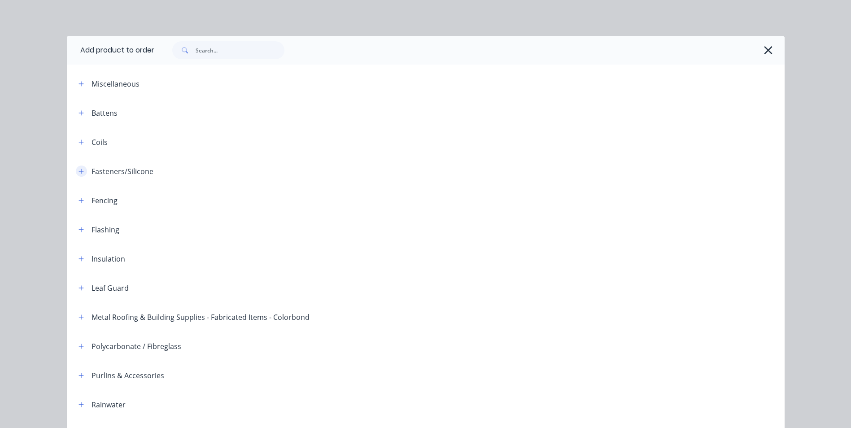
click at [79, 170] on icon "button" at bounding box center [81, 171] width 5 height 6
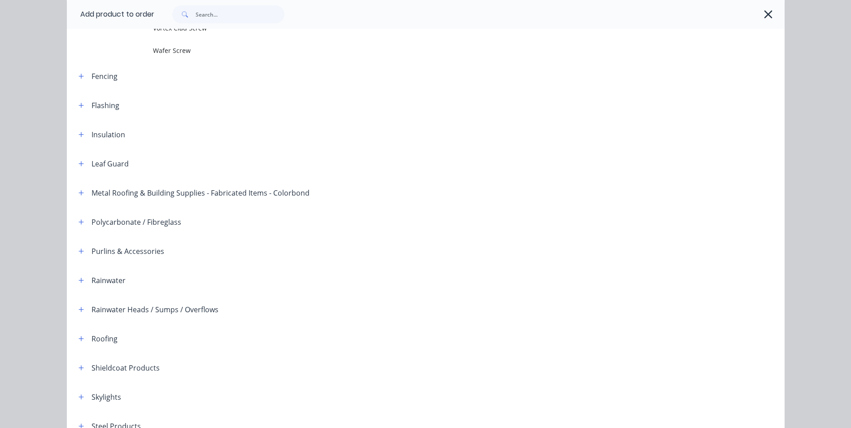
scroll to position [852, 0]
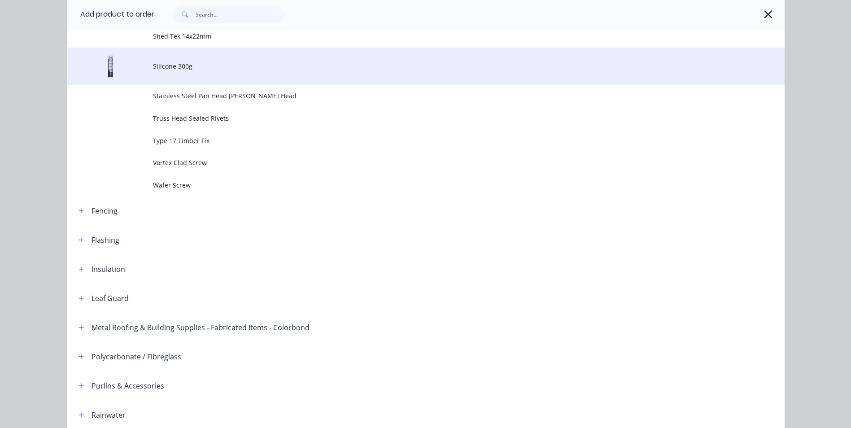
click at [192, 62] on span "Silicone 300g" at bounding box center [405, 65] width 505 height 9
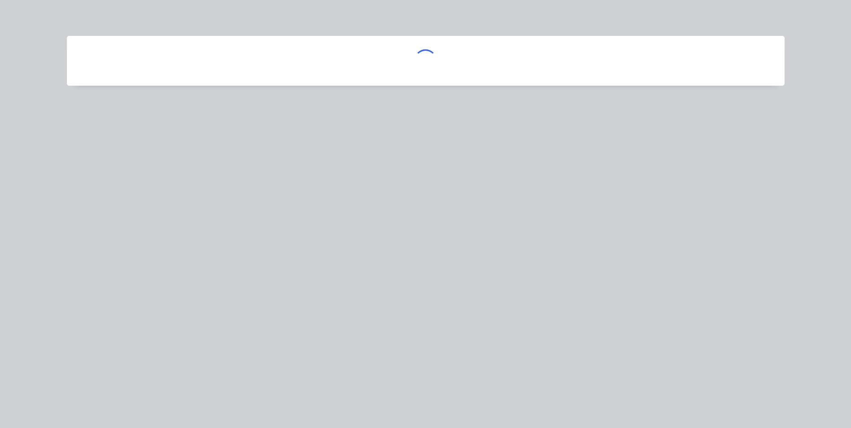
scroll to position [0, 0]
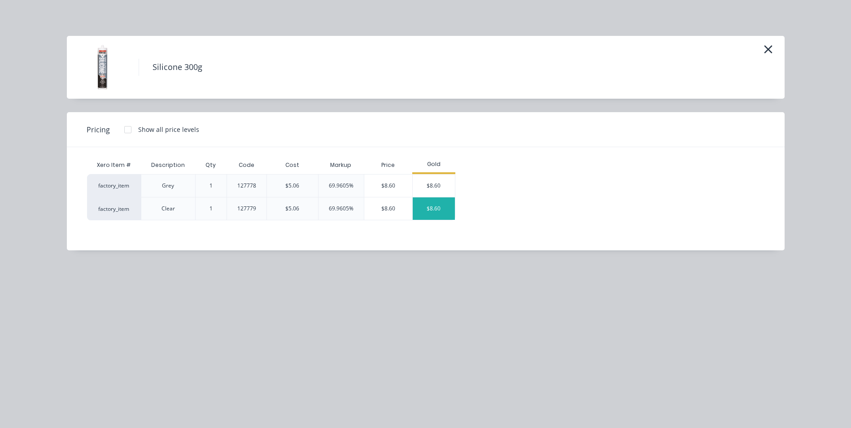
click at [425, 202] on div "$8.60" at bounding box center [434, 208] width 42 height 22
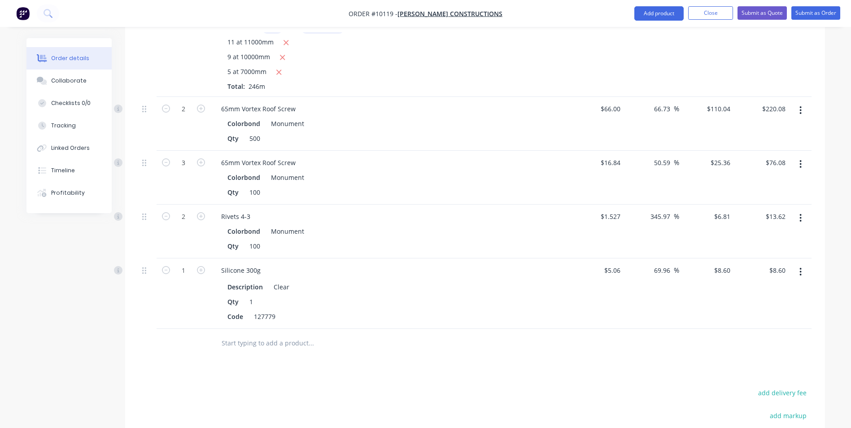
scroll to position [1301, 0]
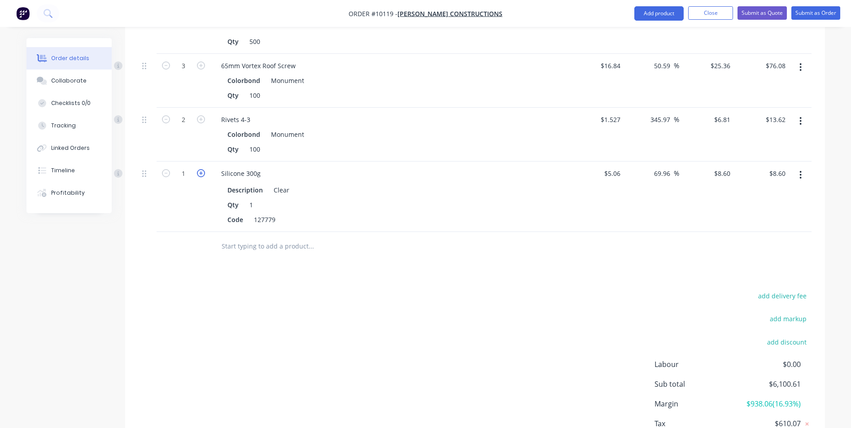
click at [201, 169] on icon "button" at bounding box center [201, 173] width 8 height 8
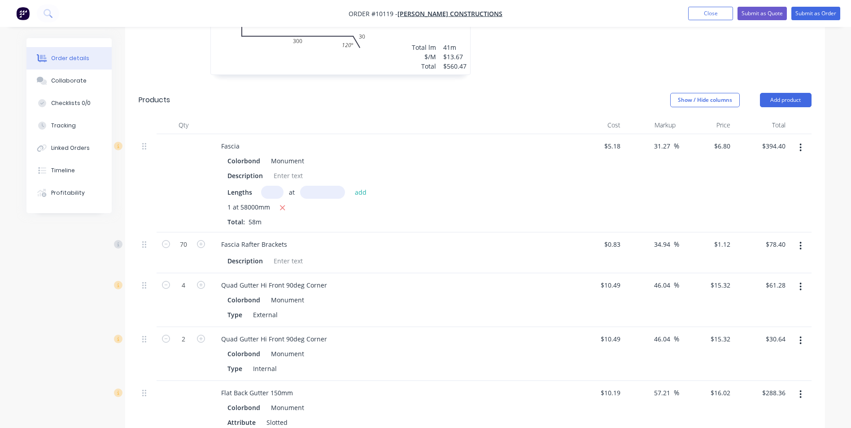
scroll to position [314, 0]
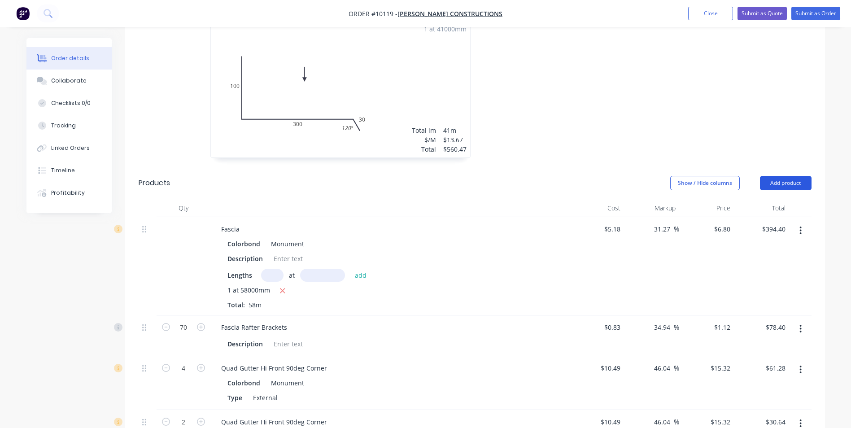
click at [781, 176] on button "Add product" at bounding box center [786, 183] width 52 height 14
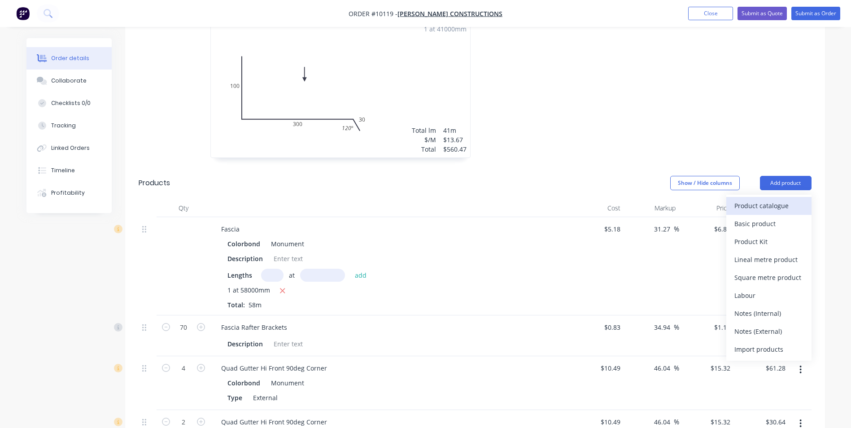
click at [781, 199] on div "Product catalogue" at bounding box center [768, 205] width 69 height 13
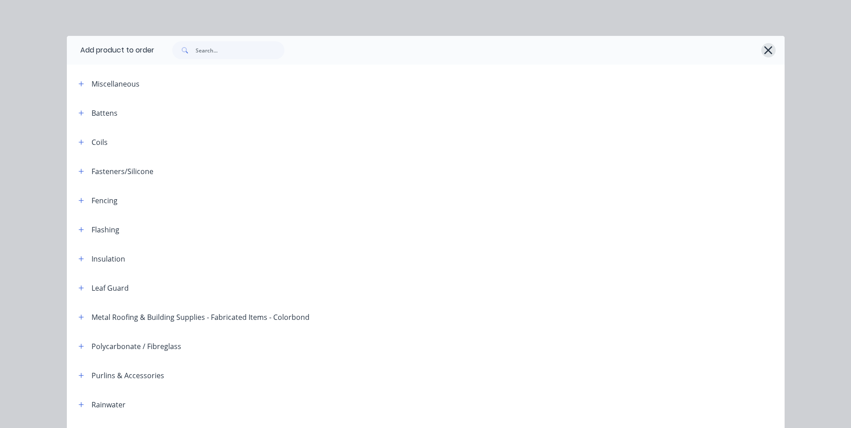
click at [764, 51] on icon "button" at bounding box center [768, 50] width 9 height 13
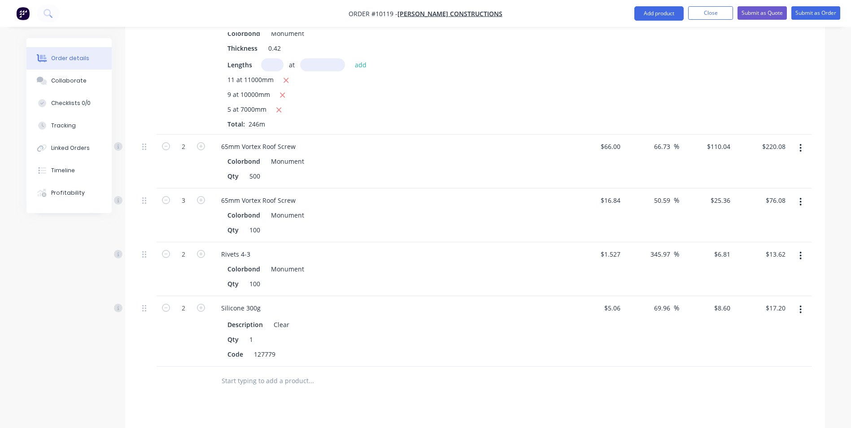
scroll to position [1256, 0]
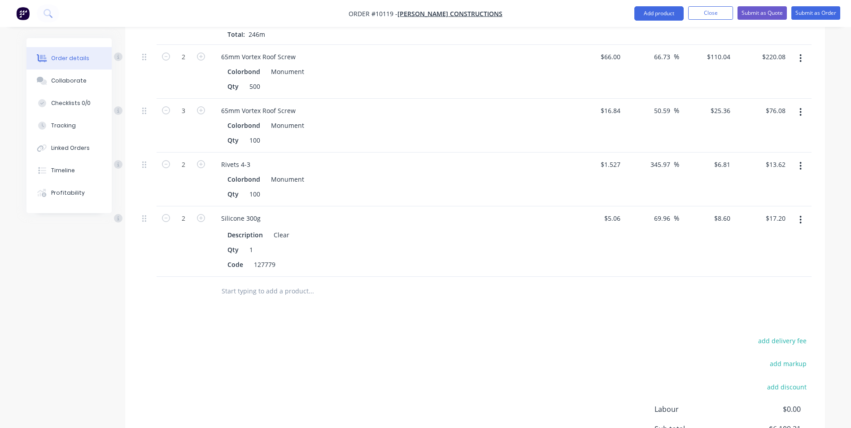
click at [231, 282] on input "text" at bounding box center [310, 291] width 179 height 18
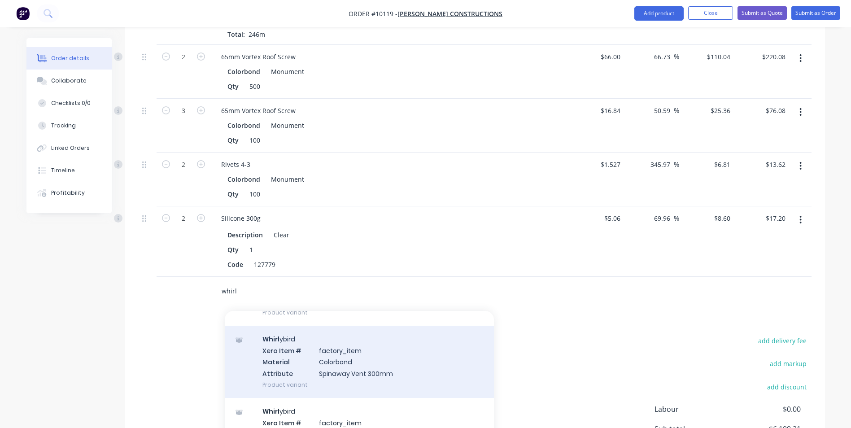
scroll to position [90, 0]
click at [405, 334] on div "Whirl ybird Xero Item # factory_item Material Colorbond Attribute Spinaway Vent…" at bounding box center [359, 358] width 269 height 72
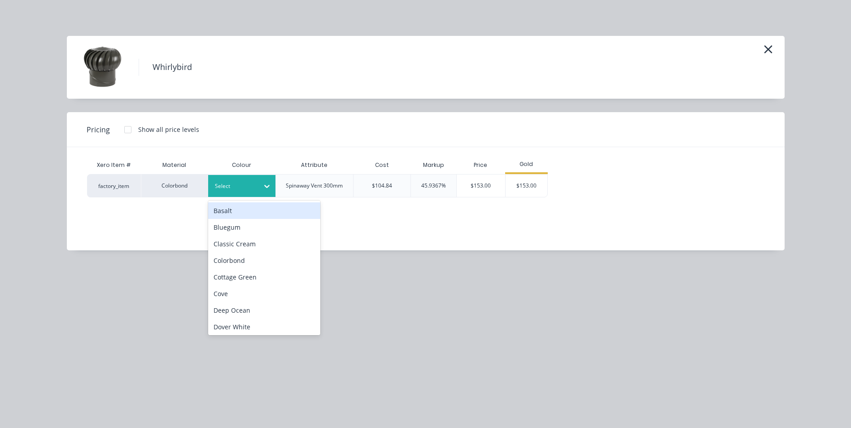
click at [267, 188] on icon at bounding box center [266, 186] width 9 height 9
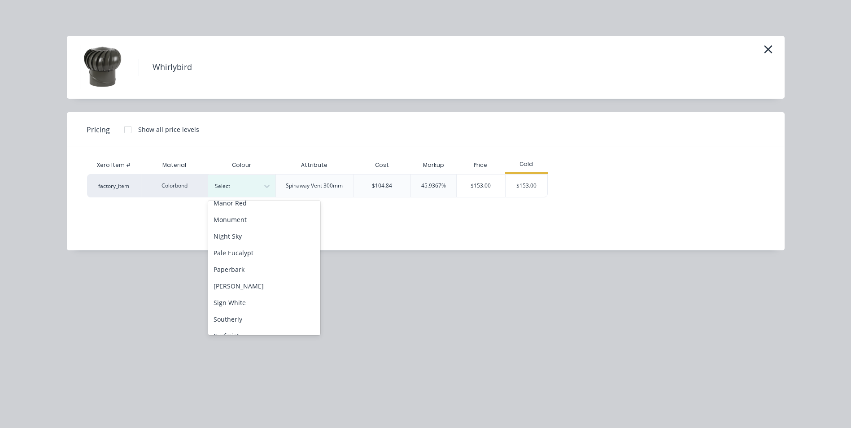
scroll to position [224, 0]
click at [257, 222] on div "Monument" at bounding box center [264, 218] width 112 height 17
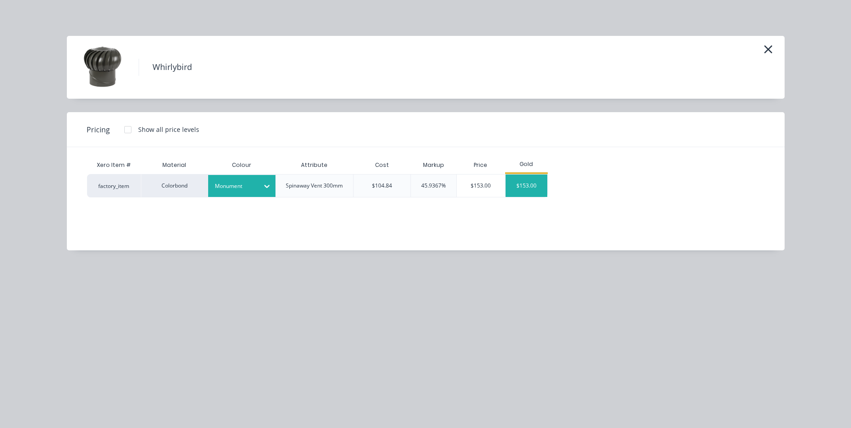
click at [520, 179] on div "$153.00" at bounding box center [527, 186] width 42 height 22
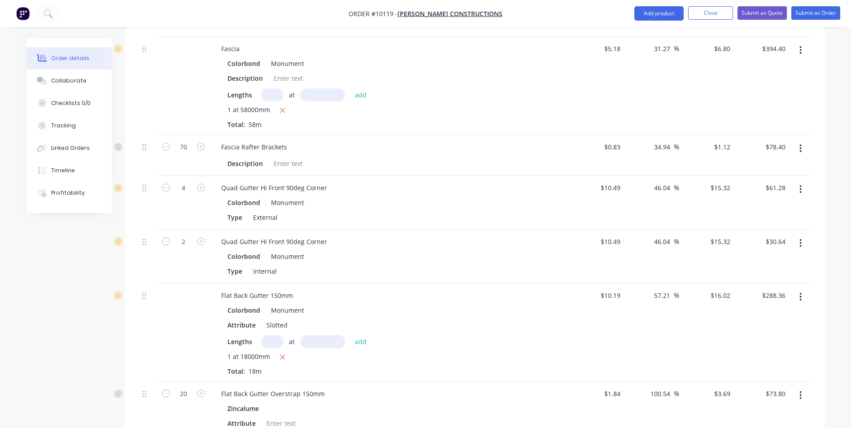
scroll to position [315, 0]
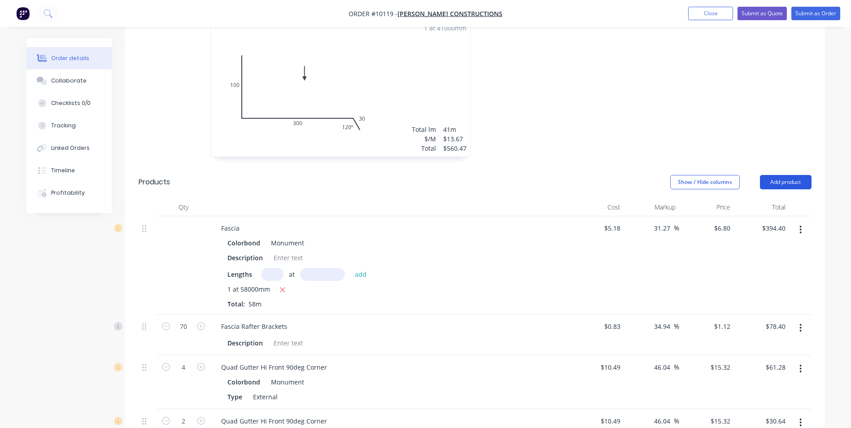
click at [770, 175] on button "Add product" at bounding box center [786, 182] width 52 height 14
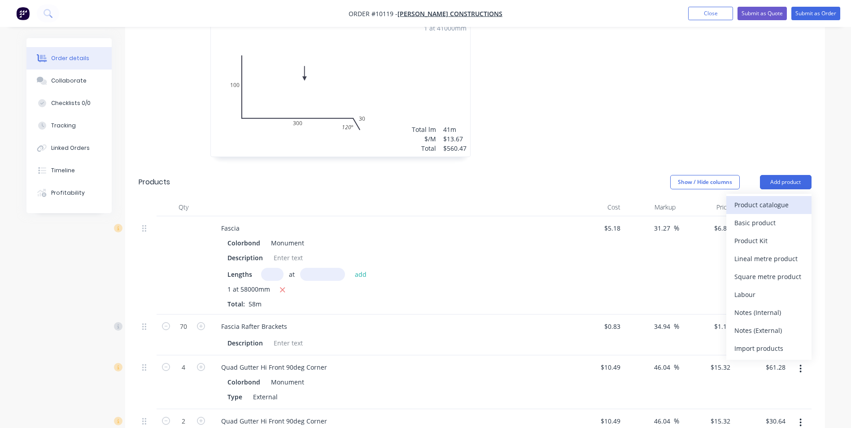
click at [766, 198] on div "Product catalogue" at bounding box center [768, 204] width 69 height 13
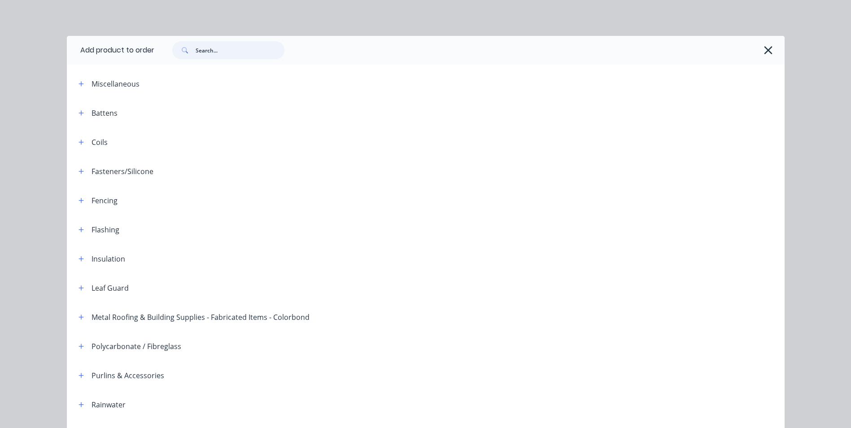
click at [200, 46] on input "text" at bounding box center [240, 50] width 89 height 18
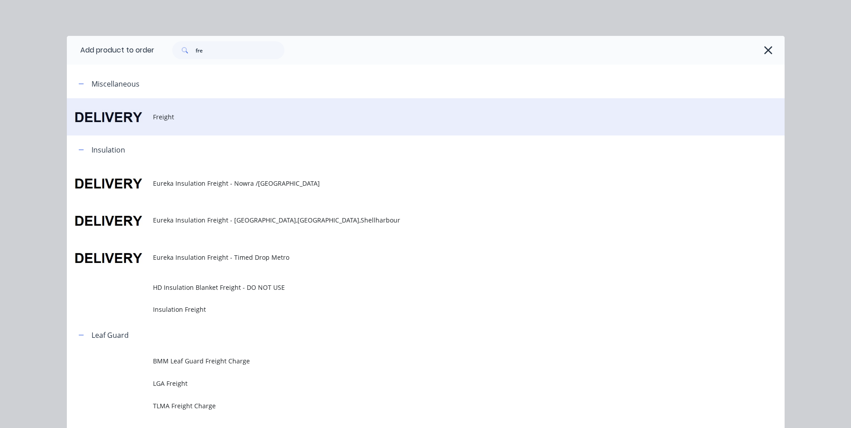
click at [157, 126] on td "Freight" at bounding box center [469, 116] width 632 height 37
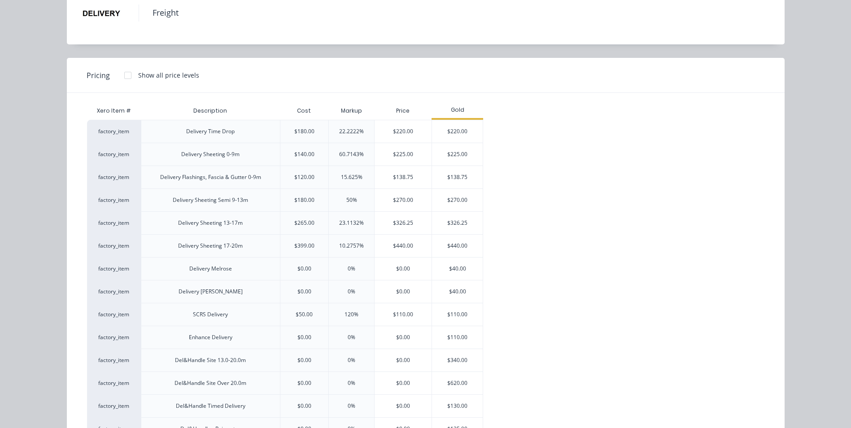
scroll to position [224, 0]
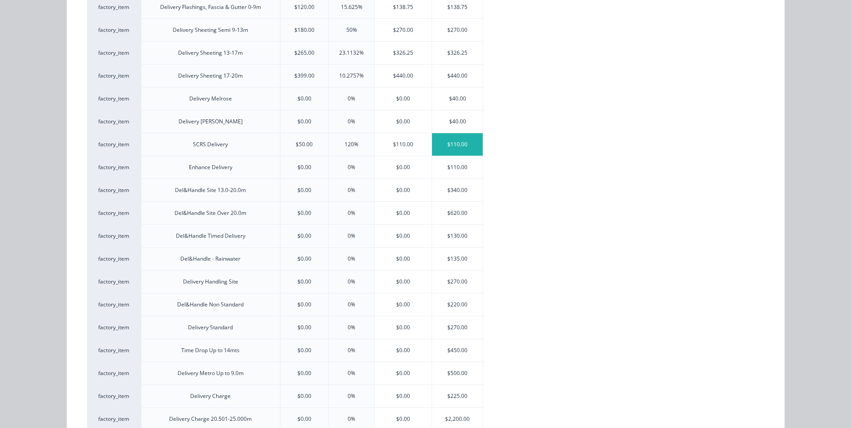
click at [449, 141] on div "$110.00" at bounding box center [457, 144] width 51 height 22
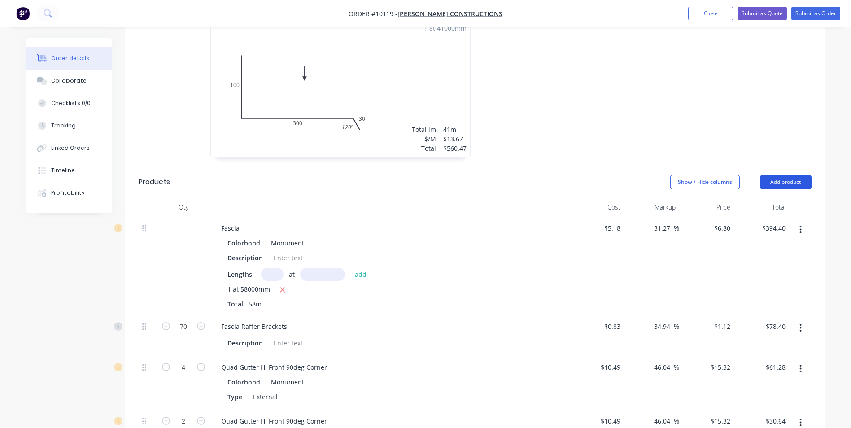
click at [792, 175] on button "Add product" at bounding box center [786, 182] width 52 height 14
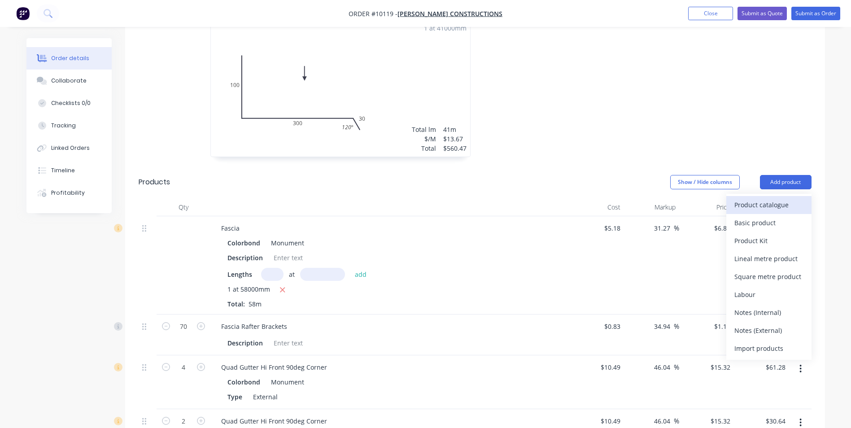
click at [784, 198] on div "Product catalogue" at bounding box center [768, 204] width 69 height 13
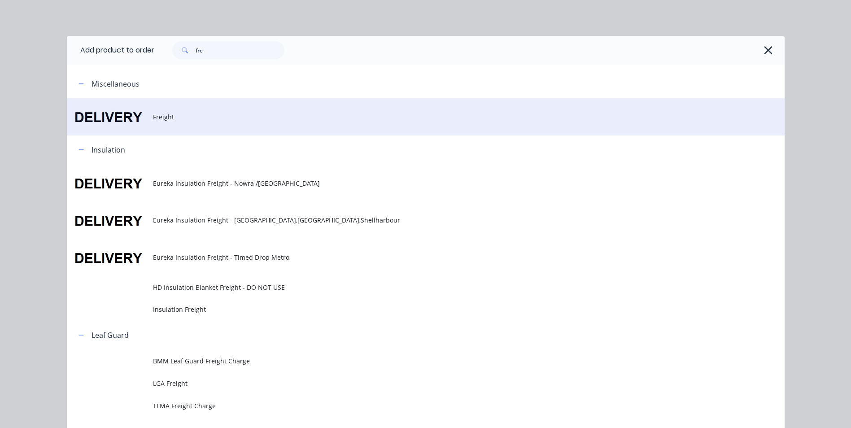
click at [168, 122] on td "Freight" at bounding box center [469, 116] width 632 height 37
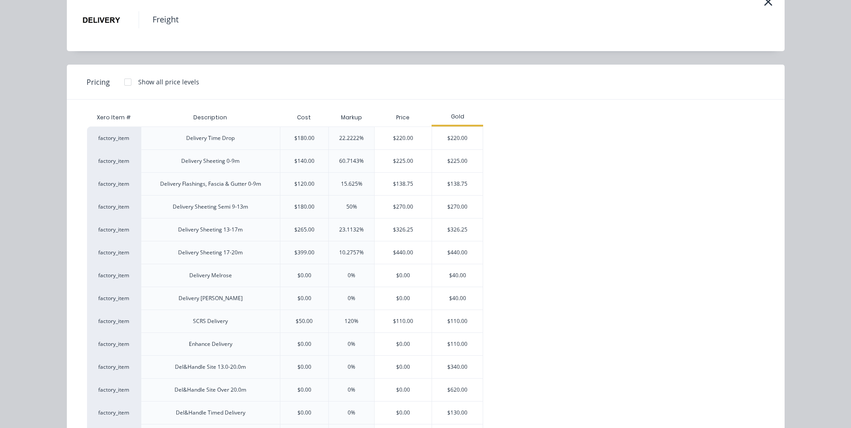
scroll to position [135, 0]
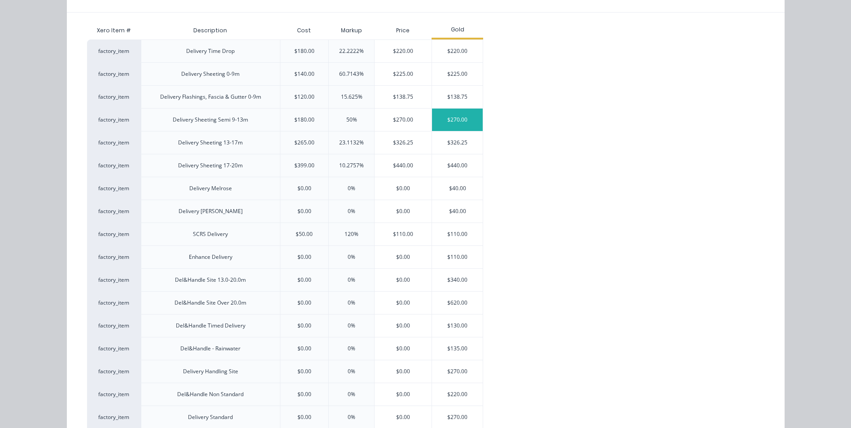
click at [453, 121] on div "$270.00" at bounding box center [457, 120] width 51 height 22
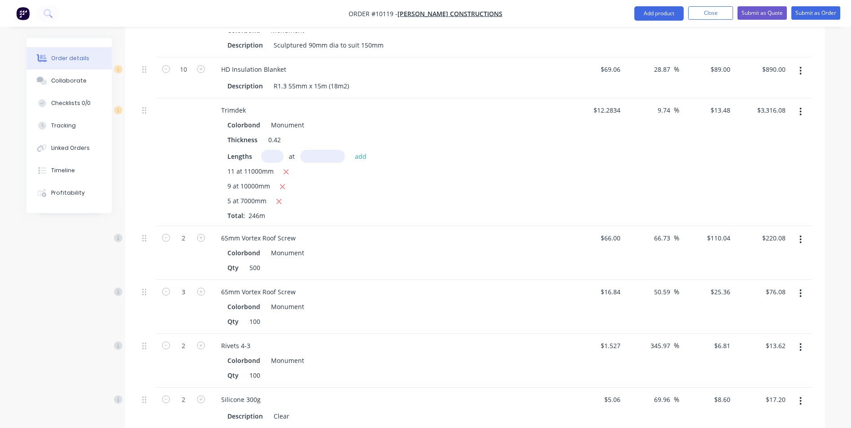
scroll to position [898, 0]
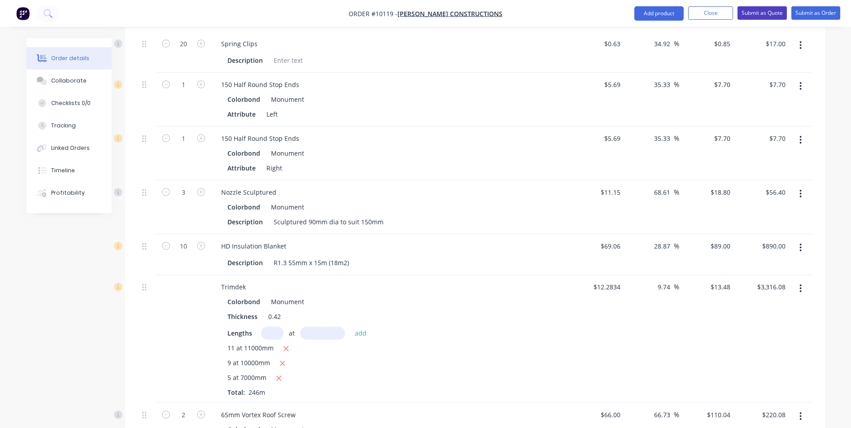
click at [773, 9] on button "Submit as Quote" at bounding box center [762, 12] width 49 height 13
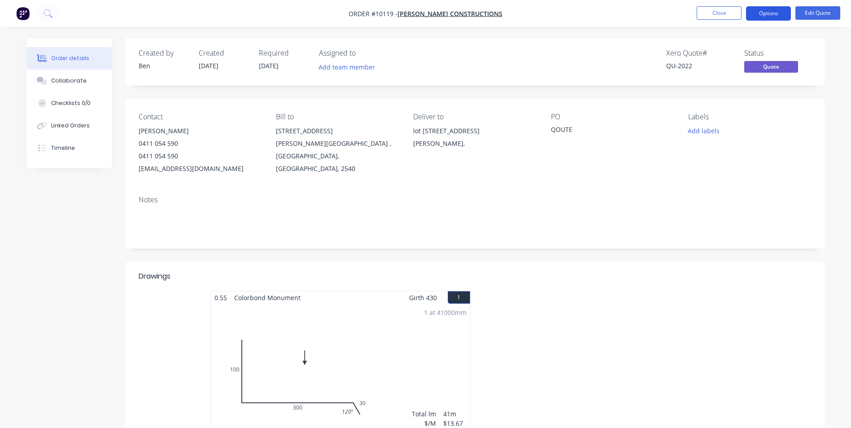
click at [767, 12] on button "Options" at bounding box center [768, 13] width 45 height 14
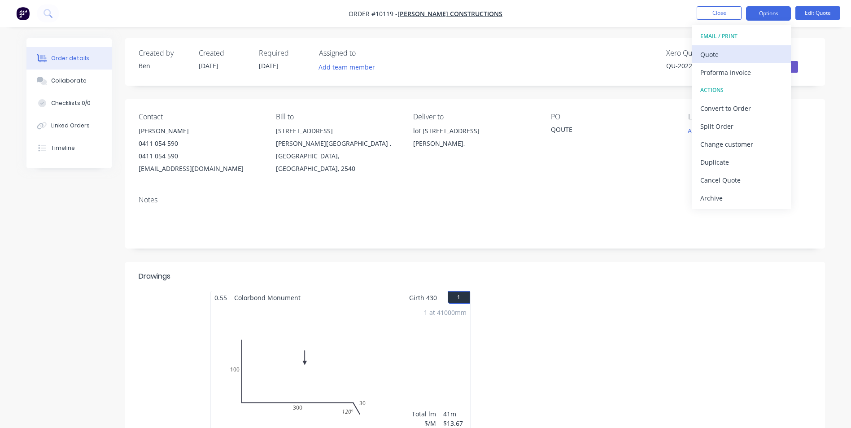
click at [735, 58] on div "Quote" at bounding box center [741, 54] width 83 height 13
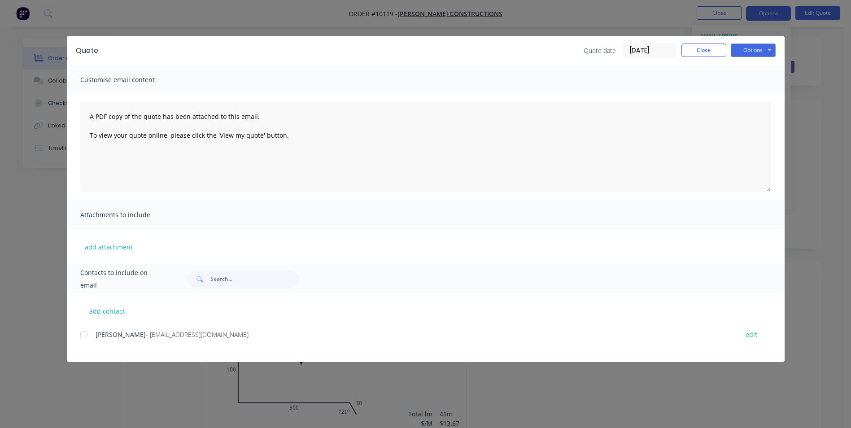
click at [83, 333] on div at bounding box center [84, 335] width 18 height 18
click at [743, 50] on button "Options" at bounding box center [753, 50] width 45 height 13
click at [750, 92] on button "Email" at bounding box center [759, 95] width 57 height 15
click at [686, 51] on button "Close" at bounding box center [703, 50] width 45 height 13
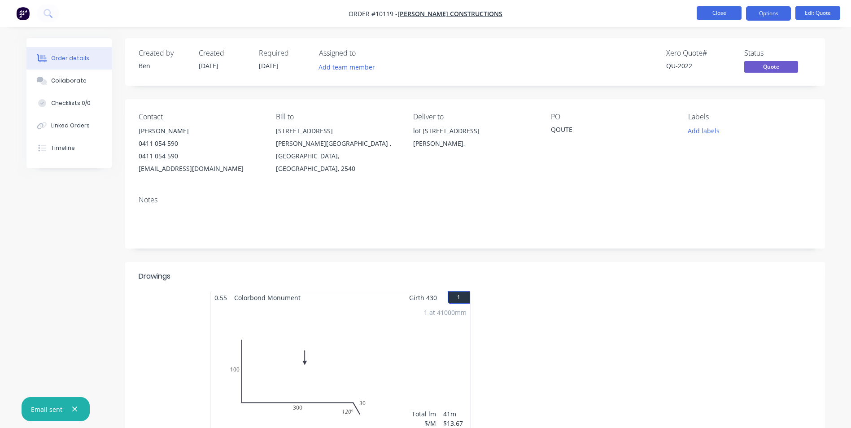
click at [719, 10] on button "Close" at bounding box center [719, 12] width 45 height 13
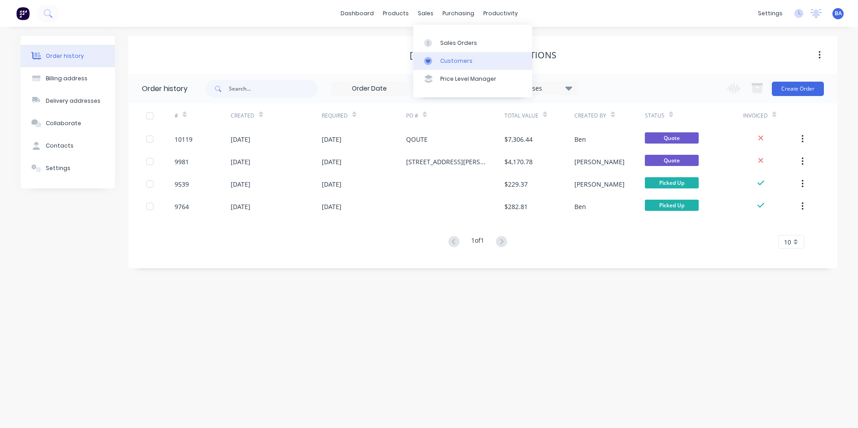
click at [429, 56] on link "Customers" at bounding box center [472, 61] width 119 height 18
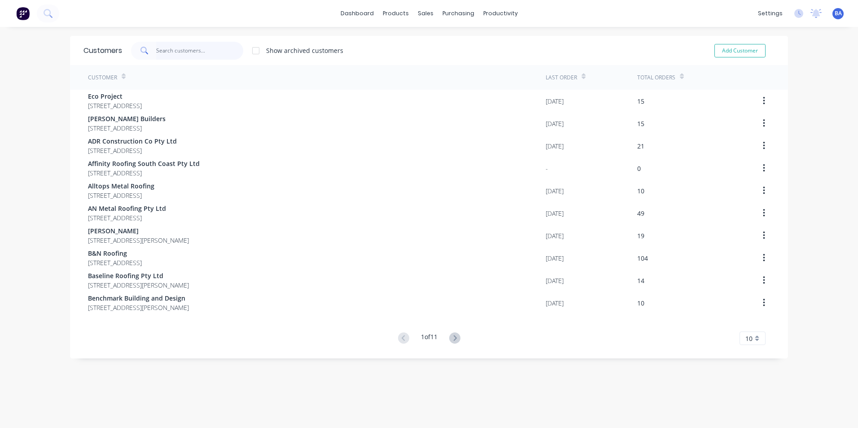
click at [164, 51] on input "text" at bounding box center [199, 51] width 87 height 18
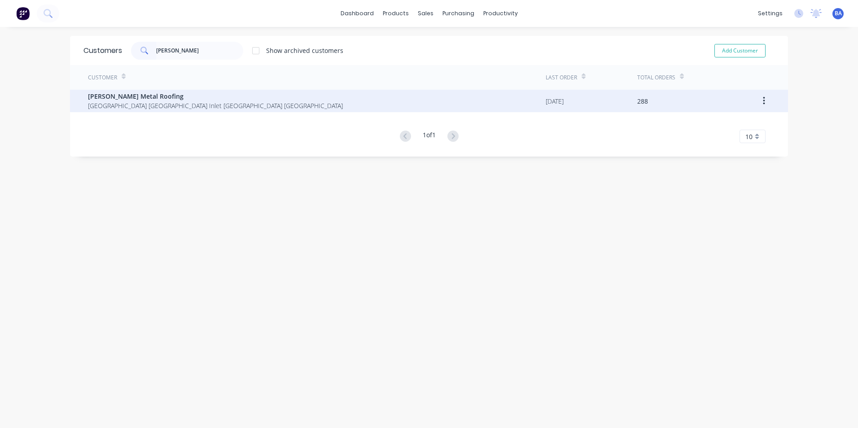
click at [127, 103] on span "[GEOGRAPHIC_DATA] [GEOGRAPHIC_DATA] Inlet [GEOGRAPHIC_DATA] [GEOGRAPHIC_DATA]" at bounding box center [215, 105] width 255 height 9
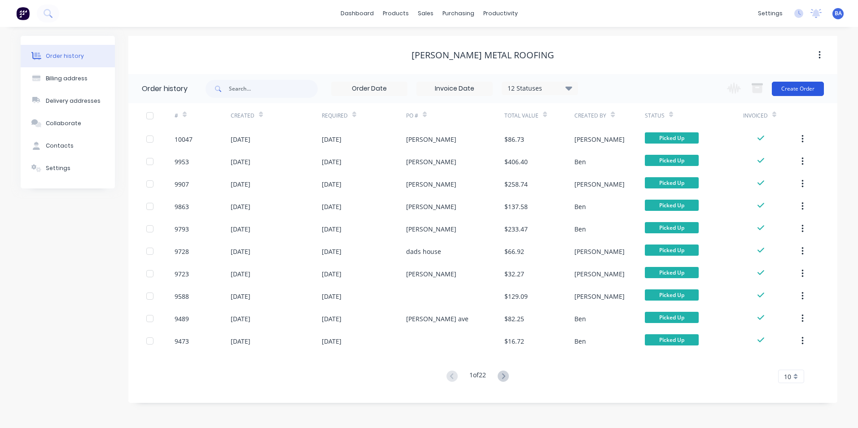
click at [806, 82] on button "Create Order" at bounding box center [798, 89] width 52 height 14
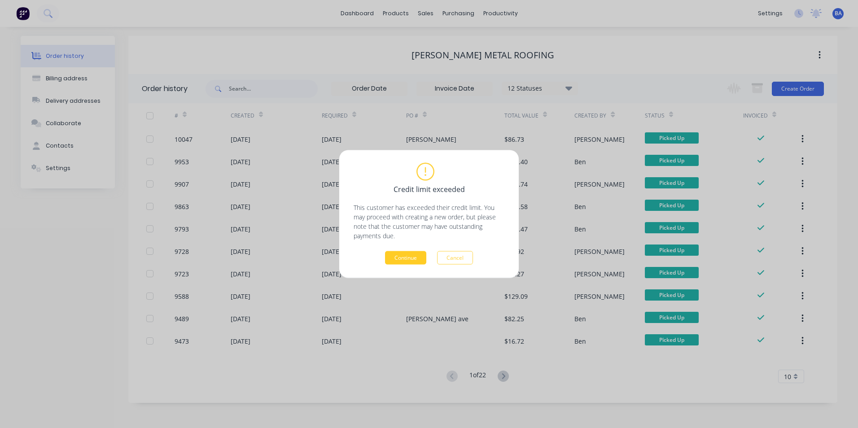
click at [411, 256] on button "Continue" at bounding box center [405, 257] width 41 height 13
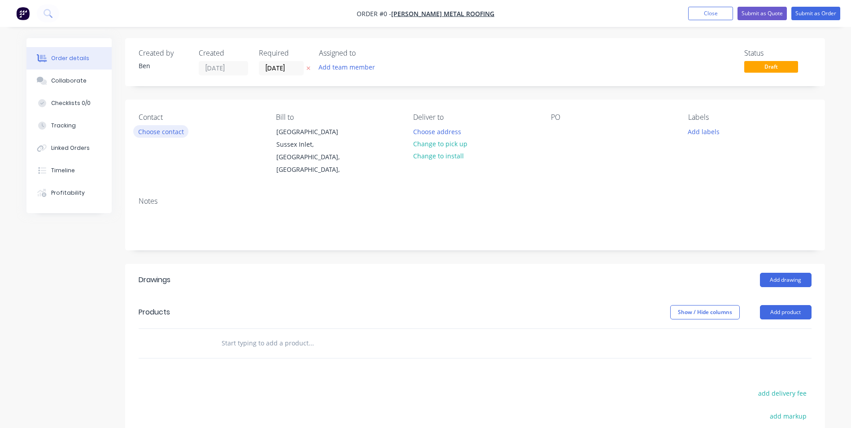
click at [166, 132] on button "Choose contact" at bounding box center [160, 131] width 55 height 12
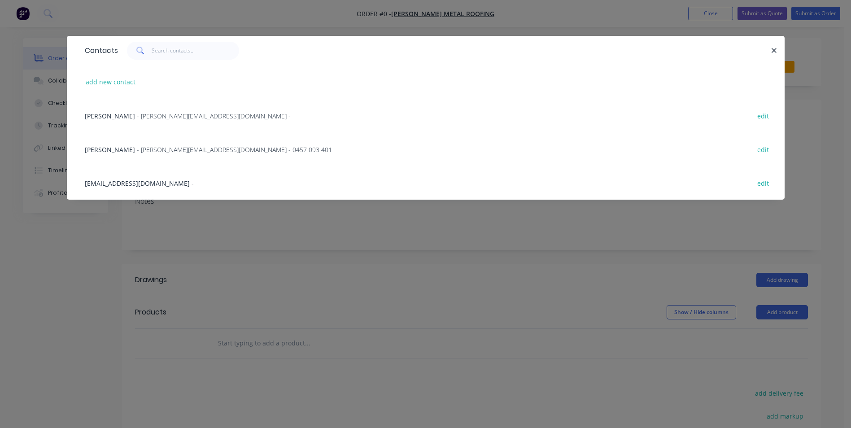
click at [109, 148] on span "[PERSON_NAME]" at bounding box center [110, 149] width 50 height 9
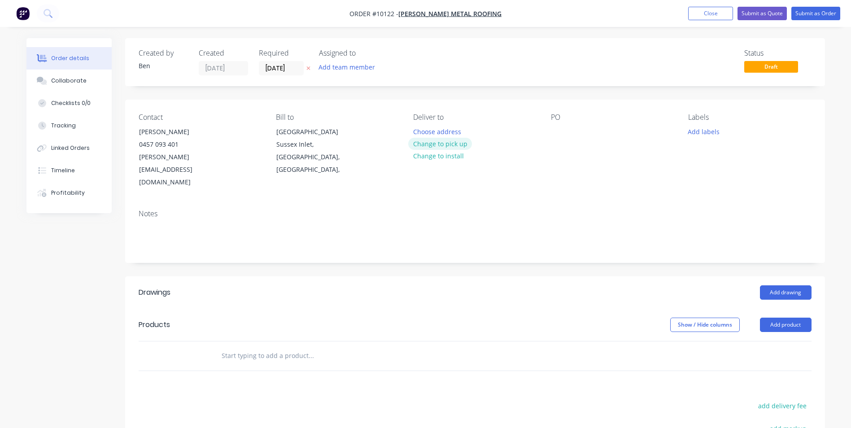
click at [443, 144] on button "Change to pick up" at bounding box center [440, 144] width 64 height 12
click at [555, 130] on div at bounding box center [558, 131] width 14 height 13
click at [557, 202] on div "Notes" at bounding box center [475, 232] width 700 height 60
click at [780, 285] on button "Add drawing" at bounding box center [786, 292] width 52 height 14
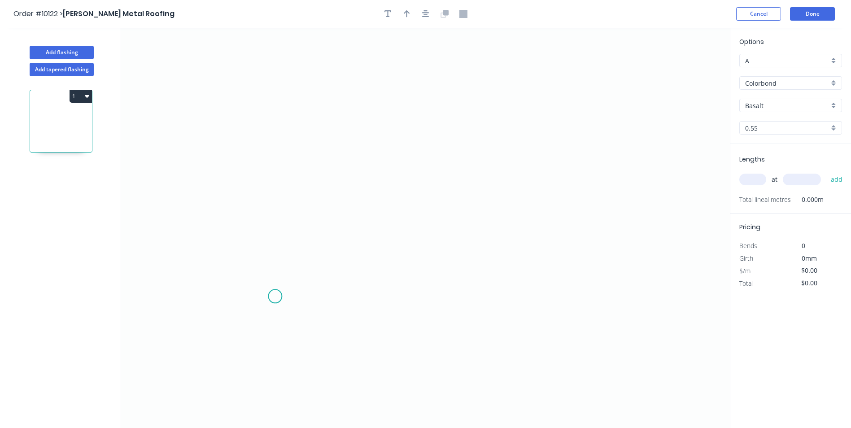
click at [275, 297] on icon "0" at bounding box center [425, 228] width 609 height 400
click at [275, 274] on icon at bounding box center [275, 285] width 0 height 22
click at [245, 169] on icon "0 ? ?" at bounding box center [425, 228] width 609 height 400
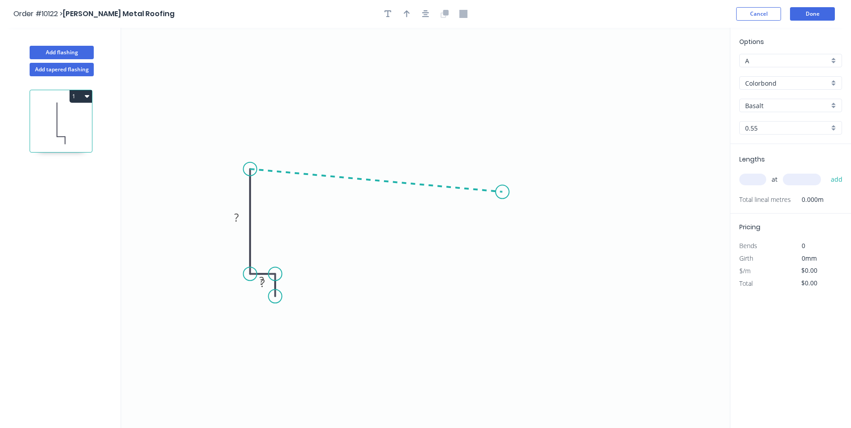
click at [502, 192] on icon "0 ? ? ?" at bounding box center [425, 228] width 609 height 400
click at [516, 203] on icon "0 ? ? ? ? ? º" at bounding box center [425, 228] width 609 height 400
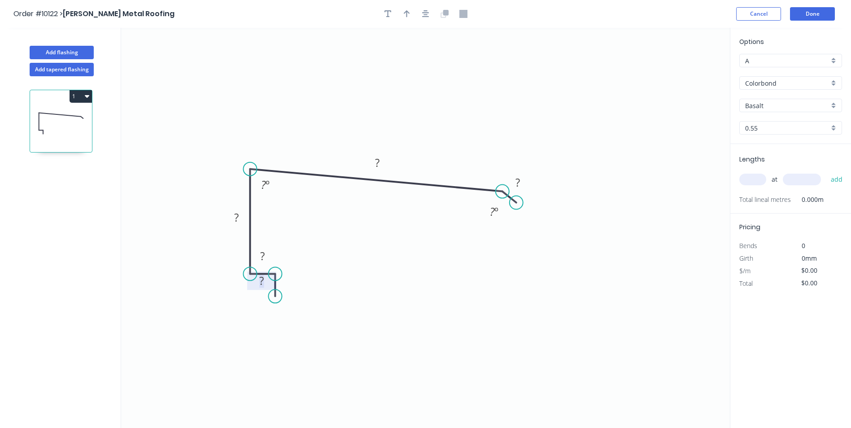
click at [261, 284] on tspan "?" at bounding box center [261, 280] width 4 height 15
click at [401, 117] on icon "0 20 20 80 230 15 86 º 160 º" at bounding box center [425, 228] width 609 height 400
drag, startPoint x: 530, startPoint y: 176, endPoint x: 544, endPoint y: 183, distance: 15.7
click at [544, 183] on rect at bounding box center [532, 188] width 29 height 18
click at [409, 14] on icon "button" at bounding box center [407, 14] width 6 height 8
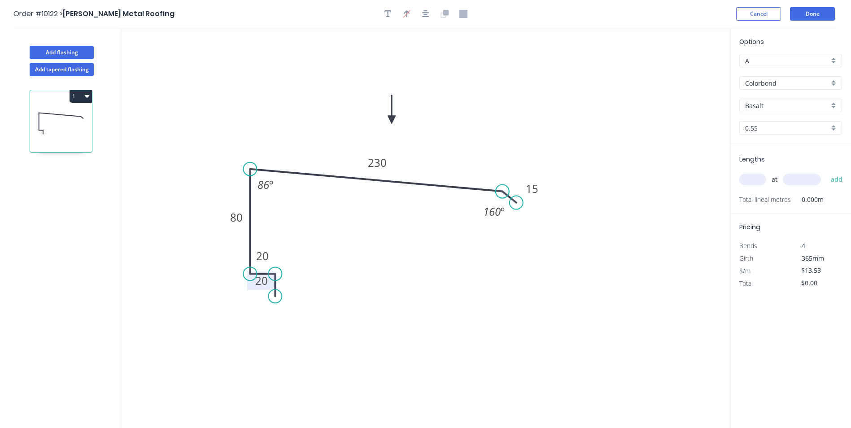
drag, startPoint x: 684, startPoint y: 71, endPoint x: 392, endPoint y: 120, distance: 296.6
click at [392, 120] on icon at bounding box center [392, 109] width 8 height 29
click at [777, 102] on input "Basalt" at bounding box center [787, 105] width 84 height 9
click at [769, 164] on div "Jasper" at bounding box center [791, 161] width 102 height 16
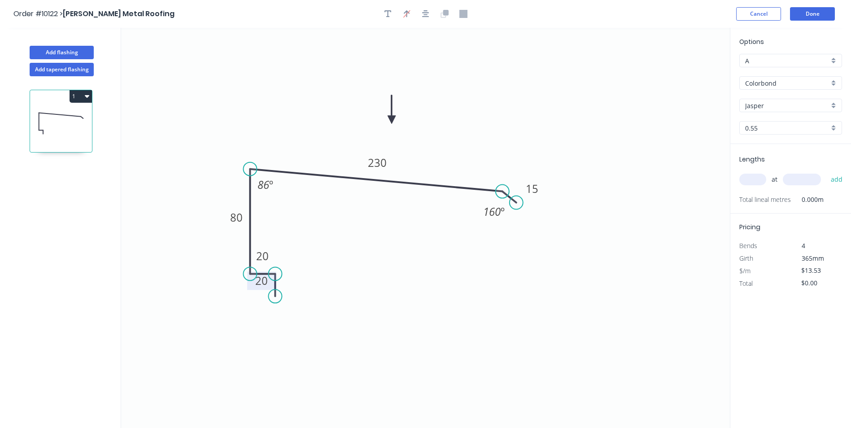
click at [755, 178] on input "text" at bounding box center [752, 180] width 27 height 12
click at [837, 181] on button "add" at bounding box center [836, 179] width 21 height 15
click at [800, 13] on button "Done" at bounding box center [812, 13] width 45 height 13
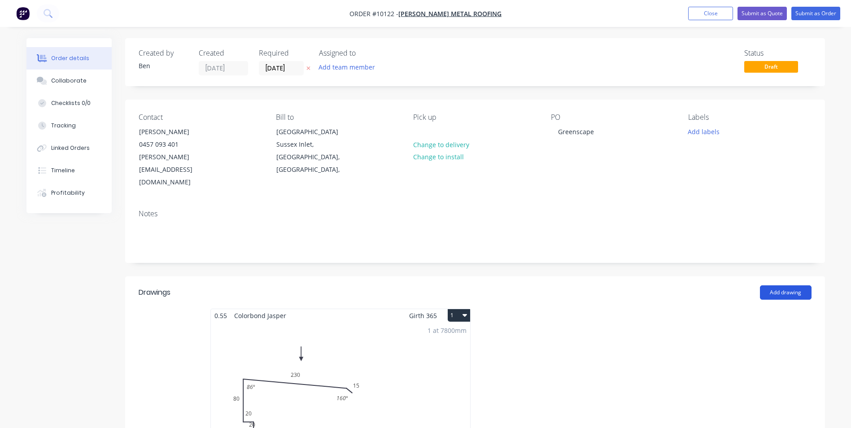
click at [772, 285] on button "Add drawing" at bounding box center [786, 292] width 52 height 14
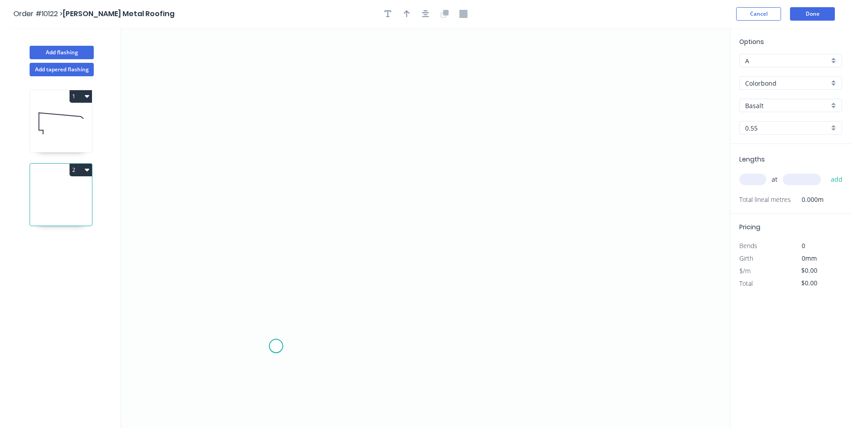
click at [276, 346] on icon "0" at bounding box center [425, 228] width 609 height 400
click at [276, 317] on icon at bounding box center [276, 330] width 0 height 29
click at [245, 318] on icon "0 ?" at bounding box center [425, 228] width 609 height 400
click at [236, 153] on icon "0 ? ?" at bounding box center [425, 228] width 609 height 400
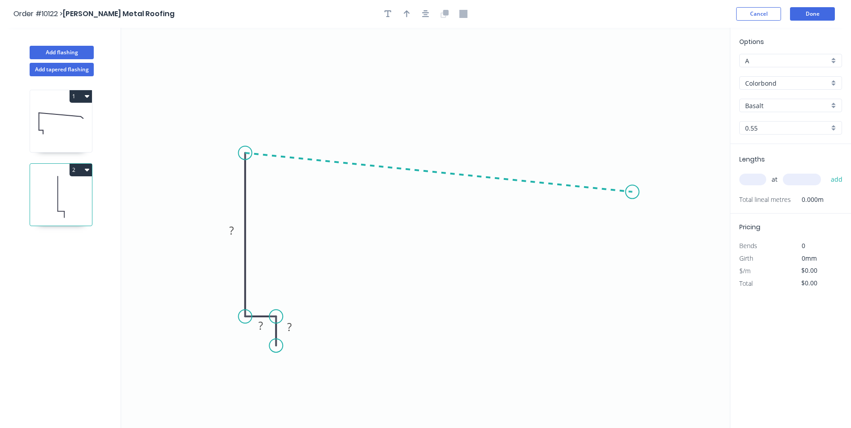
click at [633, 192] on icon "0 ? ? ?" at bounding box center [425, 228] width 609 height 400
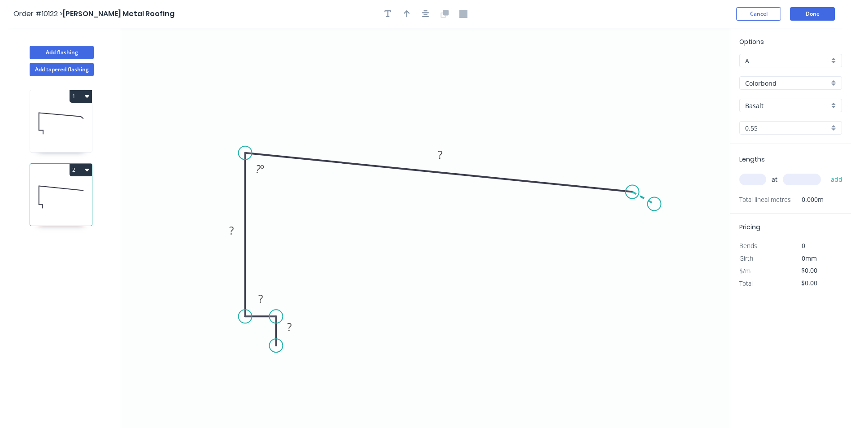
click at [655, 204] on icon "0 ? ? ? ? ? º" at bounding box center [425, 228] width 609 height 400
click at [292, 327] on rect at bounding box center [289, 327] width 18 height 13
click at [557, 83] on icon "0 20 20 80 220 15 86 º 160 º" at bounding box center [425, 228] width 609 height 400
drag, startPoint x: 659, startPoint y: 182, endPoint x: 671, endPoint y: 185, distance: 11.8
click at [671, 185] on rect at bounding box center [660, 185] width 29 height 18
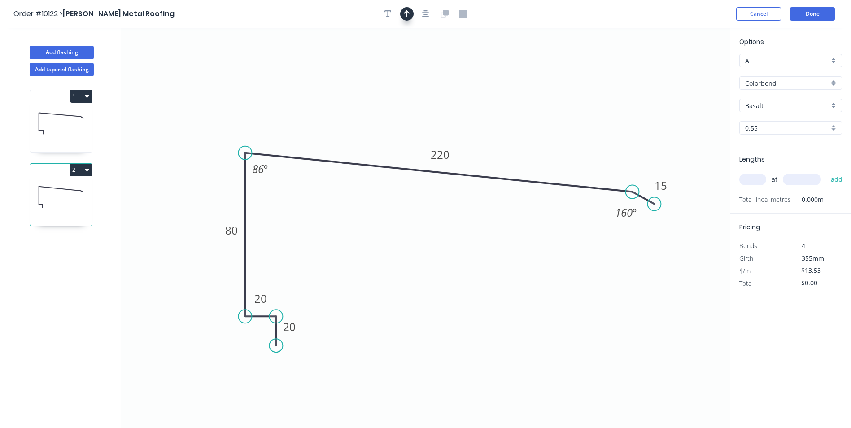
click at [407, 13] on icon "button" at bounding box center [407, 14] width 6 height 8
drag, startPoint x: 684, startPoint y: 69, endPoint x: 437, endPoint y: 118, distance: 252.0
click at [437, 118] on icon at bounding box center [437, 107] width 8 height 29
click at [789, 101] on input "Basalt" at bounding box center [787, 105] width 84 height 9
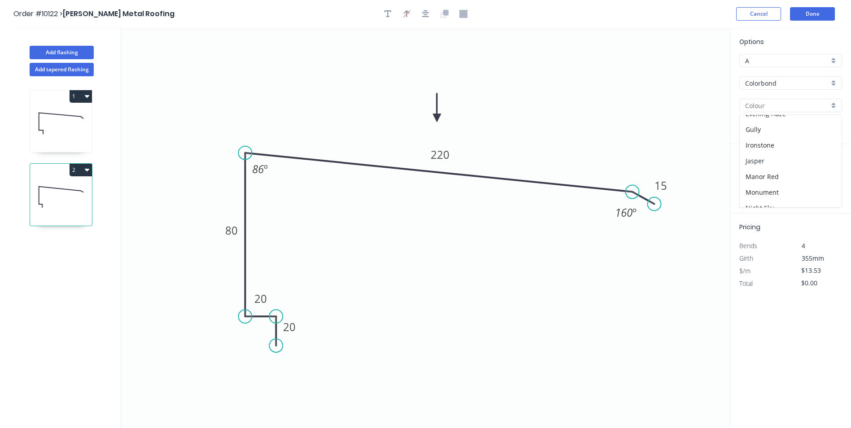
click at [773, 158] on div "Jasper" at bounding box center [791, 161] width 102 height 16
click at [756, 177] on input "text" at bounding box center [752, 180] width 27 height 12
click at [826, 172] on button "add" at bounding box center [836, 179] width 21 height 15
click at [811, 11] on button "Done" at bounding box center [812, 13] width 45 height 13
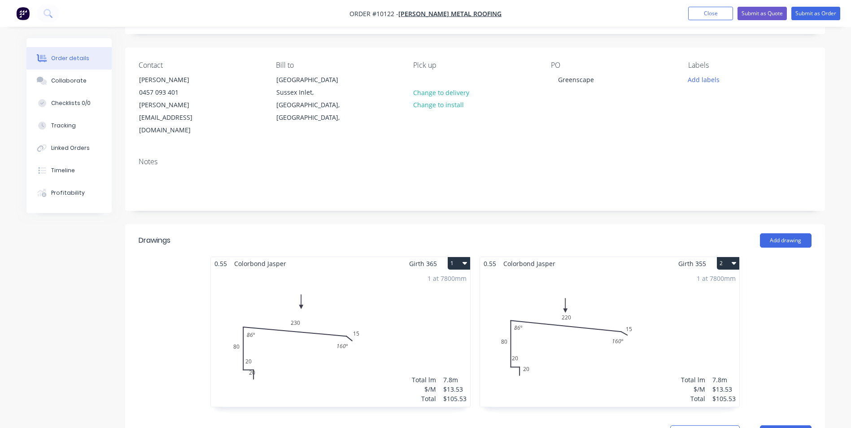
scroll to position [135, 0]
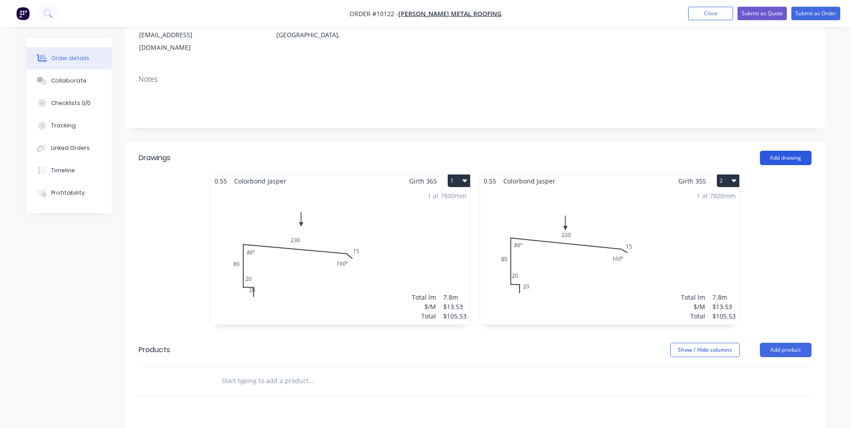
click at [782, 151] on button "Add drawing" at bounding box center [786, 158] width 52 height 14
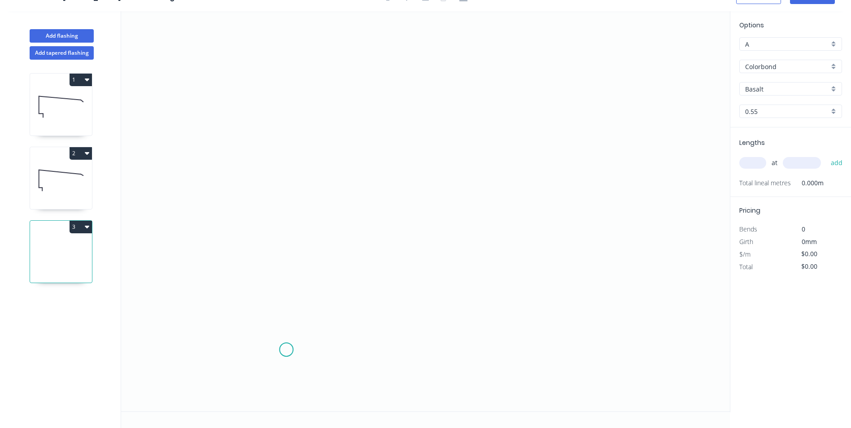
click at [286, 350] on icon "0" at bounding box center [425, 211] width 609 height 400
click at [285, 326] on icon "0" at bounding box center [425, 211] width 609 height 400
click at [257, 326] on icon "0 ?" at bounding box center [425, 211] width 609 height 400
click at [252, 192] on icon "0 ? ?" at bounding box center [425, 211] width 609 height 400
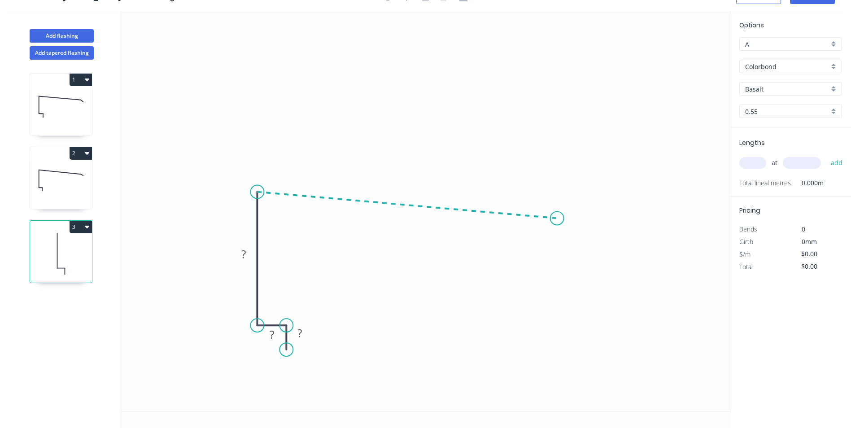
click at [557, 218] on icon "0 ? ? ?" at bounding box center [425, 211] width 609 height 400
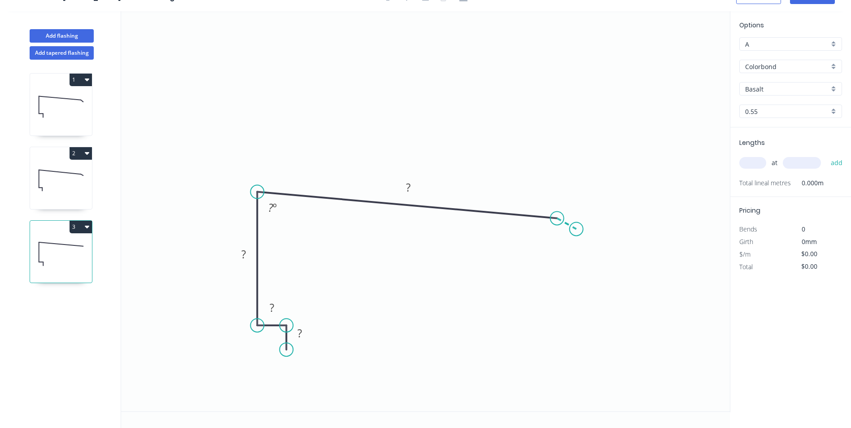
click at [576, 229] on icon "0 ? ? ? ? ? º" at bounding box center [425, 211] width 609 height 400
click at [301, 334] on tspan "?" at bounding box center [299, 333] width 4 height 15
click at [426, 131] on icon "0 20 20 80 200 15 86 º 160 º" at bounding box center [425, 211] width 609 height 400
drag, startPoint x: 584, startPoint y: 208, endPoint x: 598, endPoint y: 215, distance: 15.5
click at [598, 215] on rect at bounding box center [586, 214] width 29 height 18
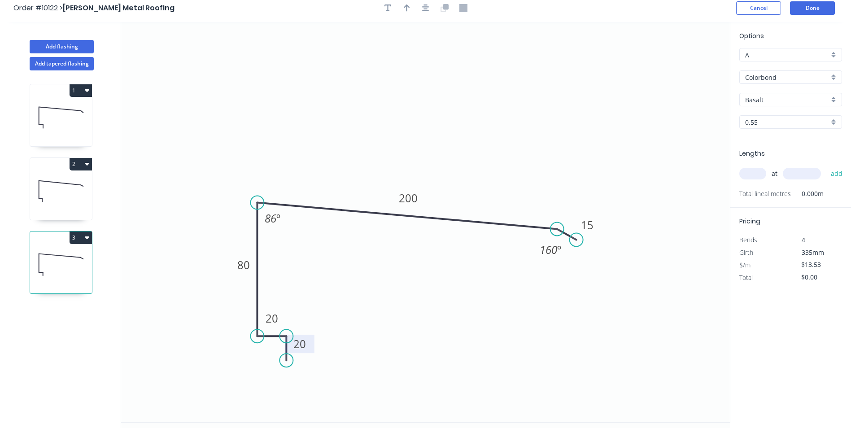
scroll to position [0, 0]
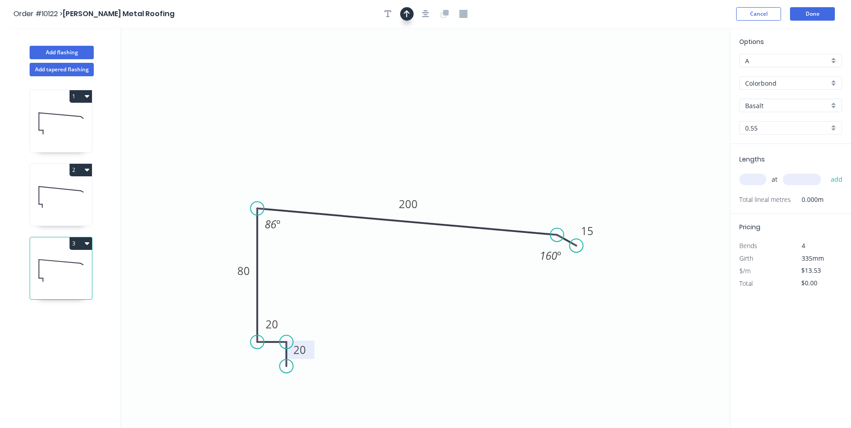
click at [405, 17] on icon "button" at bounding box center [407, 14] width 6 height 8
drag, startPoint x: 685, startPoint y: 71, endPoint x: 412, endPoint y: 122, distance: 277.2
click at [412, 122] on icon at bounding box center [414, 112] width 8 height 29
click at [773, 106] on input "Basalt" at bounding box center [787, 105] width 84 height 9
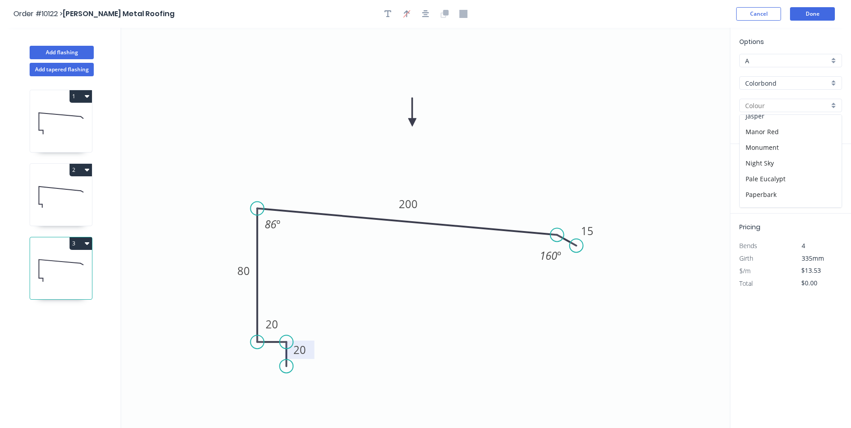
click at [773, 119] on div "Jasper" at bounding box center [791, 116] width 102 height 16
click at [757, 178] on input "text" at bounding box center [752, 180] width 27 height 12
click at [826, 172] on button "add" at bounding box center [836, 179] width 21 height 15
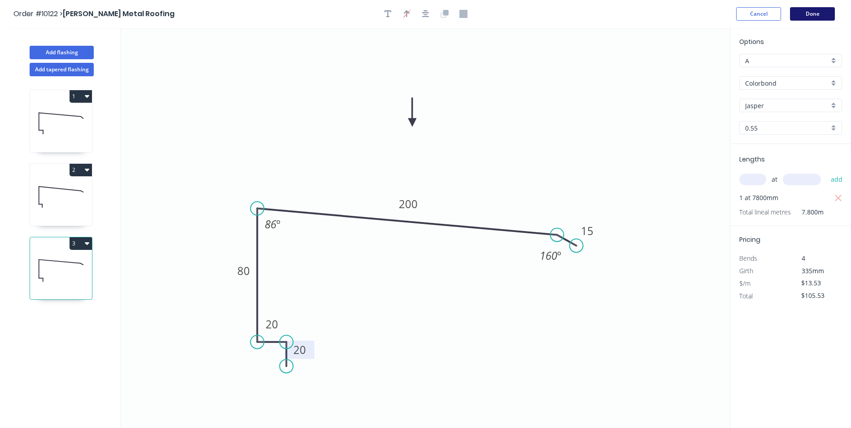
click at [815, 12] on button "Done" at bounding box center [812, 13] width 45 height 13
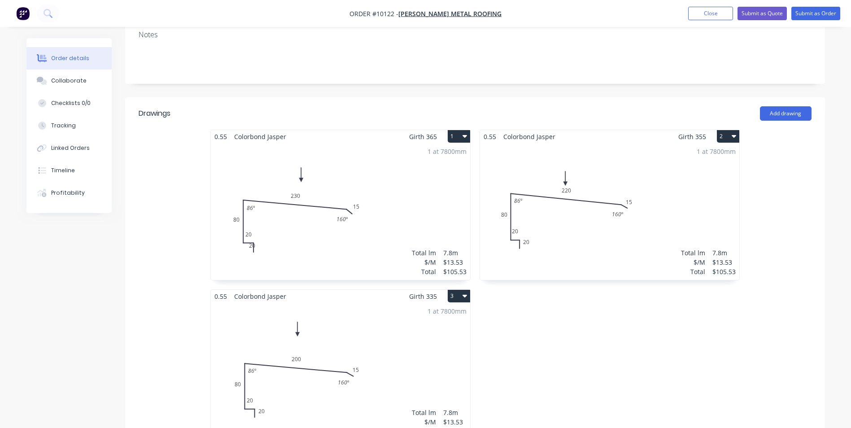
scroll to position [179, 0]
click at [320, 215] on div "1 at 7800mm Total lm $/M Total 7.8m $13.53 $105.53" at bounding box center [340, 211] width 259 height 137
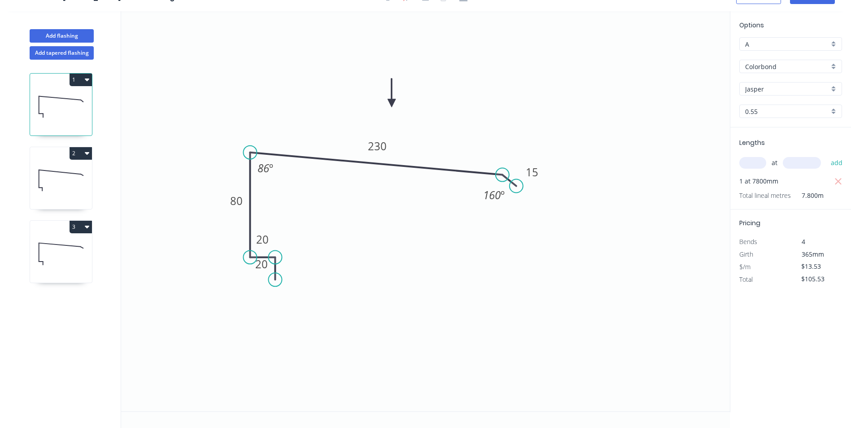
scroll to position [17, 0]
drag, startPoint x: 273, startPoint y: 271, endPoint x: 314, endPoint y: 278, distance: 41.0
click at [314, 278] on rect at bounding box center [301, 271] width 29 height 18
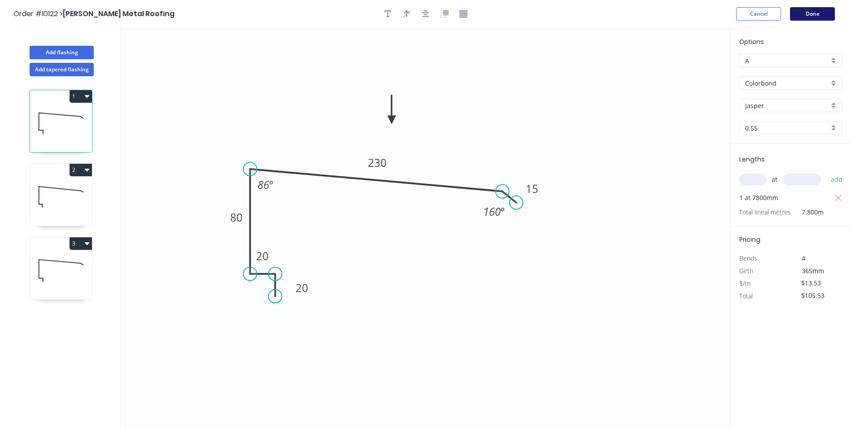
click at [811, 15] on button "Done" at bounding box center [812, 13] width 45 height 13
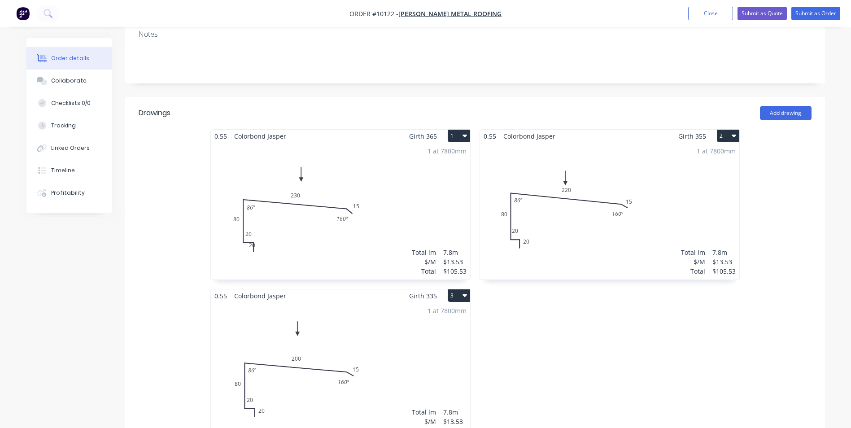
click at [266, 222] on div "1 at 7800mm Total lm $/M Total 7.8m $13.53 $105.53" at bounding box center [340, 211] width 259 height 137
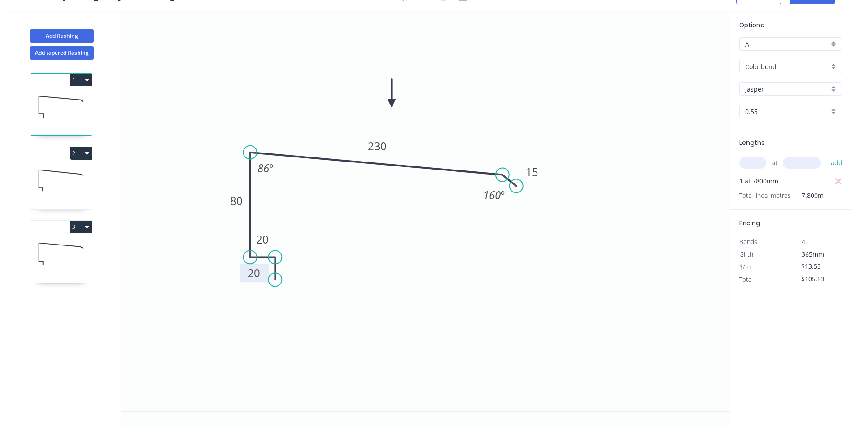
drag, startPoint x: 253, startPoint y: 270, endPoint x: 245, endPoint y: 279, distance: 11.8
click at [245, 279] on rect at bounding box center [254, 273] width 29 height 18
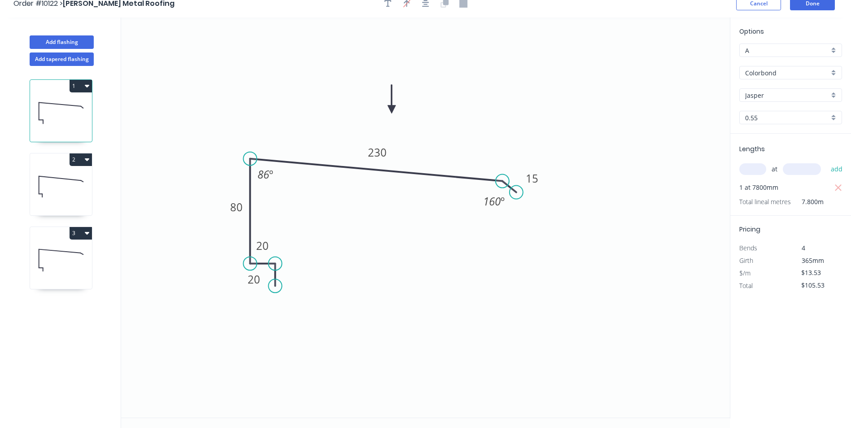
scroll to position [0, 0]
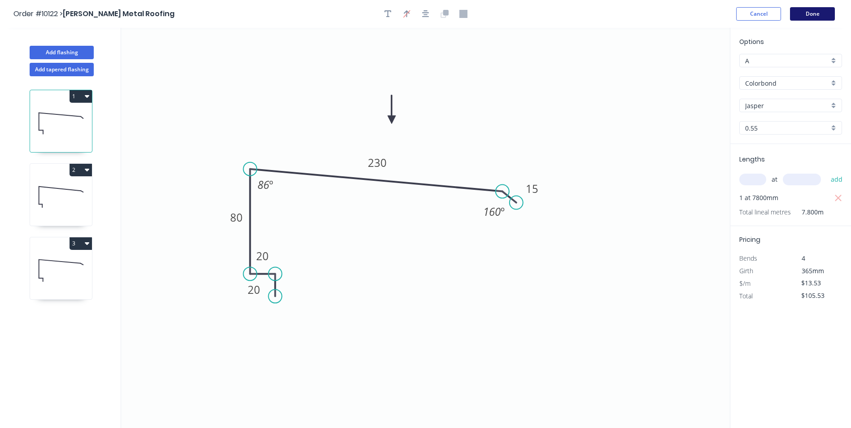
click at [817, 13] on button "Done" at bounding box center [812, 13] width 45 height 13
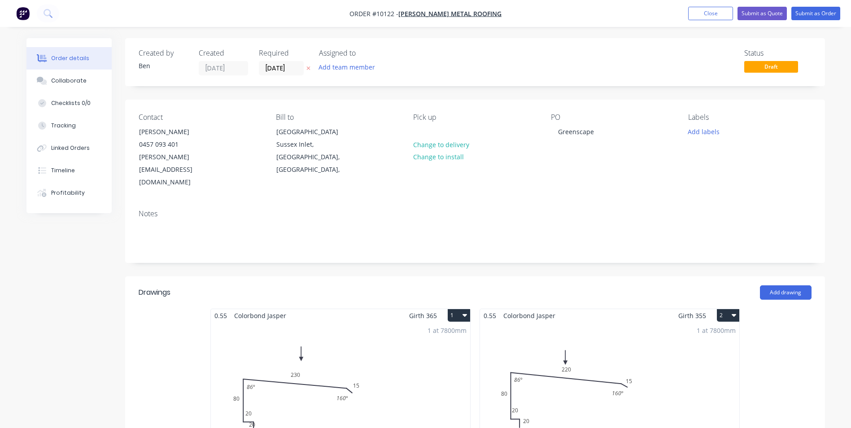
scroll to position [179, 0]
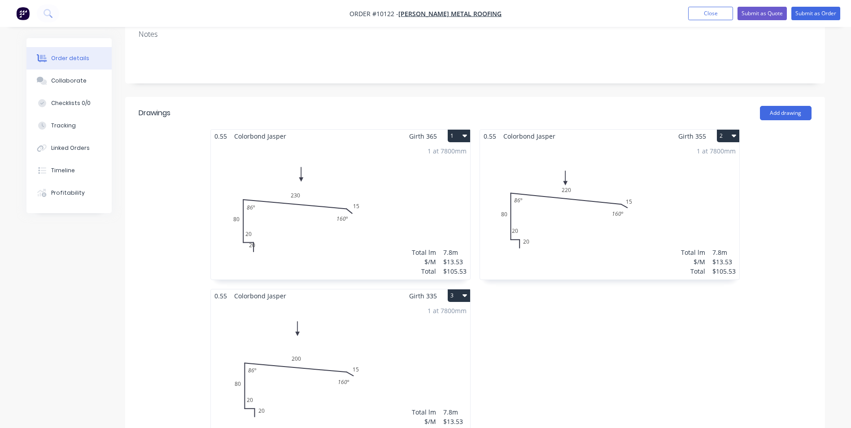
click at [253, 217] on div "1 at 7800mm Total lm $/M Total 7.8m $13.53 $105.53" at bounding box center [340, 211] width 259 height 137
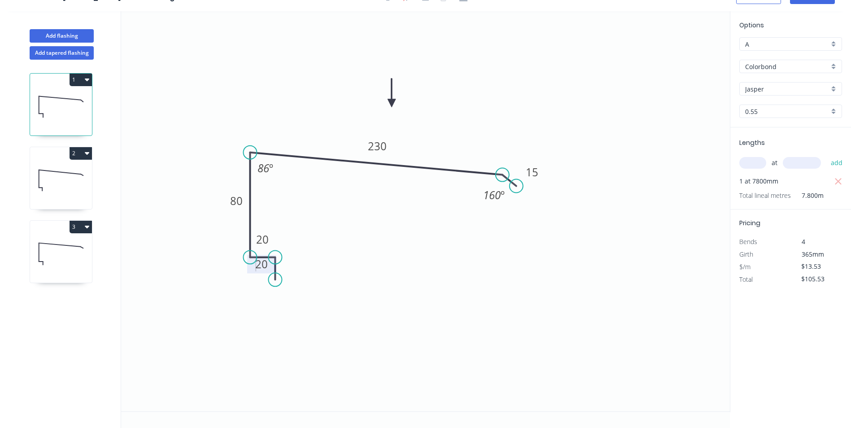
click at [271, 271] on g "20" at bounding box center [261, 264] width 29 height 18
drag, startPoint x: 268, startPoint y: 269, endPoint x: 252, endPoint y: 275, distance: 16.8
click at [254, 277] on icon "0 20 20 80 230 15 86 º 160 º" at bounding box center [425, 211] width 609 height 400
click at [254, 271] on g "20" at bounding box center [261, 264] width 29 height 18
click at [254, 273] on rect at bounding box center [261, 264] width 29 height 18
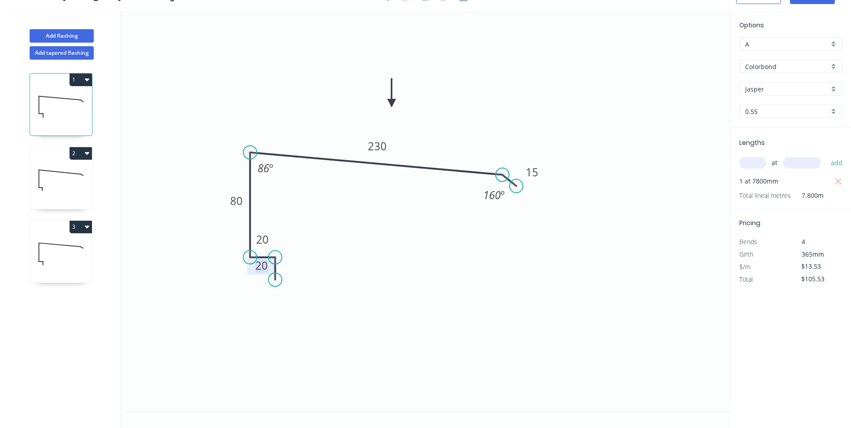
drag, startPoint x: 253, startPoint y: 272, endPoint x: 249, endPoint y: 277, distance: 7.0
click at [249, 278] on icon "0 20 20 80 230 15 86 º 160 º" at bounding box center [425, 211] width 609 height 400
drag, startPoint x: 249, startPoint y: 270, endPoint x: 293, endPoint y: 278, distance: 45.6
click at [293, 278] on rect at bounding box center [306, 272] width 29 height 18
click at [341, 305] on icon "0 20 20 80 230 15 86 º 160 º" at bounding box center [425, 211] width 609 height 400
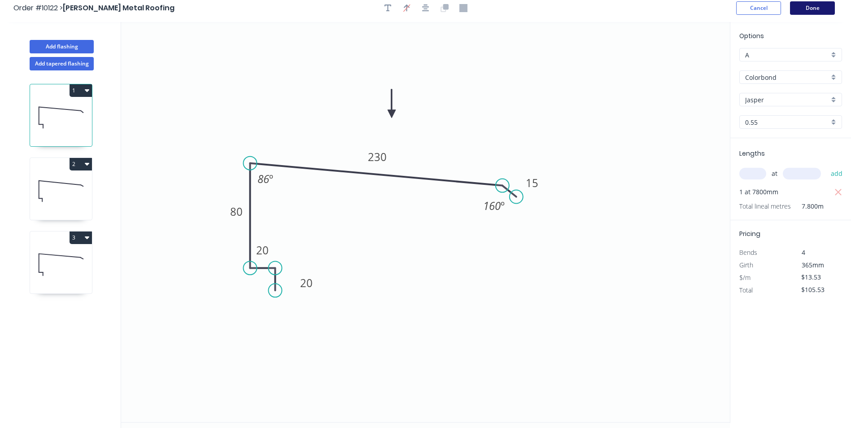
scroll to position [0, 0]
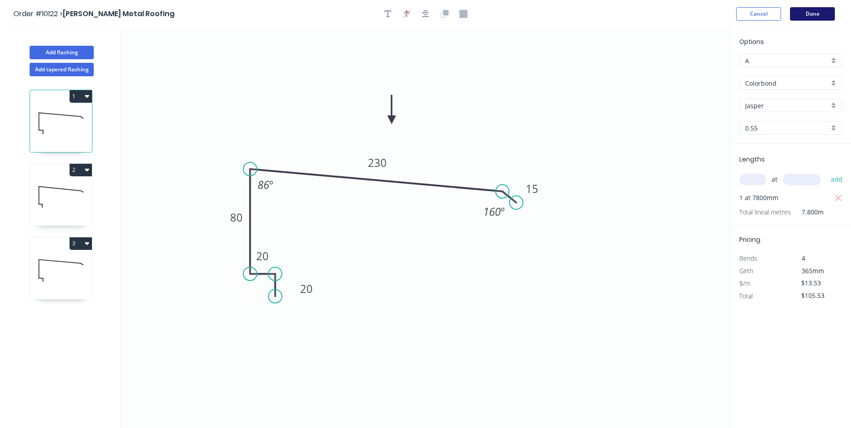
click at [804, 13] on button "Done" at bounding box center [812, 13] width 45 height 13
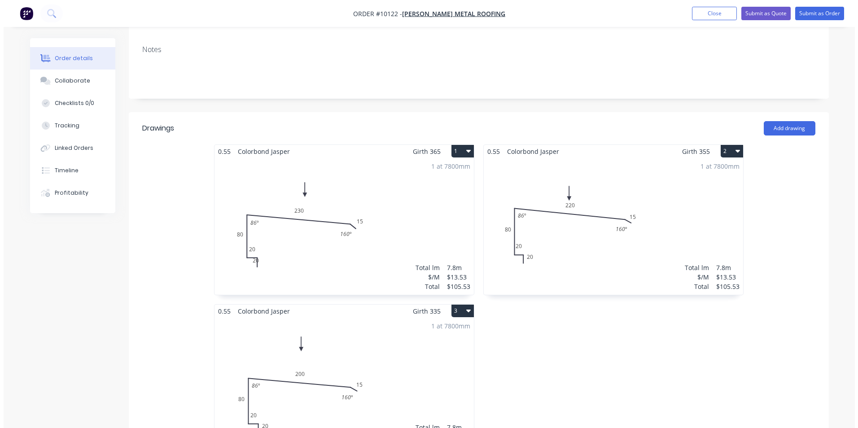
scroll to position [179, 0]
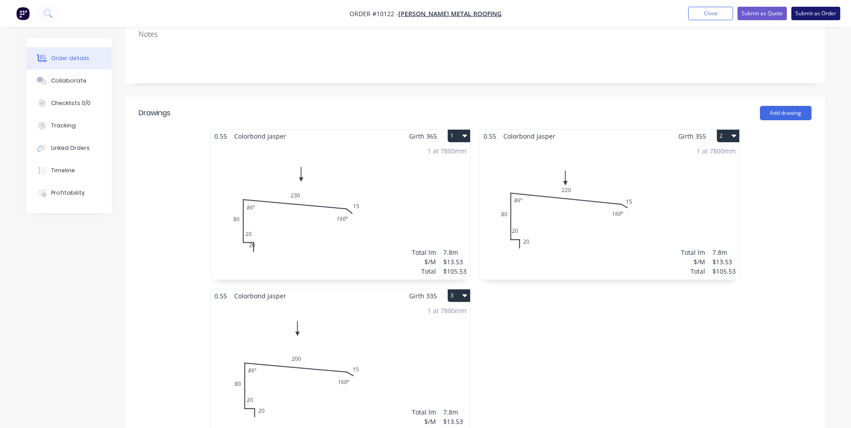
click at [821, 11] on button "Submit as Order" at bounding box center [815, 13] width 49 height 13
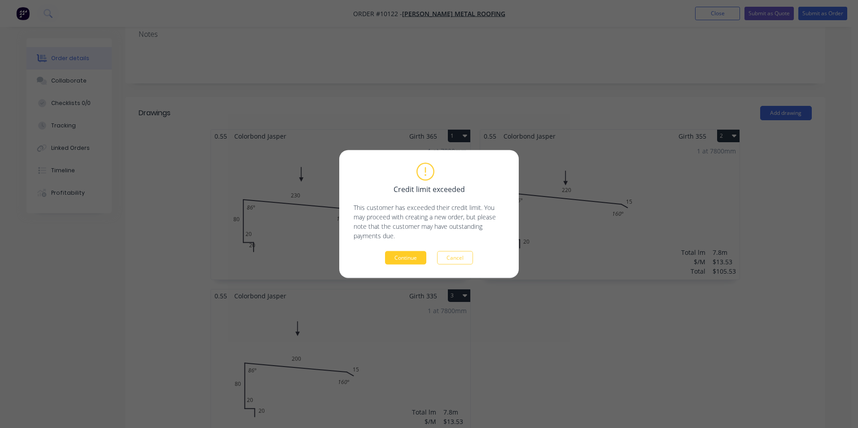
click at [402, 255] on button "Continue" at bounding box center [405, 257] width 41 height 13
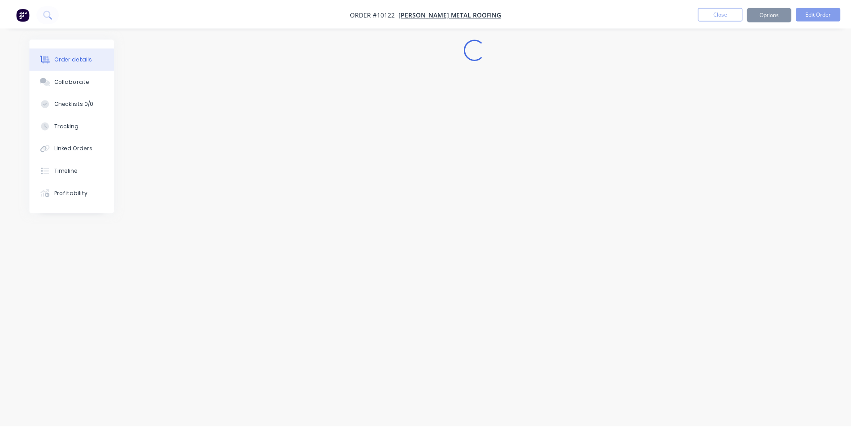
scroll to position [0, 0]
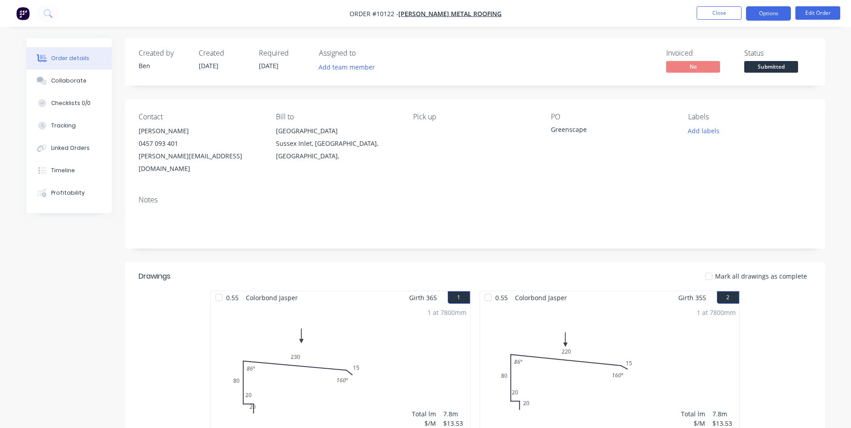
click at [767, 16] on button "Options" at bounding box center [768, 13] width 45 height 14
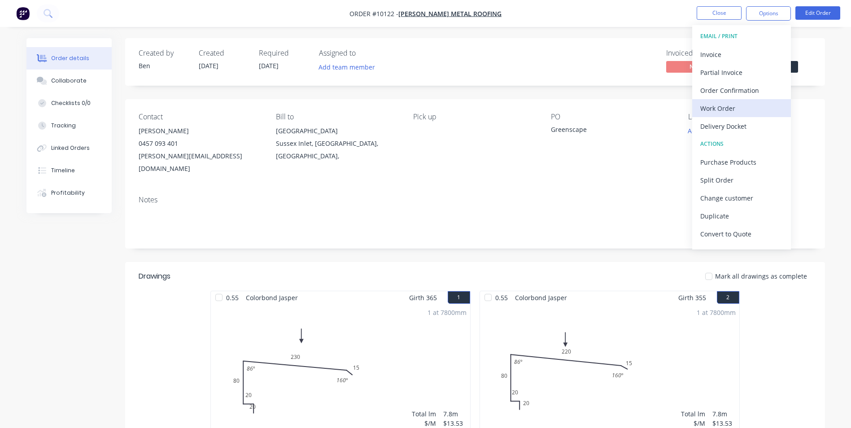
click at [721, 105] on div "Work Order" at bounding box center [741, 108] width 83 height 13
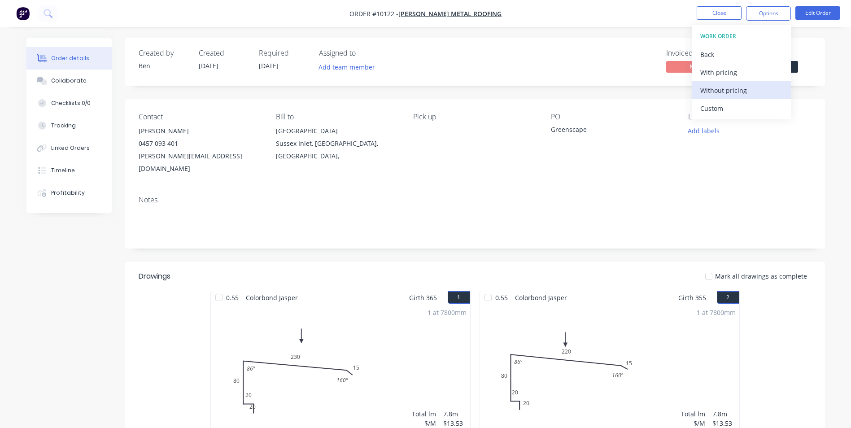
click at [728, 91] on div "Without pricing" at bounding box center [741, 90] width 83 height 13
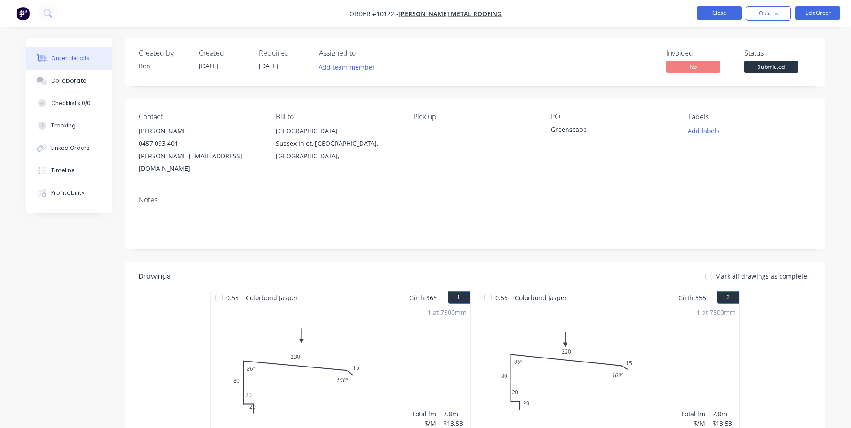
click at [713, 10] on button "Close" at bounding box center [719, 12] width 45 height 13
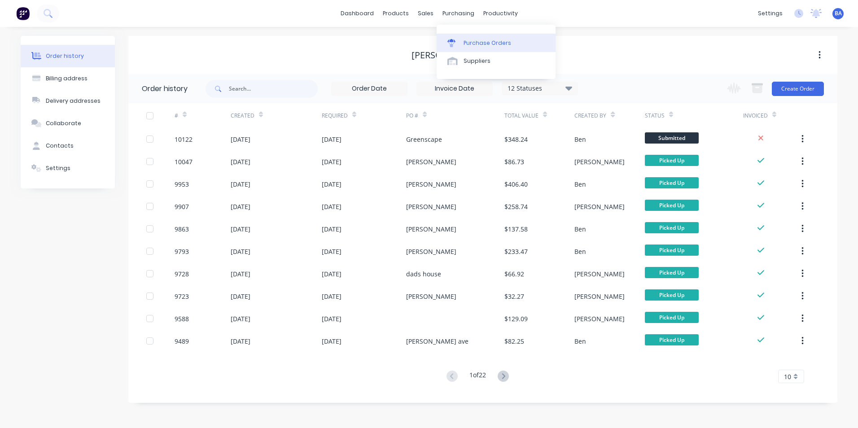
click at [462, 38] on link "Purchase Orders" at bounding box center [496, 43] width 119 height 18
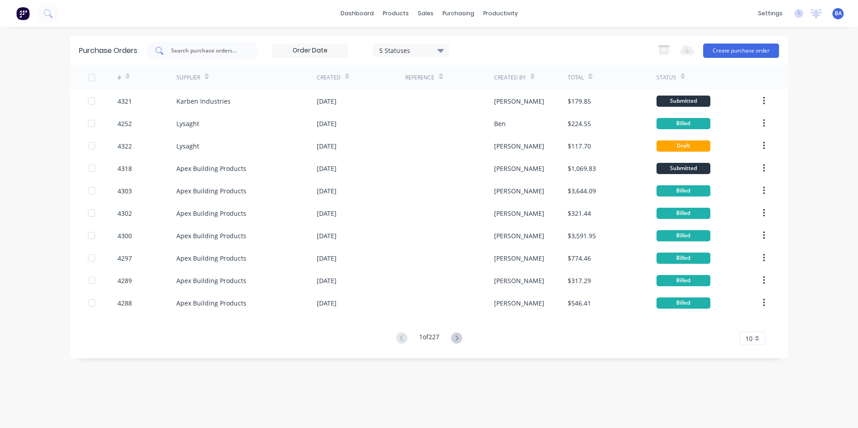
click at [234, 51] on input "text" at bounding box center [207, 50] width 74 height 9
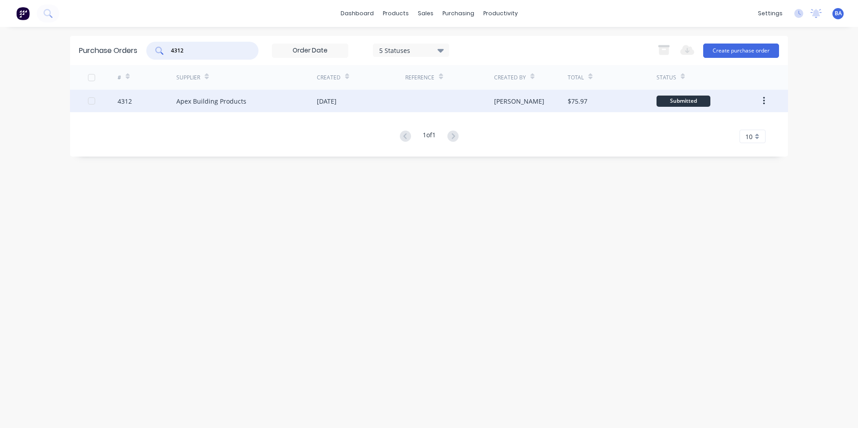
click at [245, 96] on div "Apex Building Products" at bounding box center [246, 101] width 140 height 22
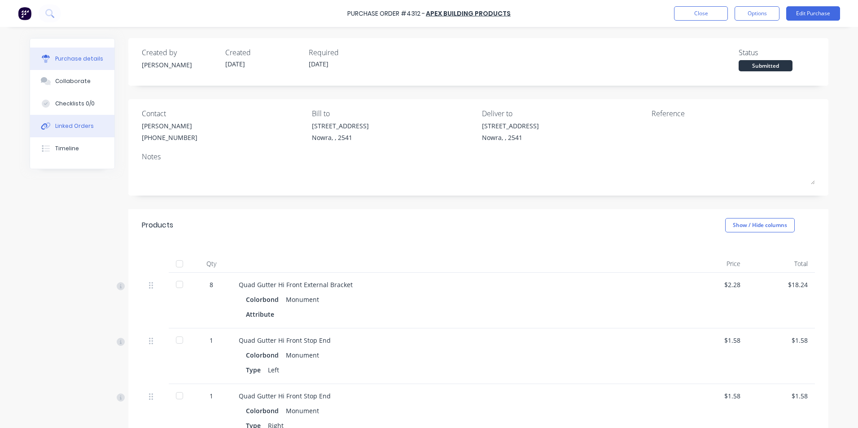
click at [71, 130] on button "Linked Orders" at bounding box center [72, 126] width 84 height 22
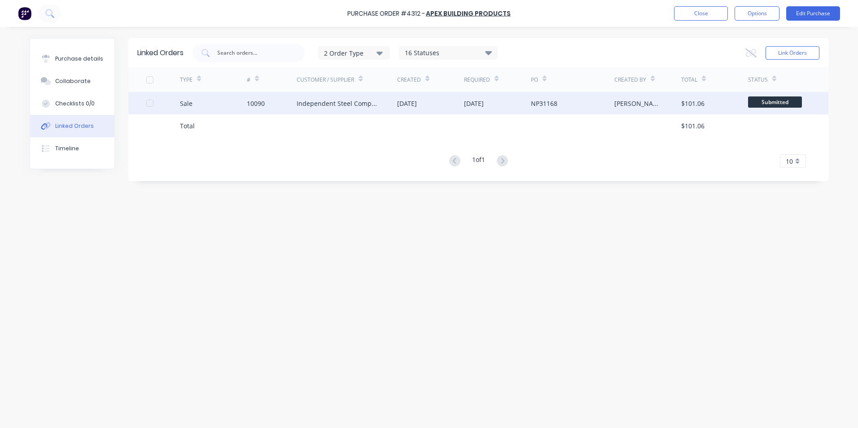
click at [331, 105] on div "Independent Steel Company" at bounding box center [338, 103] width 83 height 9
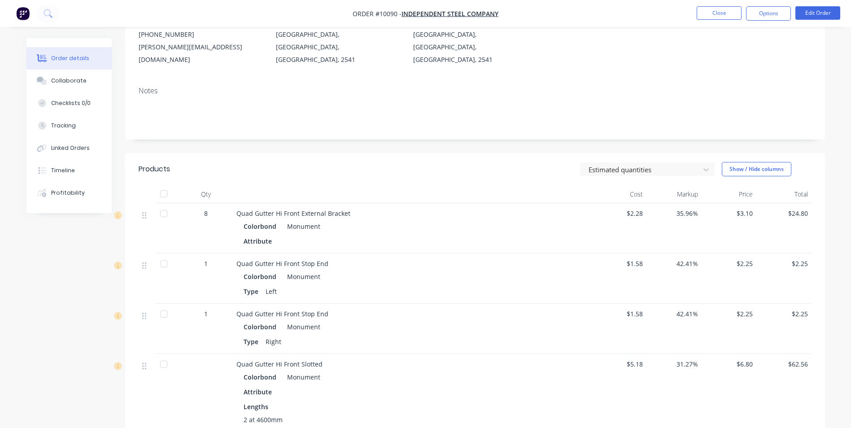
scroll to position [224, 0]
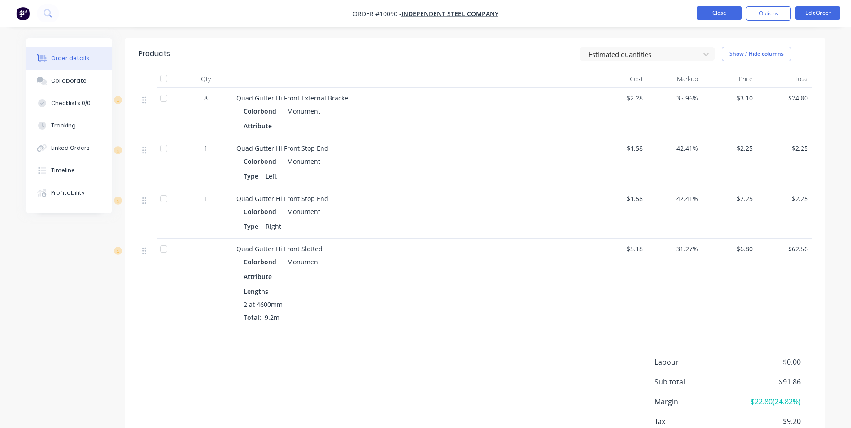
click at [716, 16] on button "Close" at bounding box center [719, 12] width 45 height 13
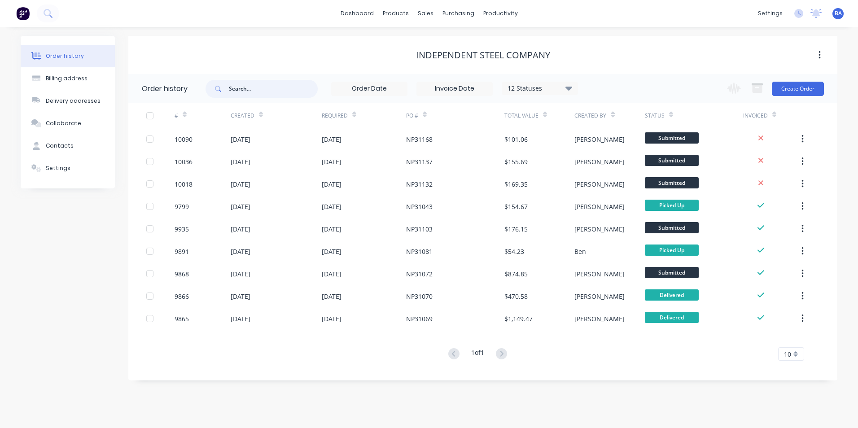
click at [262, 92] on input "text" at bounding box center [273, 89] width 89 height 18
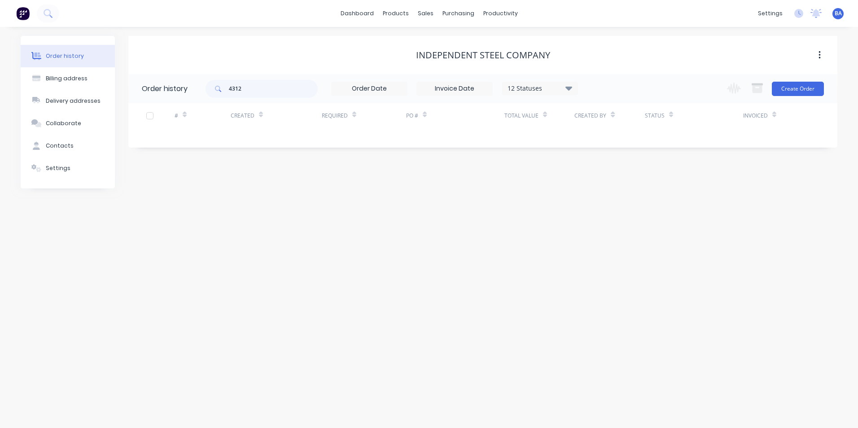
click at [296, 66] on div "Independent Steel Company" at bounding box center [482, 55] width 709 height 38
click at [253, 87] on input "4312" at bounding box center [273, 89] width 89 height 18
click at [248, 88] on input "4319" at bounding box center [273, 89] width 89 height 18
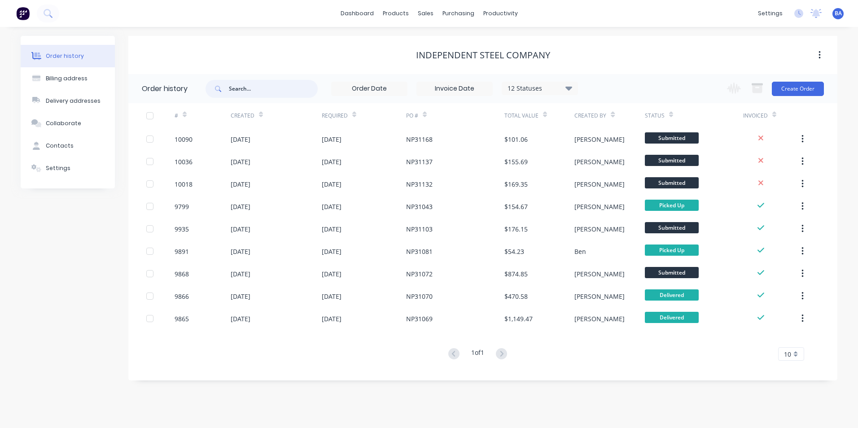
click at [248, 88] on input "text" at bounding box center [273, 89] width 89 height 18
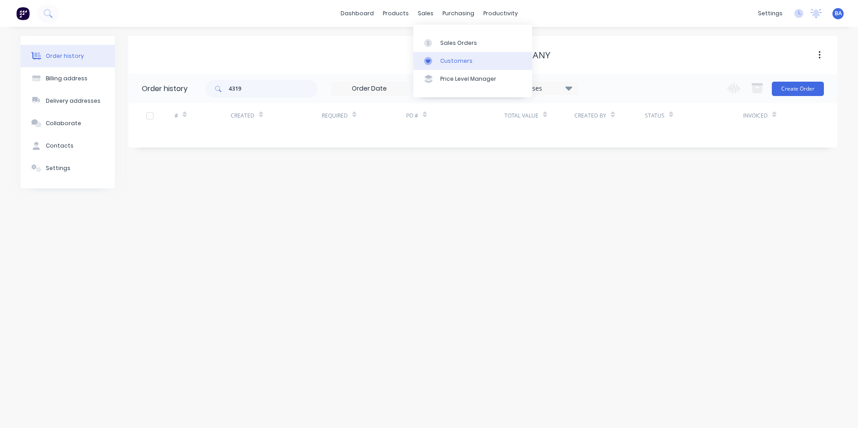
click at [433, 54] on link "Customers" at bounding box center [472, 61] width 119 height 18
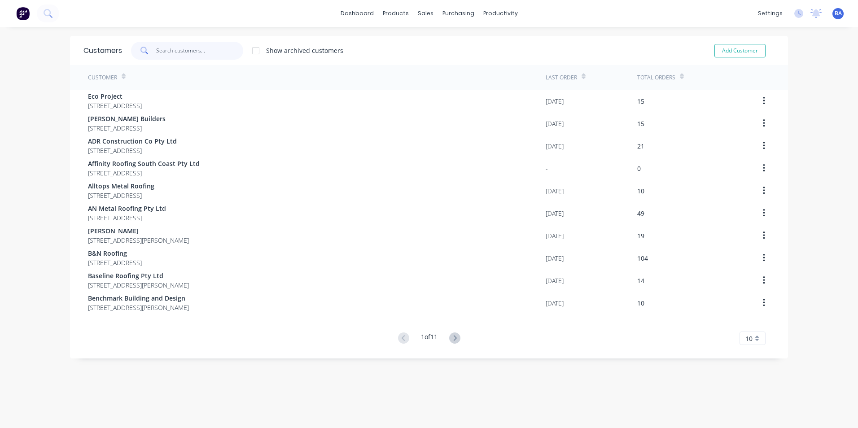
click at [230, 44] on input "text" at bounding box center [199, 51] width 87 height 18
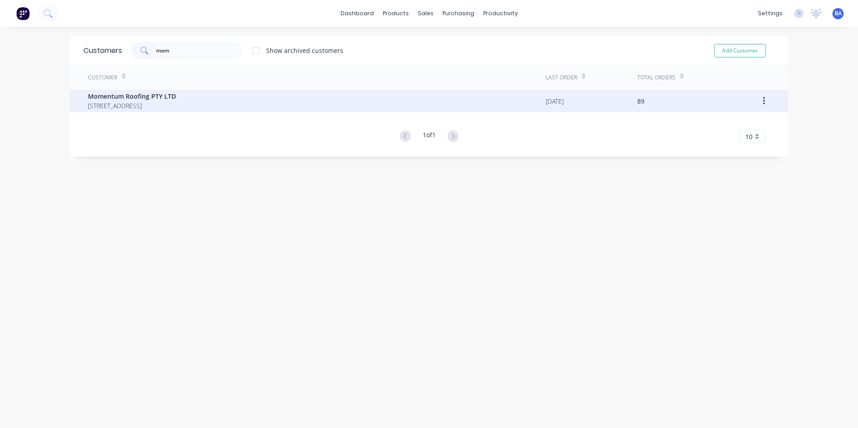
click at [176, 102] on span "[STREET_ADDRESS]" at bounding box center [132, 105] width 88 height 9
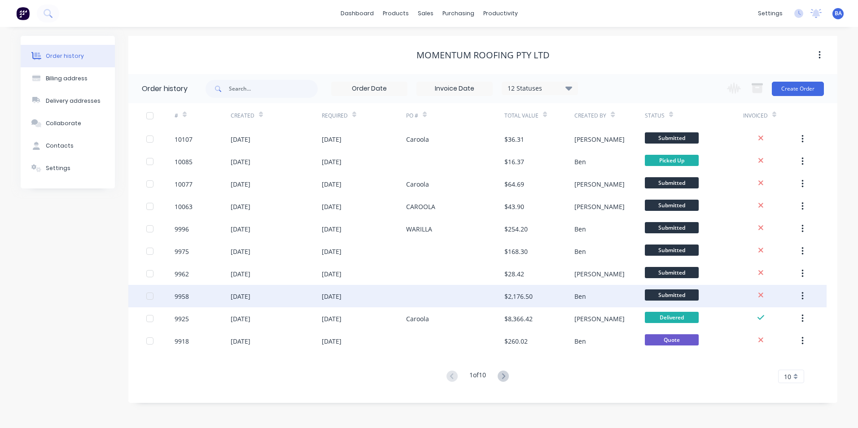
click at [444, 297] on div at bounding box center [455, 296] width 98 height 22
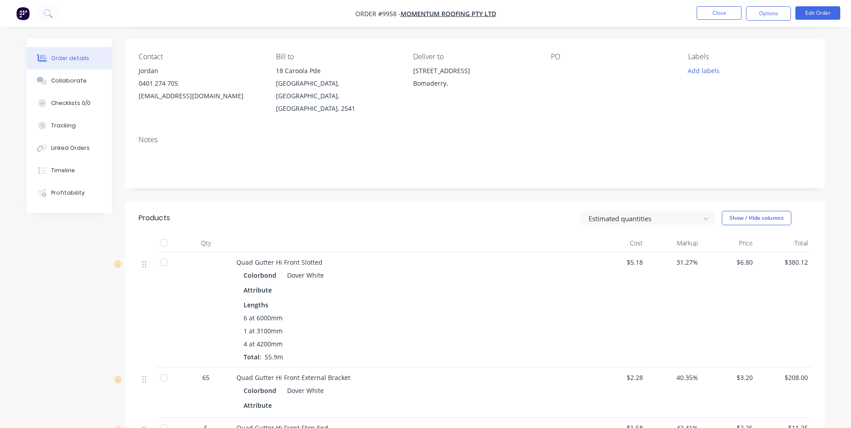
scroll to position [179, 0]
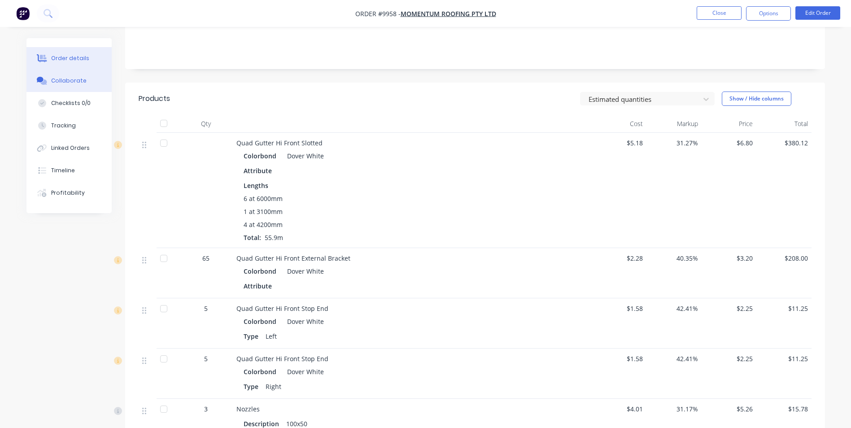
click at [75, 87] on button "Collaborate" at bounding box center [68, 81] width 85 height 22
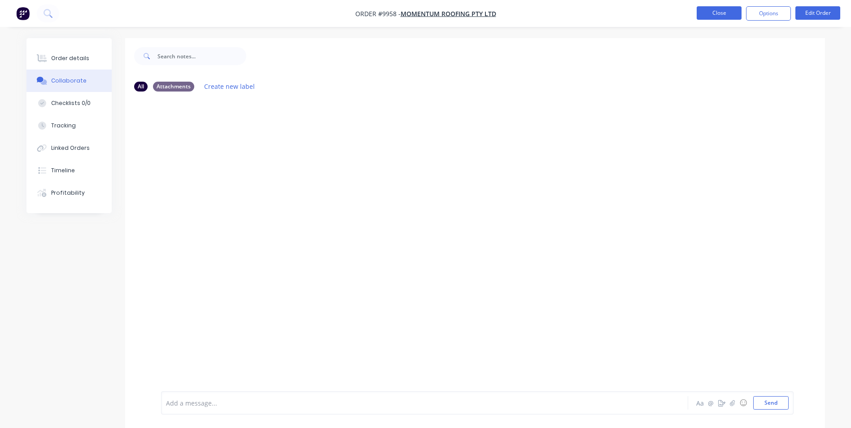
click at [727, 11] on button "Close" at bounding box center [719, 12] width 45 height 13
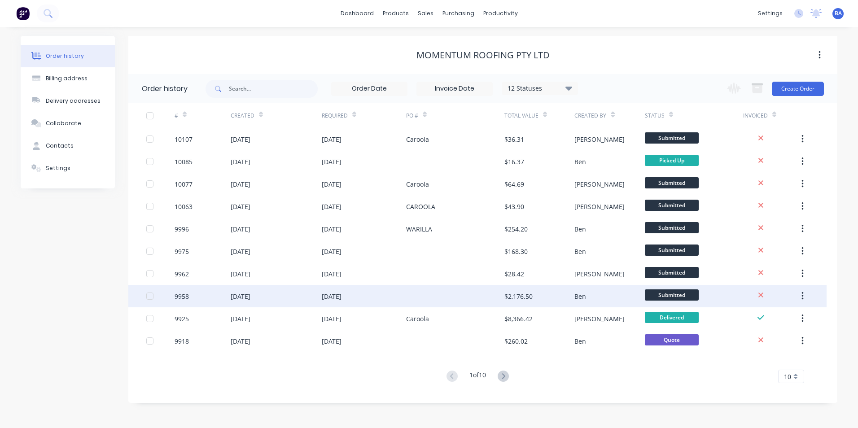
click at [467, 297] on div at bounding box center [455, 296] width 98 height 22
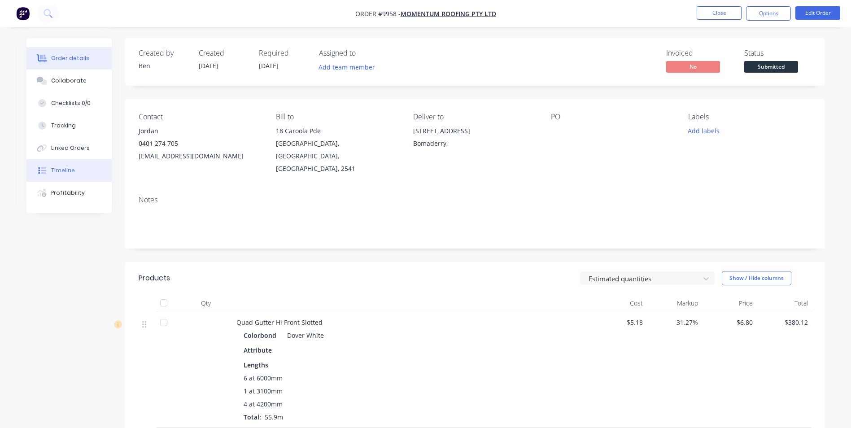
click at [74, 166] on button "Timeline" at bounding box center [68, 170] width 85 height 22
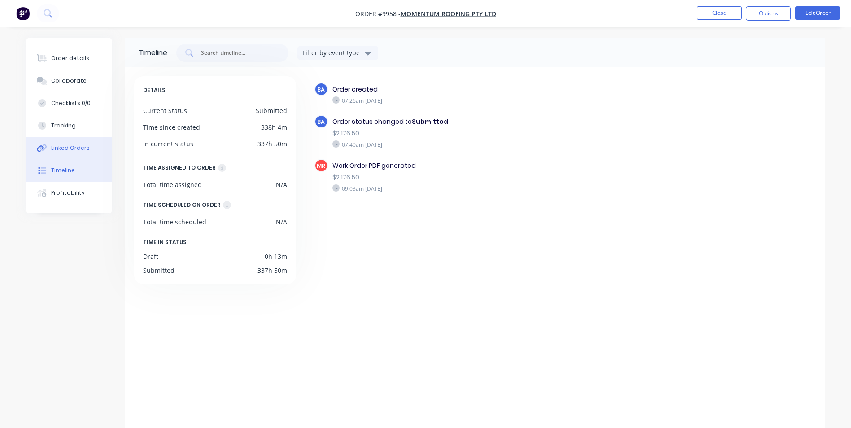
click at [75, 146] on div "Linked Orders" at bounding box center [70, 148] width 39 height 8
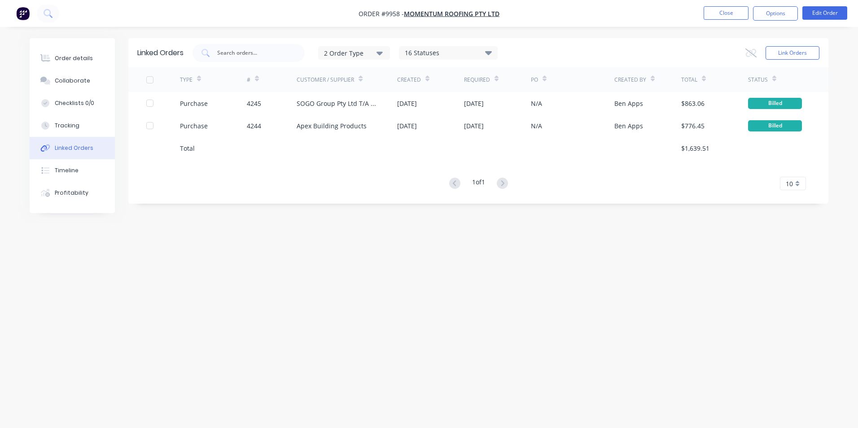
click at [82, 146] on div "Linked Orders" at bounding box center [74, 148] width 39 height 8
click at [81, 76] on button "Collaborate" at bounding box center [72, 81] width 85 height 22
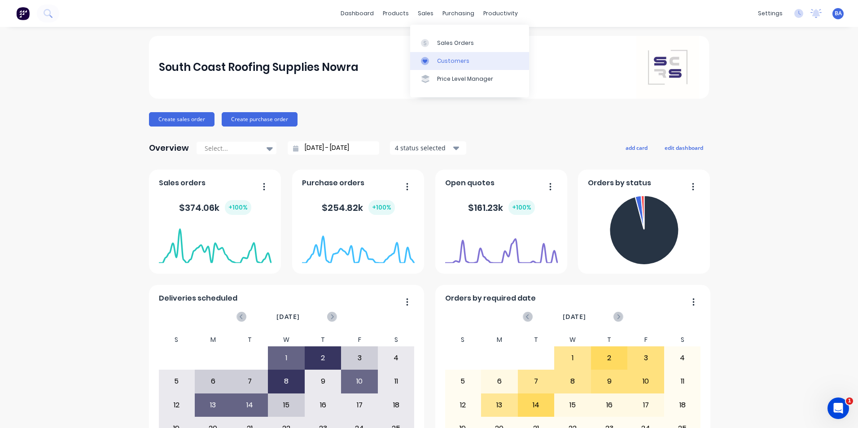
click at [427, 57] on icon at bounding box center [425, 61] width 8 height 8
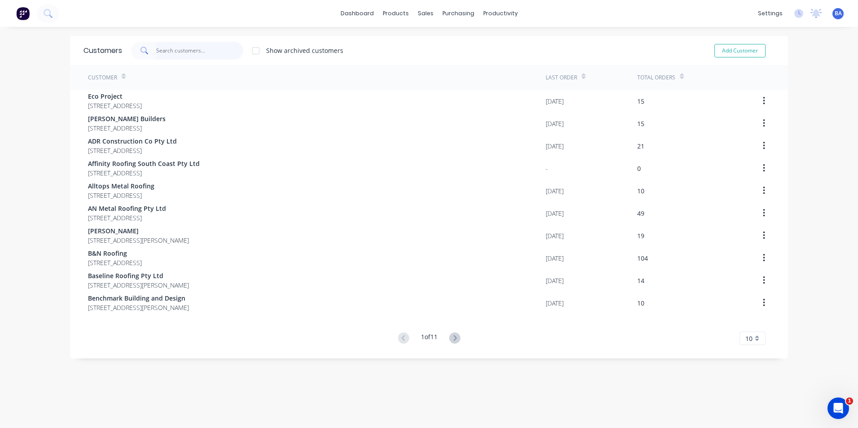
click at [183, 50] on input "text" at bounding box center [199, 51] width 87 height 18
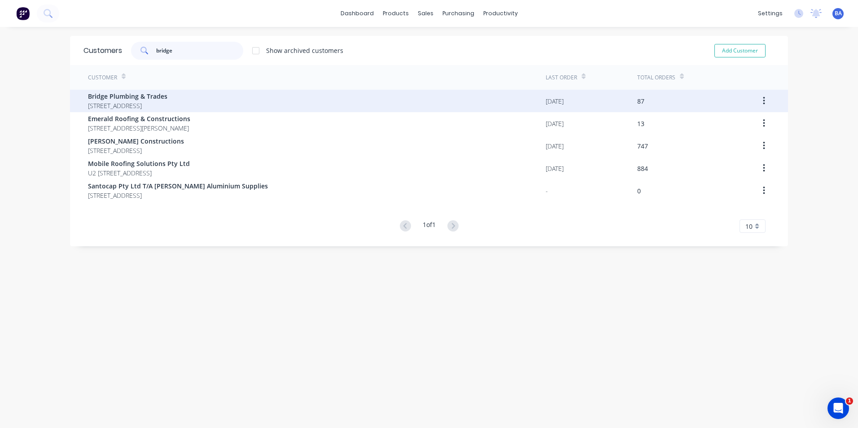
type input "bridge"
click at [146, 95] on span "Bridge Plumbing & Trades" at bounding box center [127, 96] width 79 height 9
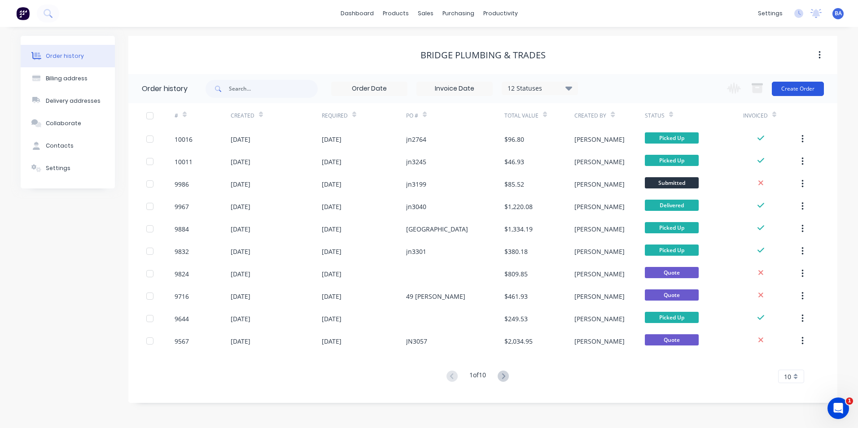
click at [793, 85] on button "Create Order" at bounding box center [798, 89] width 52 height 14
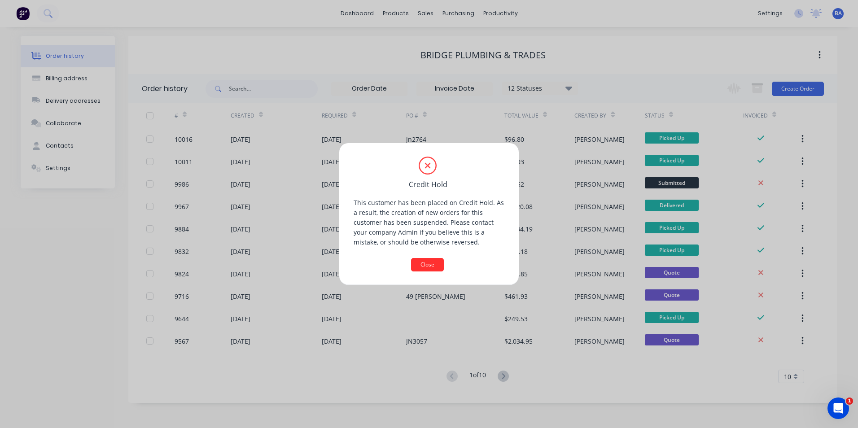
click at [424, 263] on button "Close" at bounding box center [427, 264] width 33 height 13
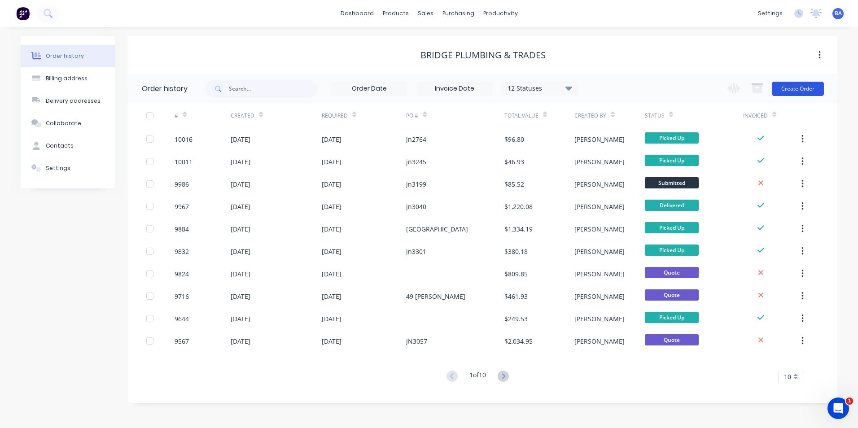
click at [802, 87] on button "Create Order" at bounding box center [798, 89] width 52 height 14
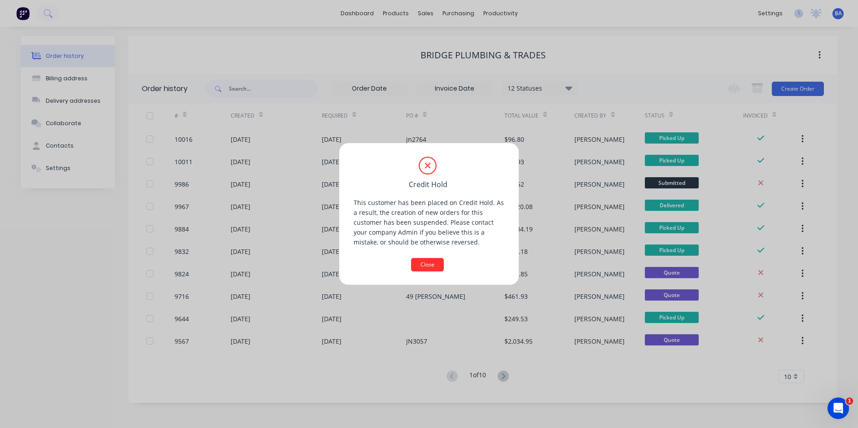
click at [420, 258] on button "Close" at bounding box center [427, 264] width 33 height 13
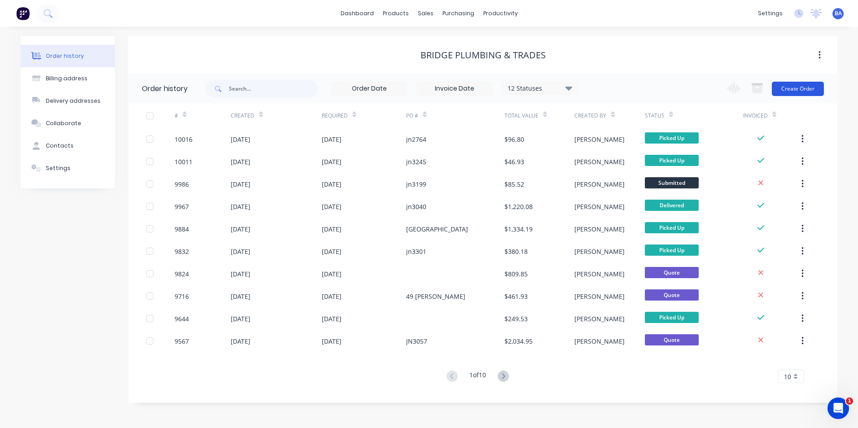
click at [787, 83] on button "Create Order" at bounding box center [798, 89] width 52 height 14
